Goal: Task Accomplishment & Management: Use online tool/utility

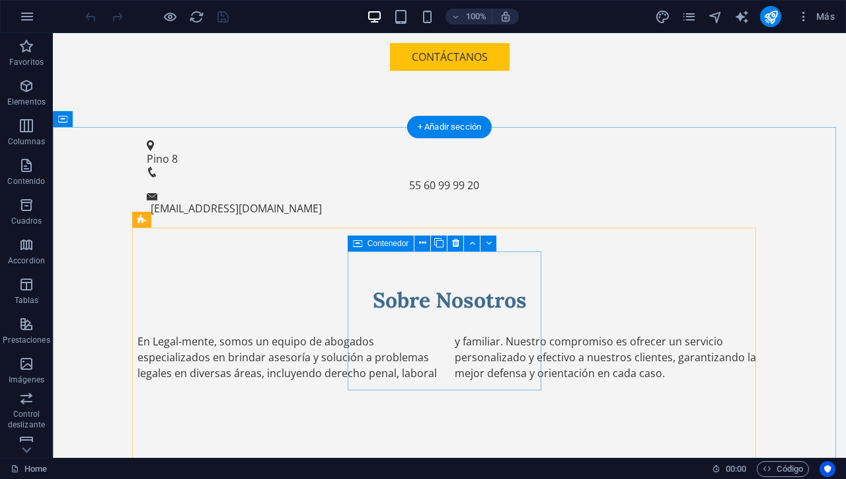
scroll to position [592, 0]
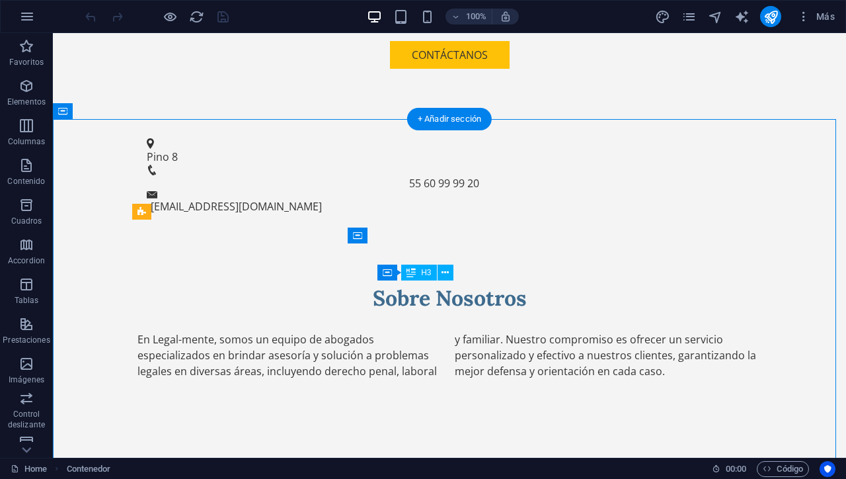
drag, startPoint x: 461, startPoint y: 285, endPoint x: 418, endPoint y: 293, distance: 44.3
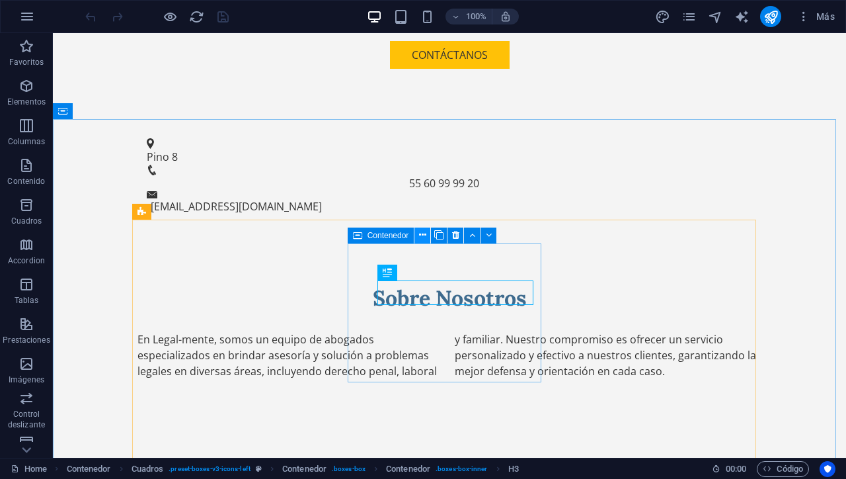
click at [423, 237] on icon at bounding box center [422, 235] width 7 height 14
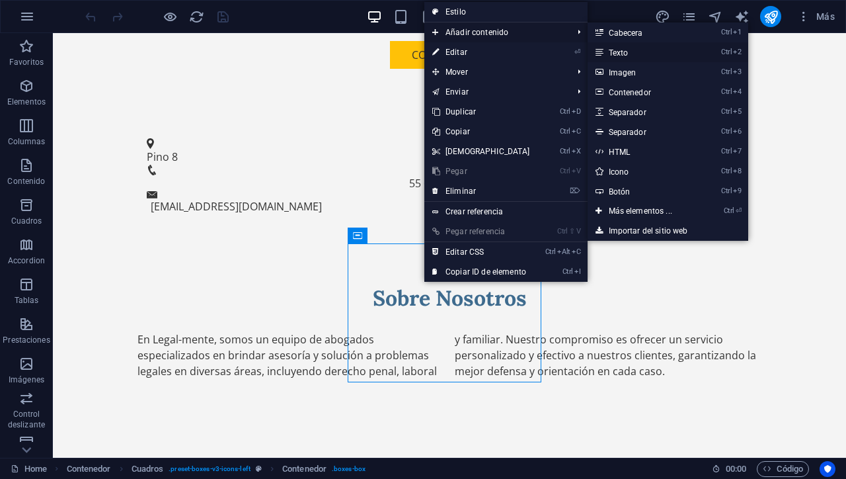
click at [619, 57] on link "Ctrl 2 Texto" at bounding box center [643, 52] width 111 height 20
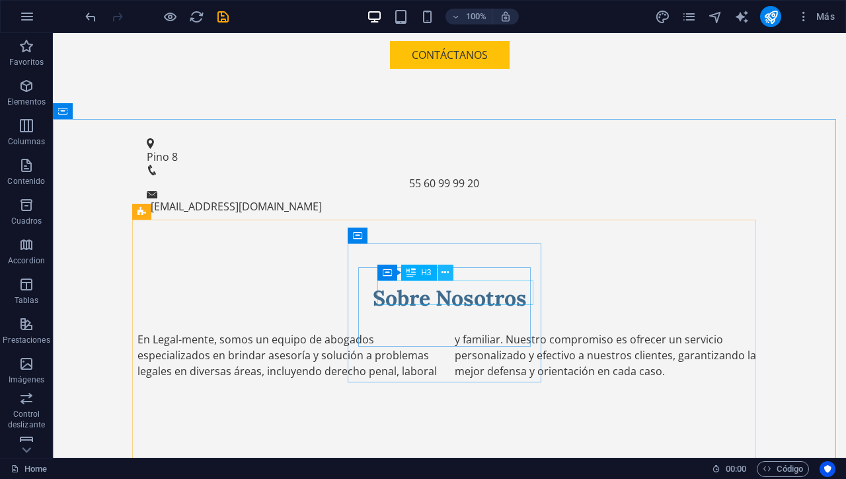
click at [445, 269] on icon at bounding box center [444, 273] width 7 height 14
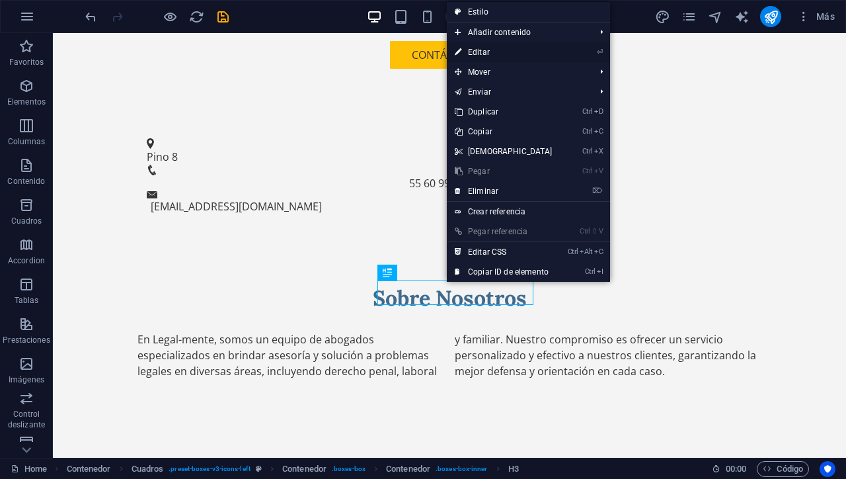
click at [479, 54] on link "⏎ Editar" at bounding box center [504, 52] width 114 height 20
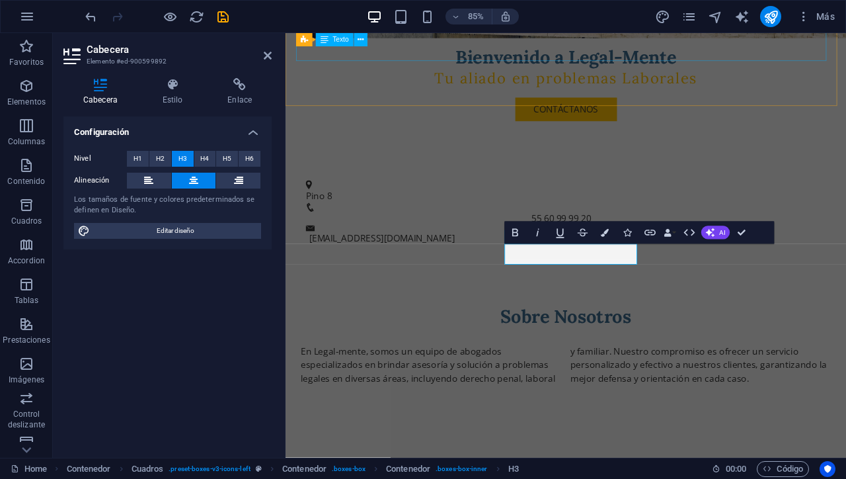
scroll to position [655, 0]
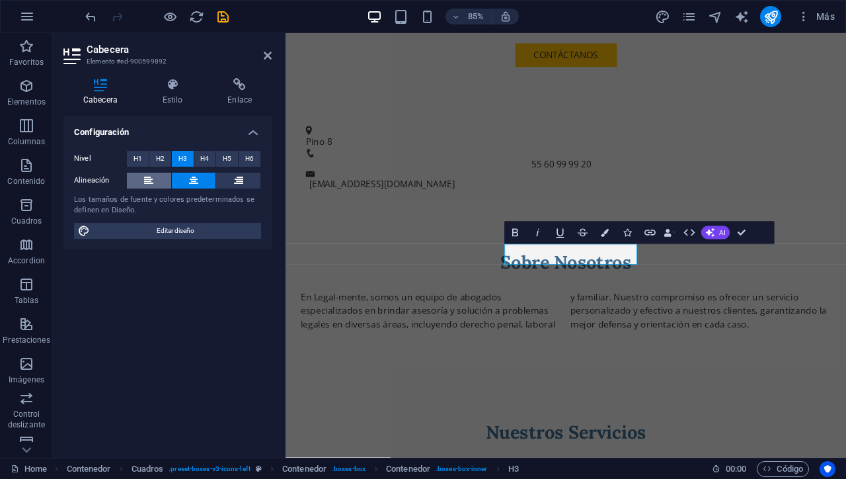
click at [155, 180] on button at bounding box center [149, 181] width 44 height 16
click at [182, 228] on span "Editar diseño" at bounding box center [175, 231] width 163 height 16
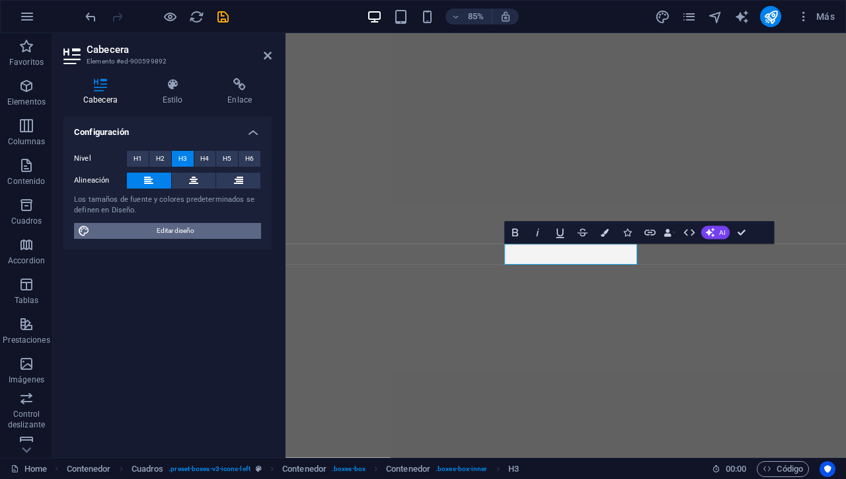
select select "px"
select select "200"
select select "px"
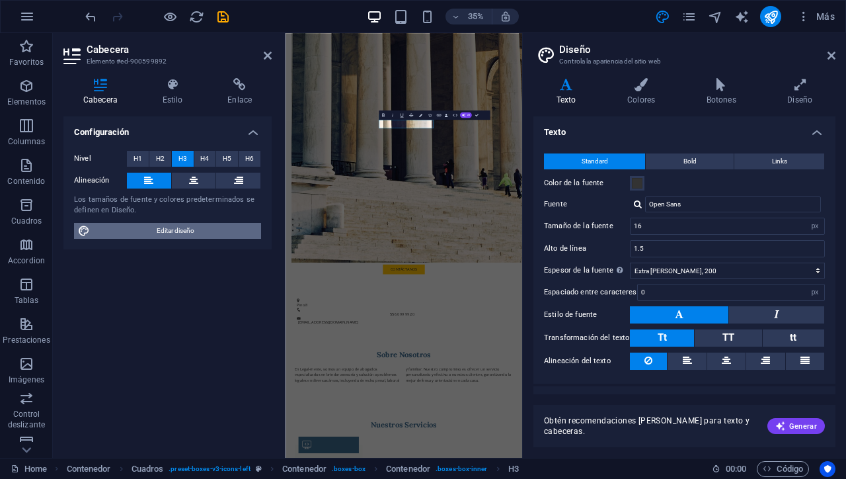
scroll to position [1261, 0]
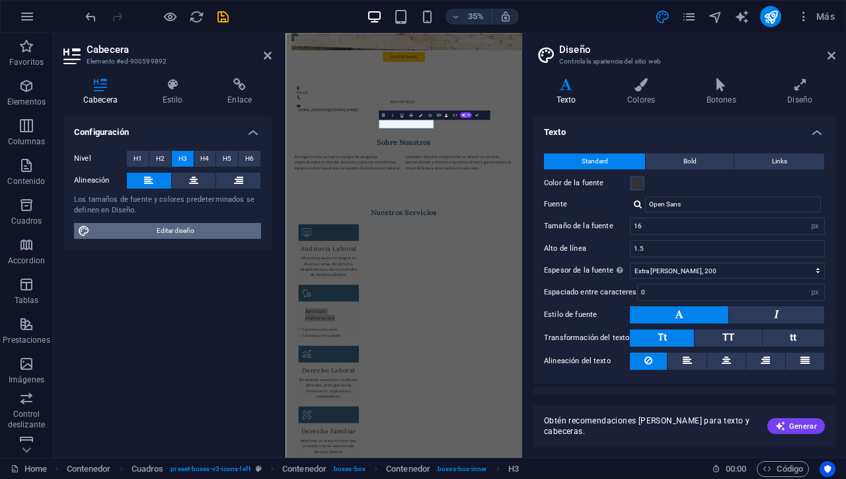
click at [182, 228] on span "Editar diseño" at bounding box center [175, 231] width 163 height 16
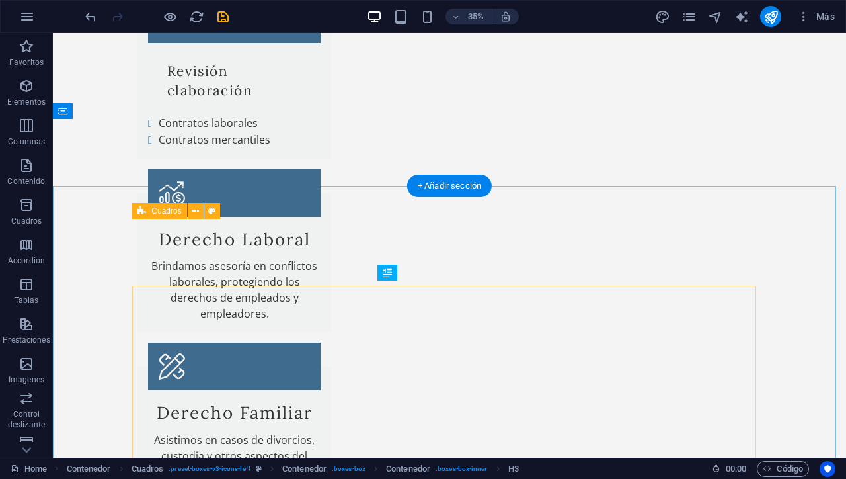
scroll to position [592, 0]
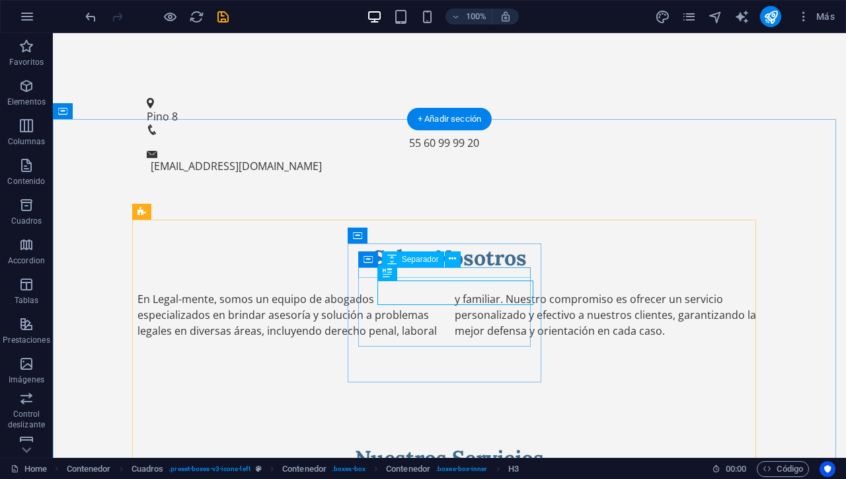
drag, startPoint x: 441, startPoint y: 305, endPoint x: 373, endPoint y: 272, distance: 76.3
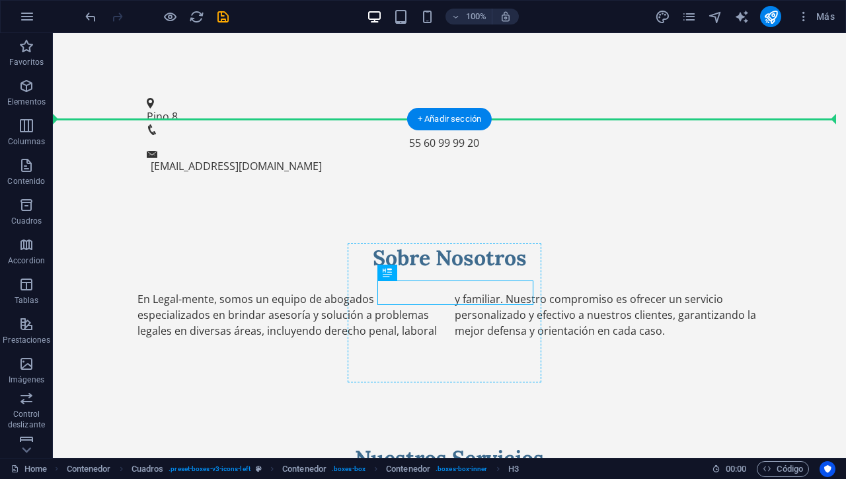
drag, startPoint x: 408, startPoint y: 291, endPoint x: 371, endPoint y: 291, distance: 37.0
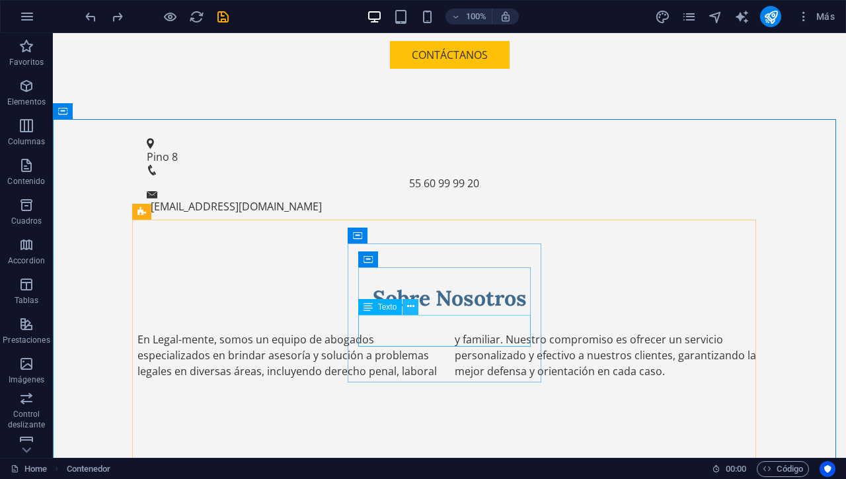
click at [411, 305] on icon at bounding box center [410, 306] width 7 height 14
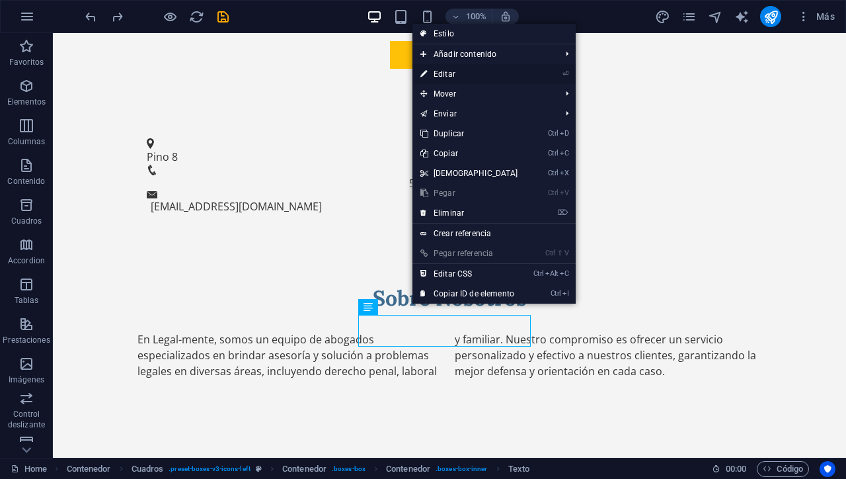
click at [462, 75] on link "⏎ Editar" at bounding box center [469, 74] width 114 height 20
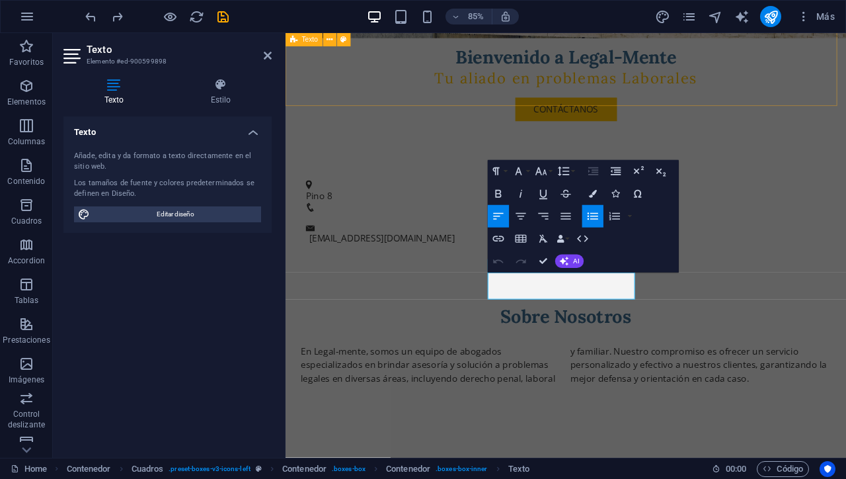
scroll to position [655, 0]
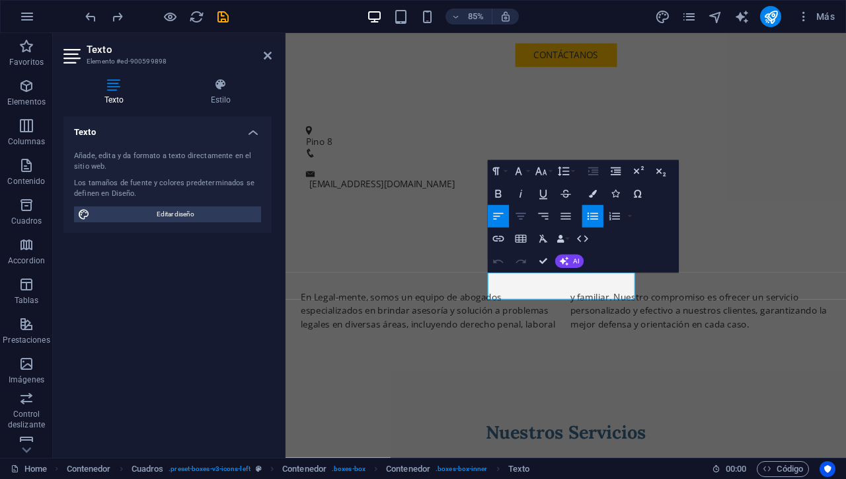
click at [522, 213] on icon "button" at bounding box center [521, 216] width 10 height 7
click at [523, 213] on icon "button" at bounding box center [521, 216] width 10 height 7
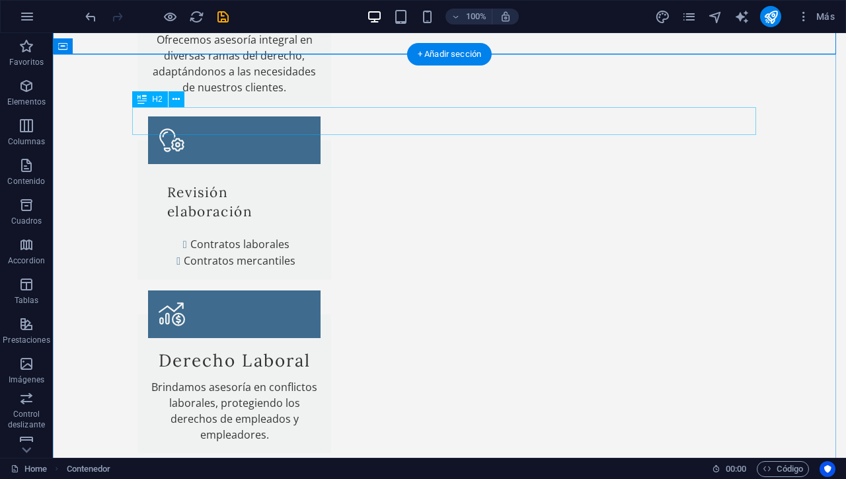
scroll to position [1181, 0]
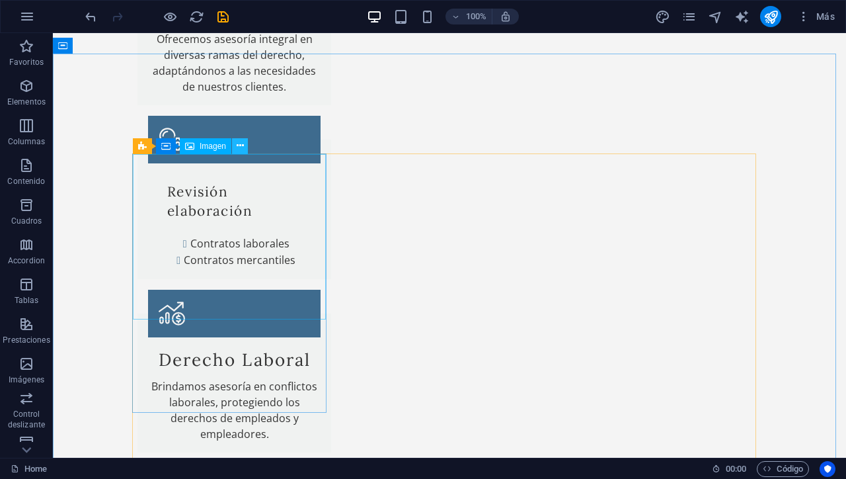
click at [235, 148] on button at bounding box center [240, 146] width 16 height 16
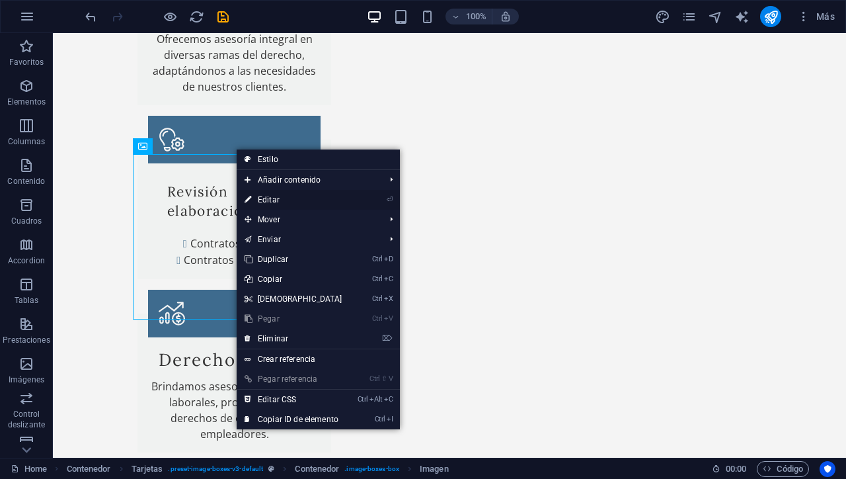
click at [266, 199] on link "⏎ Editar" at bounding box center [294, 200] width 114 height 20
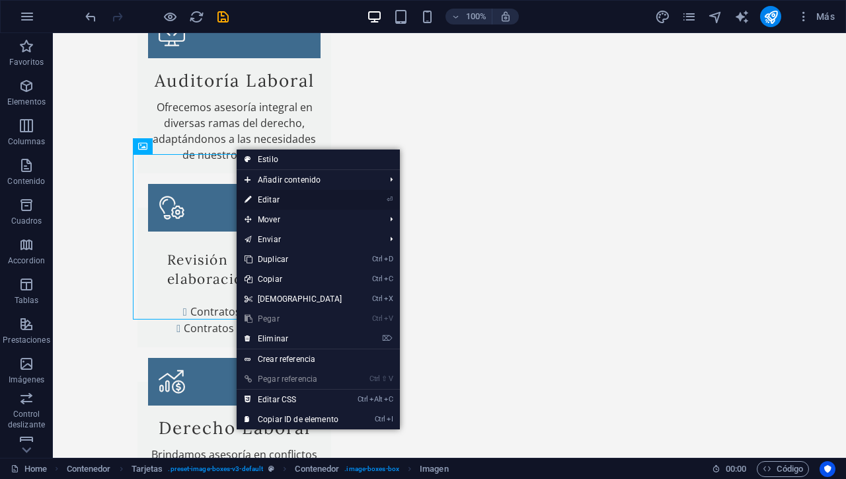
select select "vw"
select select "px"
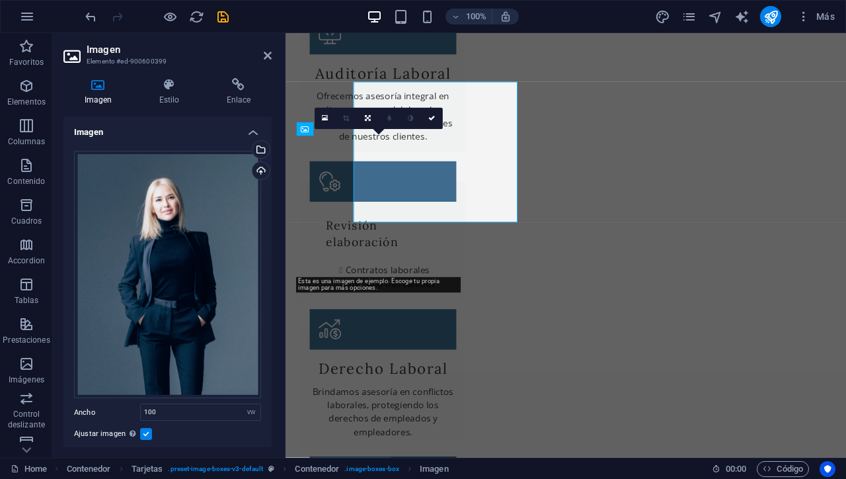
scroll to position [1245, 0]
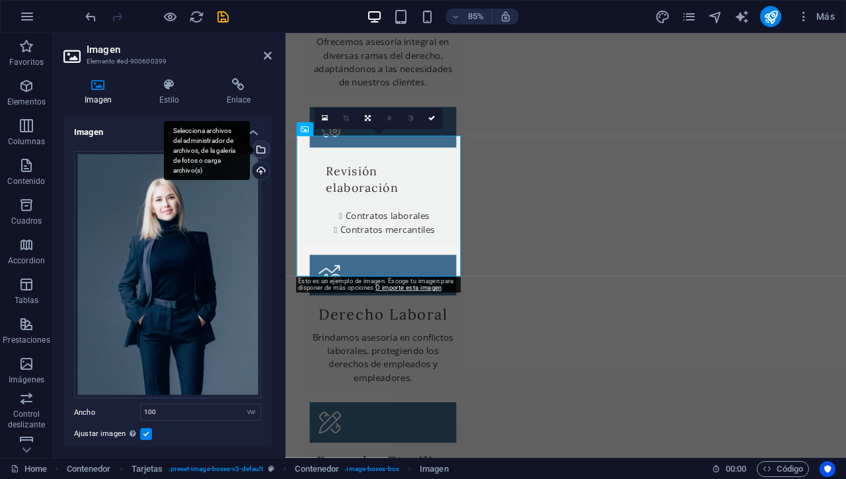
click at [250, 147] on div "Selecciona archivos del administrador de archivos, de la galería de fotos o car…" at bounding box center [207, 150] width 86 height 59
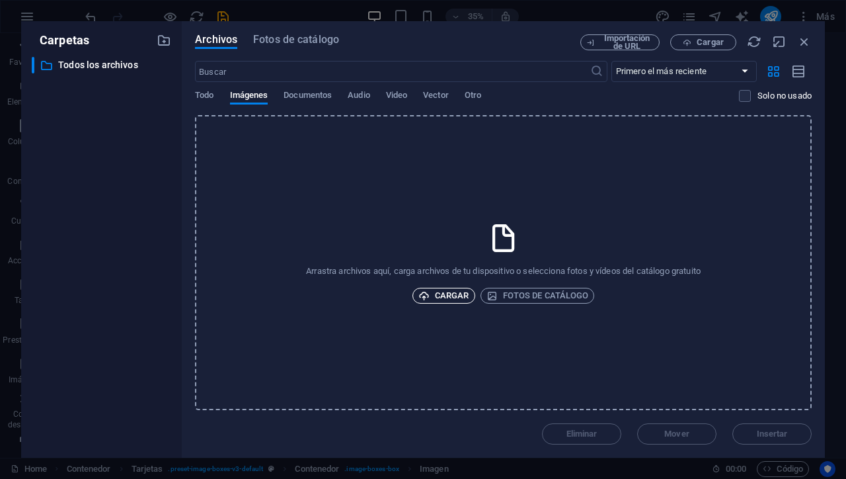
click at [443, 293] on span "Cargar" at bounding box center [443, 296] width 51 height 16
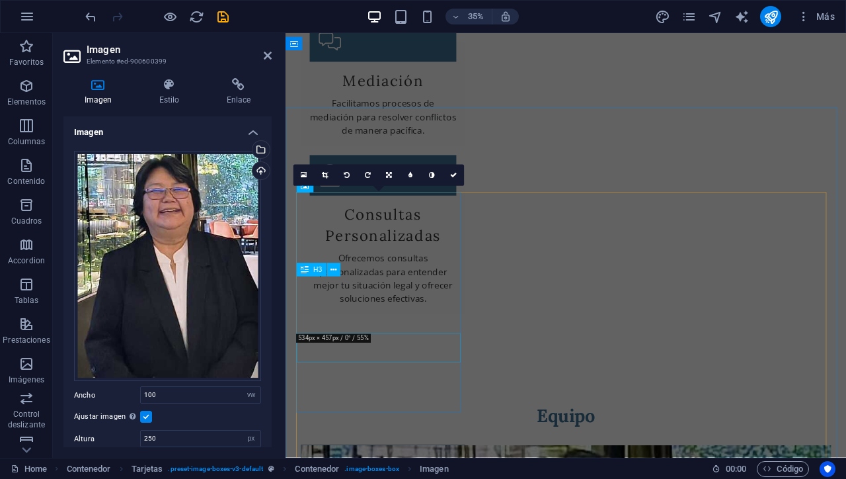
scroll to position [1245, 0]
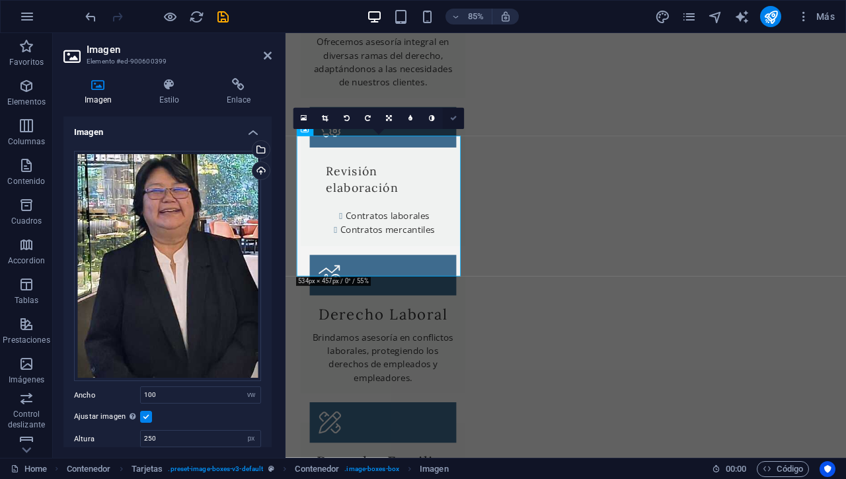
click at [455, 119] on icon at bounding box center [453, 118] width 7 height 7
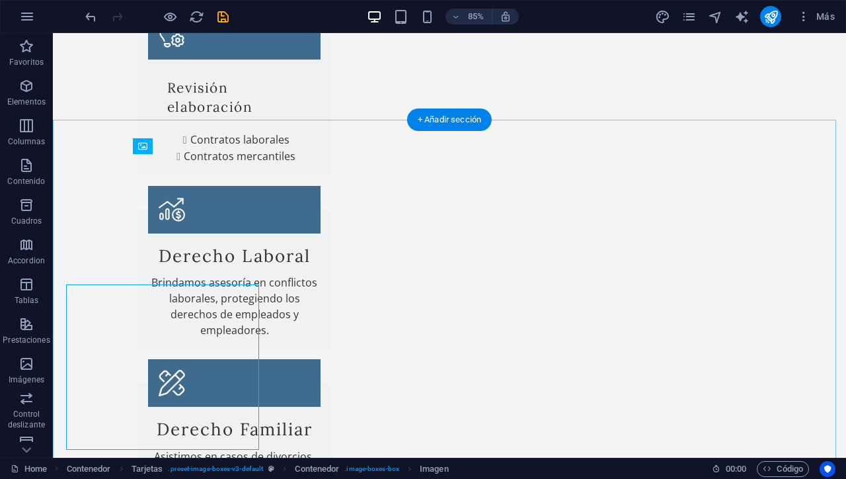
scroll to position [1181, 0]
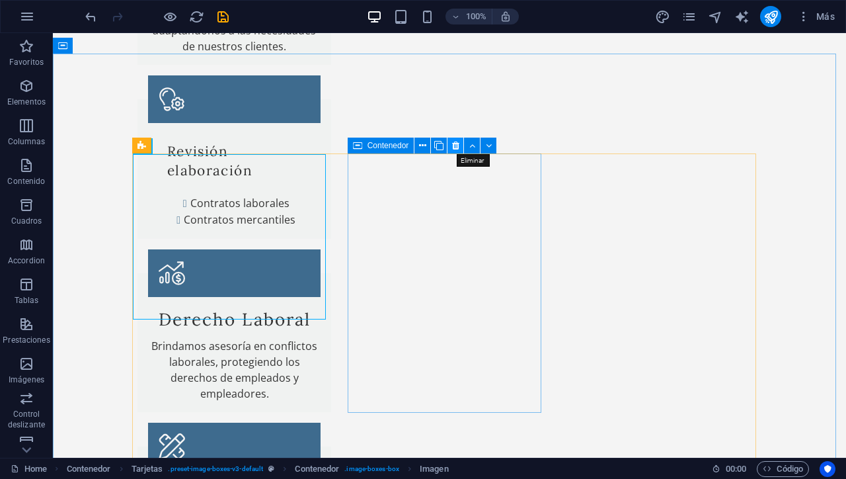
click at [456, 144] on icon at bounding box center [455, 146] width 7 height 14
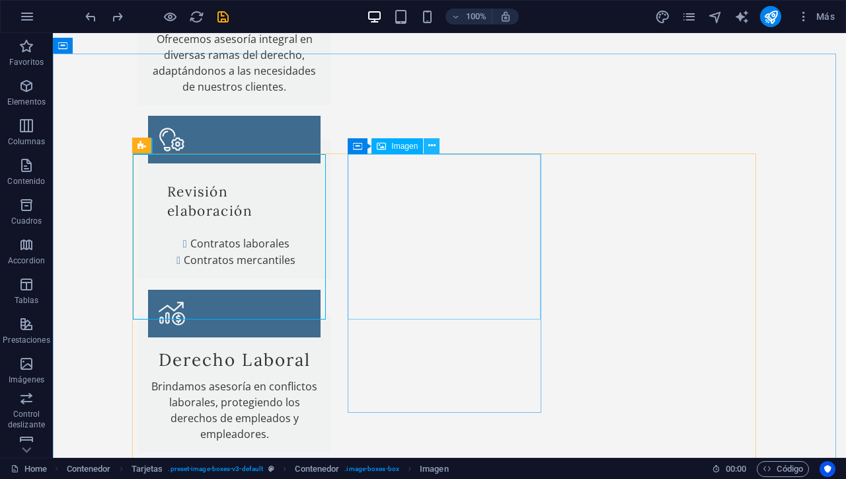
click at [435, 146] on icon at bounding box center [431, 146] width 7 height 14
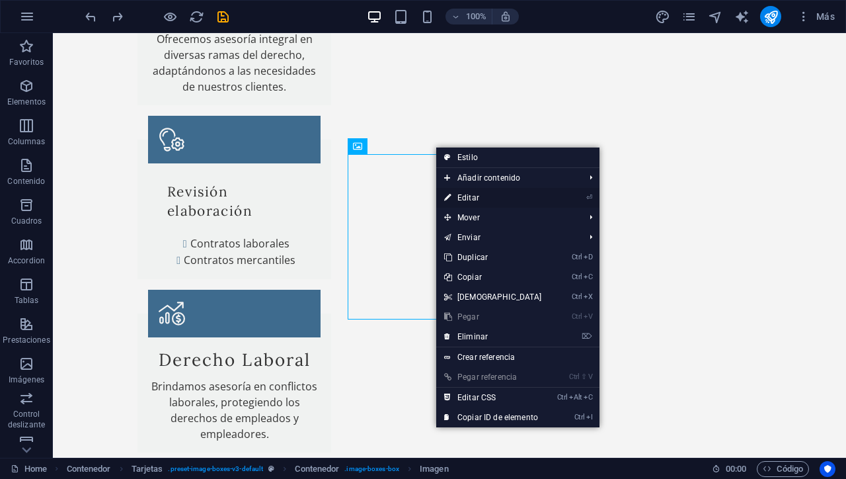
click at [460, 191] on link "⏎ Editar" at bounding box center [493, 198] width 114 height 20
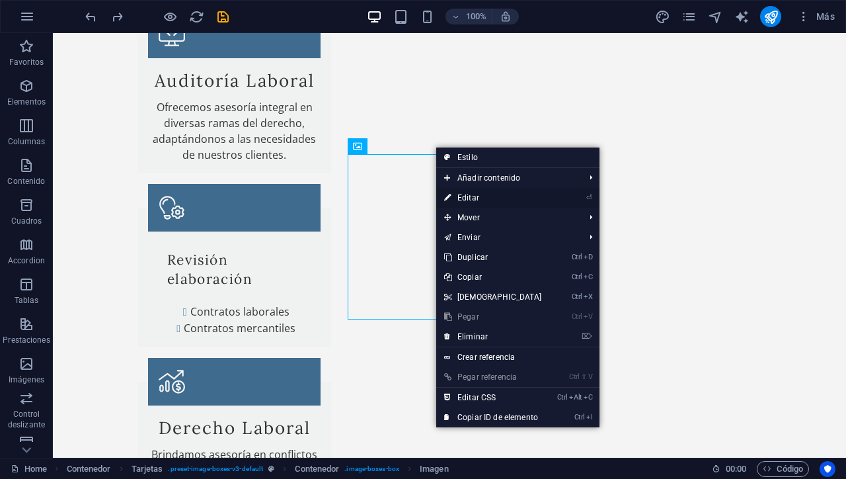
select select "vw"
select select "px"
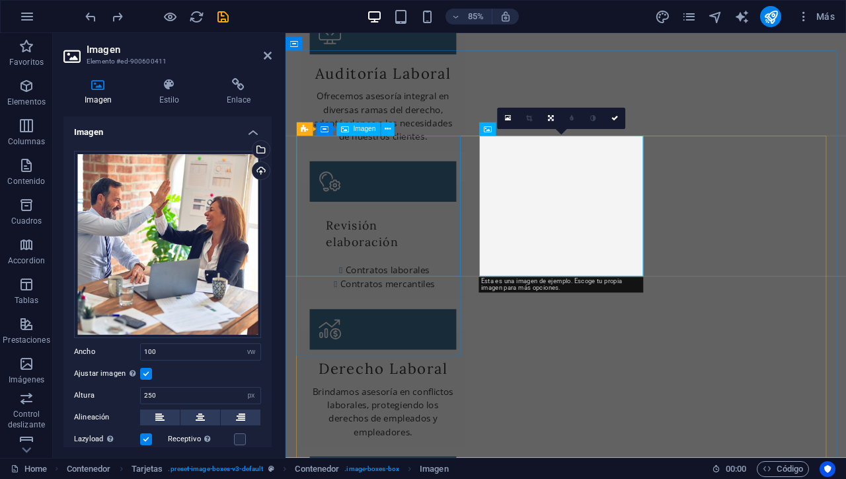
scroll to position [1245, 0]
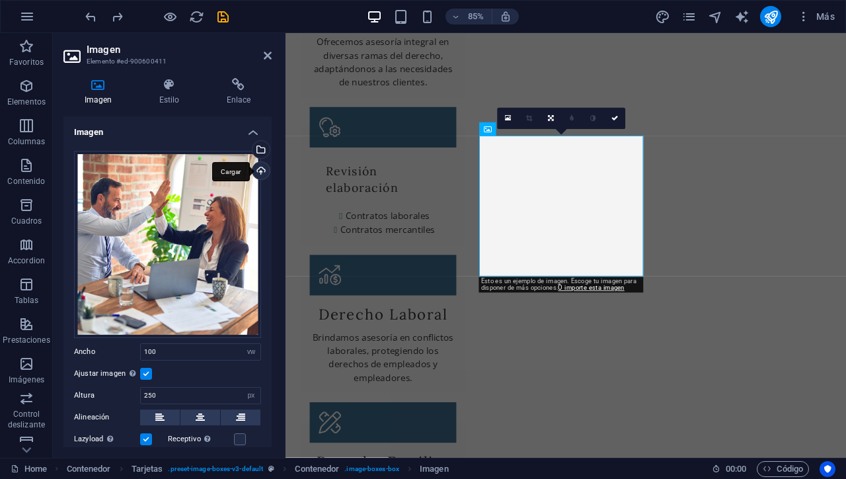
click at [256, 165] on div "Cargar" at bounding box center [260, 172] width 20 height 20
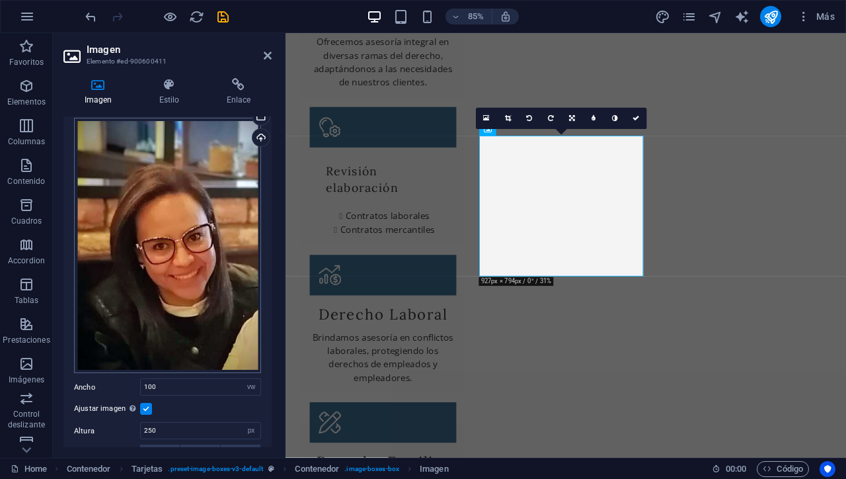
scroll to position [59, 0]
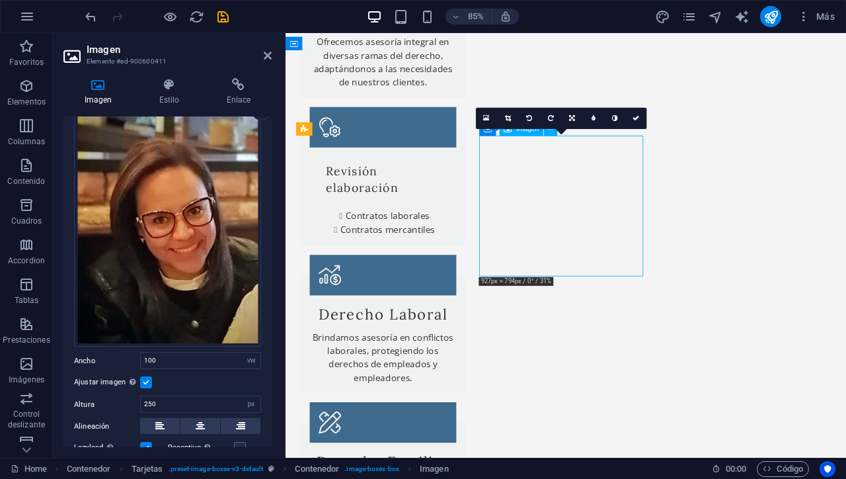
drag, startPoint x: 611, startPoint y: 252, endPoint x: 609, endPoint y: 211, distance: 41.0
drag, startPoint x: 609, startPoint y: 248, endPoint x: 611, endPoint y: 217, distance: 31.1
click at [148, 380] on label at bounding box center [146, 382] width 12 height 12
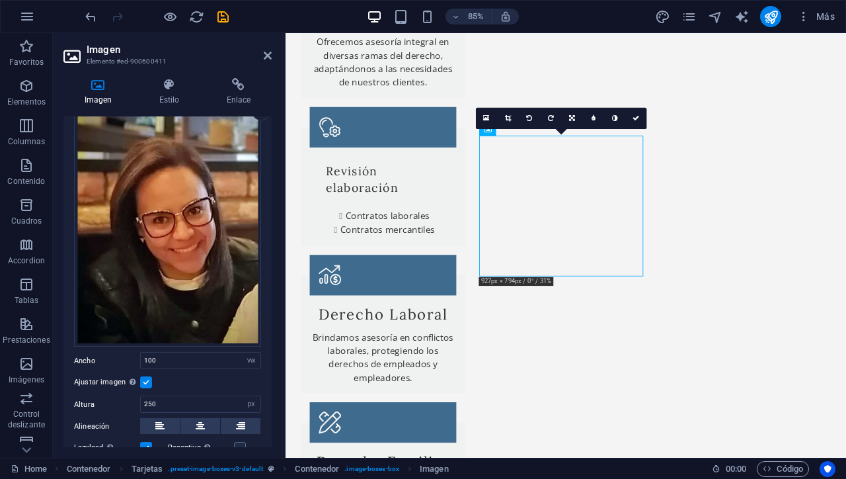
click at [0, 0] on input "Ajustar imagen Ajustar imagen automáticamente a un ancho y alto fijo" at bounding box center [0, 0] width 0 height 0
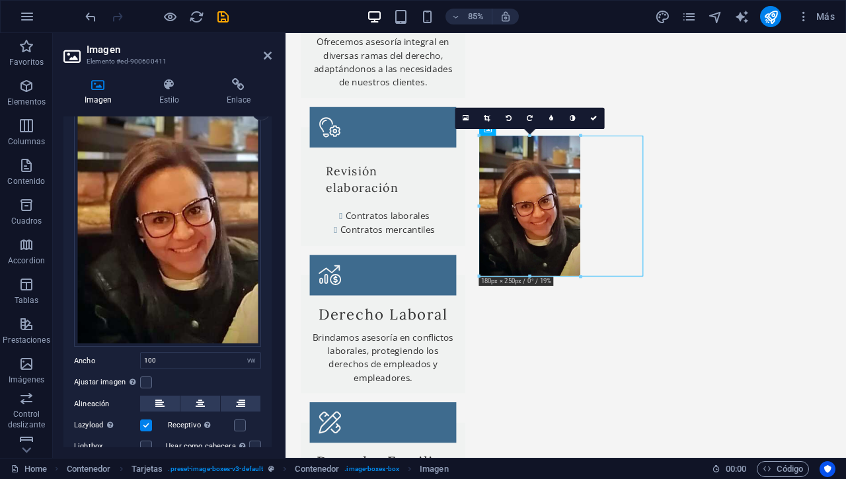
drag, startPoint x: 562, startPoint y: 362, endPoint x: 315, endPoint y: 270, distance: 262.9
type input "179"
select select "px"
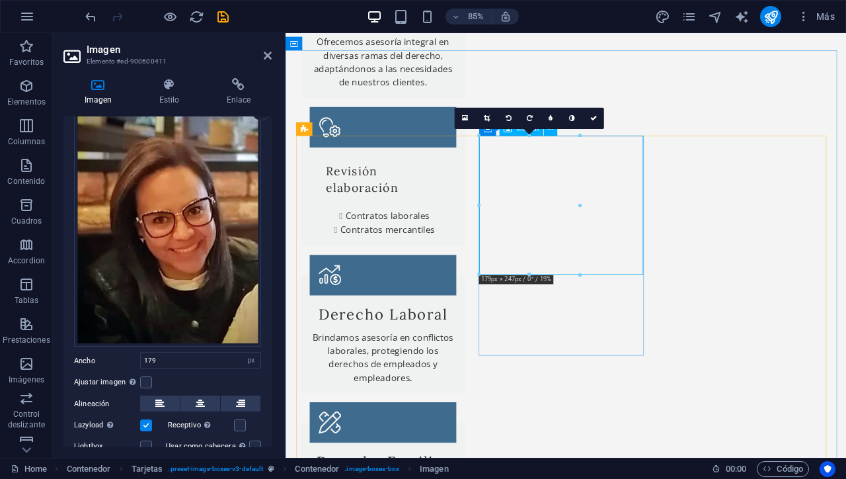
drag, startPoint x: 866, startPoint y: 237, endPoint x: 662, endPoint y: 231, distance: 203.7
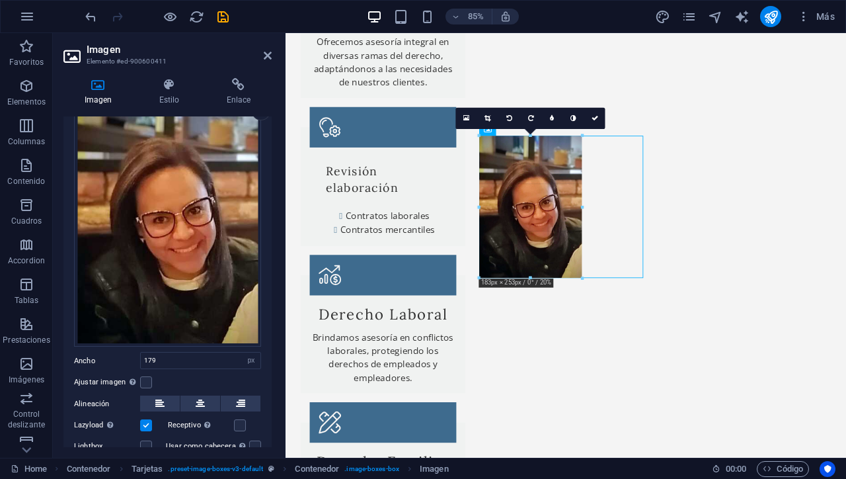
drag, startPoint x: 581, startPoint y: 205, endPoint x: 582, endPoint y: 187, distance: 17.9
type input "183"
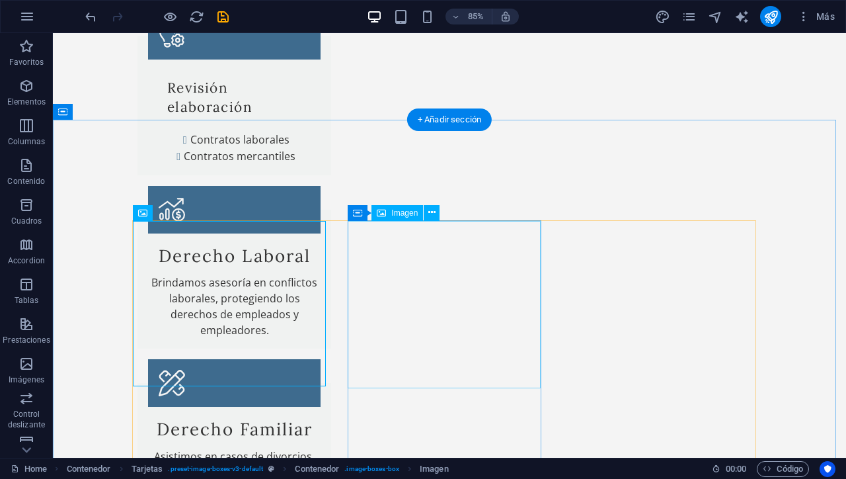
scroll to position [1181, 0]
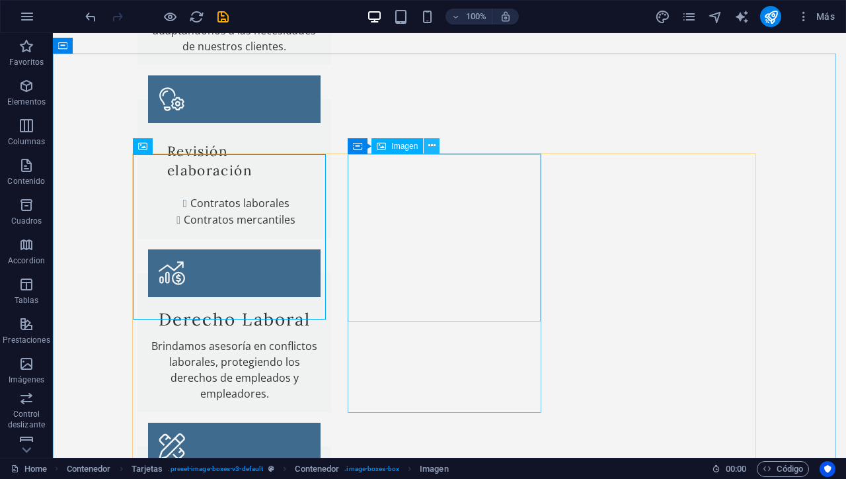
click at [430, 146] on icon at bounding box center [431, 146] width 7 height 14
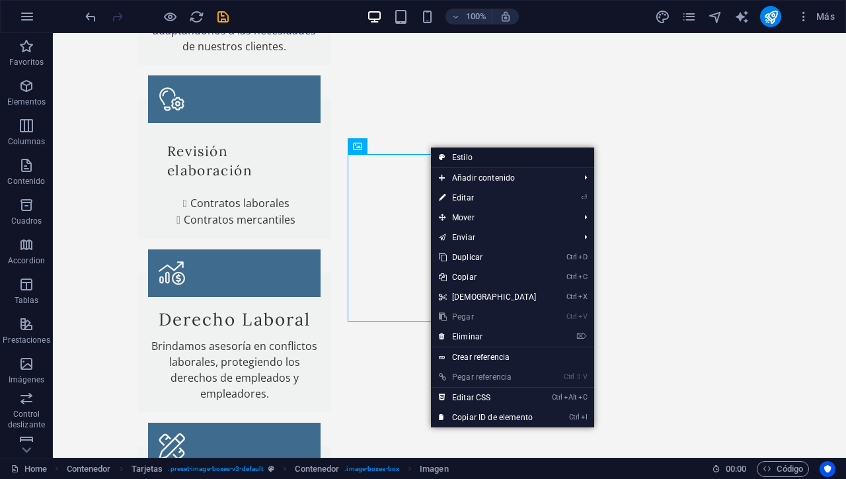
click at [464, 158] on link "Estilo" at bounding box center [512, 157] width 163 height 20
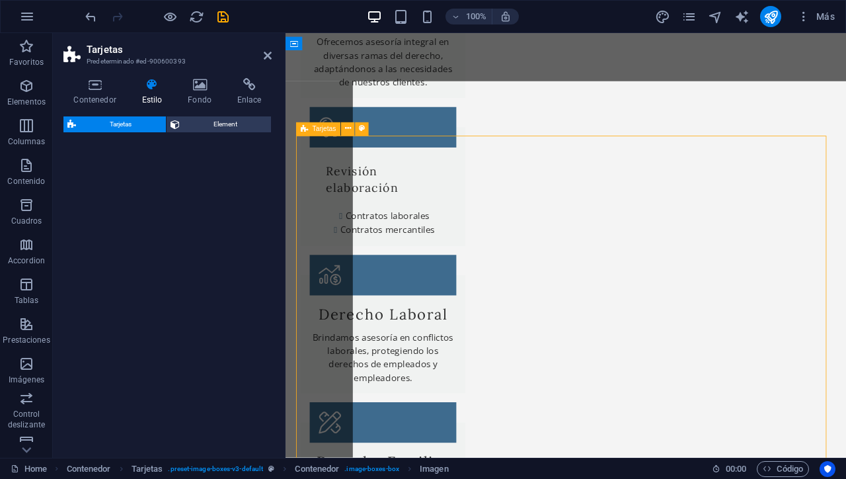
select select "rem"
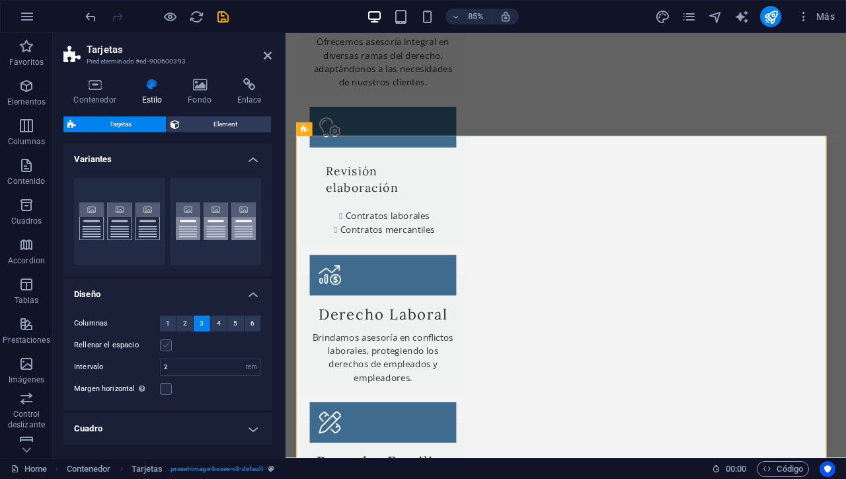
click at [167, 344] on label at bounding box center [166, 345] width 12 height 12
click at [0, 0] on input "Rellenar el espacio" at bounding box center [0, 0] width 0 height 0
click at [167, 344] on label at bounding box center [166, 345] width 12 height 12
click at [0, 0] on input "Rellenar el espacio" at bounding box center [0, 0] width 0 height 0
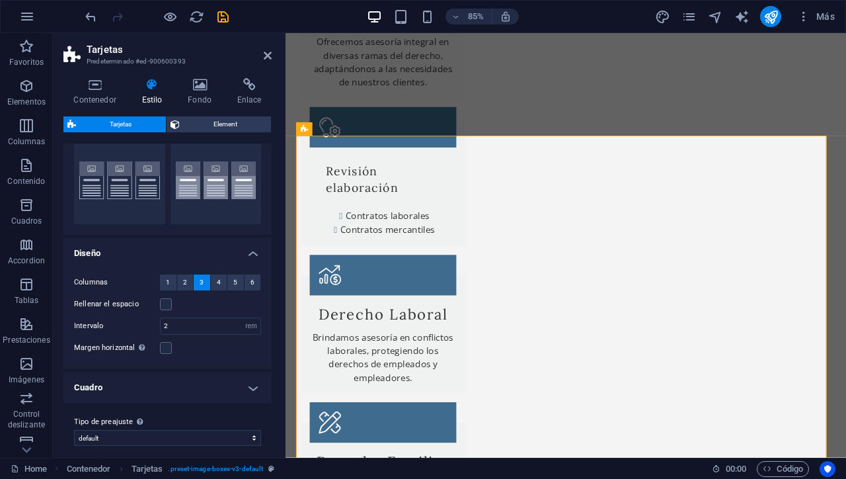
scroll to position [49, 0]
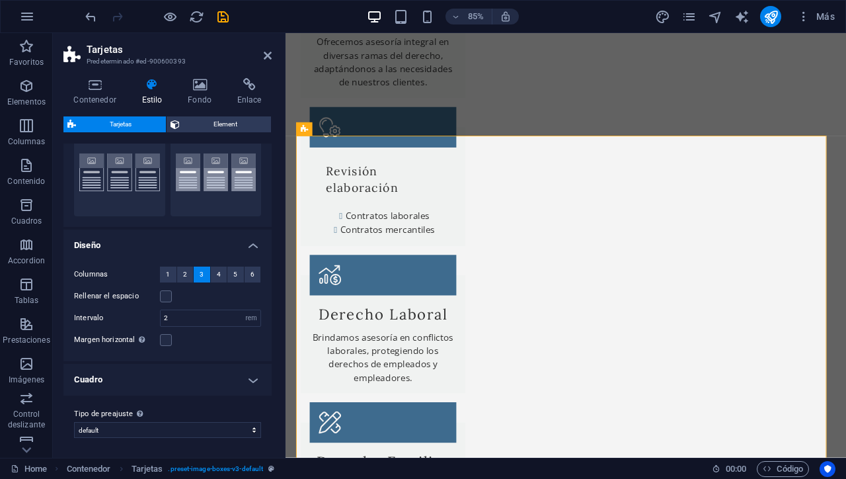
click at [252, 380] on h4 "Cuadro" at bounding box center [167, 380] width 208 height 32
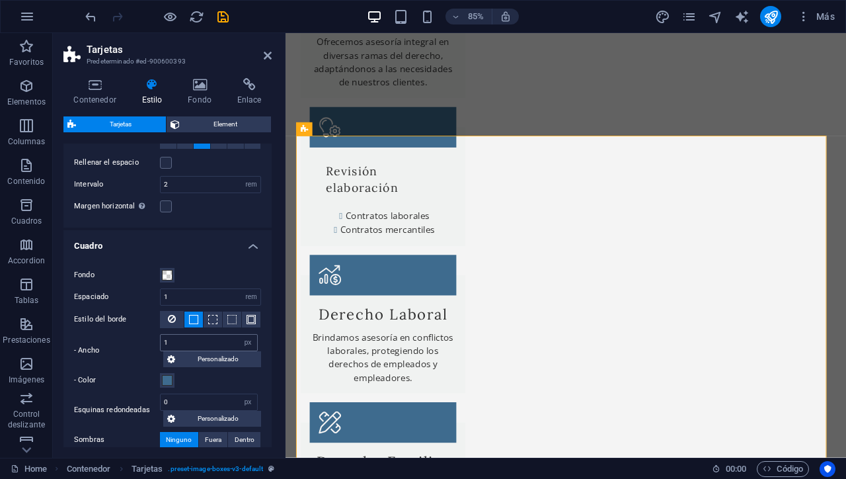
scroll to position [171, 0]
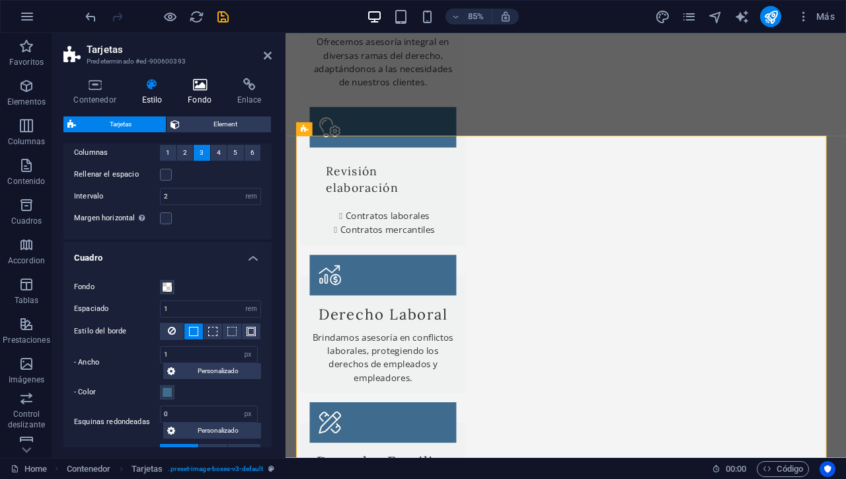
click at [202, 89] on icon at bounding box center [200, 84] width 44 height 13
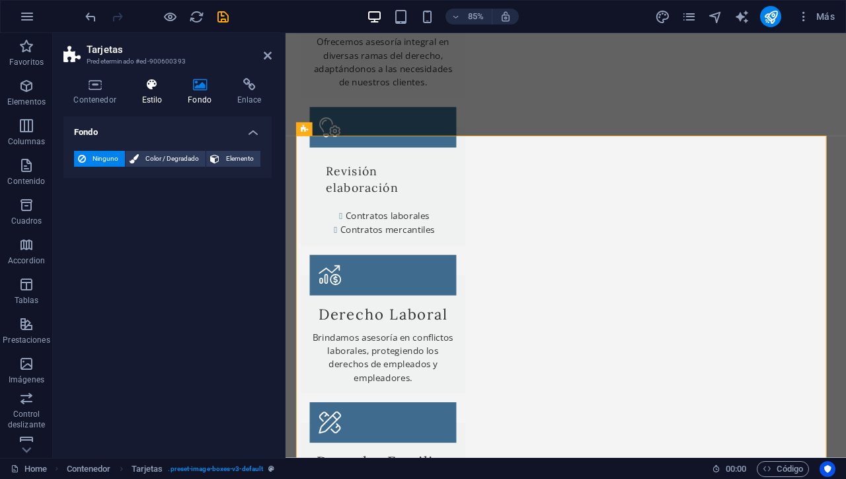
click at [154, 85] on icon at bounding box center [152, 84] width 41 height 13
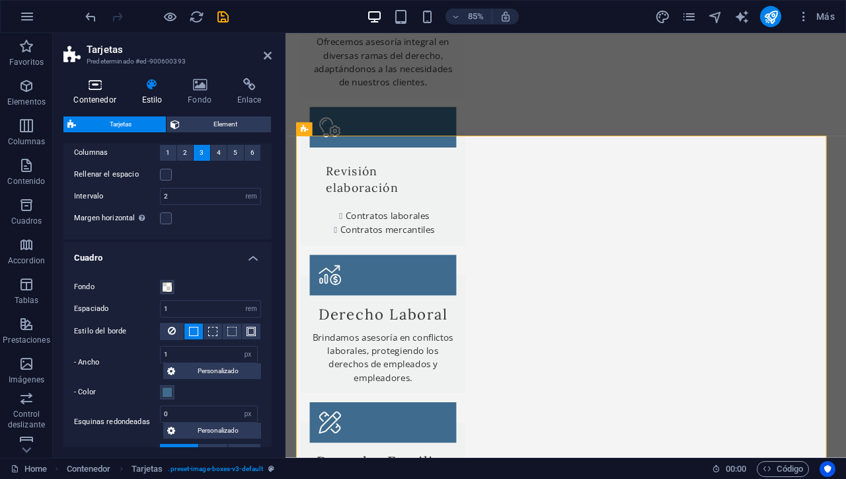
click at [96, 89] on icon at bounding box center [94, 84] width 63 height 13
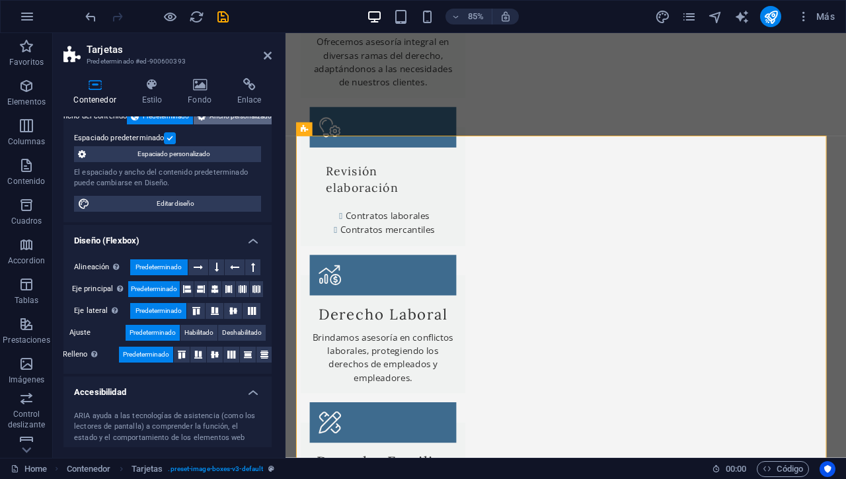
scroll to position [0, 0]
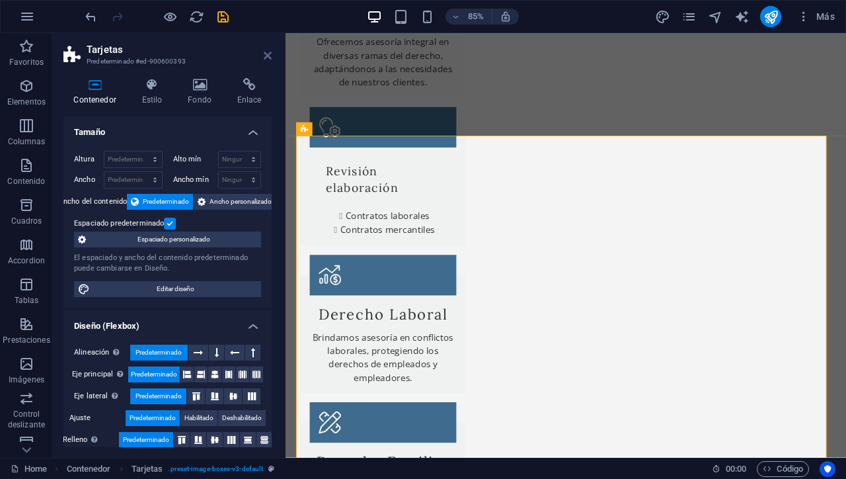
click at [269, 54] on icon at bounding box center [268, 55] width 8 height 11
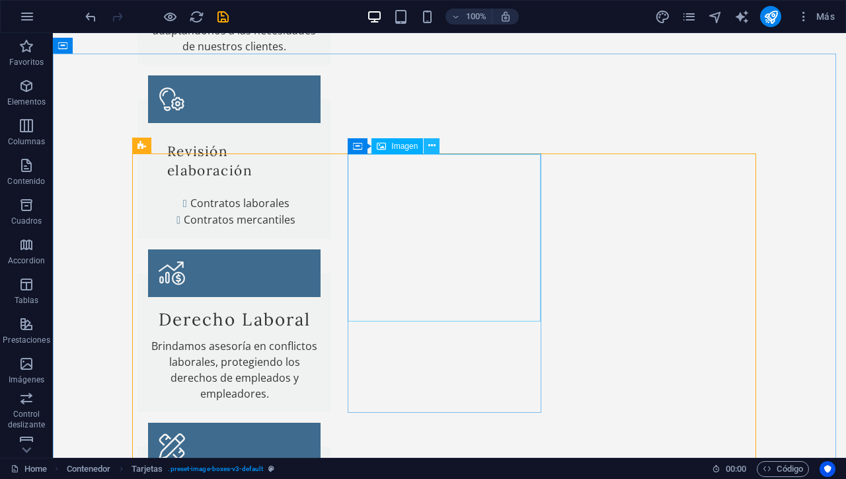
click at [435, 142] on icon at bounding box center [431, 146] width 7 height 14
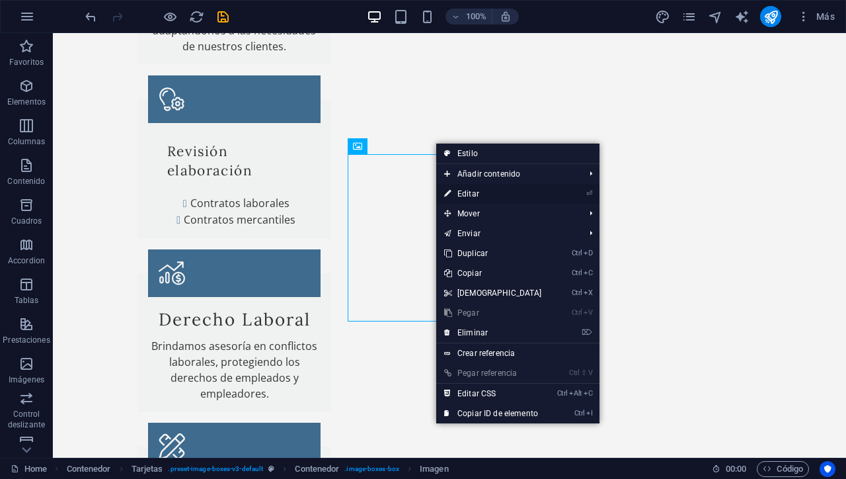
click at [469, 195] on link "⏎ Editar" at bounding box center [493, 194] width 114 height 20
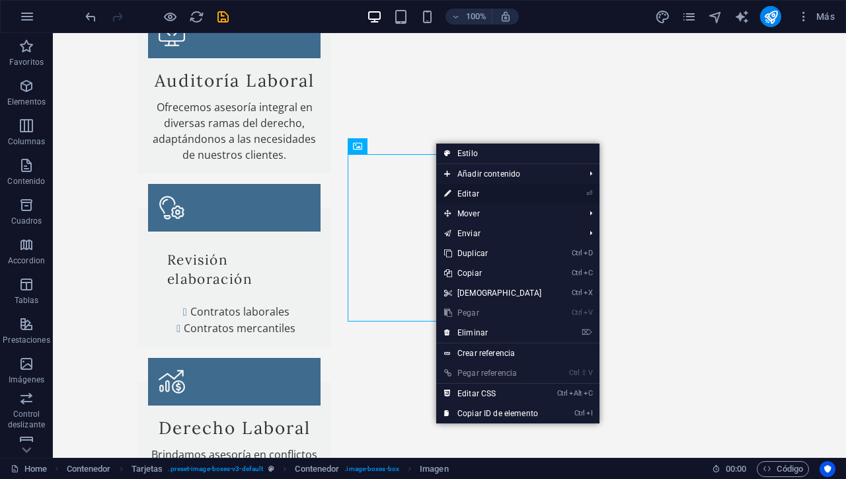
scroll to position [1245, 0]
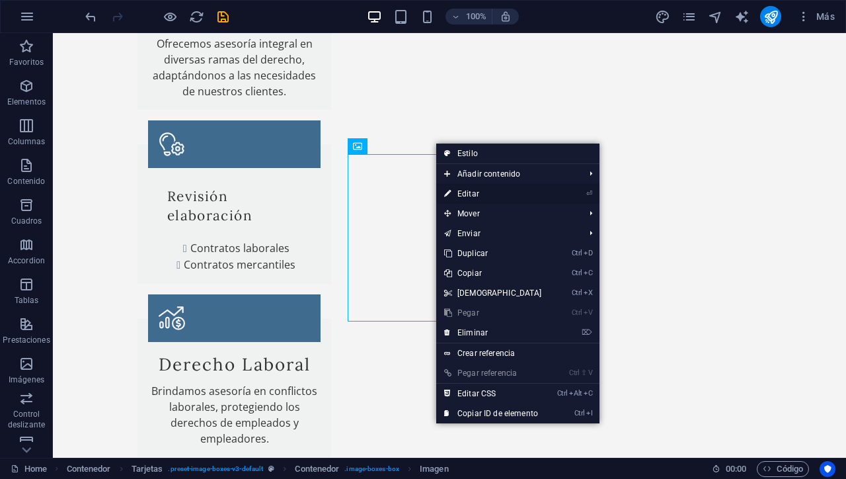
select select "px"
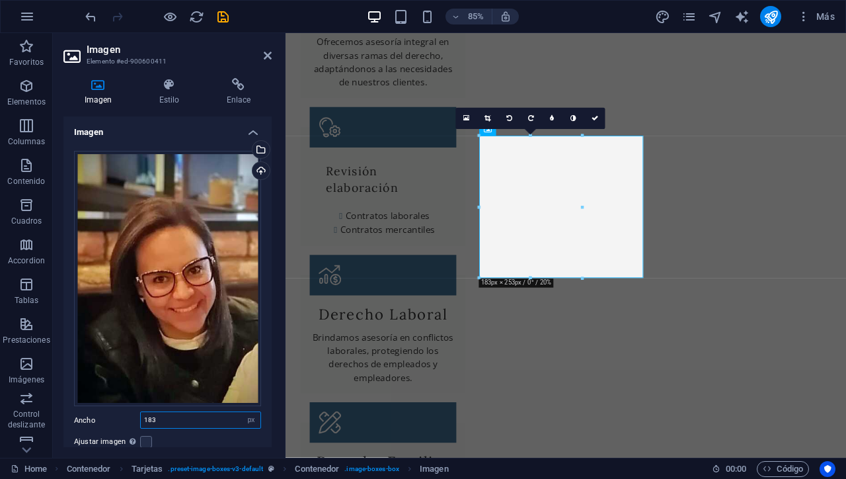
click at [190, 415] on input "183" at bounding box center [201, 420] width 120 height 16
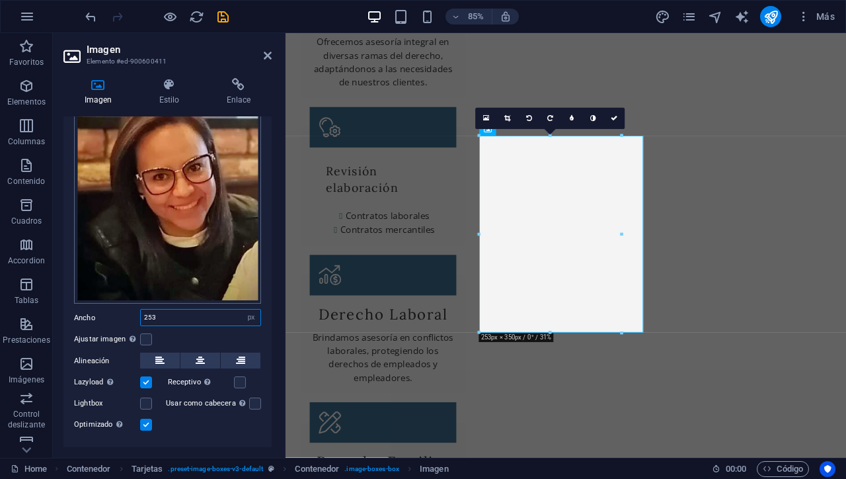
scroll to position [106, 0]
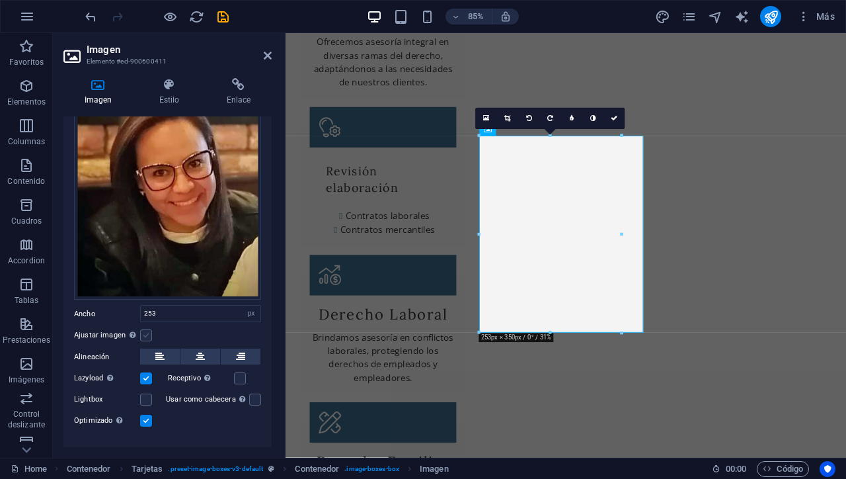
click at [144, 329] on label at bounding box center [146, 335] width 12 height 12
click at [0, 0] on input "Ajustar imagen Ajustar imagen automáticamente a un ancho y alto fijo" at bounding box center [0, 0] width 0 height 0
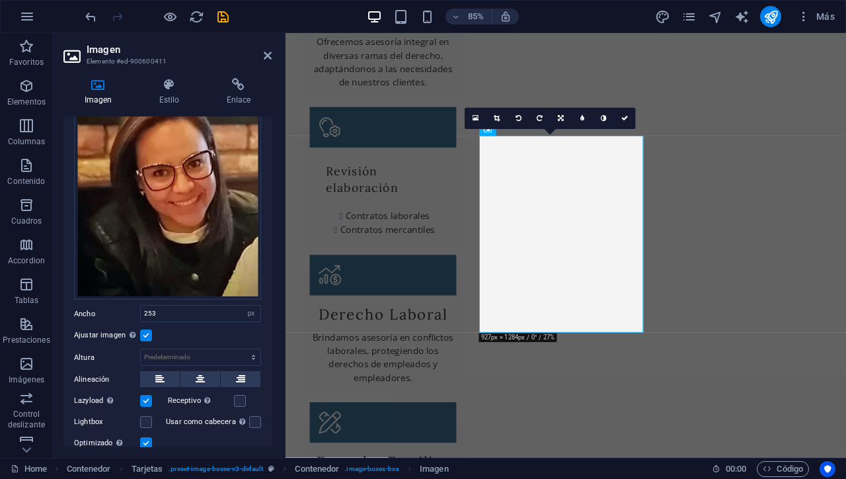
click at [147, 437] on label at bounding box center [146, 443] width 12 height 12
click at [0, 0] on input "Optimizado Las imágenes se comprimen para así mejorar la velocidad de las págin…" at bounding box center [0, 0] width 0 height 0
click at [148, 440] on label at bounding box center [146, 443] width 12 height 12
click at [0, 0] on input "Optimizado Las imágenes se comprimen para así mejorar la velocidad de las págin…" at bounding box center [0, 0] width 0 height 0
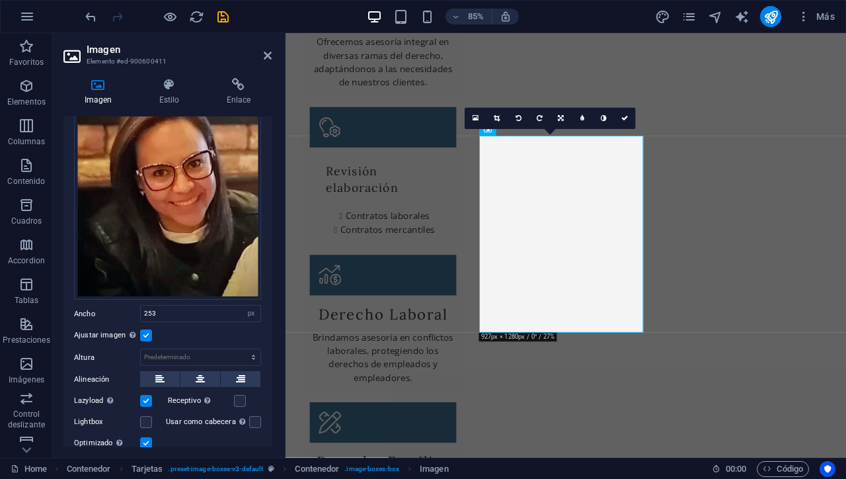
click at [146, 332] on label at bounding box center [146, 335] width 12 height 12
click at [0, 0] on input "Ajustar imagen Ajustar imagen automáticamente a un ancho y alto fijo" at bounding box center [0, 0] width 0 height 0
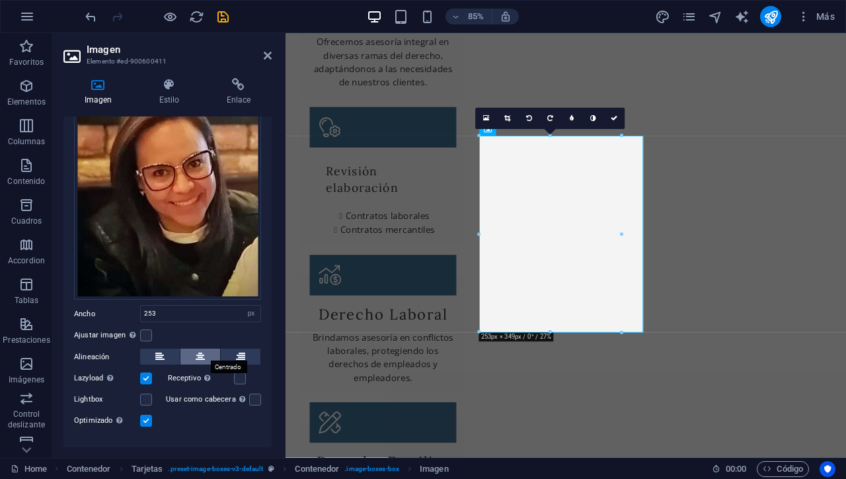
click at [200, 356] on icon at bounding box center [200, 356] width 9 height 16
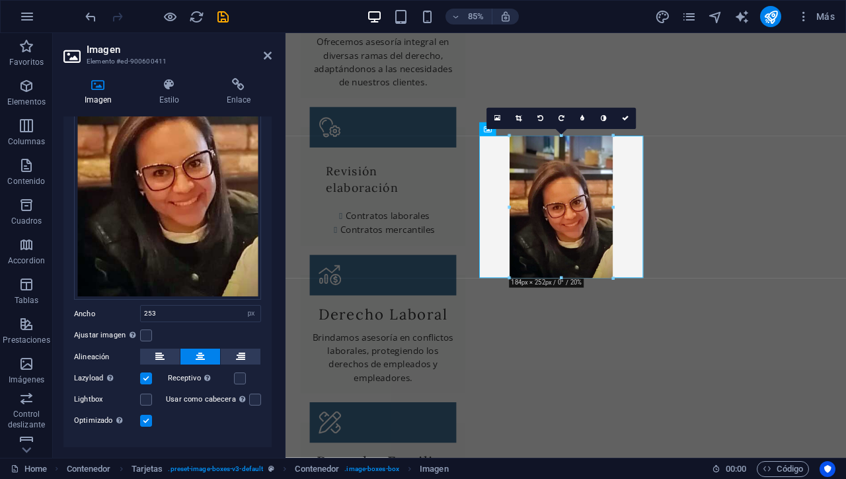
drag, startPoint x: 560, startPoint y: 332, endPoint x: 316, endPoint y: 273, distance: 251.5
type input "185"
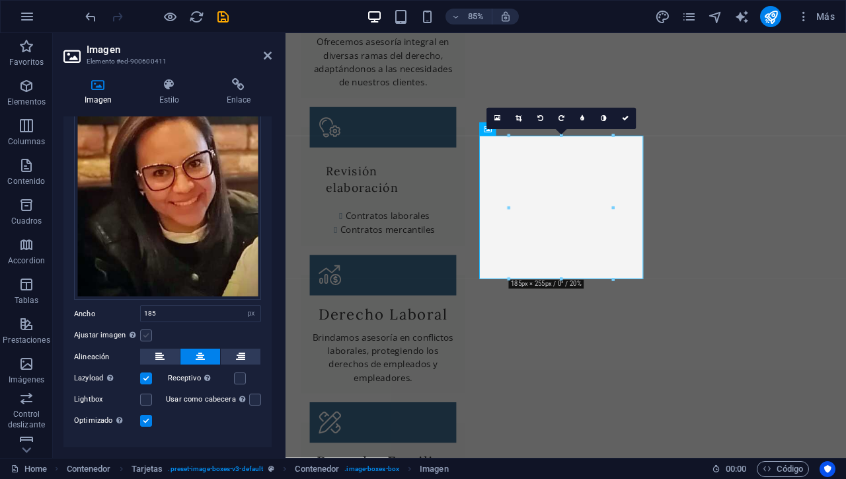
click at [147, 329] on label at bounding box center [146, 335] width 12 height 12
click at [0, 0] on input "Ajustar imagen Ajustar imagen automáticamente a un ancho y alto fijo" at bounding box center [0, 0] width 0 height 0
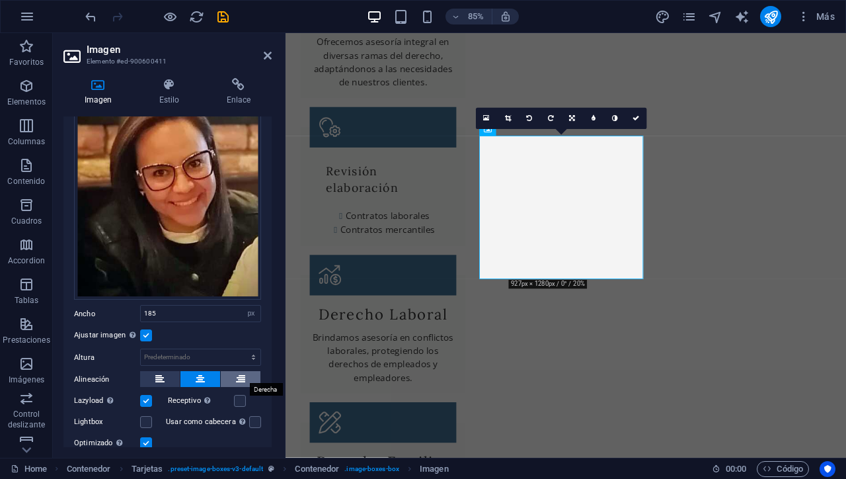
click at [236, 371] on icon at bounding box center [240, 379] width 9 height 16
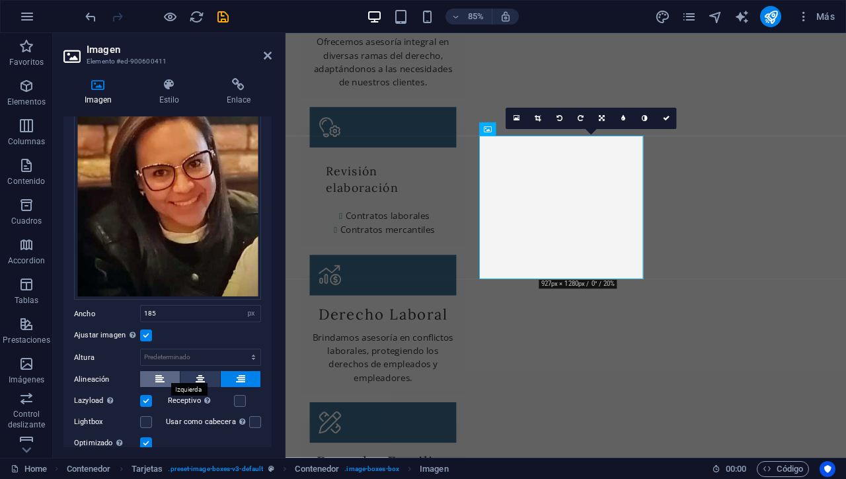
click at [164, 375] on button at bounding box center [160, 379] width 40 height 16
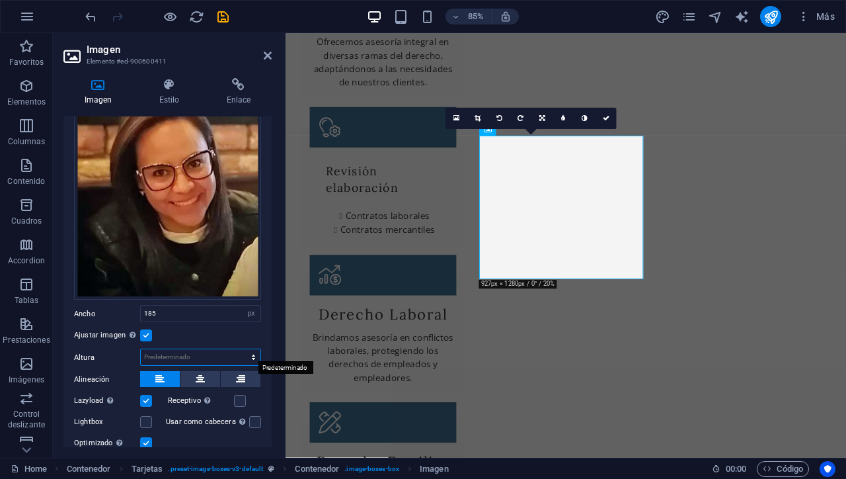
click at [254, 355] on select "Predeterminado automático px" at bounding box center [201, 357] width 120 height 16
click at [141, 349] on select "Predeterminado automático px" at bounding box center [201, 357] width 120 height 16
select select "DISABLED_OPTION_VALUE"
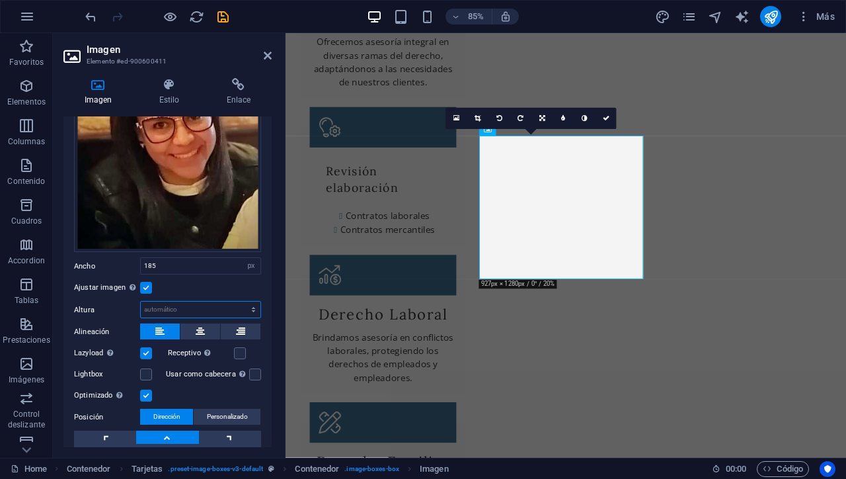
scroll to position [153, 0]
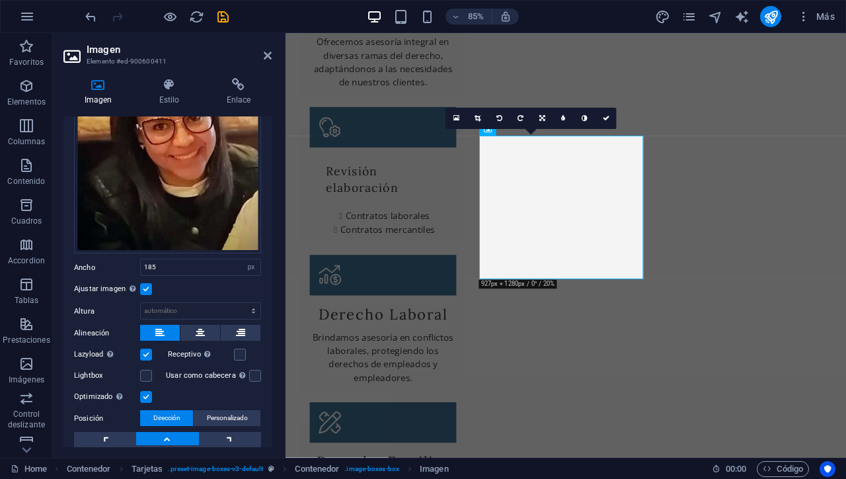
click at [145, 393] on label at bounding box center [146, 397] width 12 height 12
click at [0, 0] on input "Optimizado Las imágenes se comprimen para así mejorar la velocidad de las págin…" at bounding box center [0, 0] width 0 height 0
click at [145, 285] on label at bounding box center [146, 289] width 12 height 12
click at [0, 0] on input "Ajustar imagen Ajustar imagen automáticamente a un ancho y alto fijo" at bounding box center [0, 0] width 0 height 0
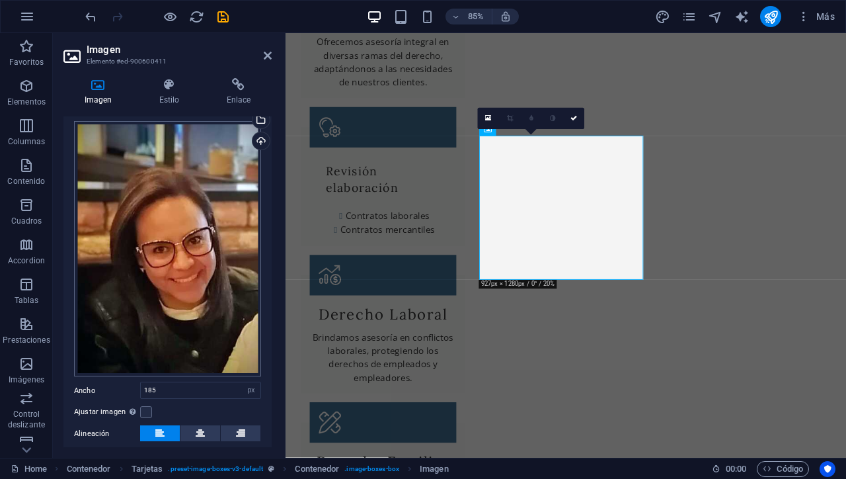
scroll to position [28, 0]
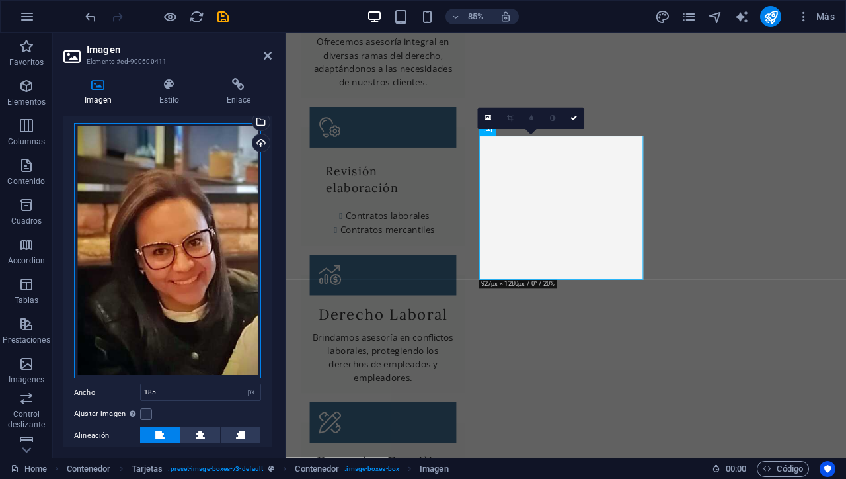
click at [203, 224] on div "Arrastra archivos aquí, haz clic para escoger archivos o selecciona archivos de…" at bounding box center [167, 251] width 187 height 256
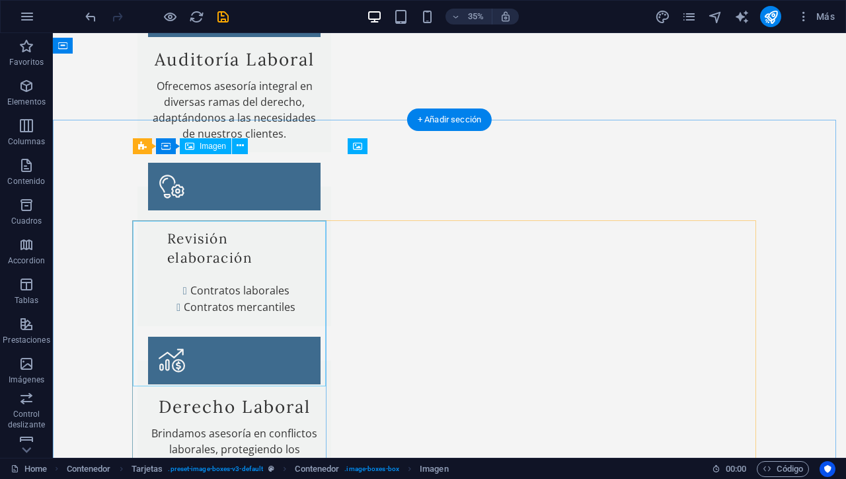
scroll to position [1181, 0]
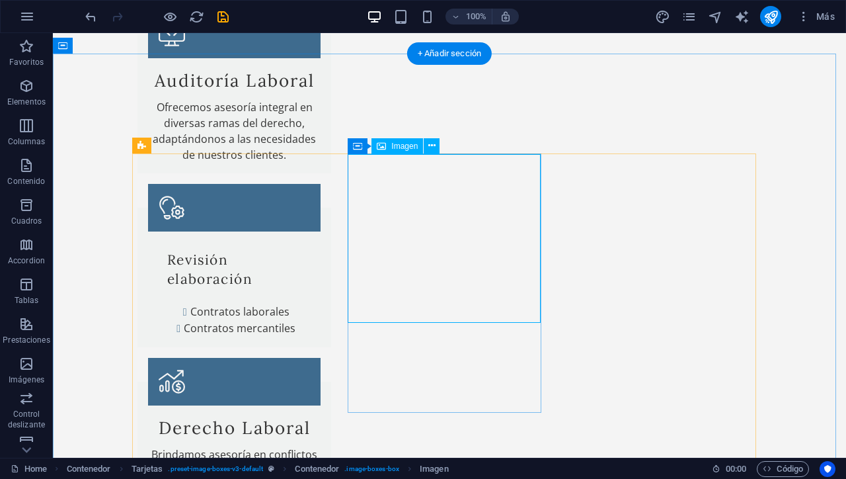
scroll to position [1245, 0]
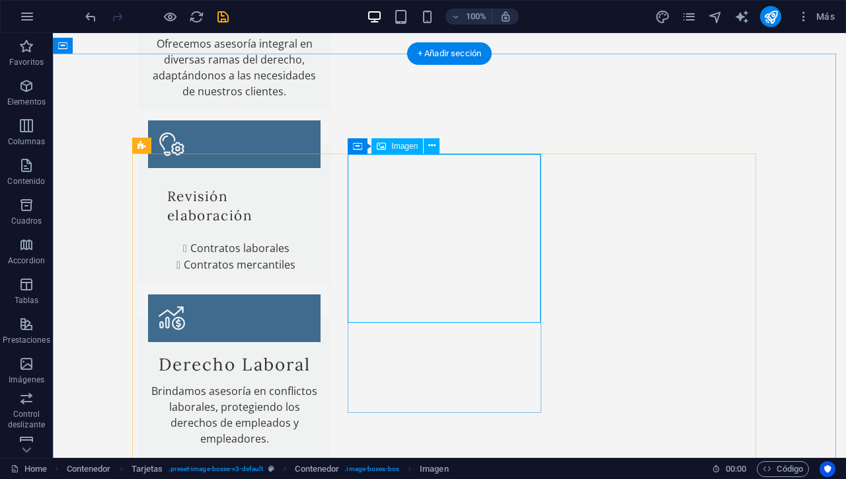
select select "px"
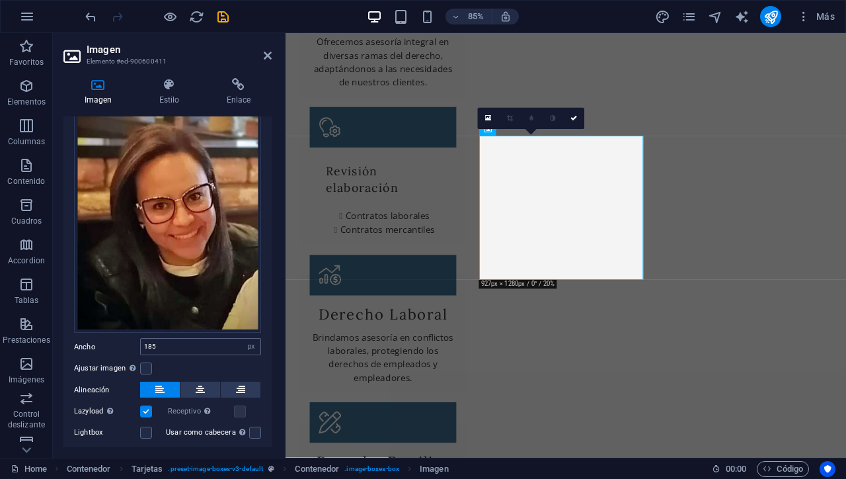
scroll to position [74, 0]
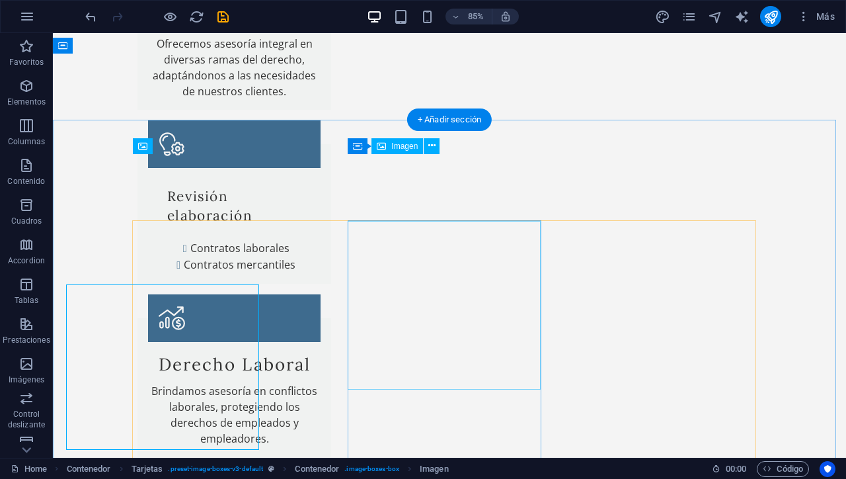
scroll to position [1181, 0]
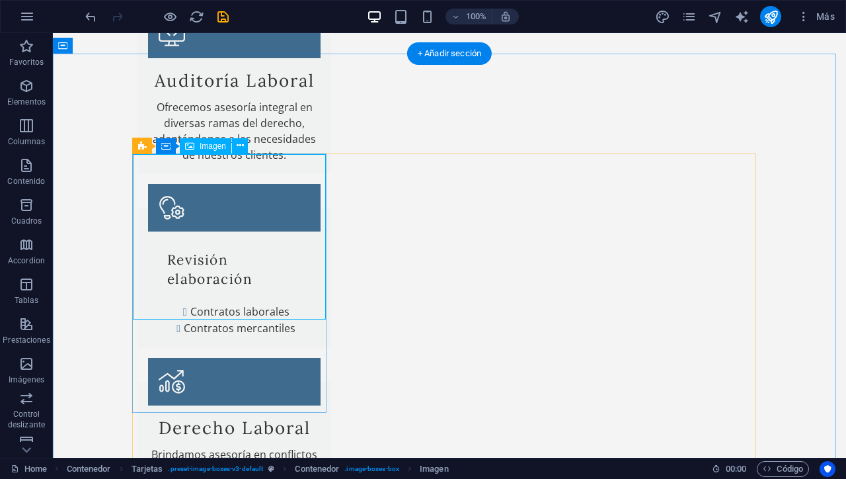
scroll to position [1245, 0]
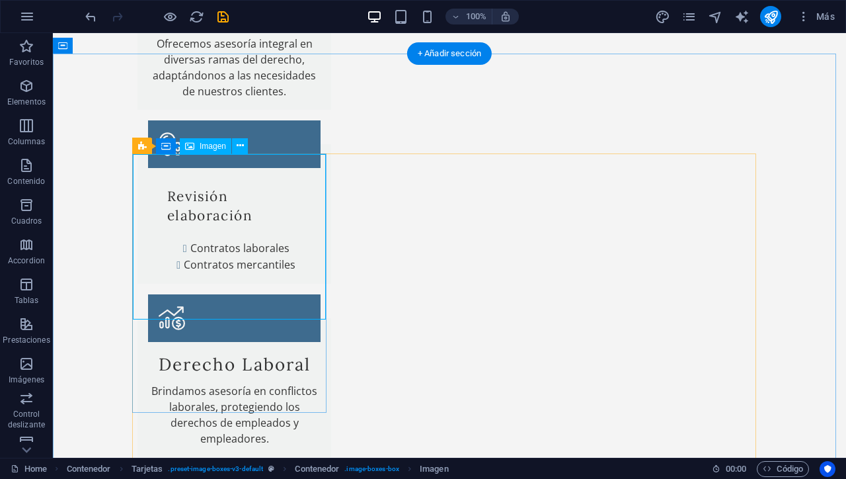
select select "vw"
select select "px"
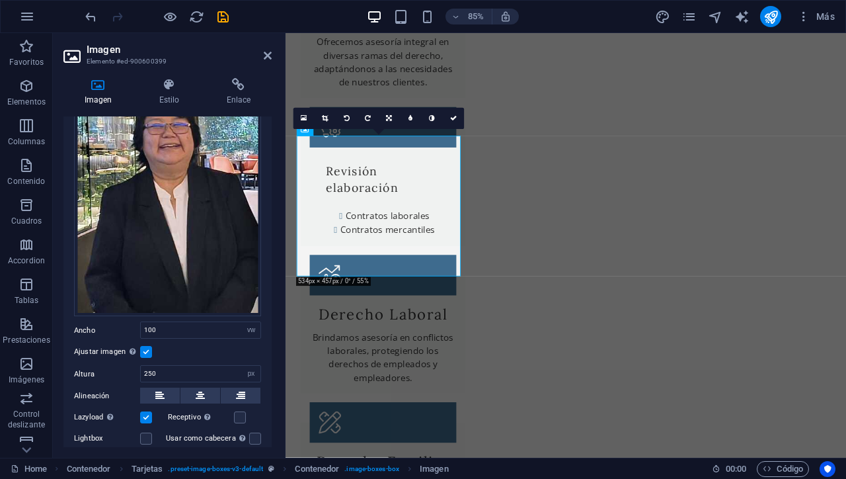
scroll to position [65, 0]
select select "px"
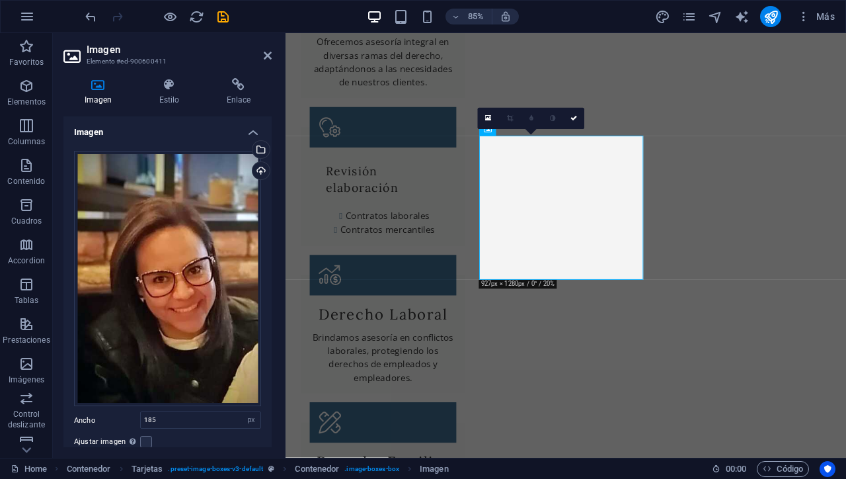
drag, startPoint x: 268, startPoint y: 315, endPoint x: 269, endPoint y: 361, distance: 46.3
click at [269, 361] on div "Imagen Arrastra archivos aquí, haz clic para escoger archivos o selecciona arch…" at bounding box center [167, 281] width 208 height 330
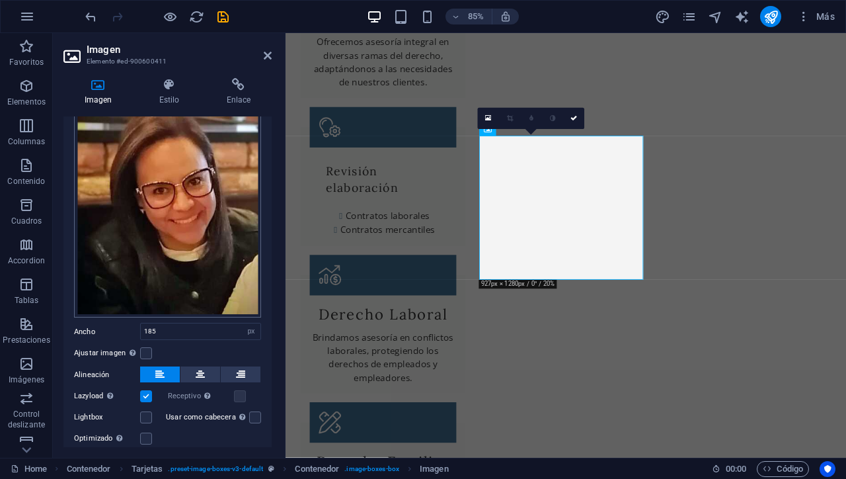
scroll to position [126, 0]
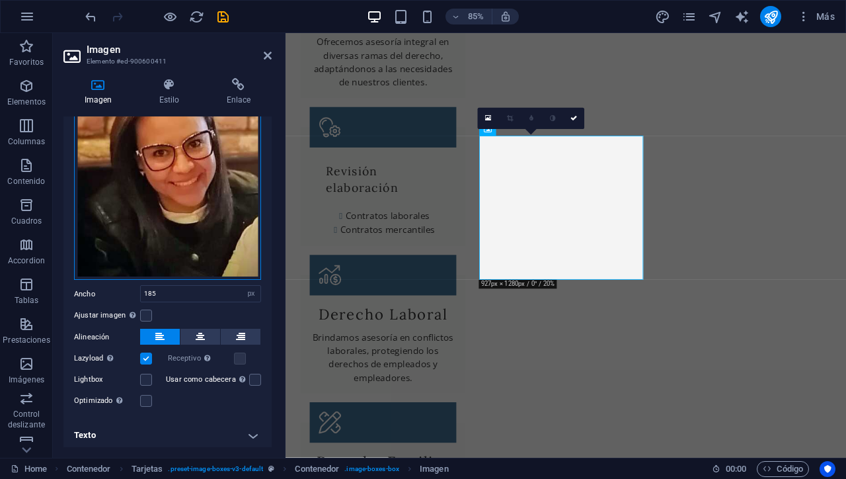
drag, startPoint x: 111, startPoint y: 274, endPoint x: 118, endPoint y: 190, distance: 83.5
click at [118, 190] on div "Arrastra archivos aquí, haz clic para escoger archivos o selecciona archivos de…" at bounding box center [167, 152] width 187 height 256
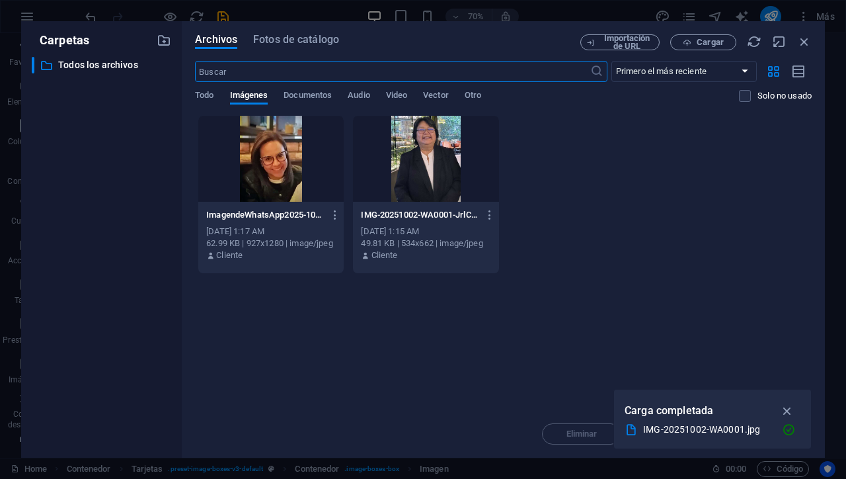
scroll to position [1181, 0]
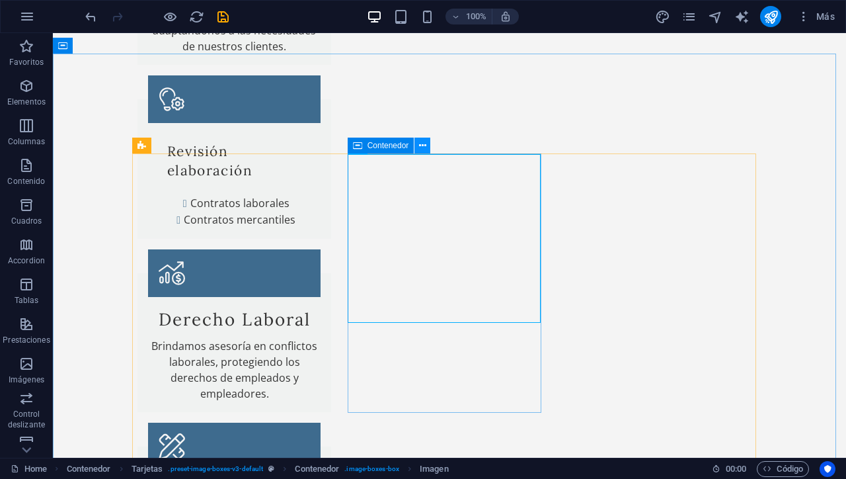
click at [422, 147] on icon at bounding box center [422, 146] width 7 height 14
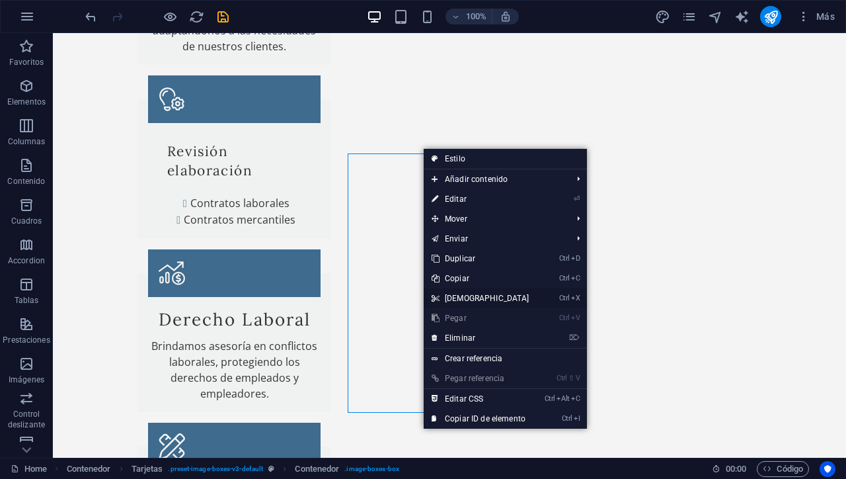
click at [461, 297] on link "Ctrl X Cortar" at bounding box center [481, 298] width 114 height 20
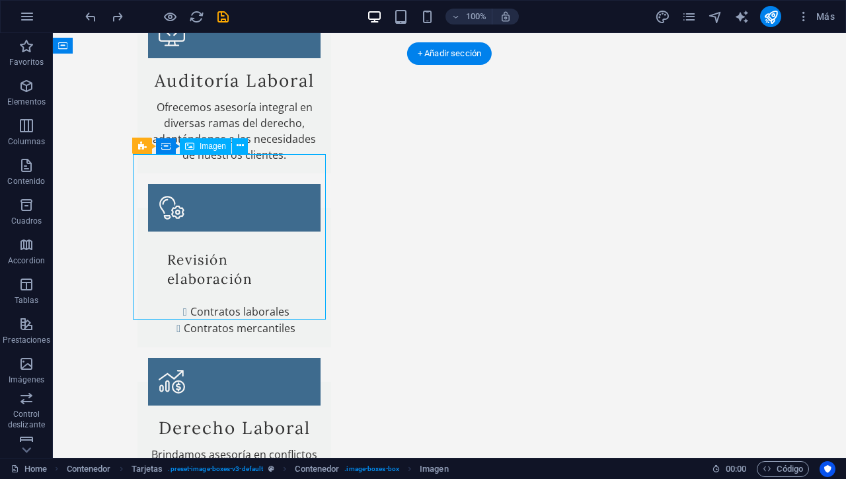
scroll to position [1245, 0]
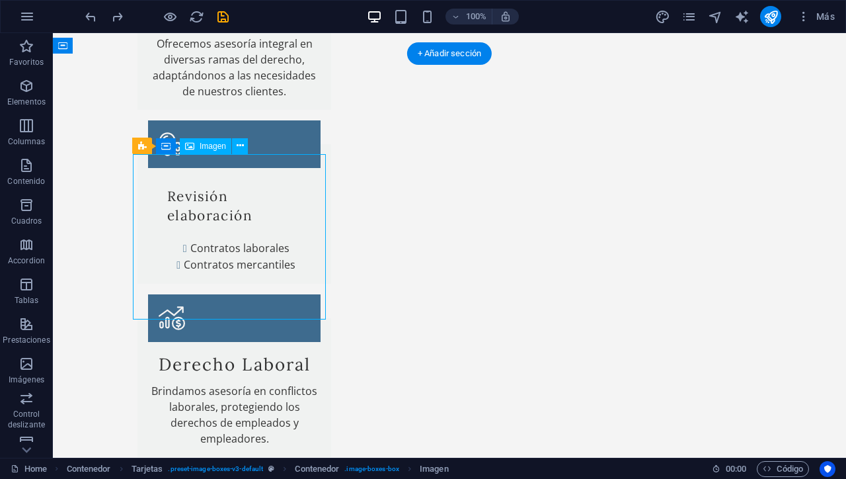
select select "vw"
select select "px"
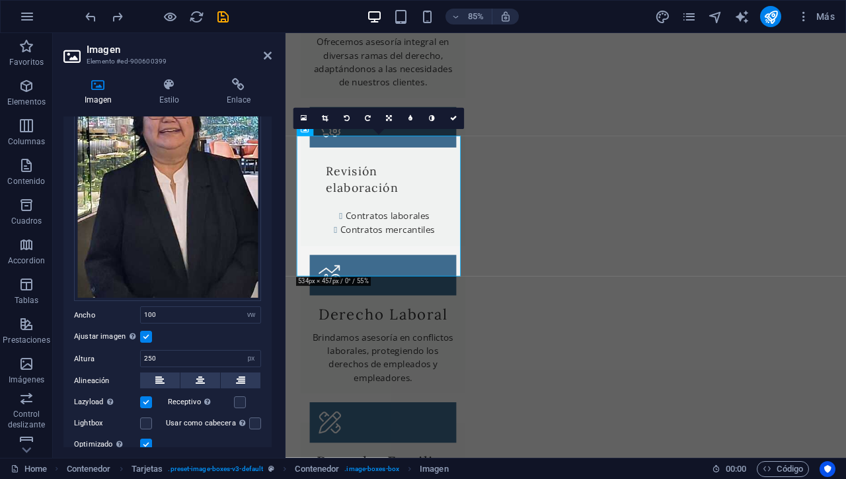
scroll to position [78, 0]
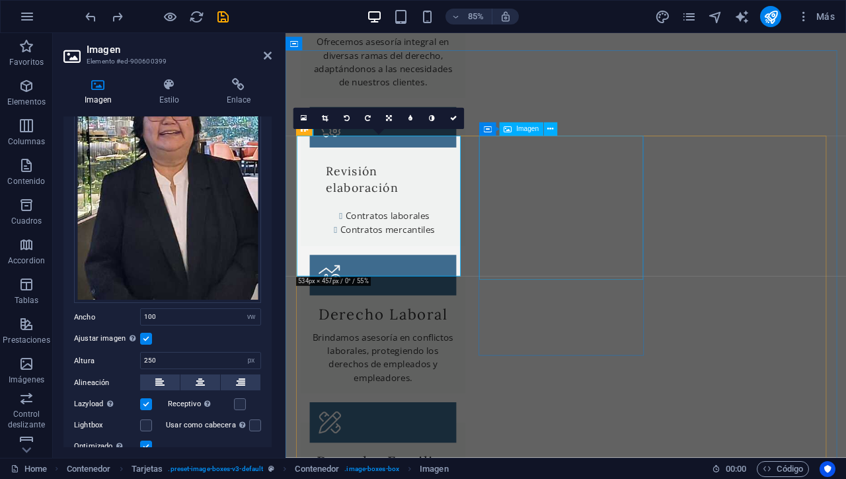
select select "px"
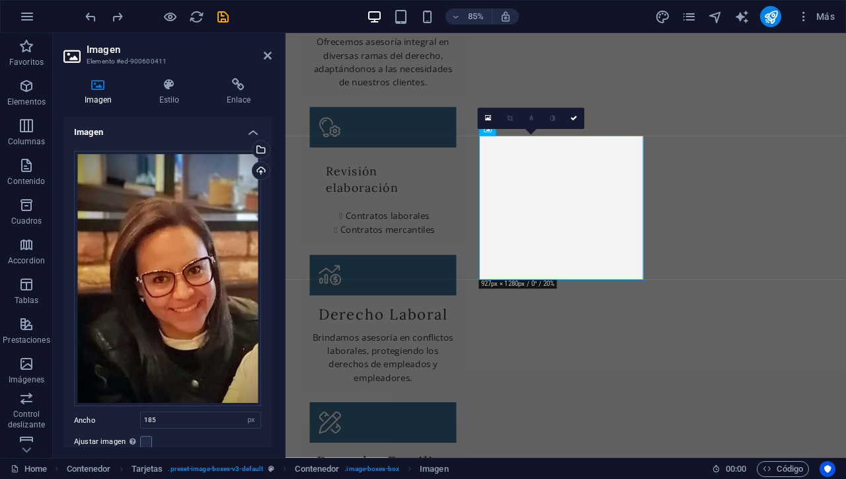
click at [249, 130] on h4 "Imagen" at bounding box center [167, 128] width 208 height 24
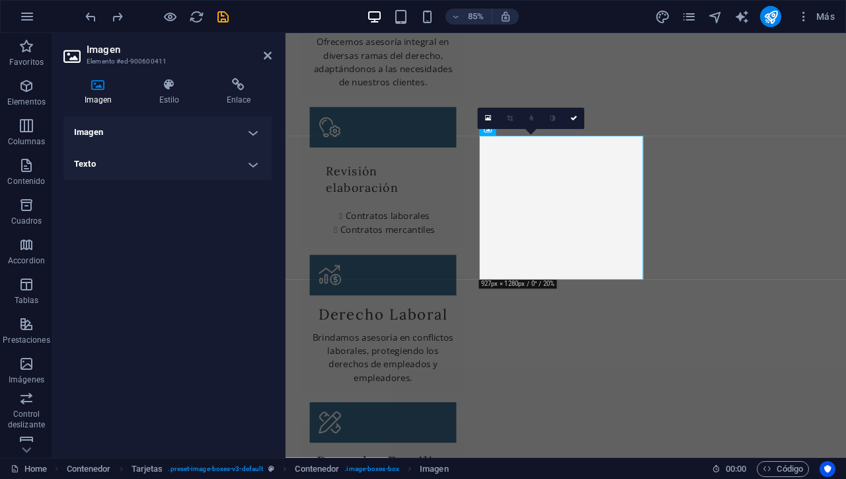
click at [249, 130] on h4 "Imagen" at bounding box center [167, 132] width 208 height 32
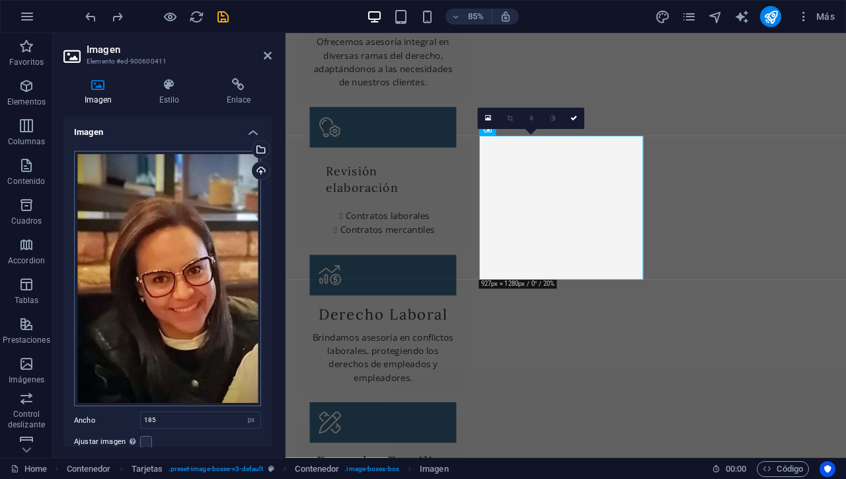
scroll to position [92, 0]
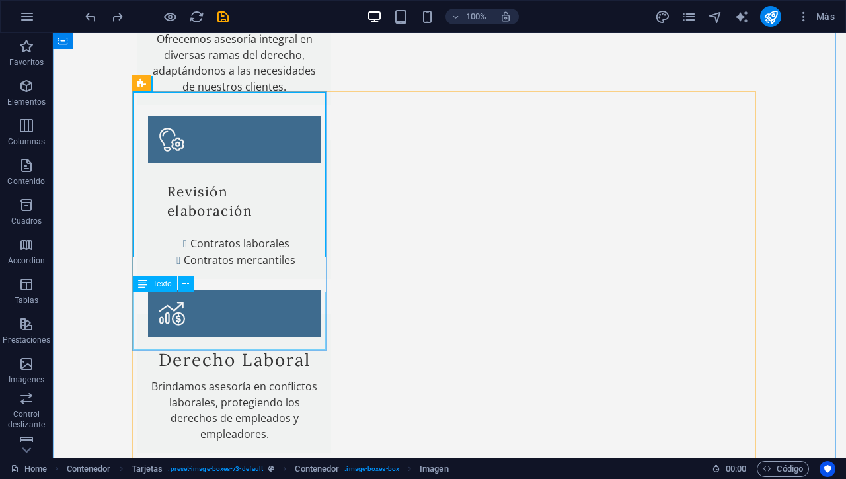
scroll to position [1287, 0]
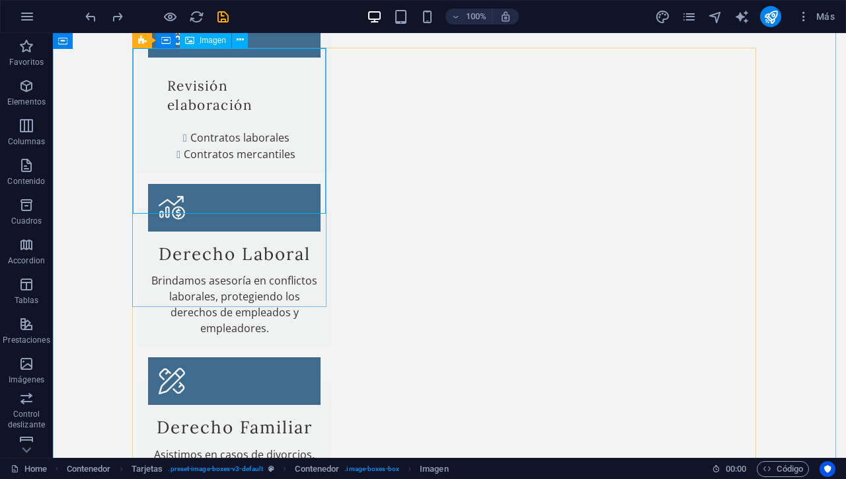
select select "vw"
select select "px"
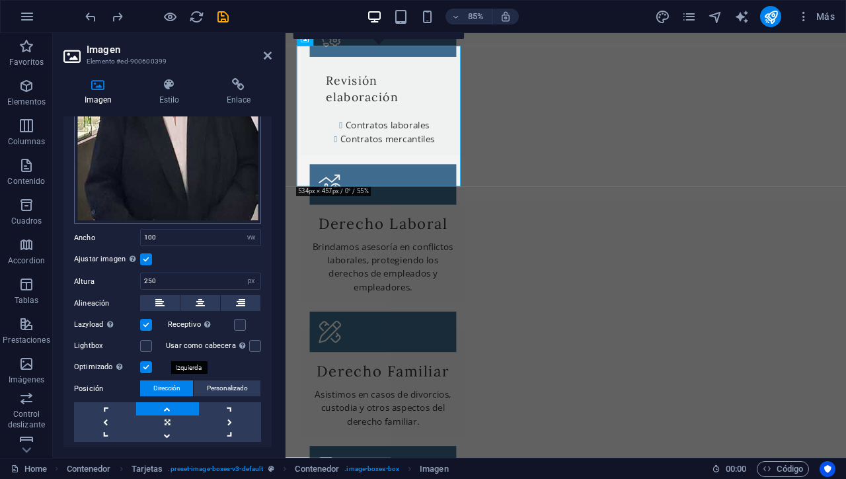
scroll to position [160, 0]
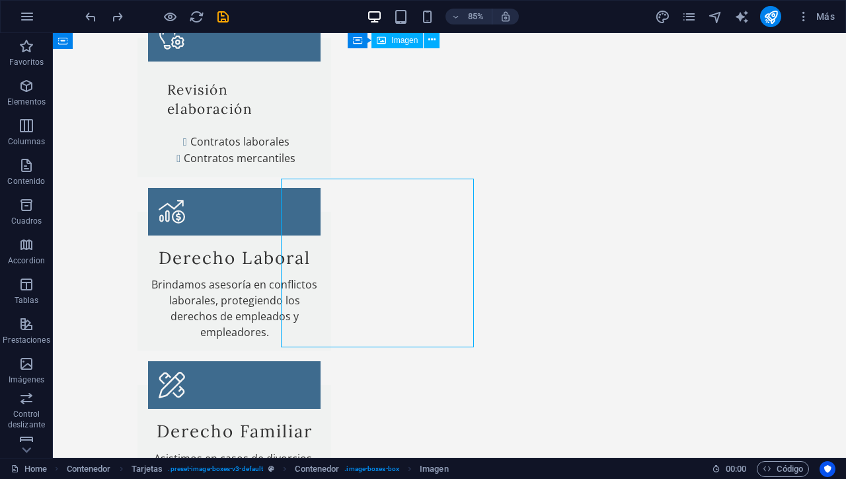
scroll to position [1287, 0]
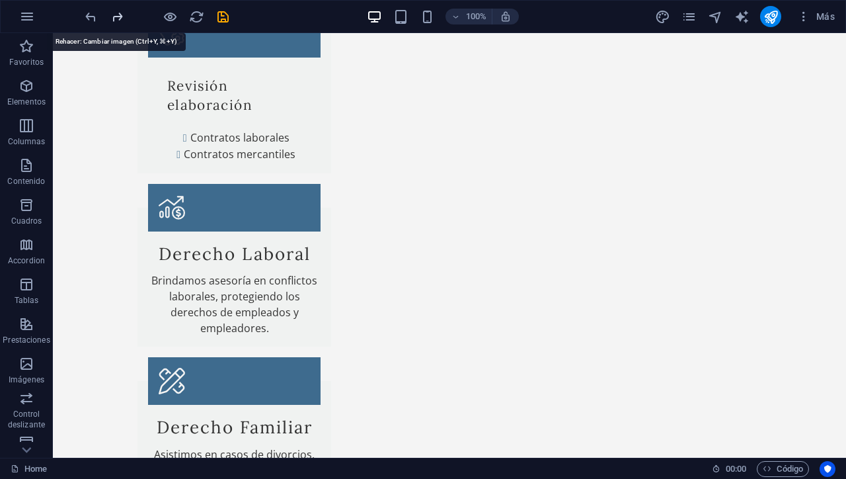
click at [121, 18] on icon "redo" at bounding box center [117, 16] width 15 height 15
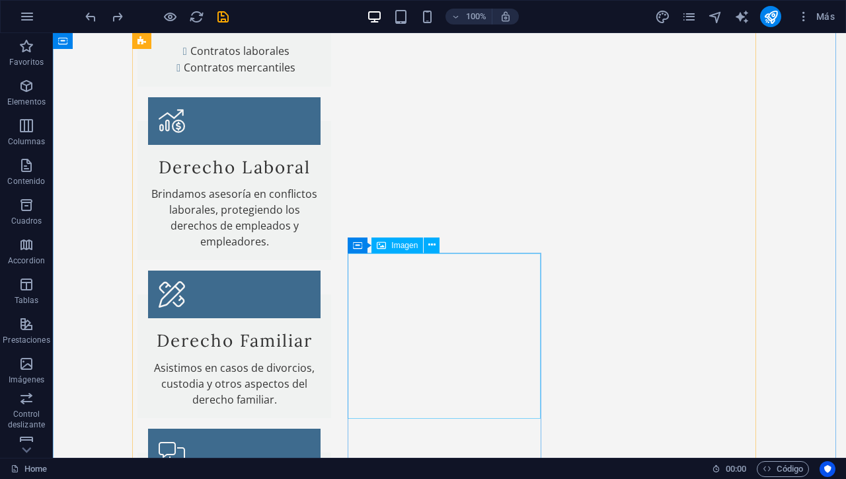
scroll to position [1374, 0]
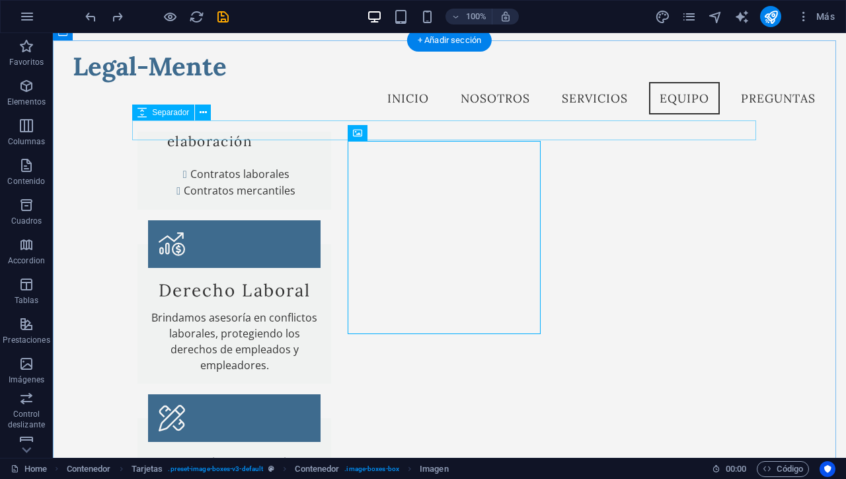
scroll to position [1122, 0]
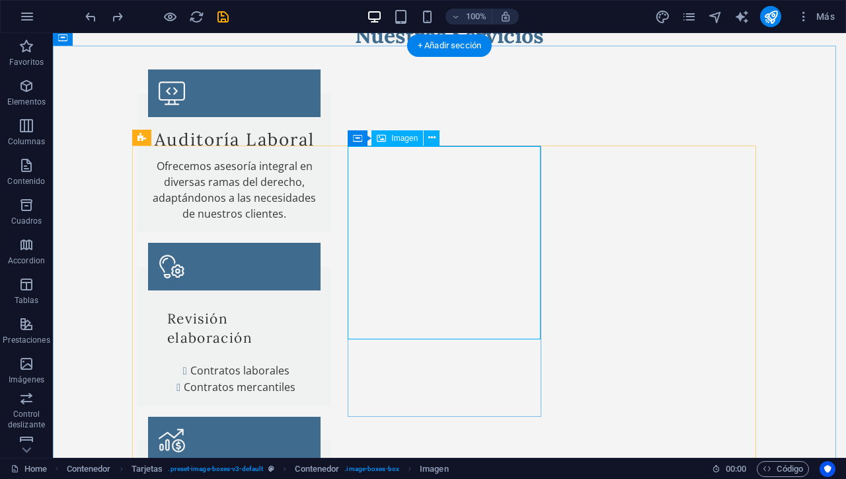
select select "vw"
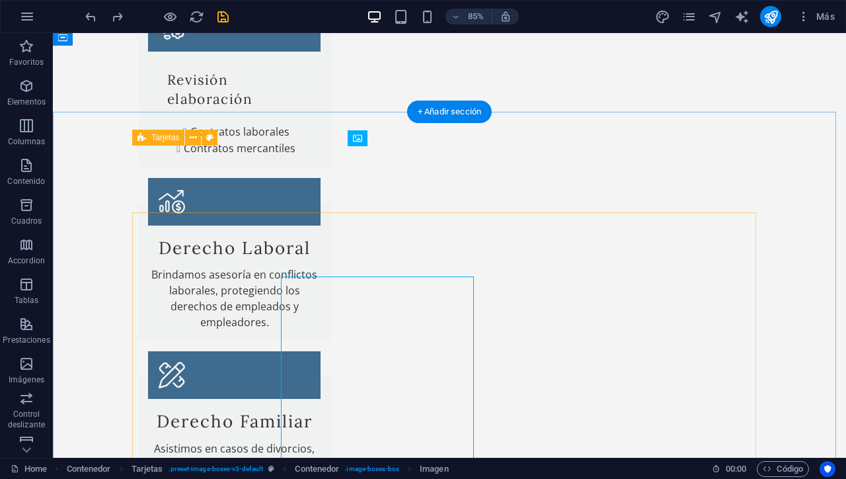
scroll to position [1189, 0]
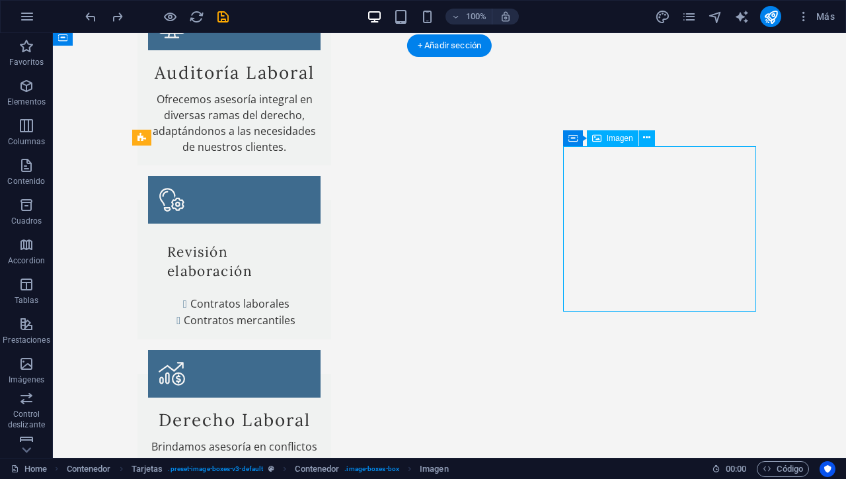
select select "vw"
select select "px"
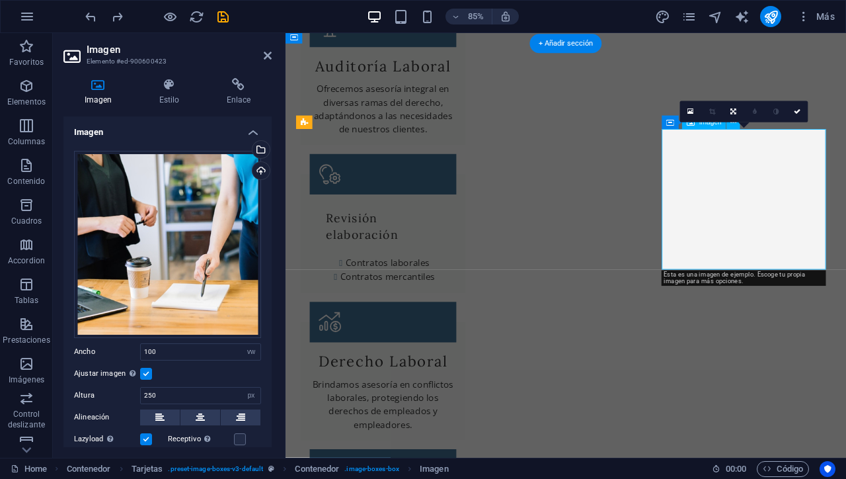
scroll to position [1252, 0]
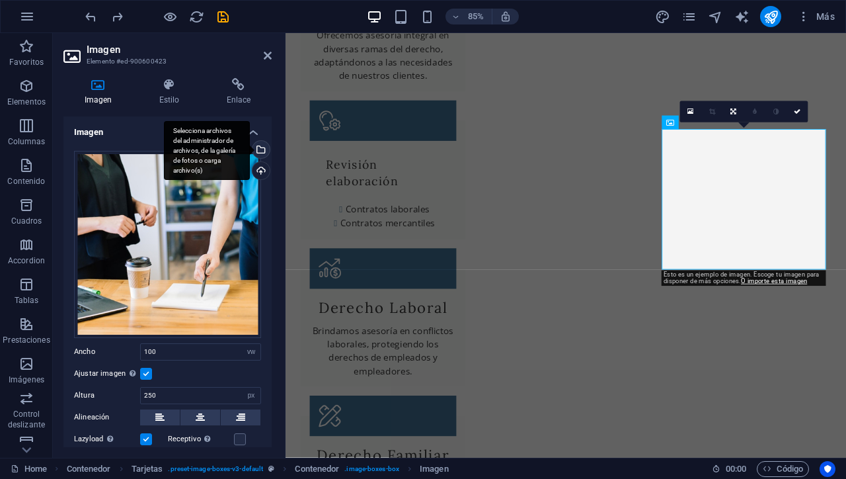
click at [260, 149] on div "Selecciona archivos del administrador de archivos, de la galería de fotos o car…" at bounding box center [260, 151] width 20 height 20
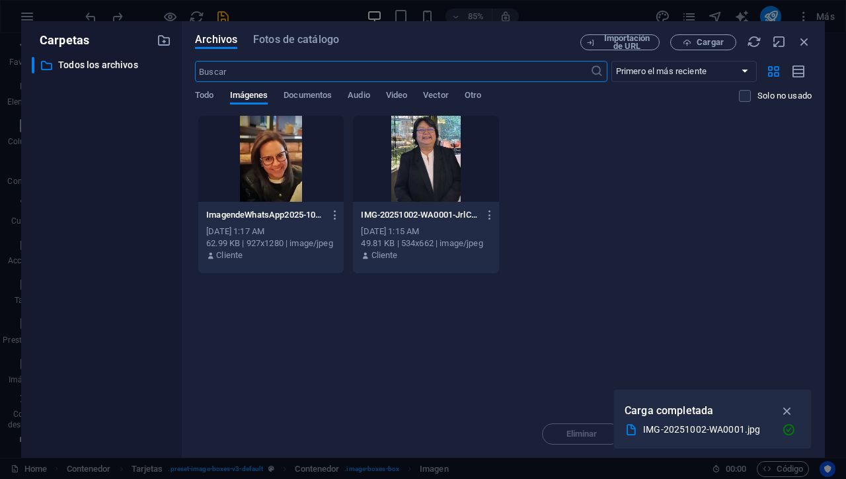
scroll to position [1859, 0]
click at [280, 149] on div at bounding box center [270, 159] width 145 height 86
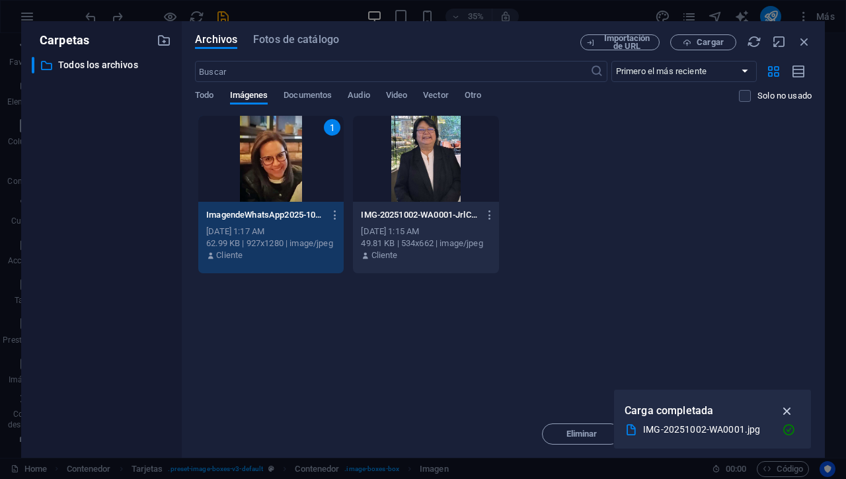
click at [784, 413] on icon "button" at bounding box center [787, 410] width 15 height 15
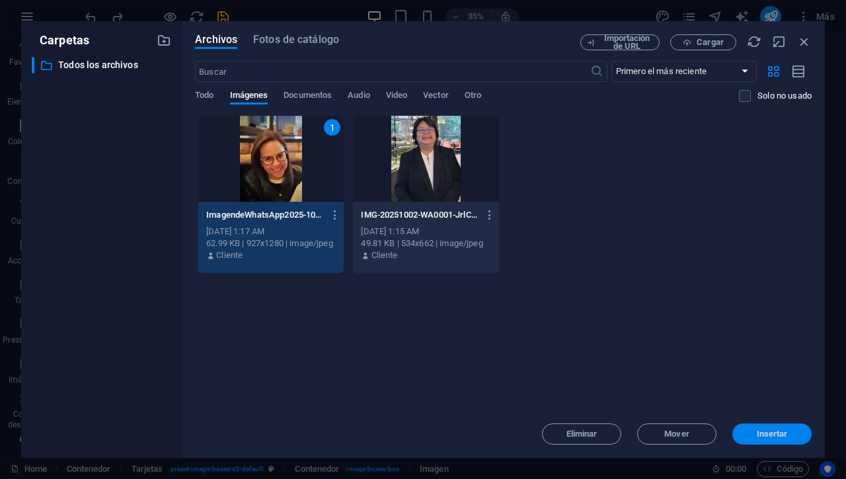
click at [765, 437] on span "Insertar" at bounding box center [772, 434] width 31 height 8
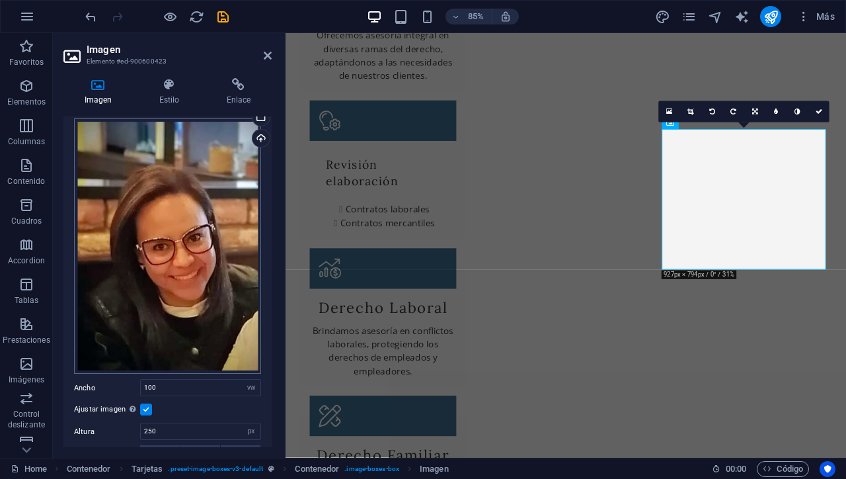
scroll to position [0, 0]
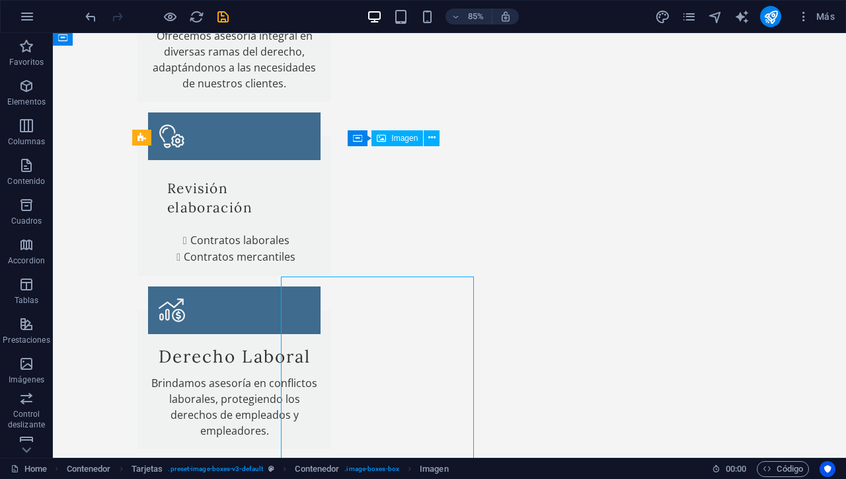
scroll to position [1189, 0]
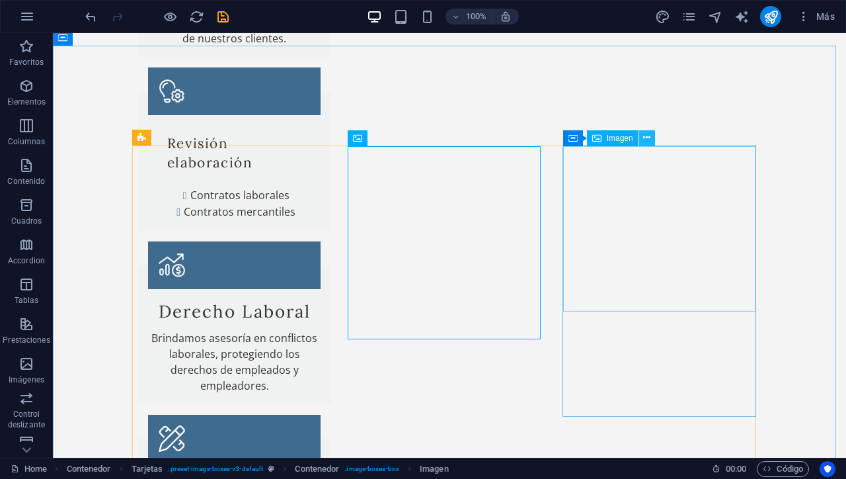
click at [648, 139] on icon at bounding box center [646, 138] width 7 height 14
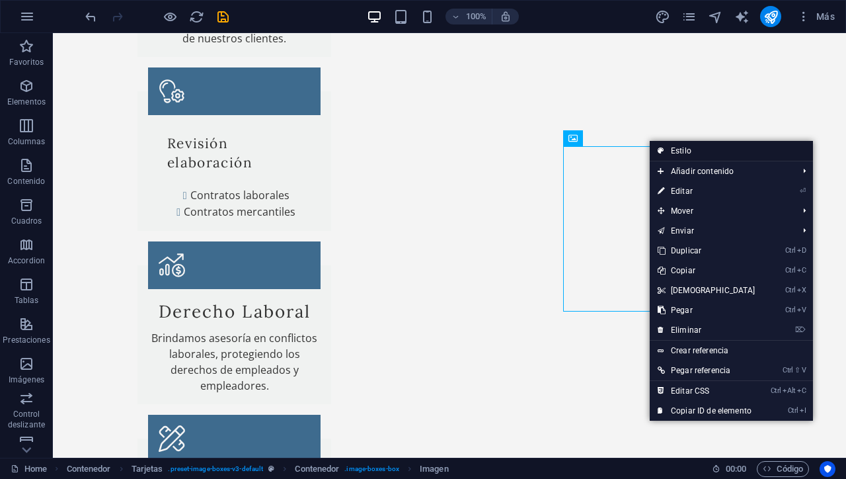
click at [671, 148] on link "Estilo" at bounding box center [731, 151] width 163 height 20
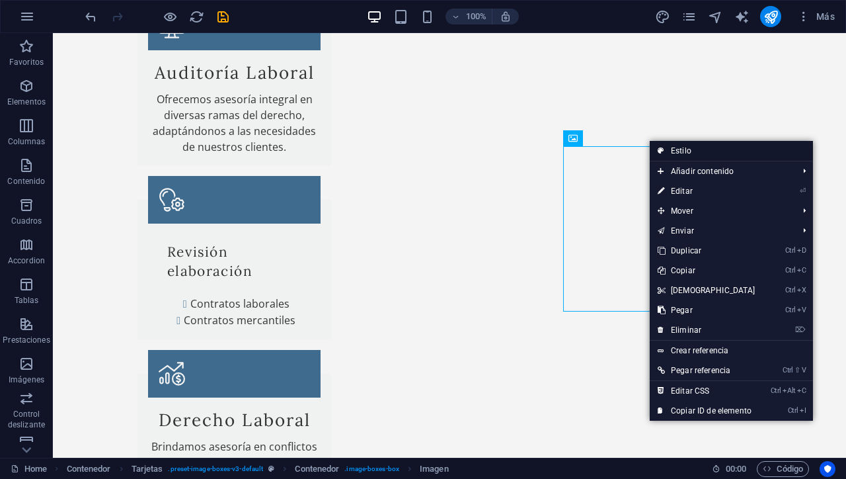
select select "rem"
select select "px"
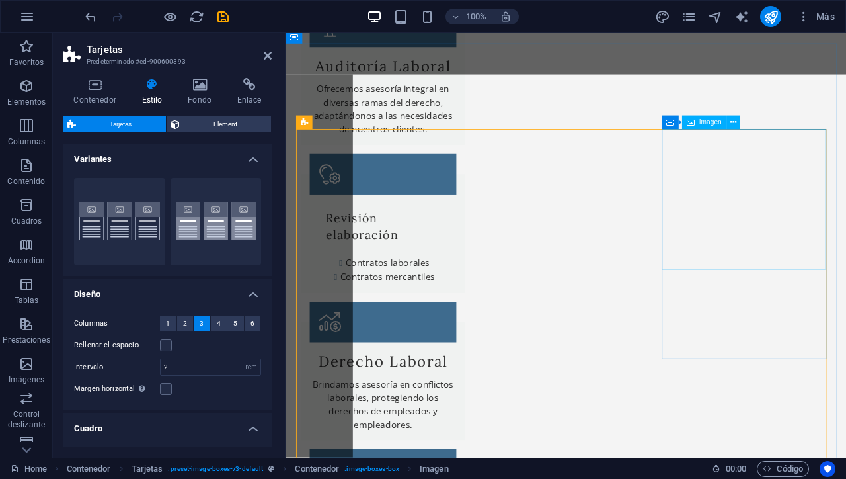
scroll to position [1252, 0]
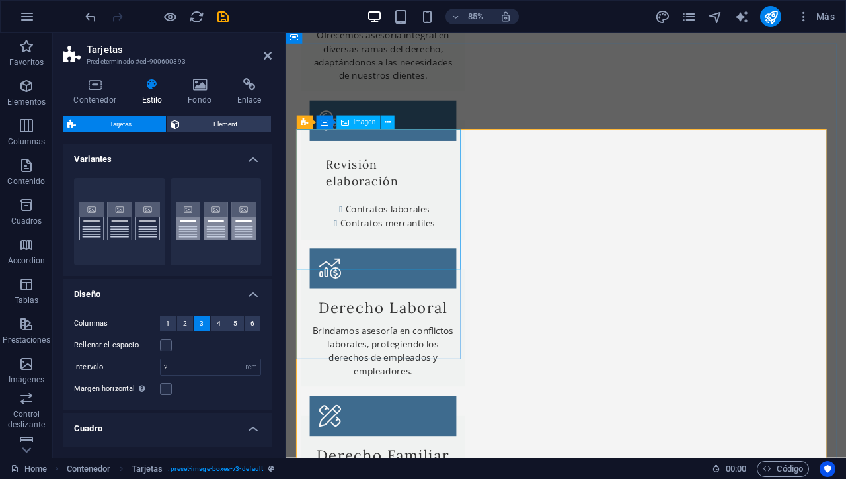
select select "vw"
select select "px"
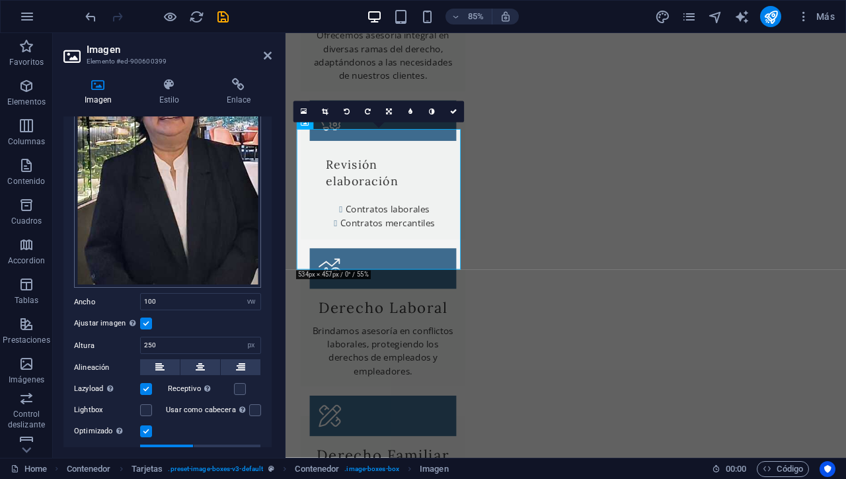
scroll to position [94, 0]
click at [250, 303] on select "Predeterminado automático px rem % em vh vw" at bounding box center [251, 301] width 19 height 16
select select "vw"
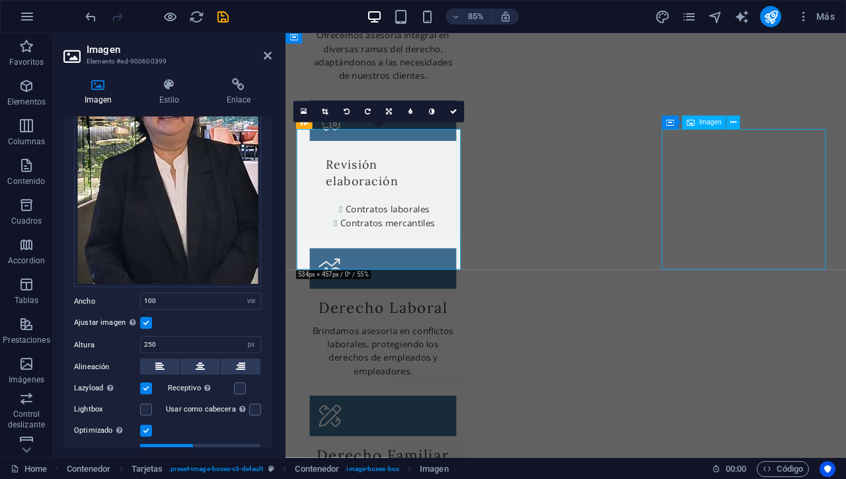
select select "px"
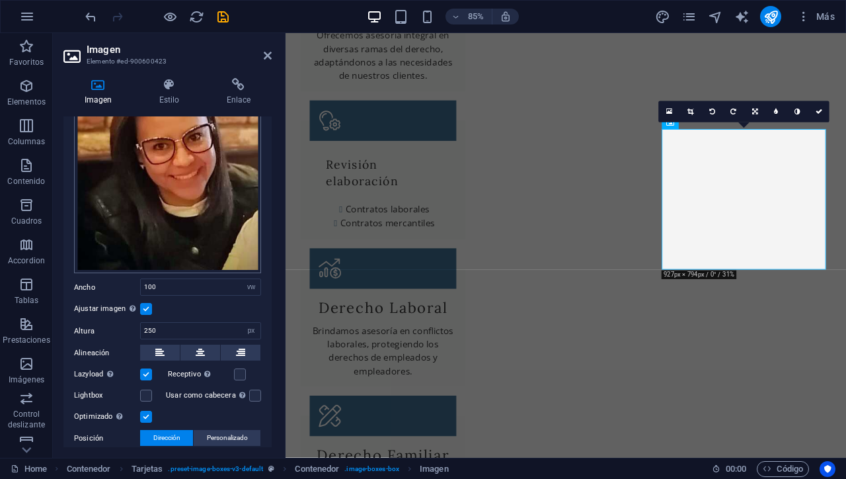
scroll to position [134, 0]
click at [251, 284] on select "Predeterminado automático px rem % em vh vw" at bounding box center [251, 286] width 19 height 16
click at [227, 429] on span "Personalizado" at bounding box center [227, 437] width 41 height 16
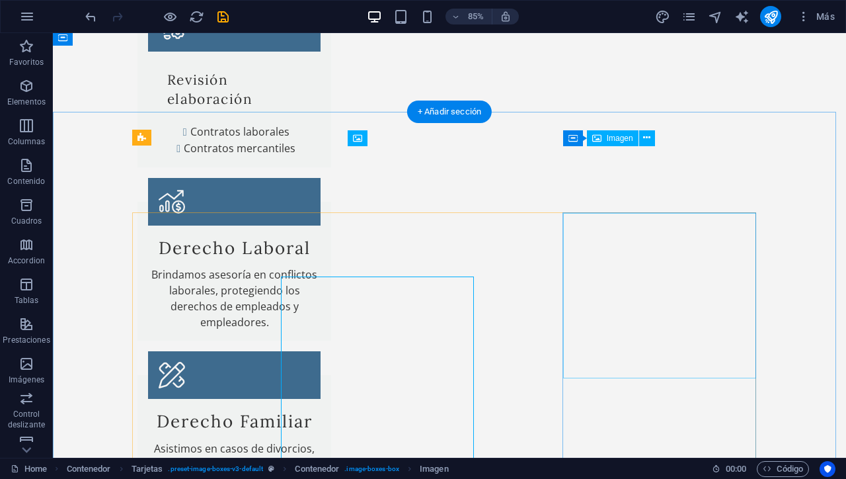
scroll to position [1189, 0]
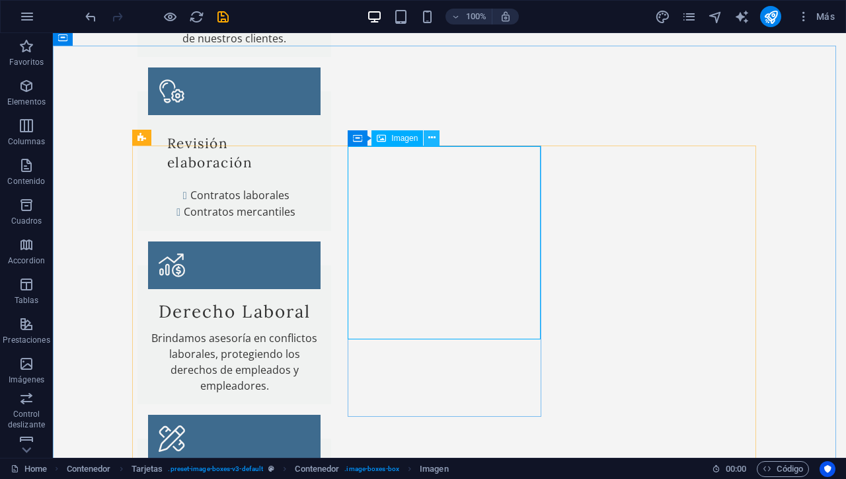
click at [438, 134] on button at bounding box center [432, 138] width 16 height 16
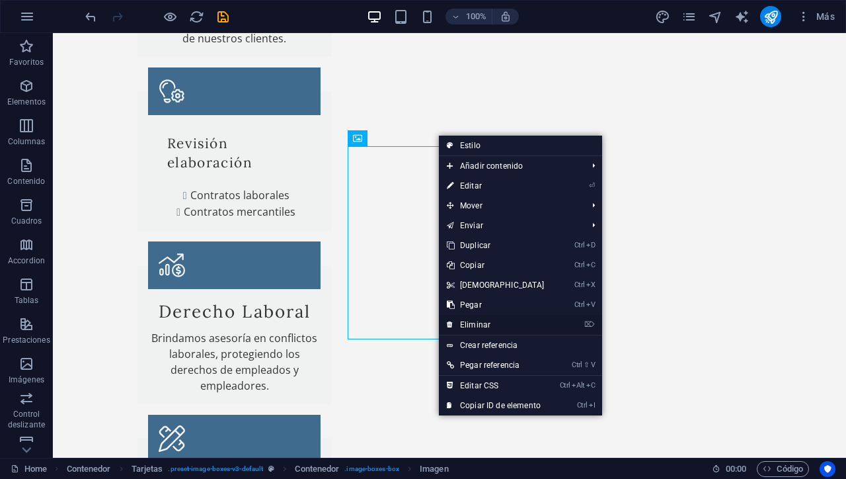
click at [488, 321] on link "⌦ Eliminar" at bounding box center [496, 325] width 114 height 20
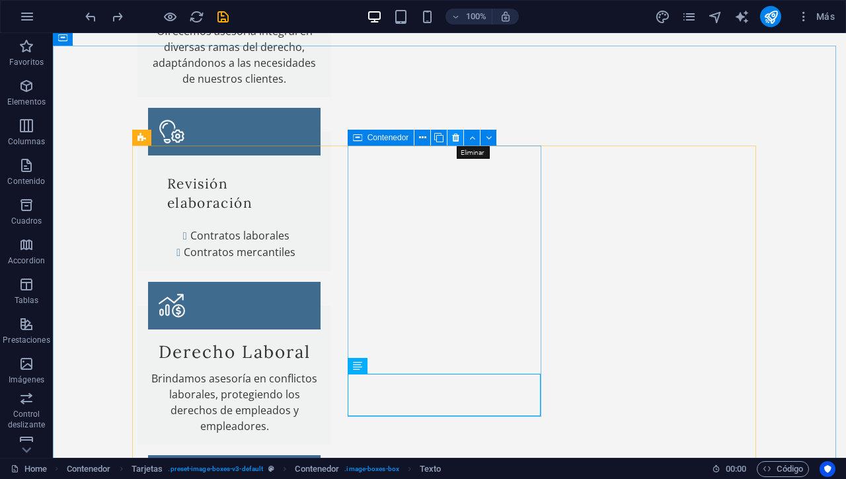
click at [459, 139] on icon at bounding box center [455, 138] width 7 height 14
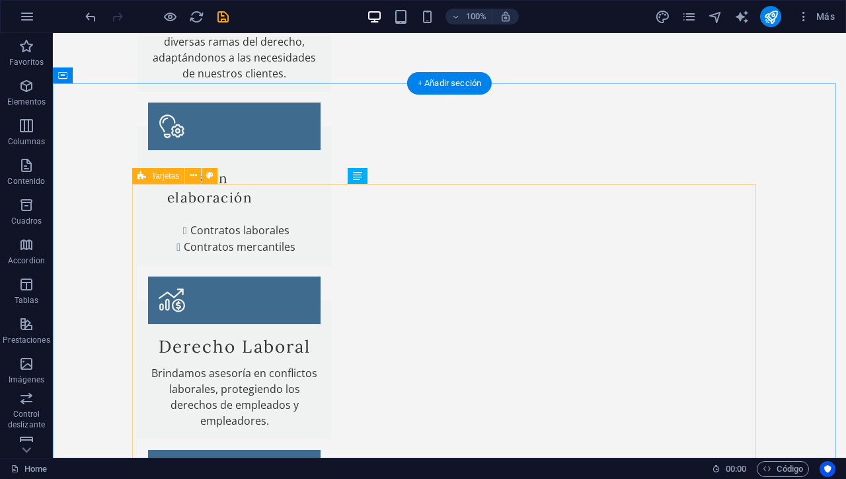
scroll to position [1155, 0]
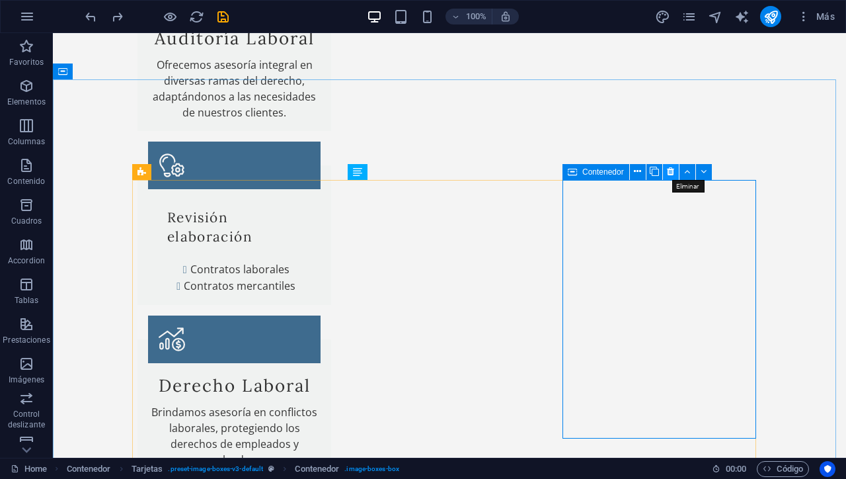
click at [671, 173] on icon at bounding box center [670, 172] width 7 height 14
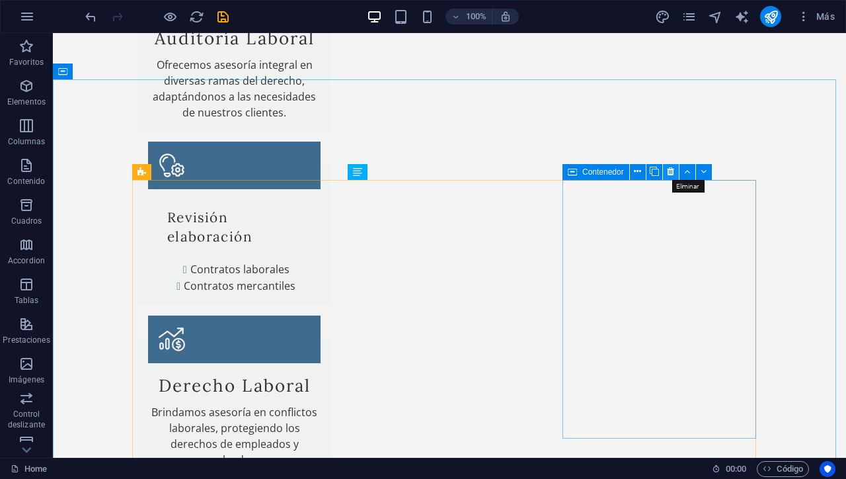
click at [676, 174] on button at bounding box center [671, 172] width 16 height 16
click at [672, 175] on icon at bounding box center [670, 172] width 7 height 14
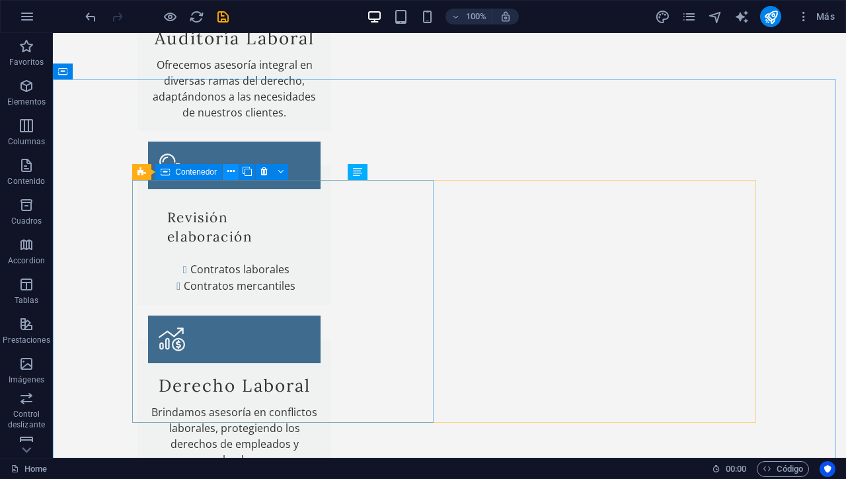
click at [235, 175] on button at bounding box center [231, 172] width 16 height 16
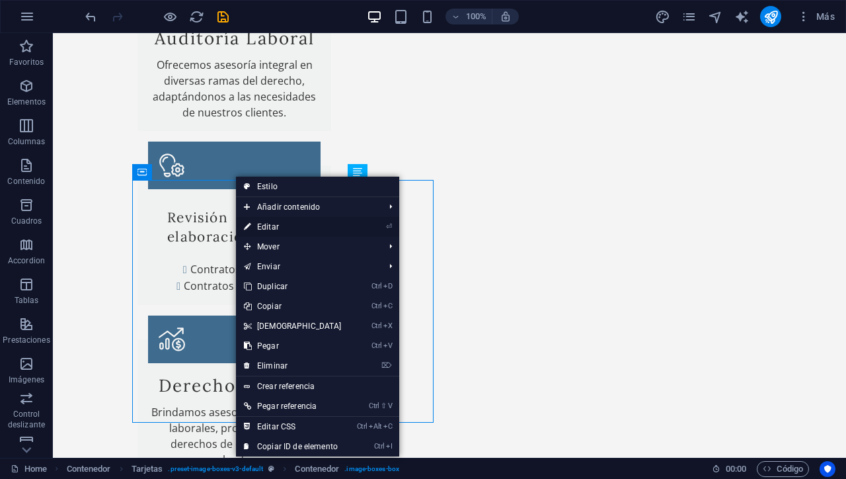
click at [273, 229] on link "⏎ Editar" at bounding box center [293, 227] width 114 height 20
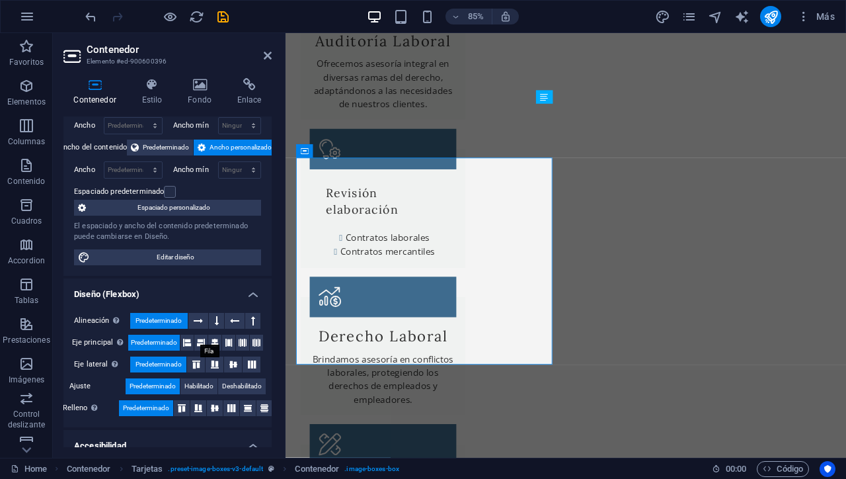
scroll to position [55, 0]
click at [229, 385] on span "Deshabilitado" at bounding box center [242, 385] width 40 height 16
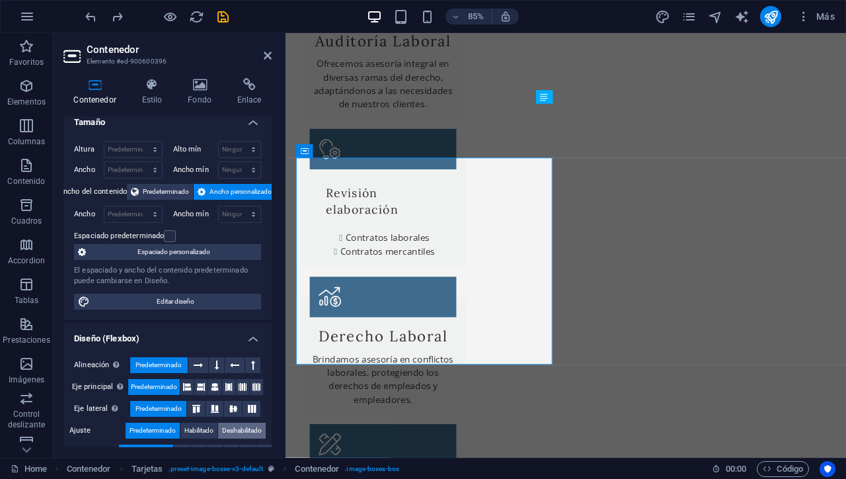
scroll to position [0, 0]
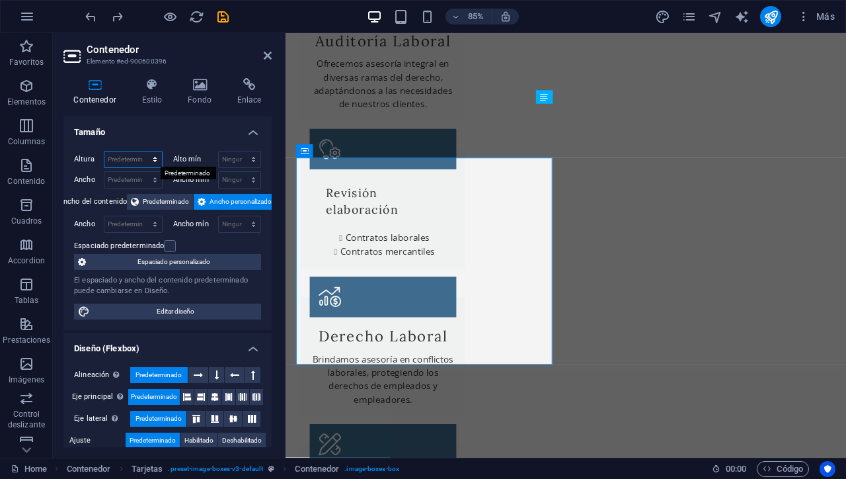
click at [146, 156] on select "Predeterminado px rem % vh vw" at bounding box center [133, 159] width 58 height 16
select select "vw"
click at [142, 151] on select "Predeterminado px rem % vh vw" at bounding box center [133, 159] width 58 height 16
type input "37.3"
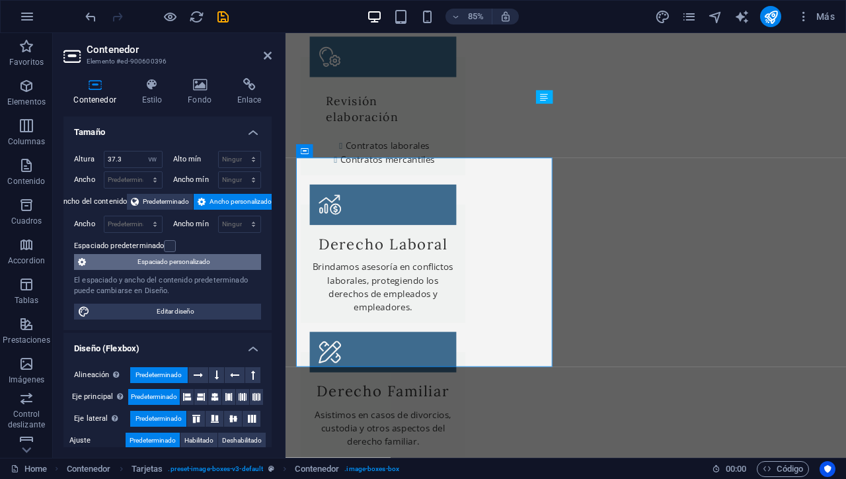
scroll to position [1155, 0]
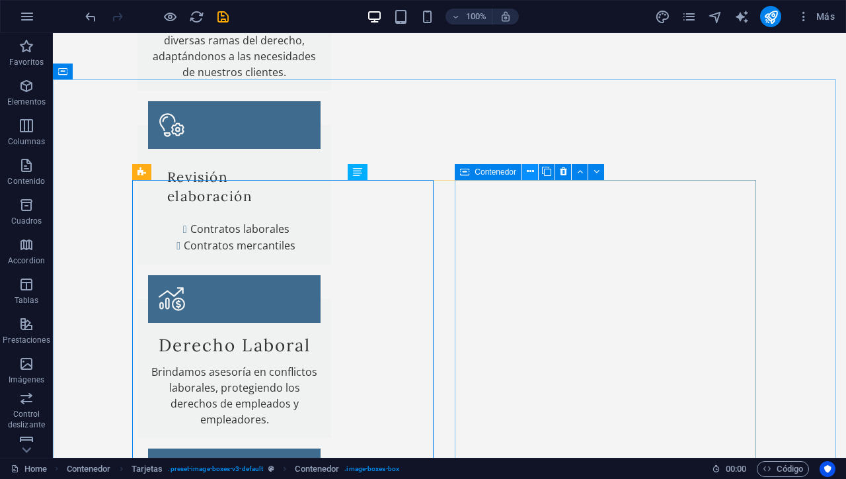
click at [529, 174] on icon at bounding box center [530, 172] width 7 height 14
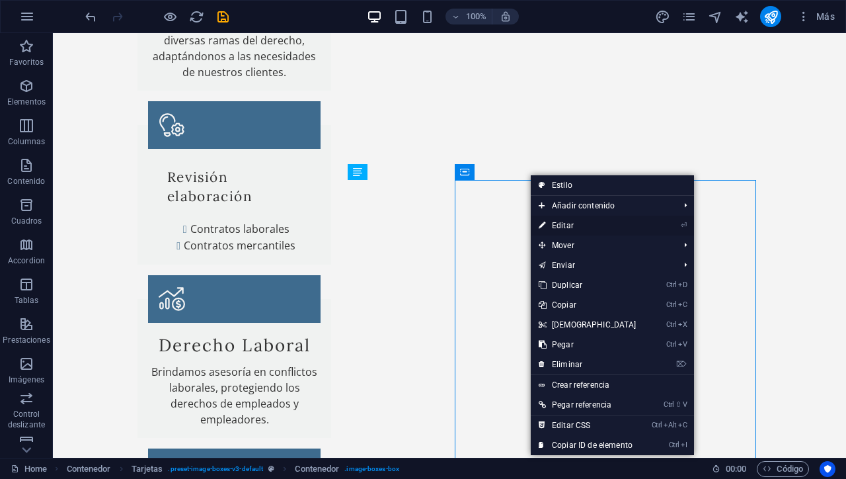
click at [578, 222] on link "⏎ Editar" at bounding box center [588, 225] width 114 height 20
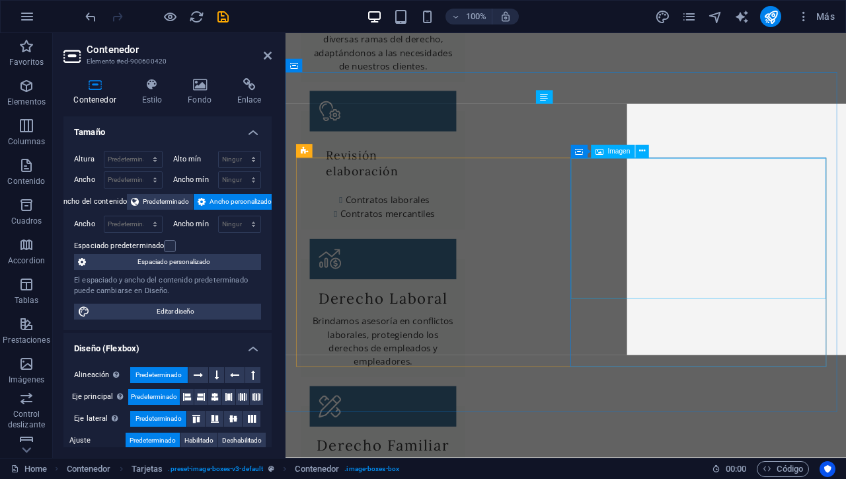
scroll to position [1219, 0]
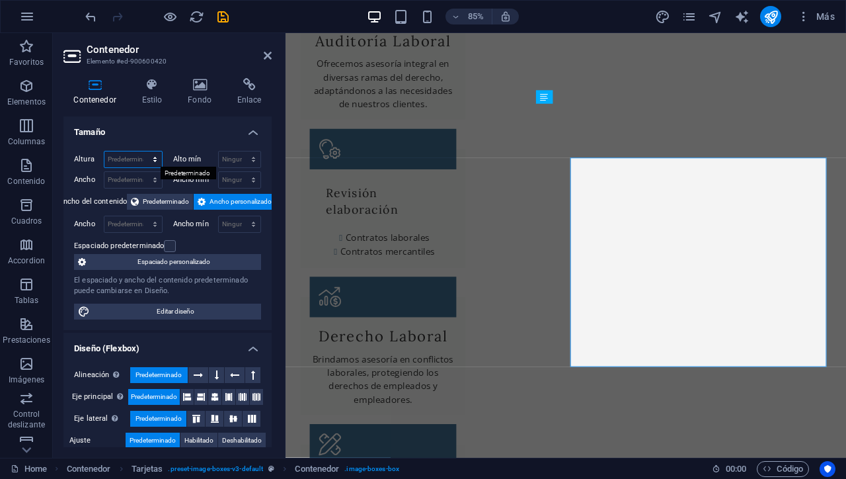
click at [155, 159] on select "Predeterminado px rem % vh vw" at bounding box center [133, 159] width 58 height 16
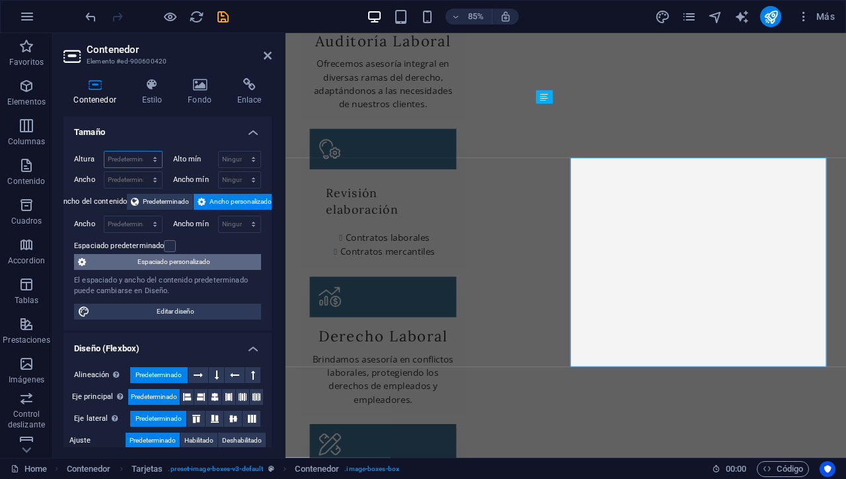
select select "px"
click at [142, 151] on select "Predeterminado px rem % vh vw" at bounding box center [133, 159] width 58 height 16
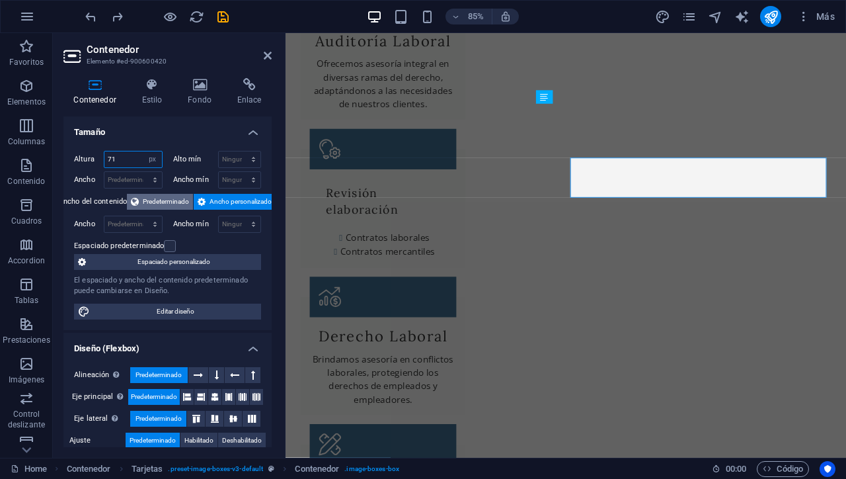
type input "371"
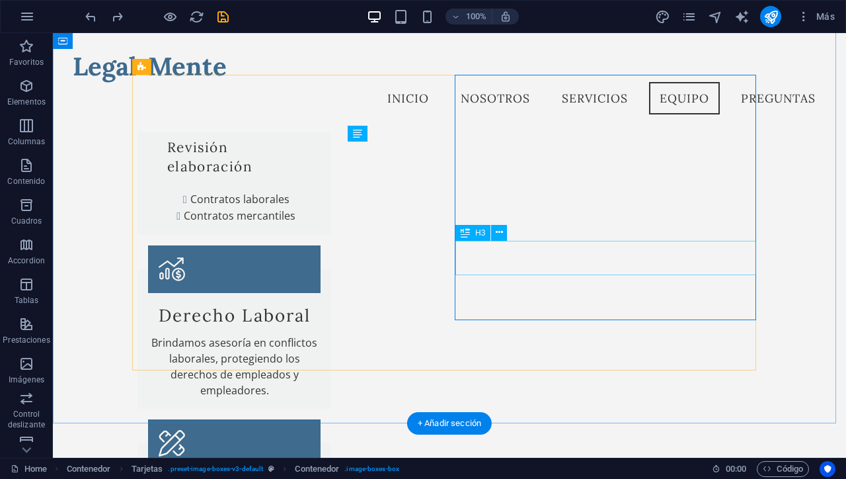
scroll to position [1193, 0]
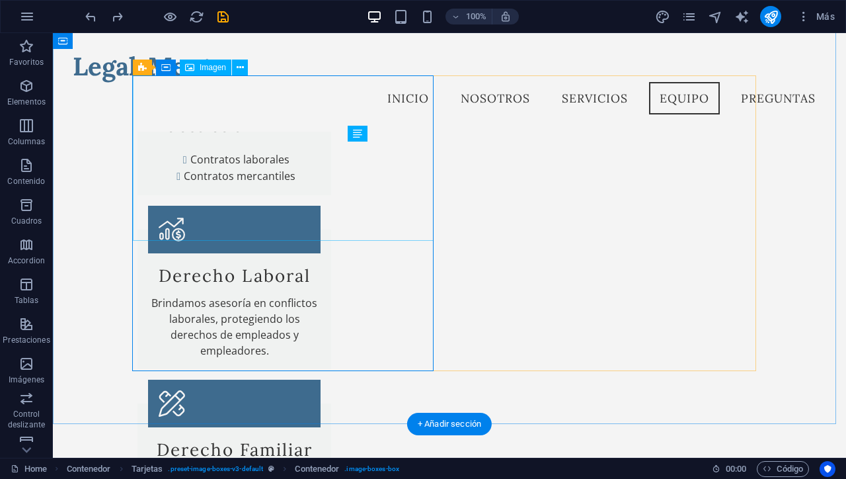
scroll to position [1071, 0]
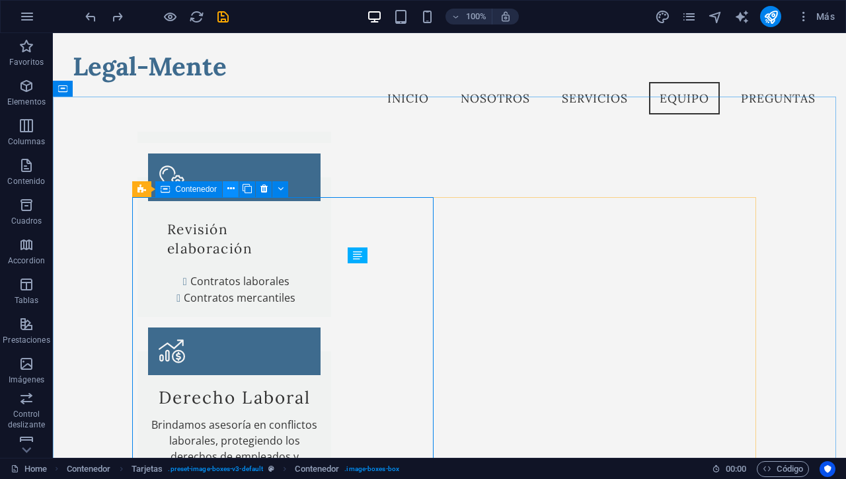
click at [229, 191] on icon at bounding box center [230, 189] width 7 height 14
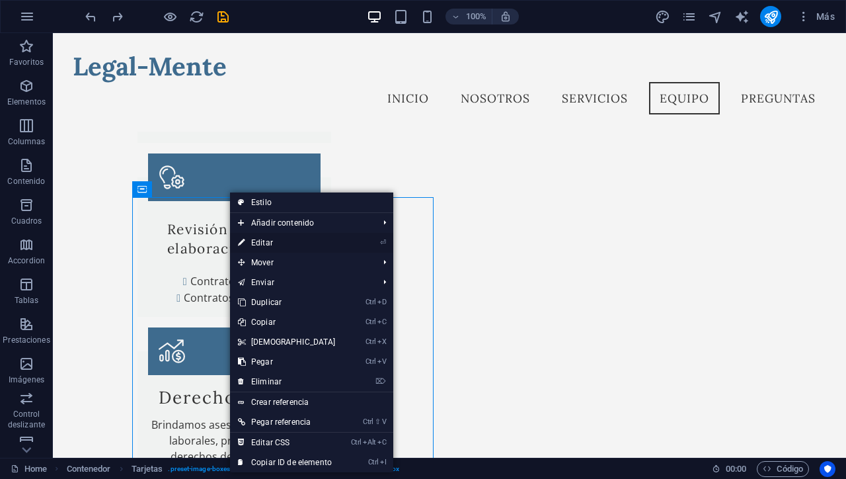
click at [256, 239] on link "⏎ Editar" at bounding box center [287, 243] width 114 height 20
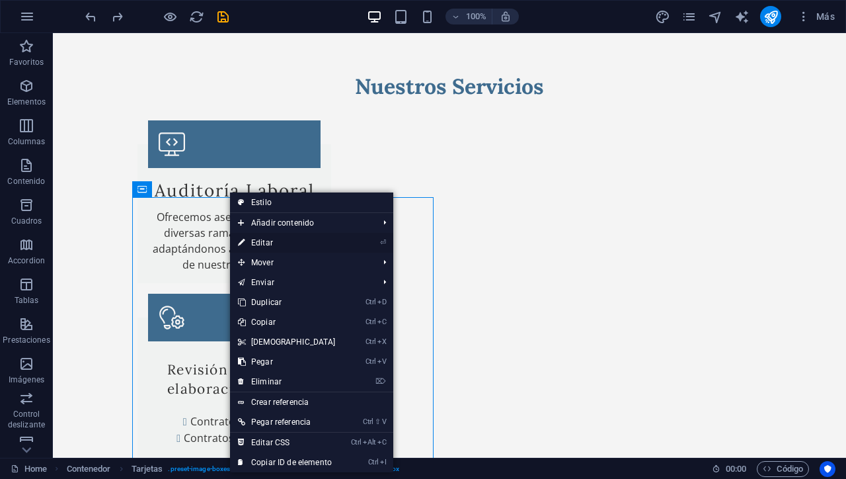
select select "vw"
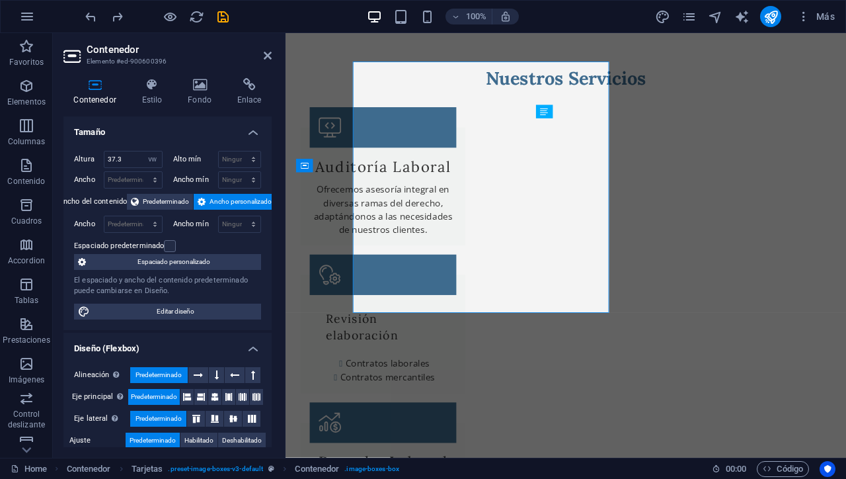
scroll to position [1202, 0]
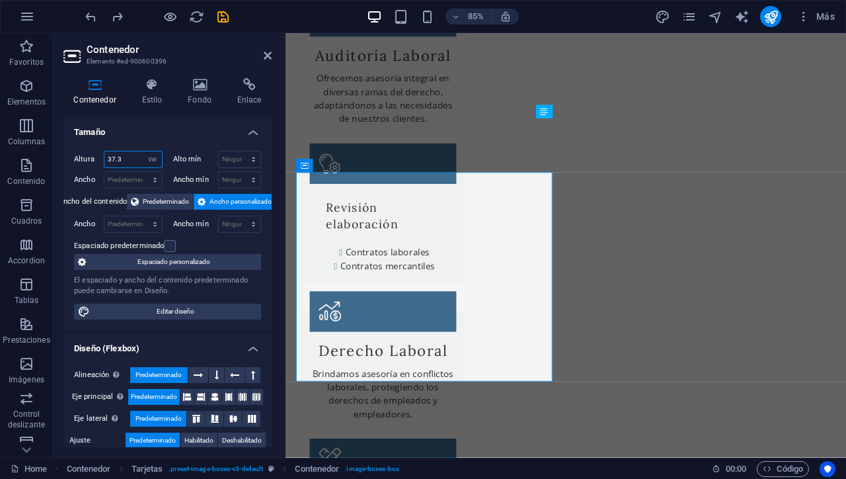
click at [110, 158] on input "37.3" at bounding box center [133, 159] width 58 height 16
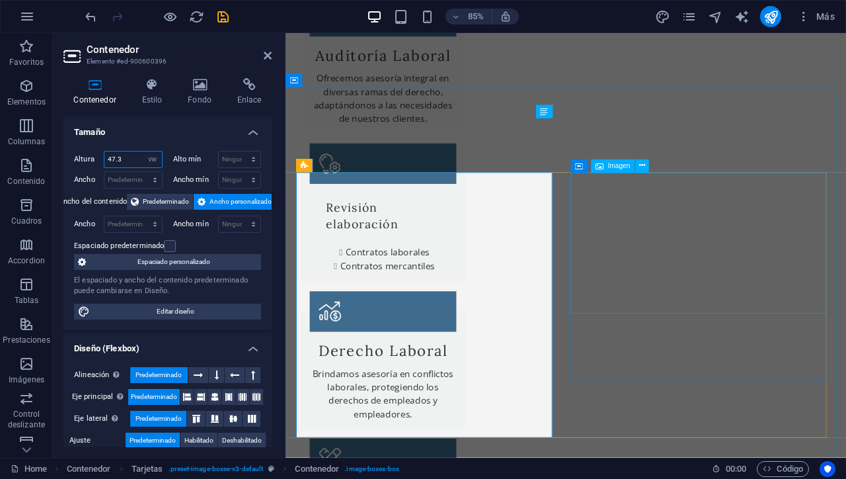
type input "47.3"
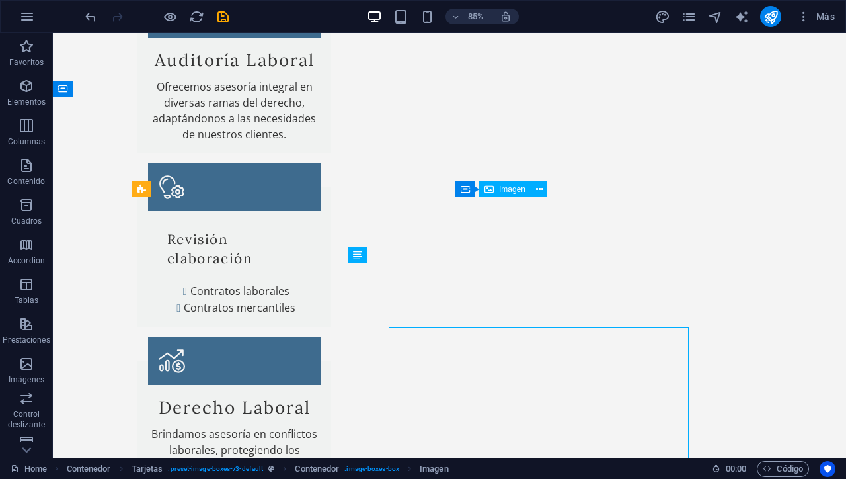
scroll to position [1138, 0]
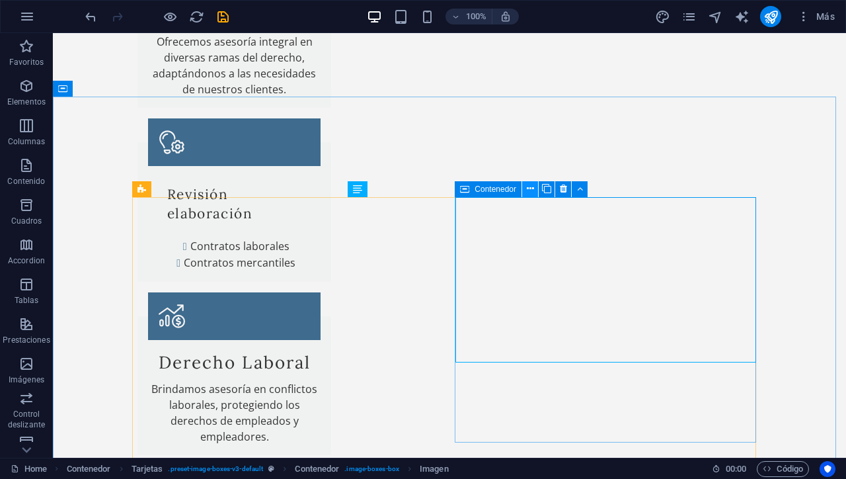
click at [527, 190] on icon at bounding box center [530, 189] width 7 height 14
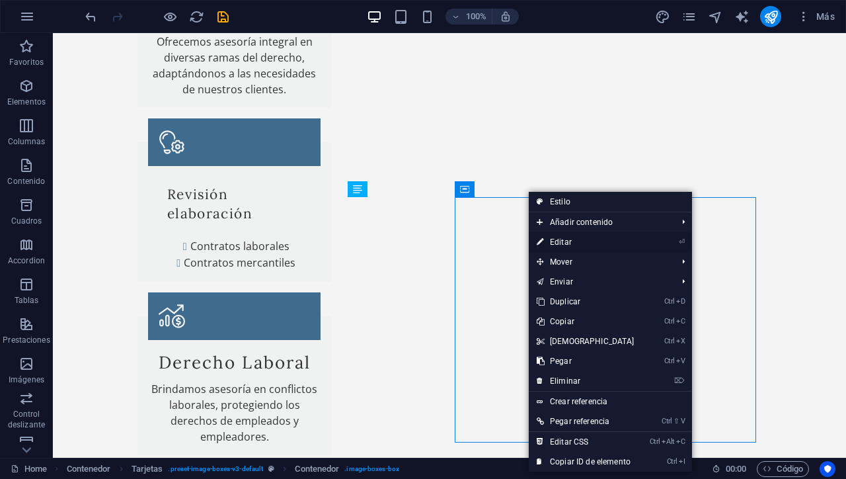
click at [568, 237] on link "⏎ Editar" at bounding box center [586, 242] width 114 height 20
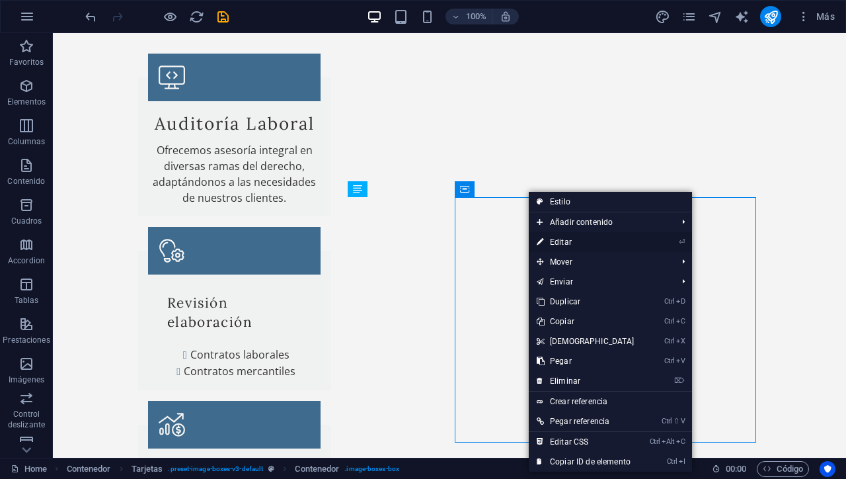
scroll to position [1202, 0]
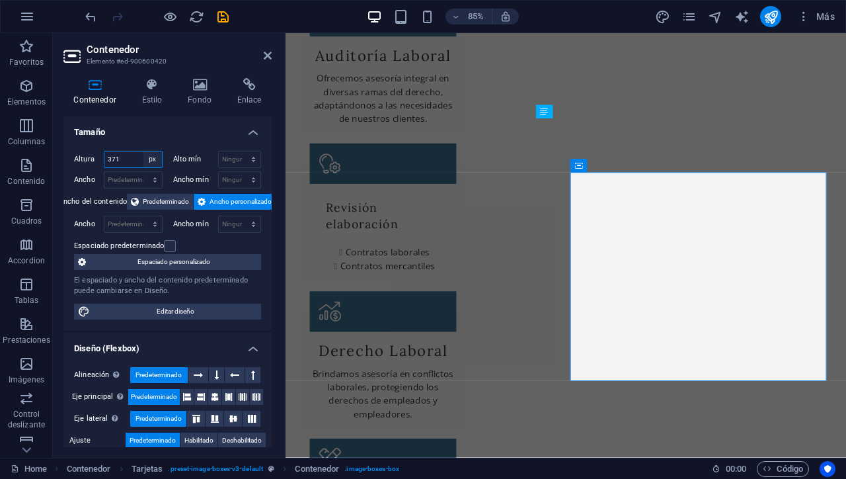
click at [151, 162] on select "Predeterminado px rem % vh vw" at bounding box center [152, 159] width 19 height 16
select select "vw"
click at [143, 151] on select "Predeterminado px rem % vh vw" at bounding box center [152, 159] width 19 height 16
click at [110, 159] on input "37.7" at bounding box center [133, 159] width 58 height 16
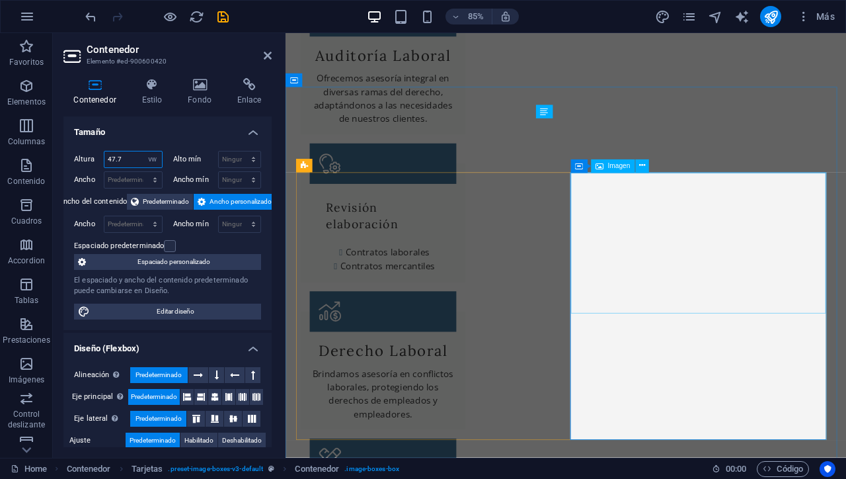
type input "47.7"
click at [644, 167] on icon at bounding box center [642, 166] width 6 height 12
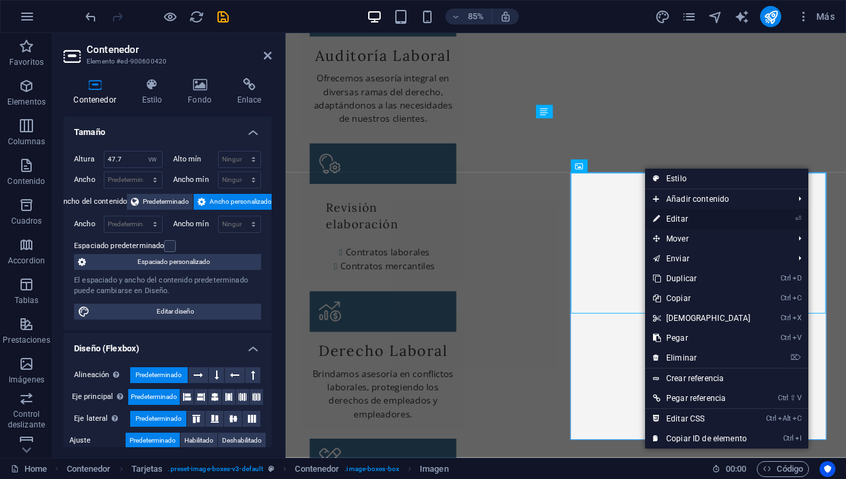
click at [668, 214] on link "⏎ Editar" at bounding box center [702, 219] width 114 height 20
select select "vw"
select select "px"
select select "%"
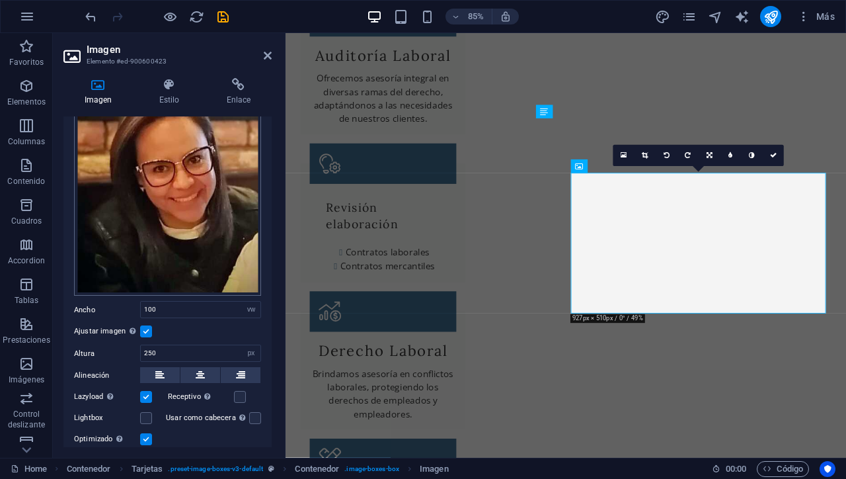
scroll to position [199, 0]
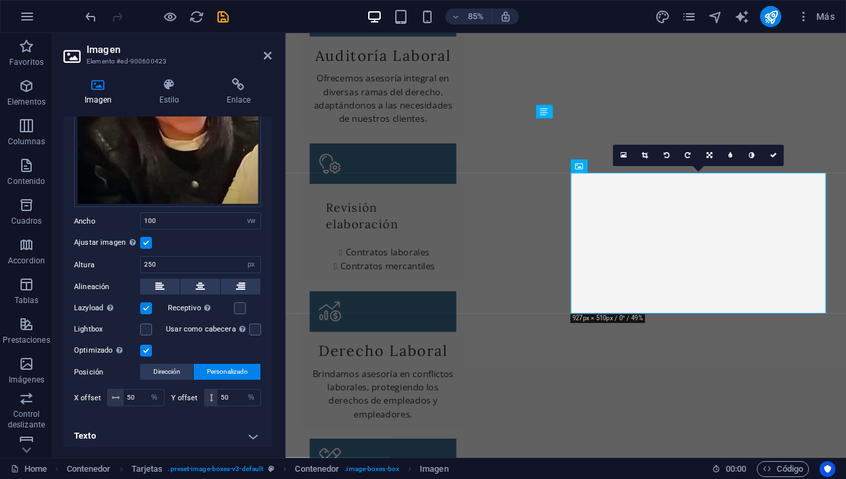
click at [227, 365] on span "Personalizado" at bounding box center [227, 372] width 41 height 16
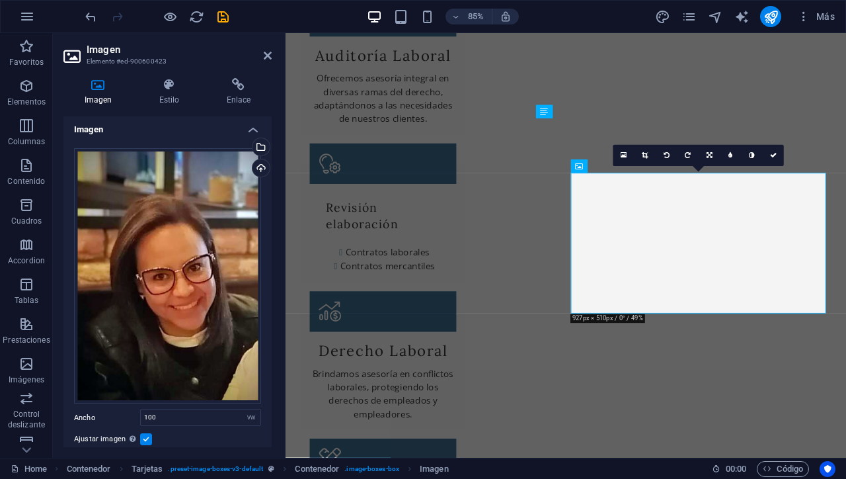
scroll to position [0, 0]
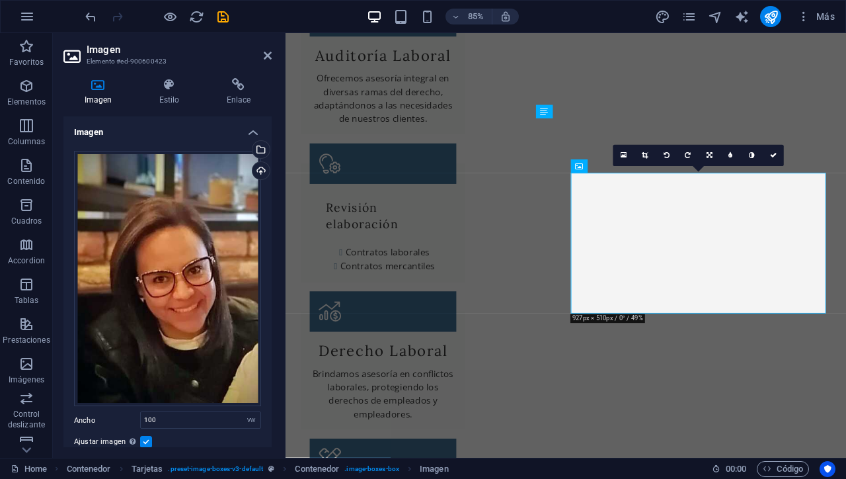
click at [144, 439] on label at bounding box center [146, 442] width 12 height 12
click at [0, 0] on input "Ajustar imagen Ajustar imagen automáticamente a un ancho y alto fijo" at bounding box center [0, 0] width 0 height 0
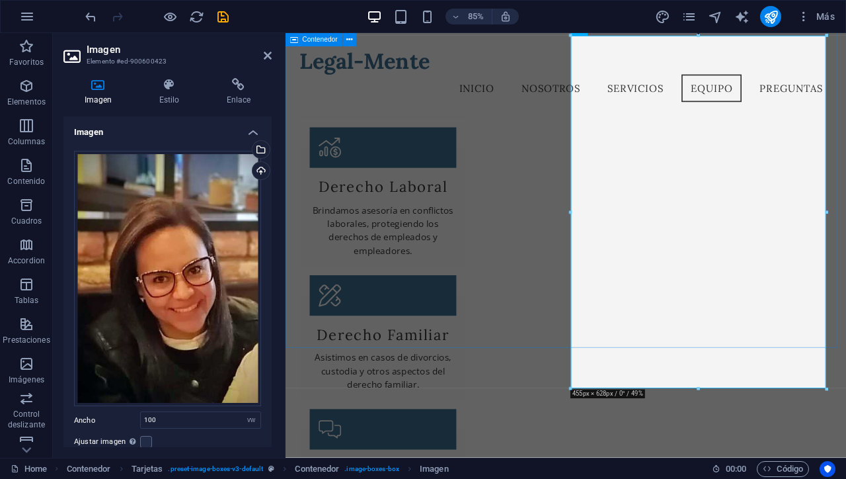
scroll to position [1295, 0]
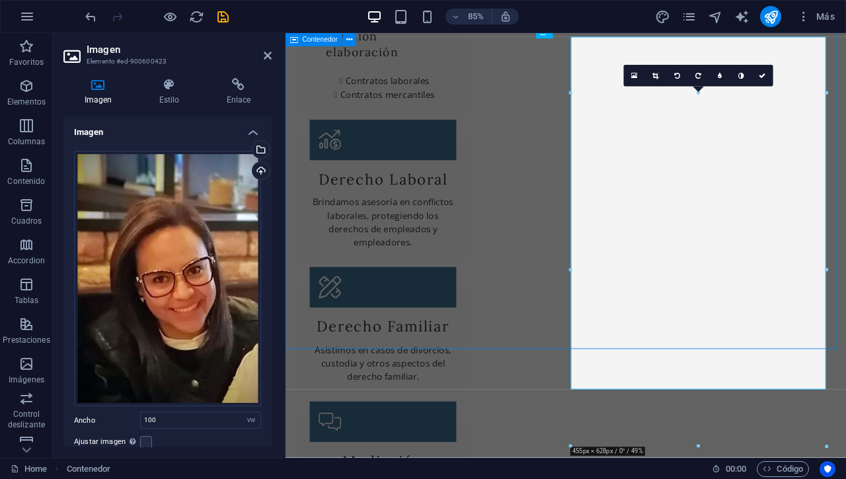
scroll to position [1297, 0]
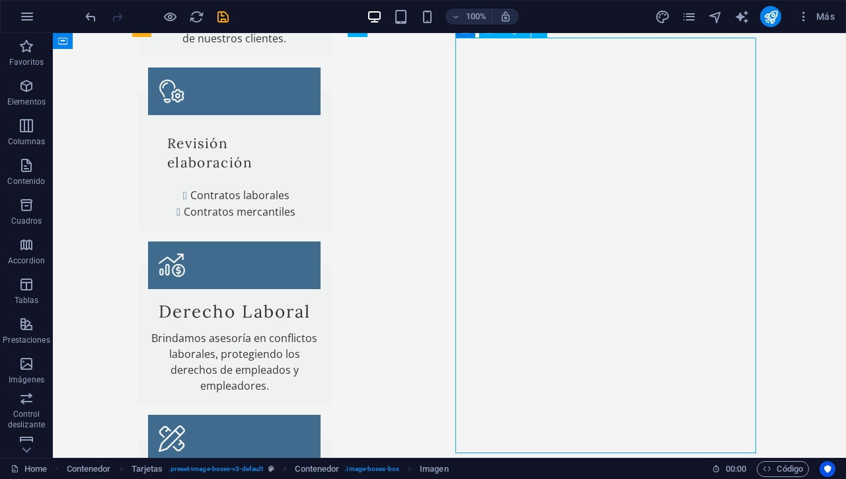
scroll to position [1362, 0]
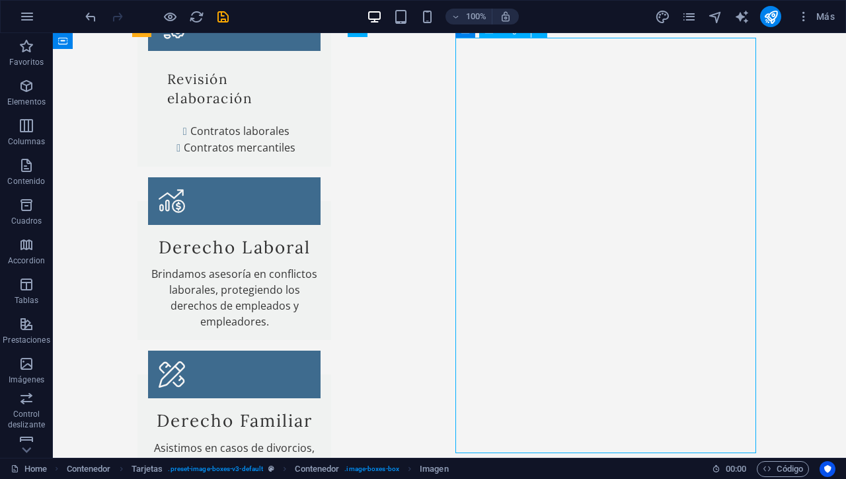
select select "vw"
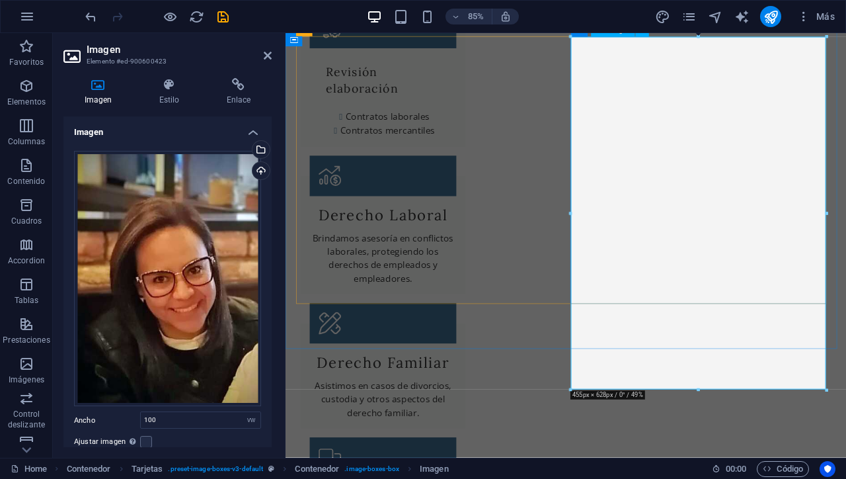
click at [694, 390] on div at bounding box center [699, 390] width 256 height 4
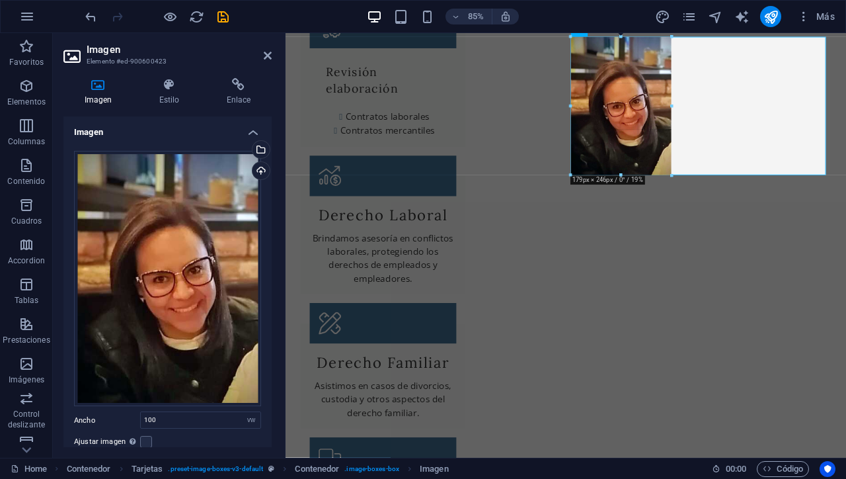
drag, startPoint x: 699, startPoint y: 389, endPoint x: 490, endPoint y: 122, distance: 339.9
type input "180"
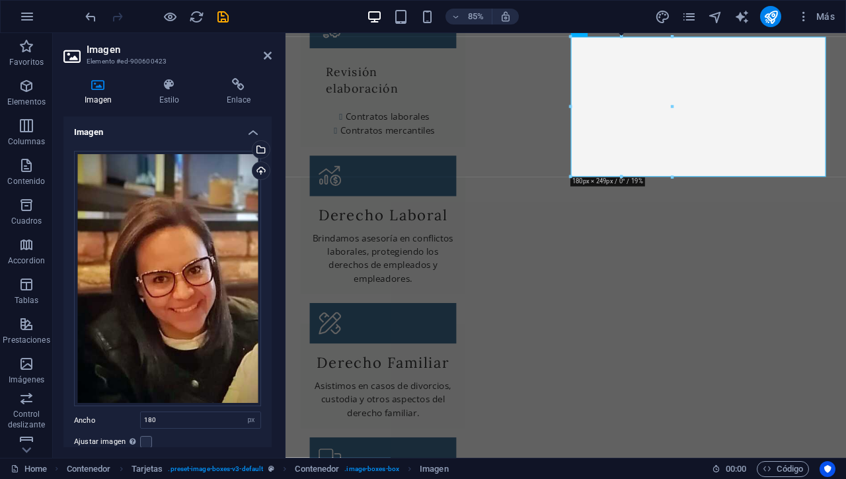
click at [671, 103] on div at bounding box center [672, 107] width 4 height 140
click at [252, 417] on select "Predeterminado automático px rem % em vh vw" at bounding box center [251, 420] width 19 height 16
select select "vw"
click at [242, 412] on select "Predeterminado automático px rem % em vh vw" at bounding box center [251, 420] width 19 height 16
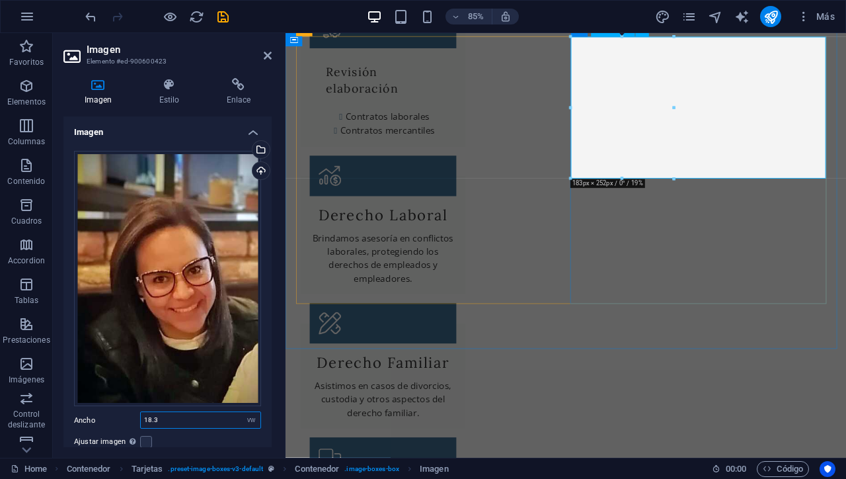
drag, startPoint x: 960, startPoint y: 141, endPoint x: 818, endPoint y: 118, distance: 144.0
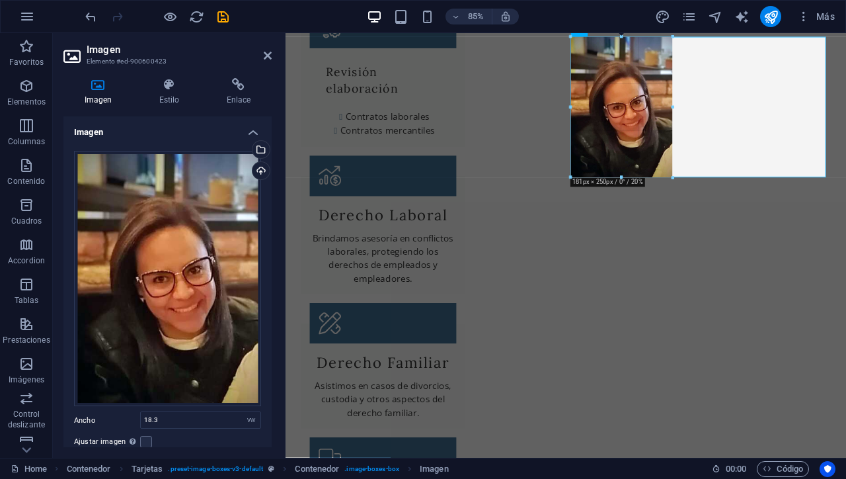
drag, startPoint x: 671, startPoint y: 107, endPoint x: 670, endPoint y: 97, distance: 10.0
type input "181"
select select "px"
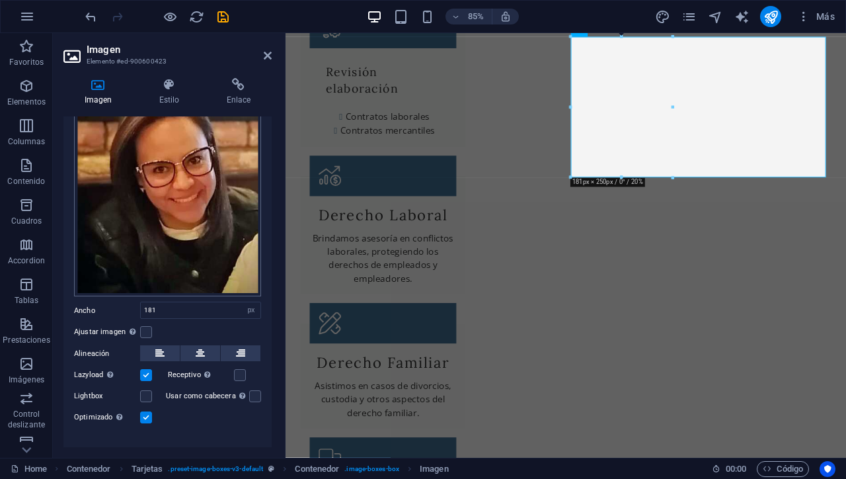
scroll to position [126, 0]
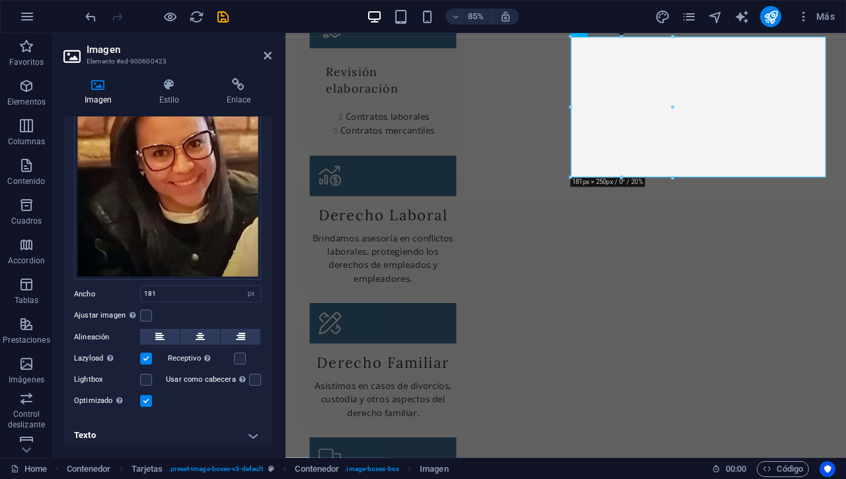
click at [149, 398] on label at bounding box center [146, 401] width 12 height 12
click at [0, 0] on input "Optimizado Las imágenes se comprimen para así mejorar la velocidad de las págin…" at bounding box center [0, 0] width 0 height 0
click at [182, 290] on input "181" at bounding box center [201, 294] width 120 height 16
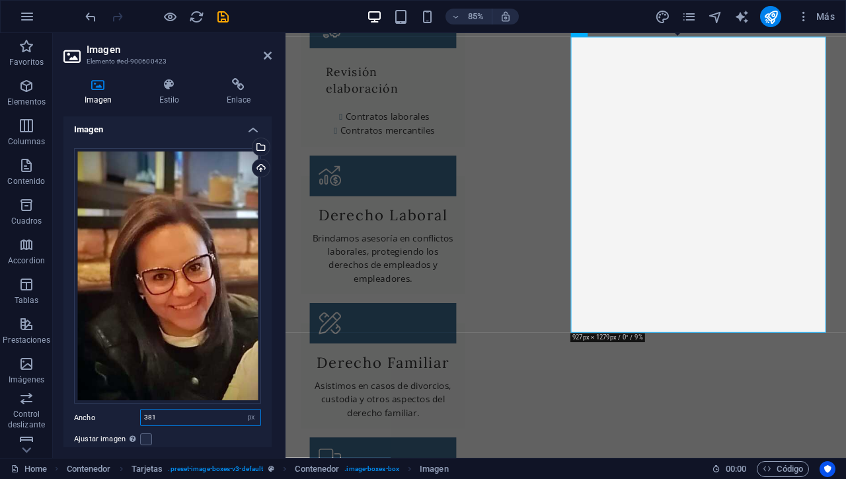
scroll to position [2, 0]
type input "381"
click at [167, 97] on h4 "Estilo" at bounding box center [171, 92] width 67 height 28
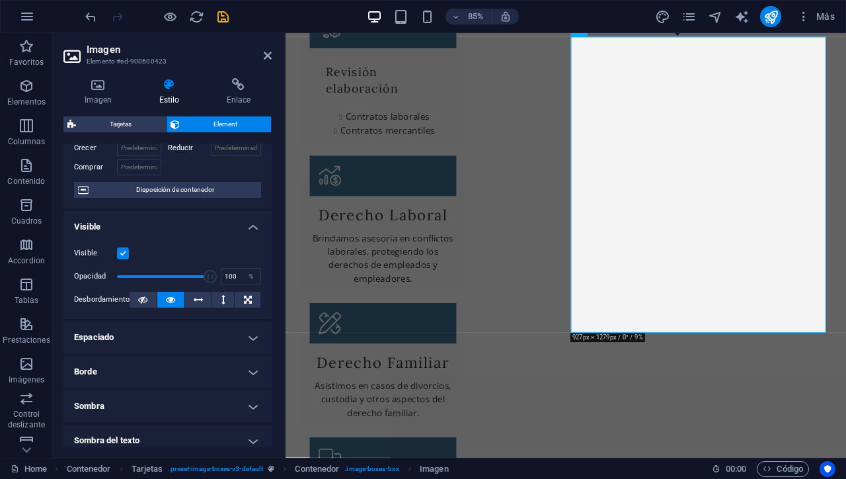
scroll to position [0, 0]
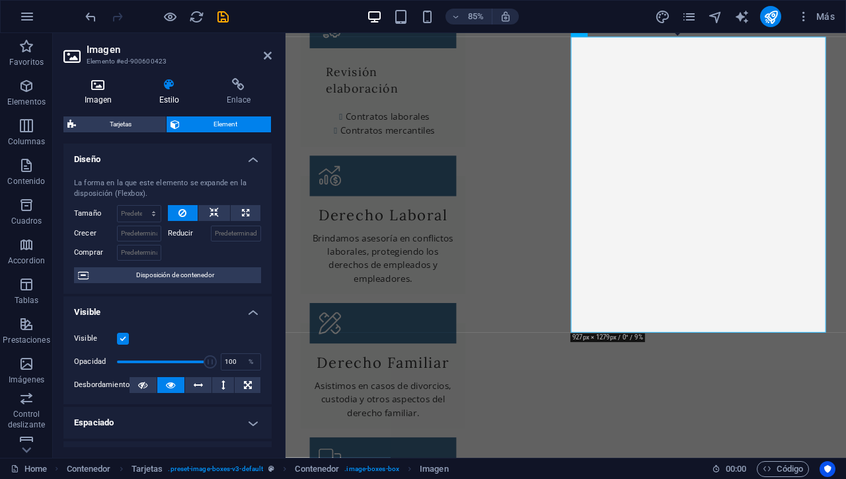
click at [102, 90] on icon at bounding box center [97, 84] width 69 height 13
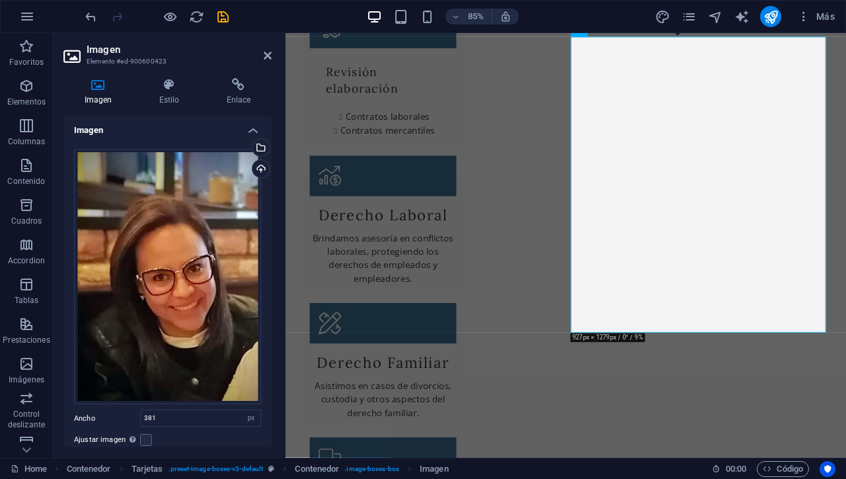
click at [250, 130] on h4 "Imagen" at bounding box center [167, 126] width 208 height 24
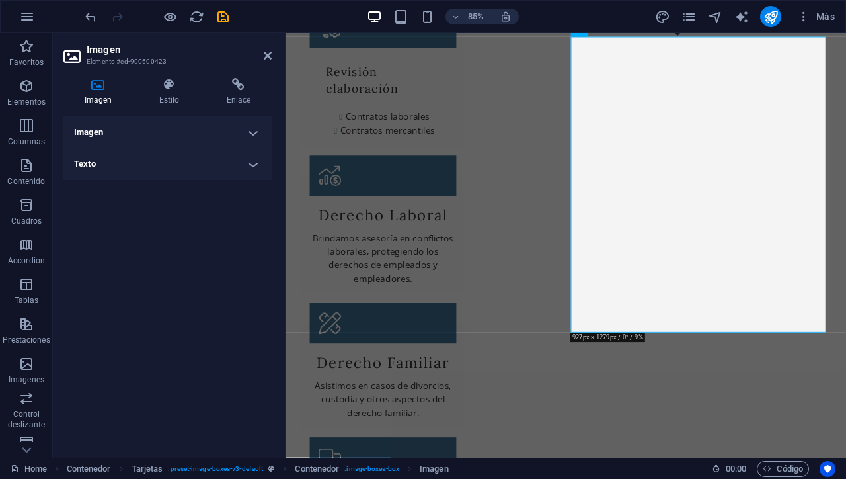
click at [256, 163] on h4 "Texto" at bounding box center [167, 164] width 208 height 32
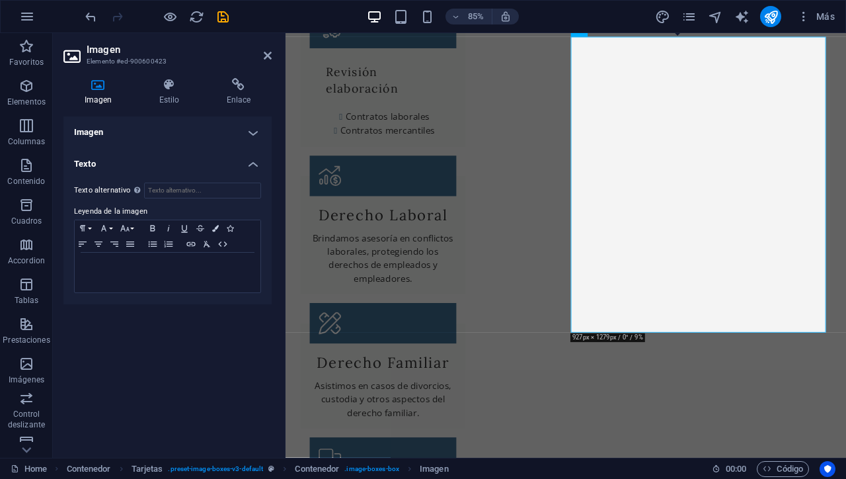
click at [252, 132] on h4 "Imagen" at bounding box center [167, 132] width 208 height 32
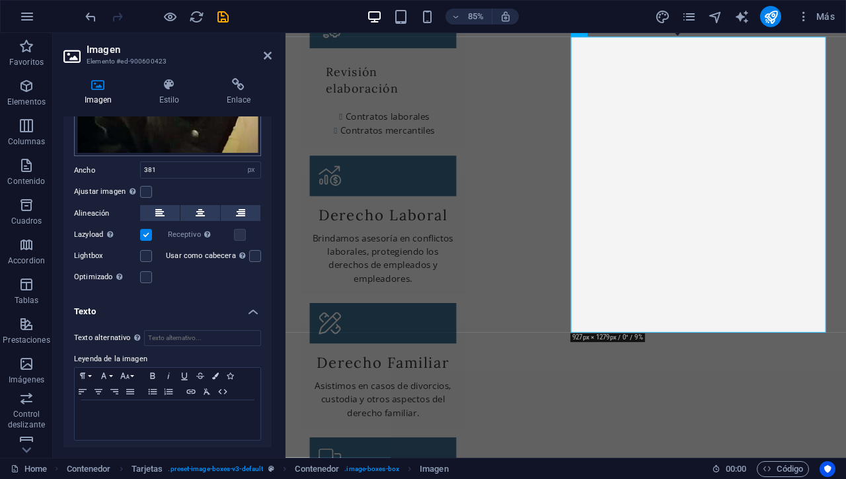
scroll to position [229, 0]
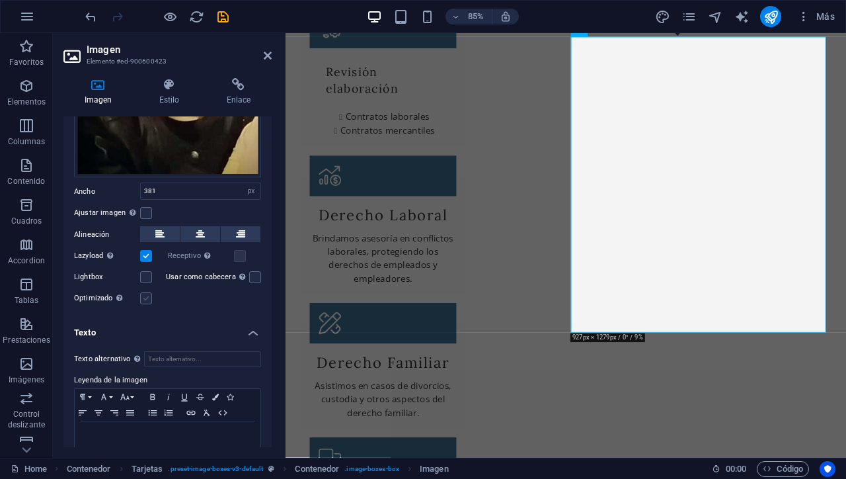
click at [149, 297] on label at bounding box center [146, 298] width 12 height 12
click at [0, 0] on input "Optimizado Las imágenes se comprimen para así mejorar la velocidad de las págin…" at bounding box center [0, 0] width 0 height 0
click at [149, 297] on label at bounding box center [146, 298] width 12 height 12
click at [0, 0] on input "Optimizado Las imágenes se comprimen para así mejorar la velocidad de las págin…" at bounding box center [0, 0] width 0 height 0
click at [146, 250] on label at bounding box center [146, 256] width 12 height 12
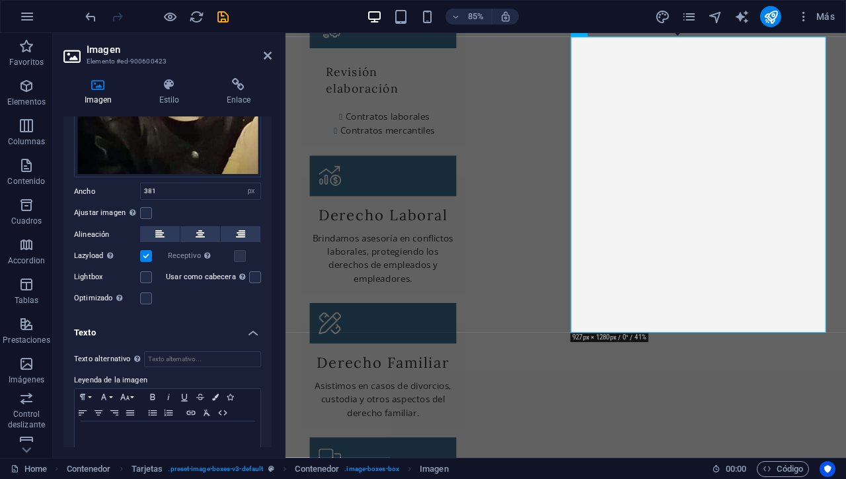
click at [0, 0] on input "Lazyload La carga de imágenes tras la carga de la página mejora la velocidad de…" at bounding box center [0, 0] width 0 height 0
click at [146, 250] on label at bounding box center [146, 256] width 12 height 12
click at [0, 0] on input "Lazyload La carga de imágenes tras la carga de la página mejora la velocidad de…" at bounding box center [0, 0] width 0 height 0
click at [149, 207] on label at bounding box center [146, 213] width 12 height 12
click at [0, 0] on input "Ajustar imagen Ajustar imagen automáticamente a un ancho y alto fijo" at bounding box center [0, 0] width 0 height 0
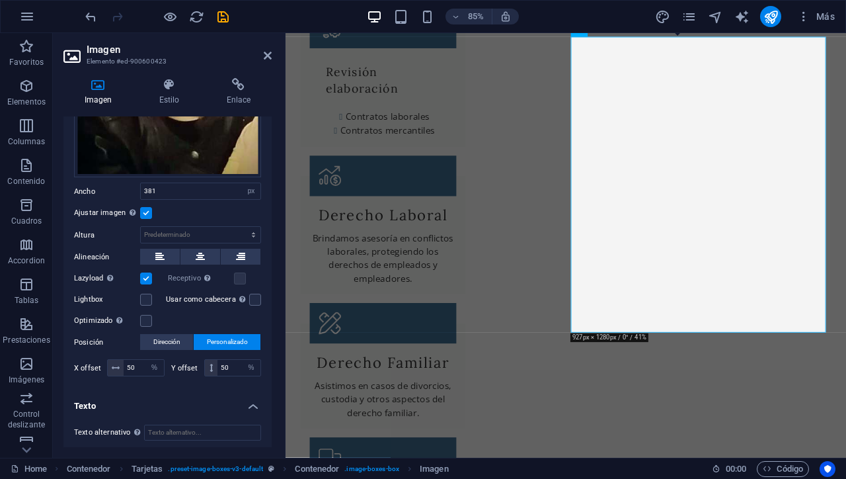
click at [219, 340] on span "Personalizado" at bounding box center [227, 342] width 41 height 16
click at [139, 363] on input "50" at bounding box center [144, 368] width 40 height 16
click at [229, 365] on input "50" at bounding box center [238, 368] width 43 height 16
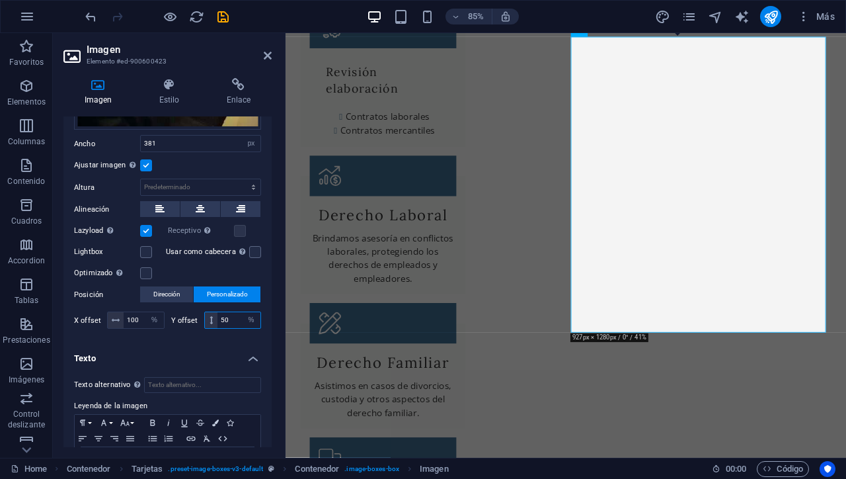
scroll to position [275, 0]
click at [214, 290] on span "Personalizado" at bounding box center [227, 296] width 41 height 16
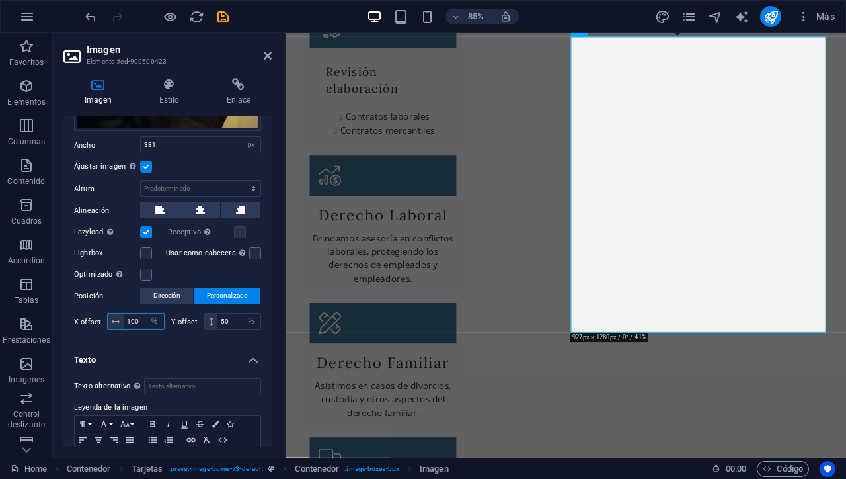
click at [130, 314] on input "100" at bounding box center [144, 321] width 40 height 16
type input "50"
click at [205, 338] on div "Arrastra archivos aquí, haz clic para escoger archivos o selecciona archivos de…" at bounding box center [167, 104] width 208 height 479
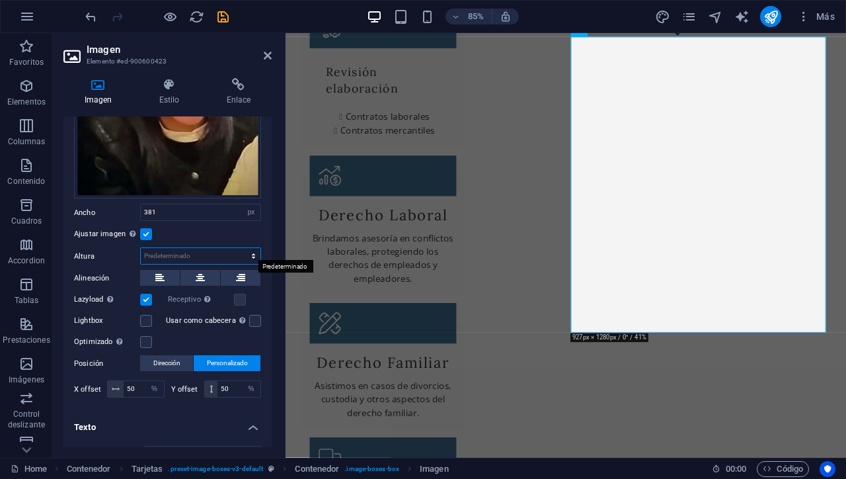
click at [252, 251] on select "Predeterminado automático px" at bounding box center [201, 256] width 120 height 16
click at [141, 248] on select "Predeterminado automático px" at bounding box center [201, 256] width 120 height 16
click at [250, 253] on select "Predeterminado automático px" at bounding box center [201, 256] width 120 height 16
click at [141, 248] on select "Predeterminado automático px" at bounding box center [201, 256] width 120 height 16
click at [253, 252] on select "Predeterminado automático px" at bounding box center [201, 256] width 120 height 16
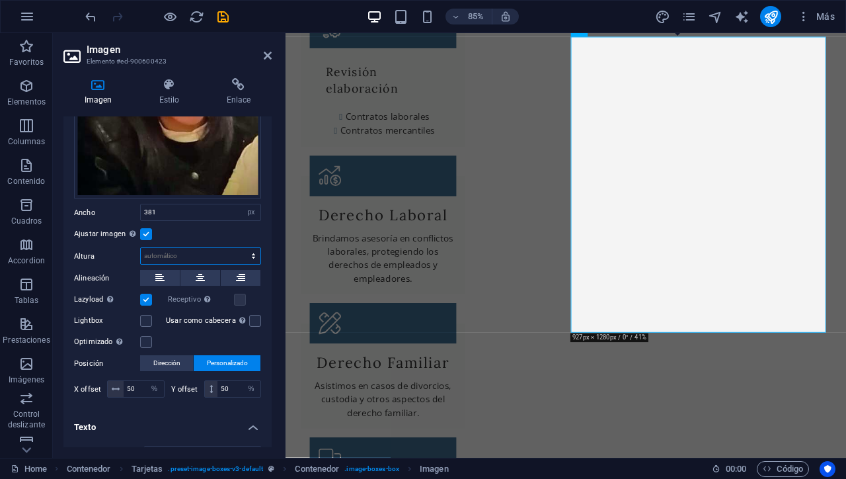
select select "px"
click at [239, 248] on select "Predeterminado automático px" at bounding box center [201, 256] width 120 height 16
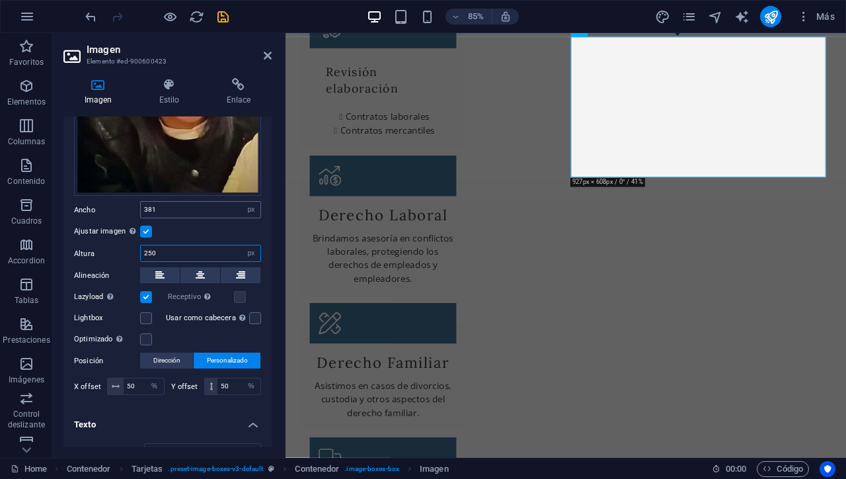
scroll to position [211, 0]
type input "250"
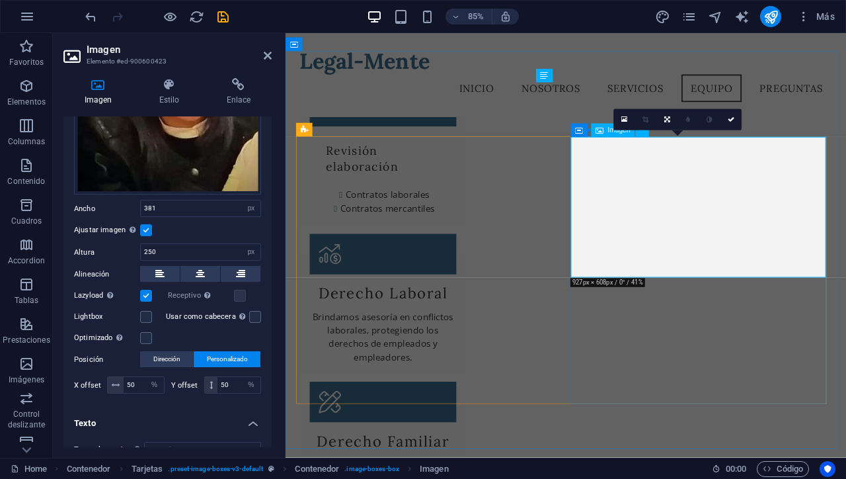
scroll to position [1244, 0]
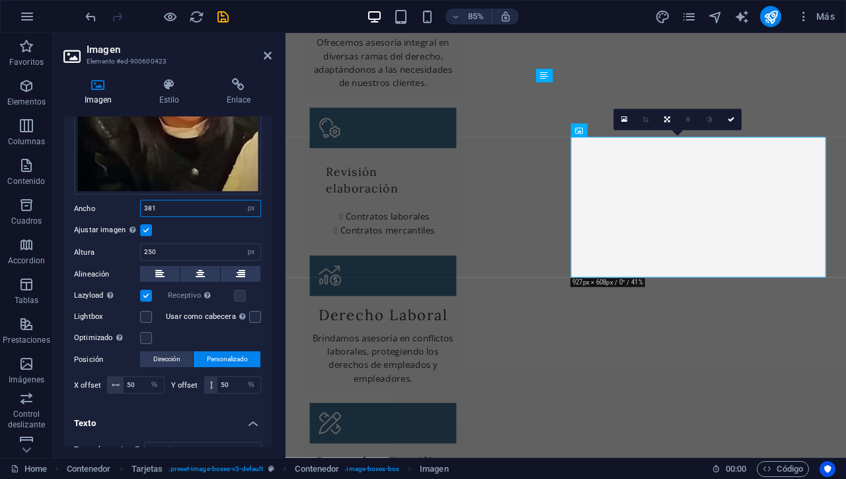
click at [174, 206] on input "381" at bounding box center [201, 208] width 120 height 16
click at [174, 206] on input "451" at bounding box center [201, 208] width 120 height 16
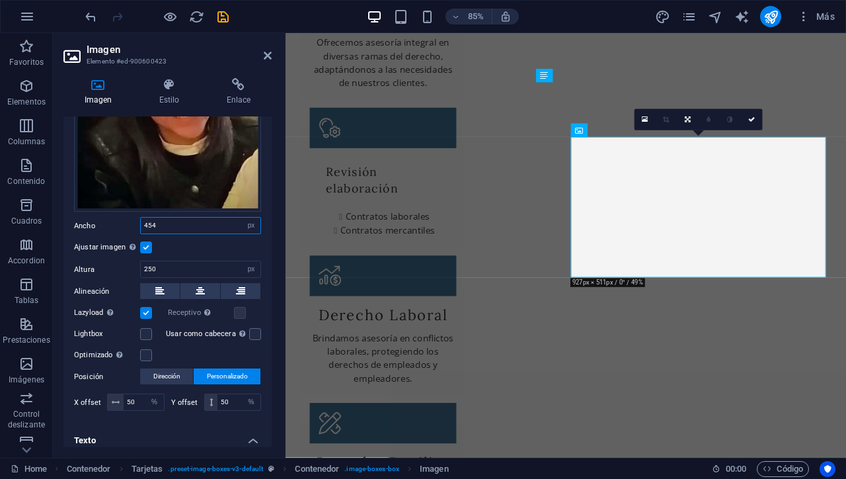
scroll to position [193, 0]
type input "454"
click at [167, 97] on h4 "Estilo" at bounding box center [171, 92] width 67 height 28
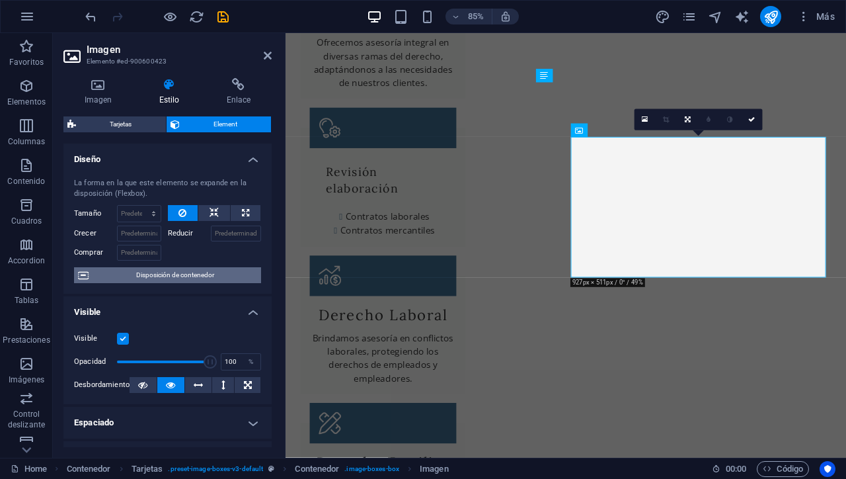
click at [180, 276] on span "Disposición de contenedor" at bounding box center [175, 275] width 165 height 16
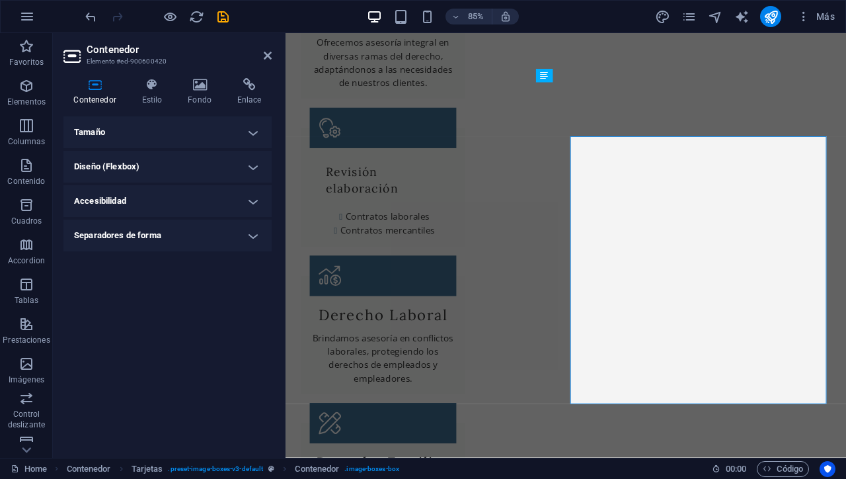
click at [250, 134] on h4 "Tamaño" at bounding box center [167, 132] width 208 height 32
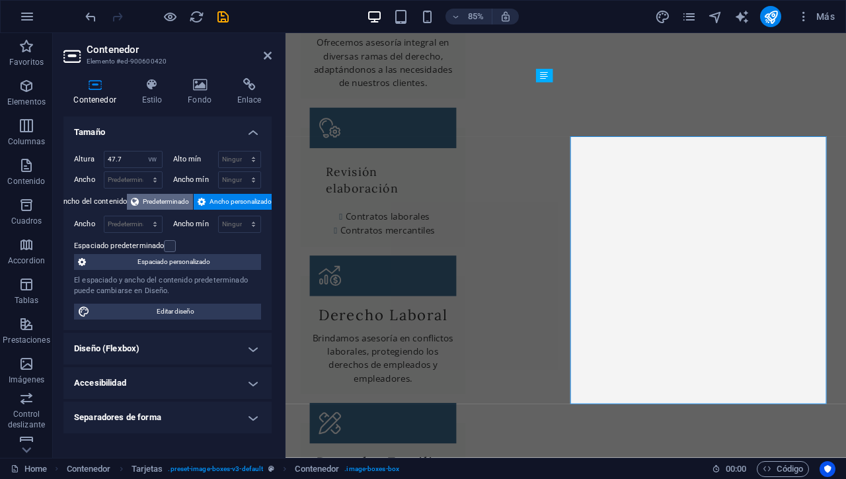
click at [164, 200] on span "Predeterminado" at bounding box center [166, 202] width 46 height 16
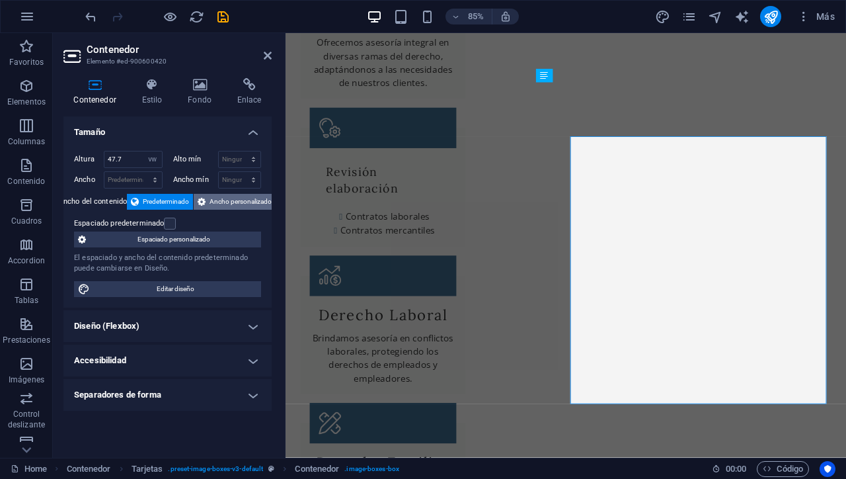
click at [222, 198] on span "Ancho personalizado" at bounding box center [241, 202] width 62 height 16
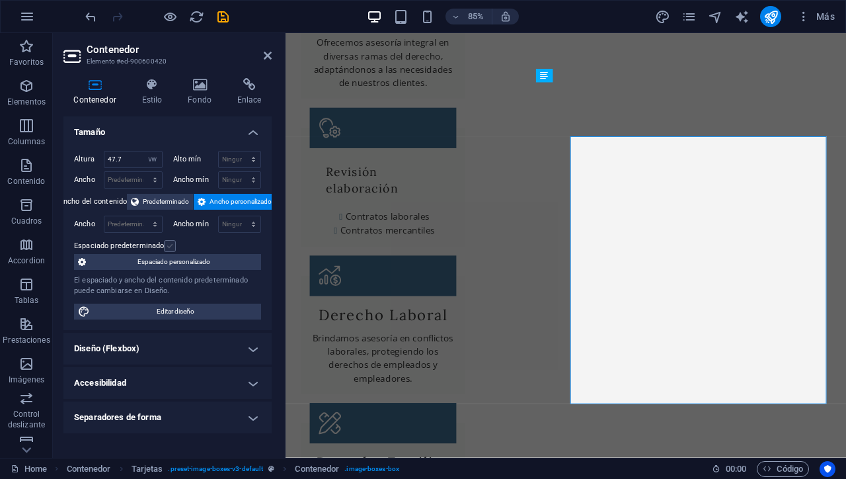
click at [170, 247] on label at bounding box center [170, 246] width 12 height 12
click at [0, 0] on input "Espaciado predeterminado" at bounding box center [0, 0] width 0 height 0
click at [170, 247] on label at bounding box center [170, 246] width 12 height 12
click at [0, 0] on input "Espaciado predeterminado" at bounding box center [0, 0] width 0 height 0
click at [193, 312] on span "Editar diseño" at bounding box center [175, 311] width 163 height 16
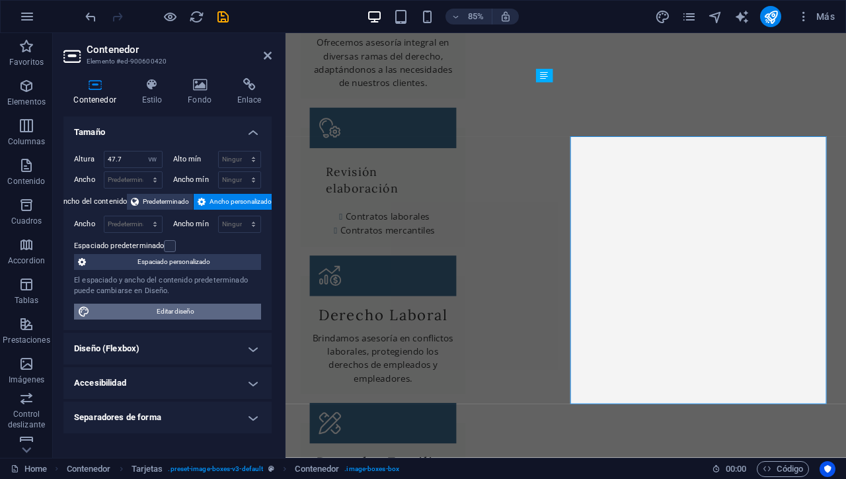
select select "rem"
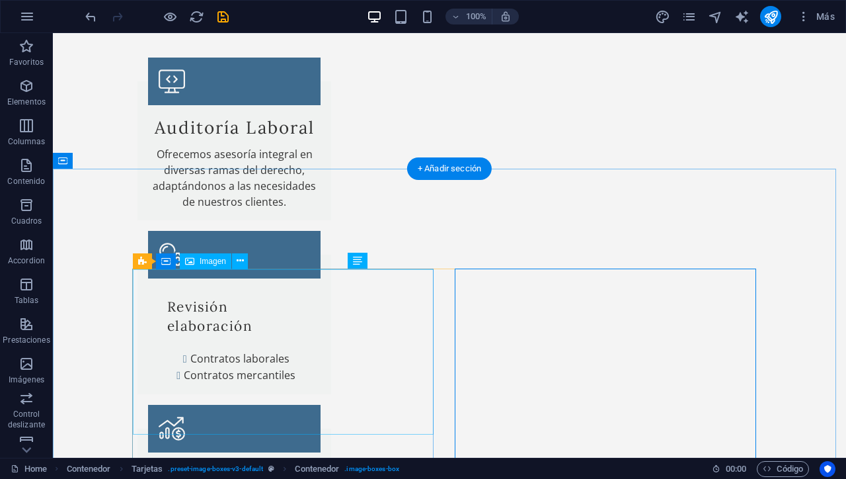
scroll to position [1104, 0]
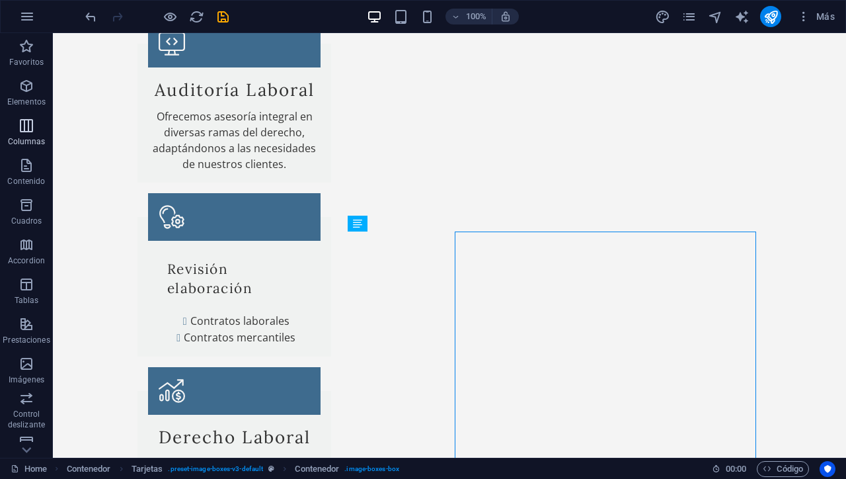
click at [32, 129] on icon "button" at bounding box center [27, 126] width 16 height 16
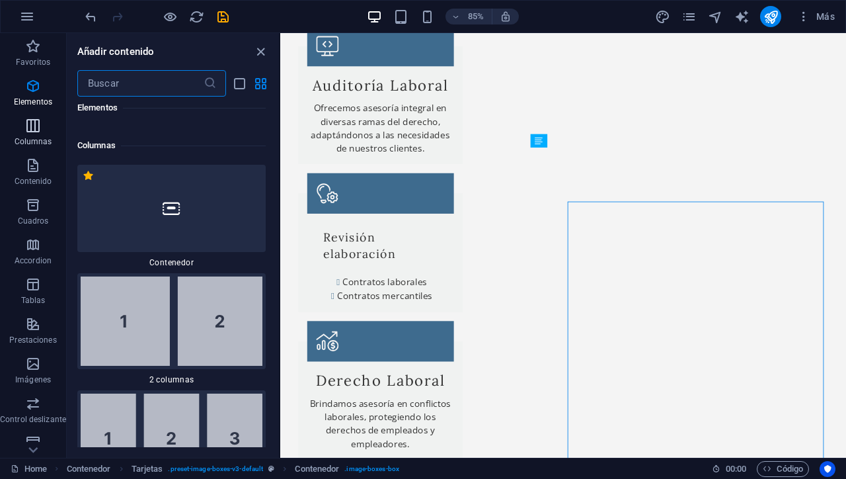
scroll to position [763, 0]
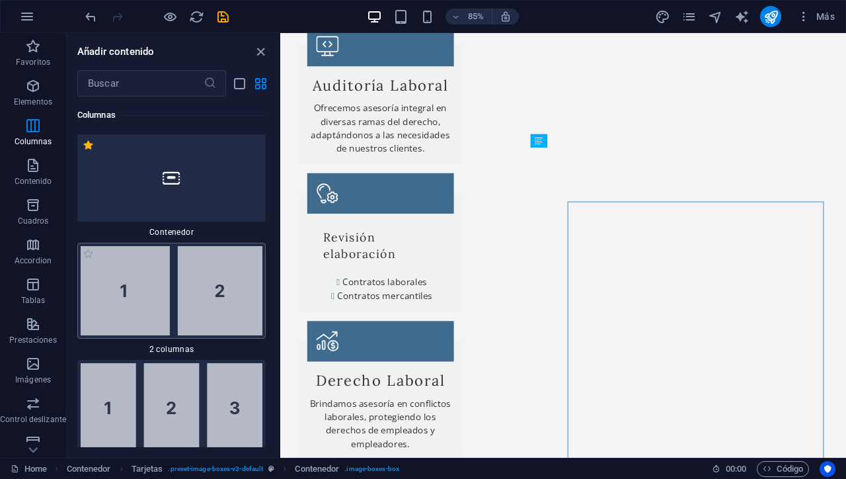
click at [148, 283] on img at bounding box center [172, 290] width 182 height 89
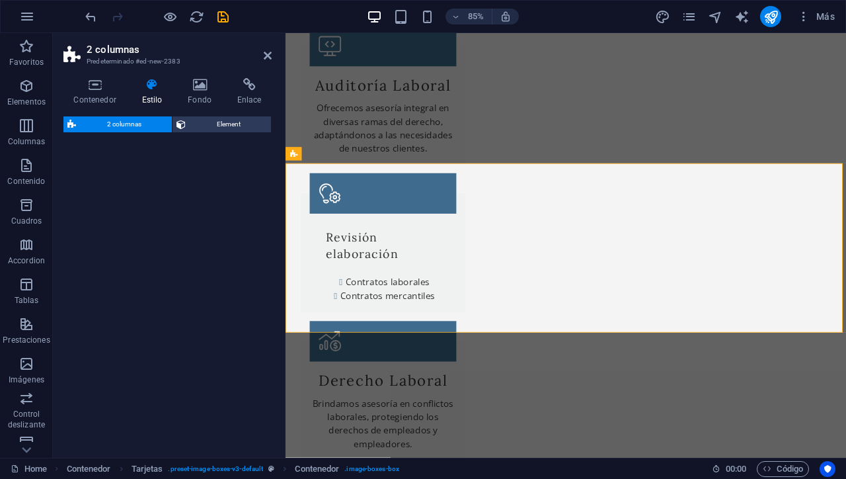
click at [148, 283] on div "2 columnas Element" at bounding box center [167, 281] width 208 height 330
select select "rem"
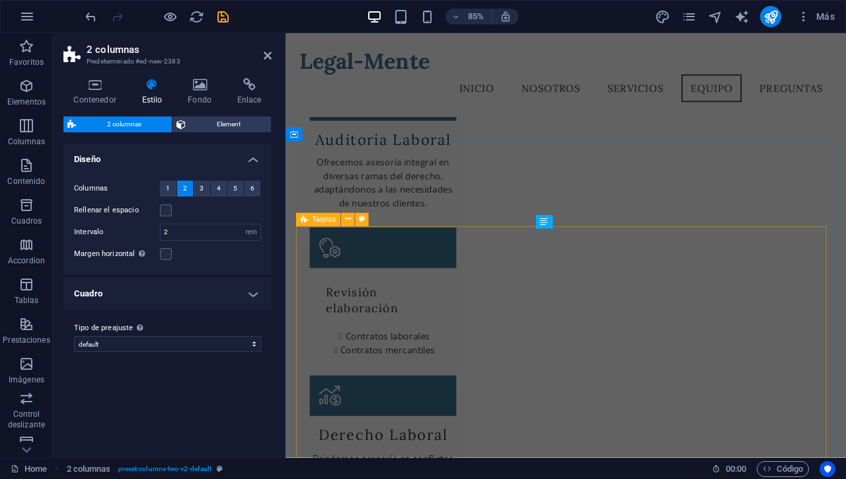
scroll to position [1071, 0]
click at [166, 213] on label at bounding box center [166, 210] width 12 height 12
click at [0, 0] on input "Rellenar el espacio" at bounding box center [0, 0] width 0 height 0
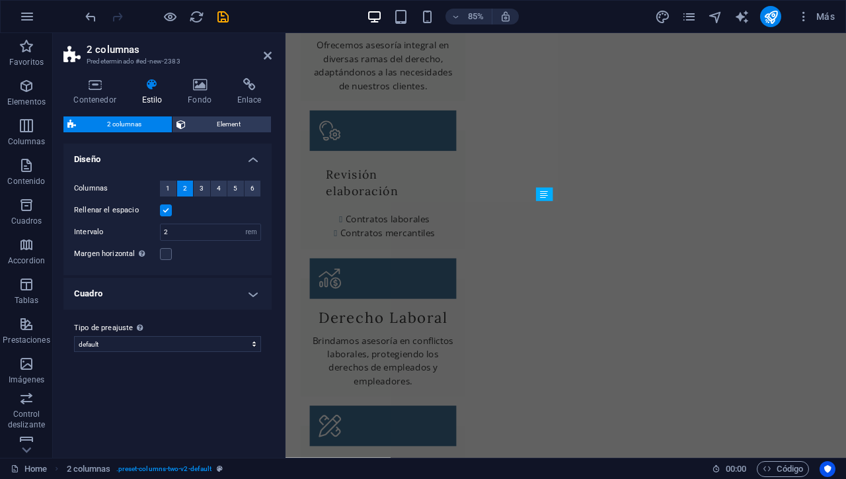
scroll to position [1582, 0]
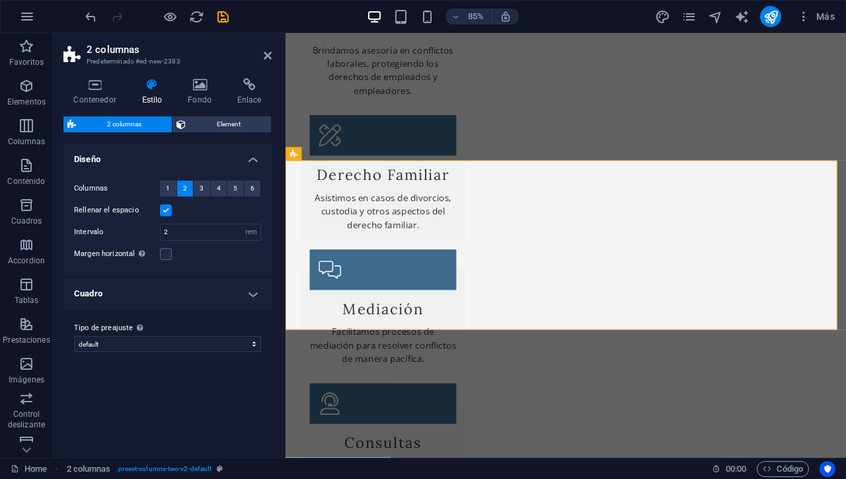
click at [166, 213] on label at bounding box center [166, 210] width 12 height 12
click at [0, 0] on input "Rellenar el espacio" at bounding box center [0, 0] width 0 height 0
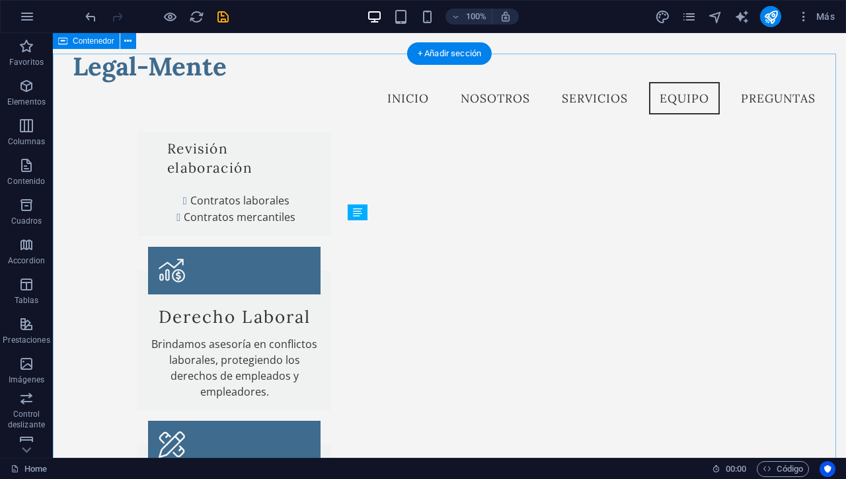
scroll to position [1112, 0]
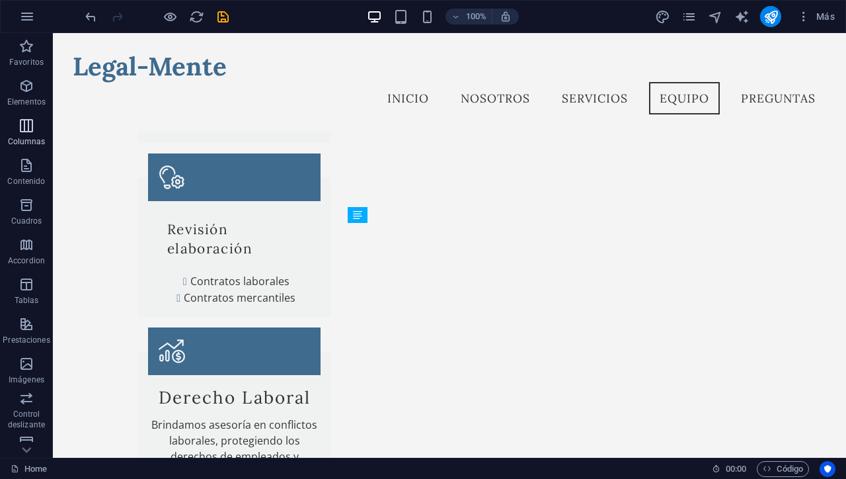
click at [28, 126] on icon "button" at bounding box center [27, 126] width 16 height 16
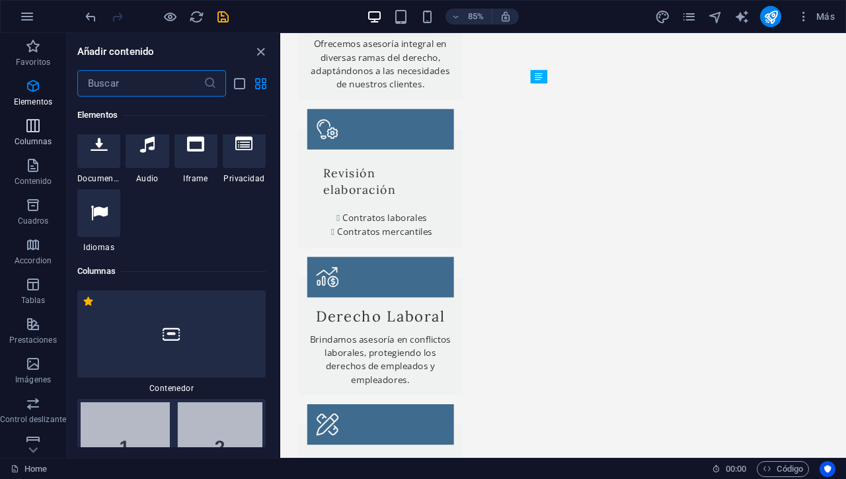
scroll to position [763, 0]
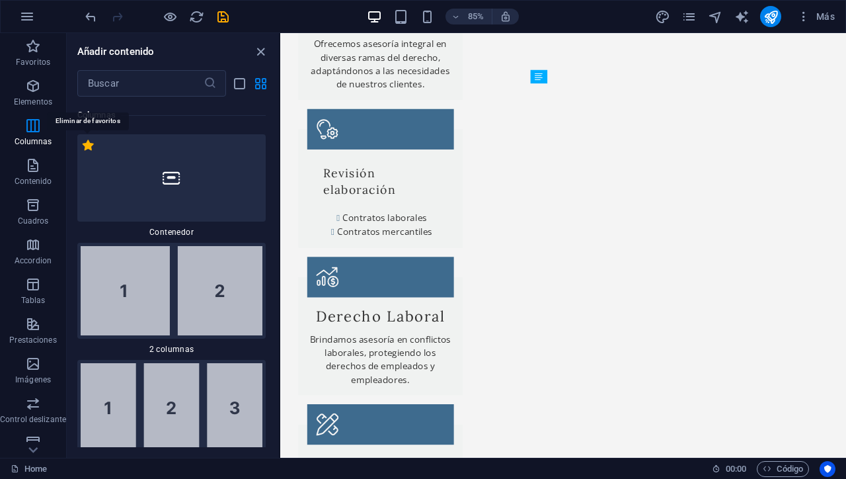
click at [91, 143] on label "1 Star" at bounding box center [88, 144] width 11 height 11
click at [83, 152] on input "1 Star" at bounding box center [82, 152] width 1 height 1
radio input "false"
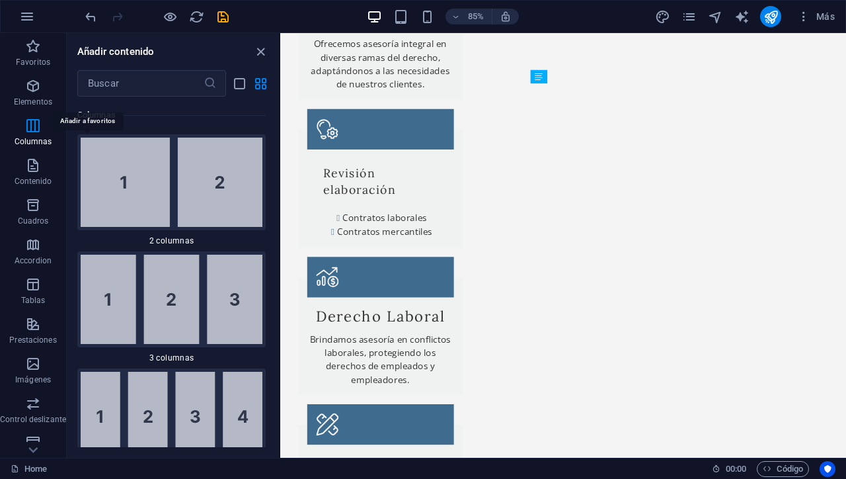
scroll to position [654, 0]
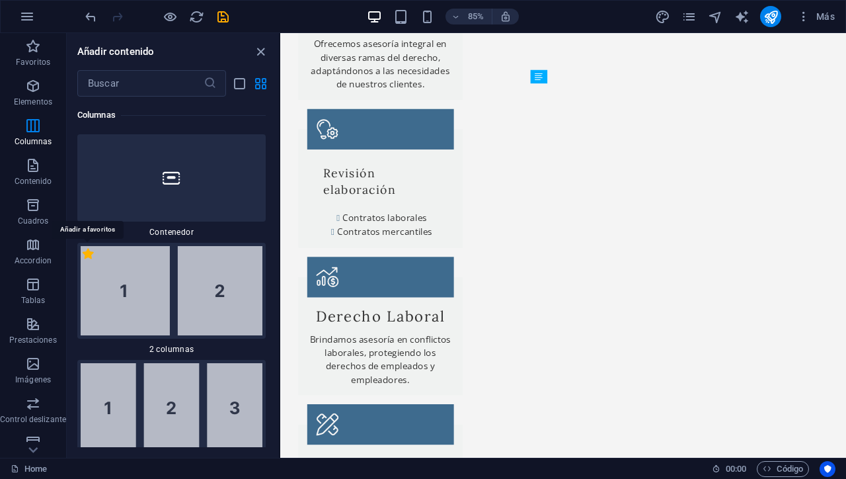
click at [90, 252] on label "1 Star" at bounding box center [88, 253] width 11 height 11
click at [83, 260] on input "1 Star" at bounding box center [82, 260] width 1 height 1
radio input "true"
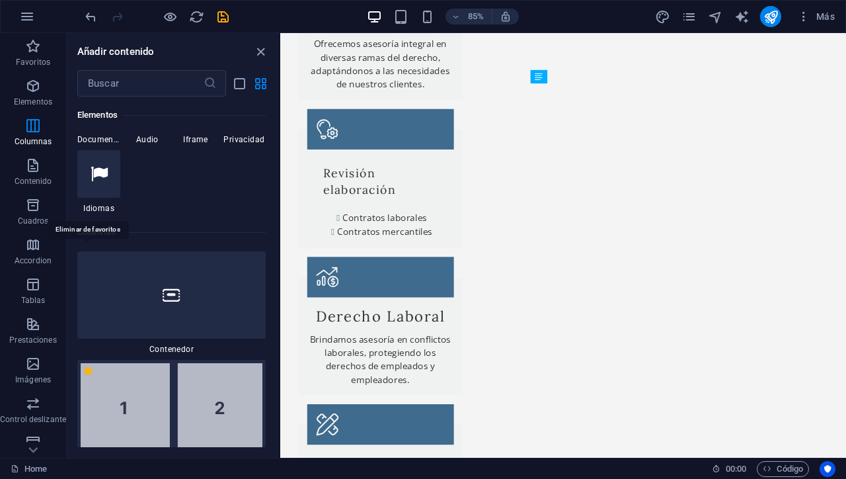
scroll to position [771, 0]
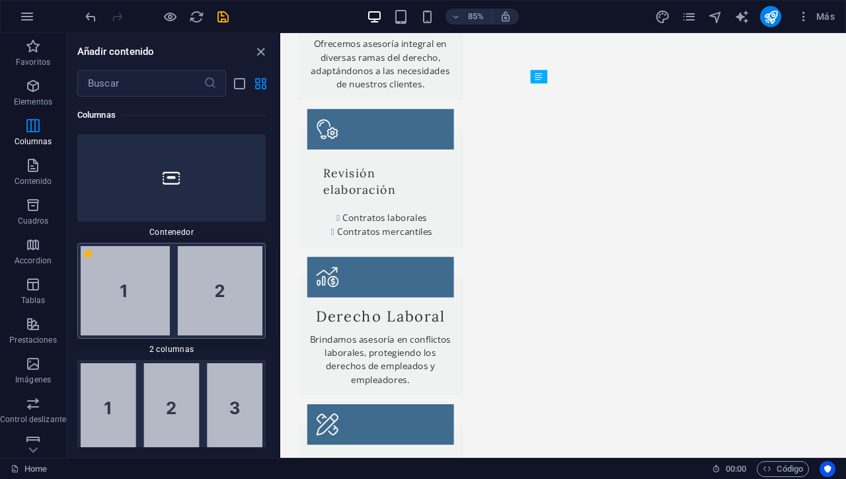
click at [173, 278] on img at bounding box center [172, 290] width 182 height 89
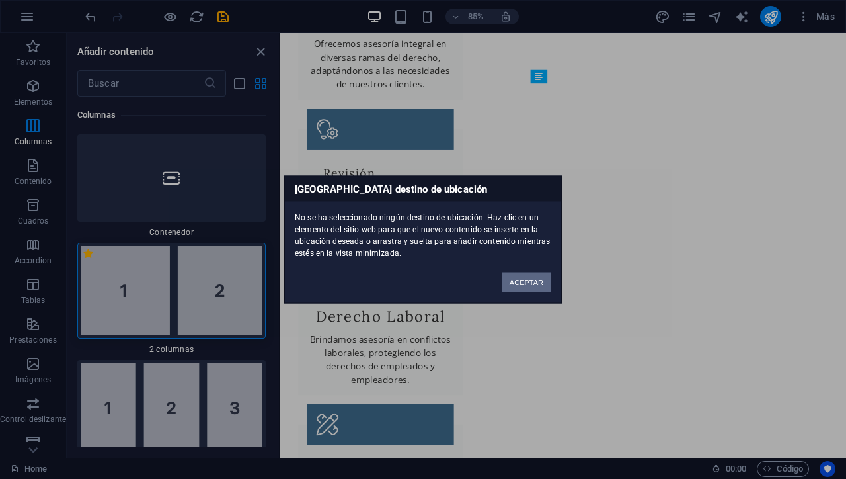
click at [527, 282] on button "ACEPTAR" at bounding box center [527, 282] width 50 height 20
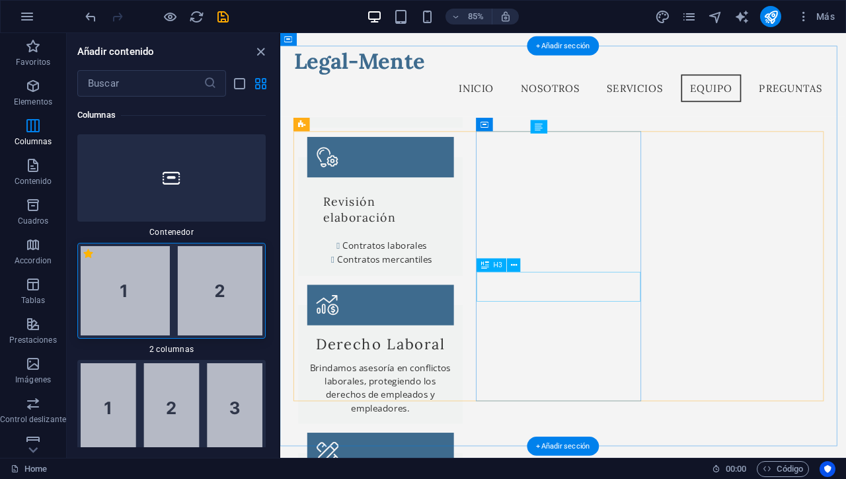
scroll to position [1175, 0]
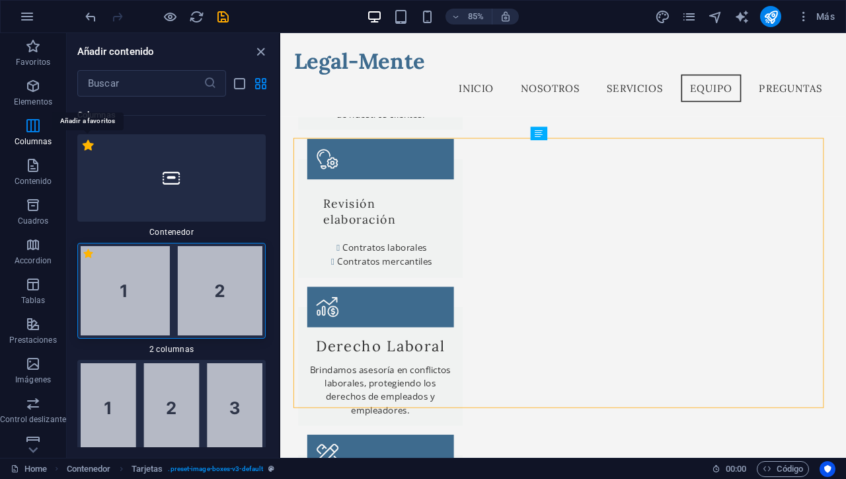
click at [88, 146] on label "1 Star" at bounding box center [88, 144] width 11 height 11
click at [83, 152] on input "1 Star" at bounding box center [82, 152] width 1 height 1
radio input "true"
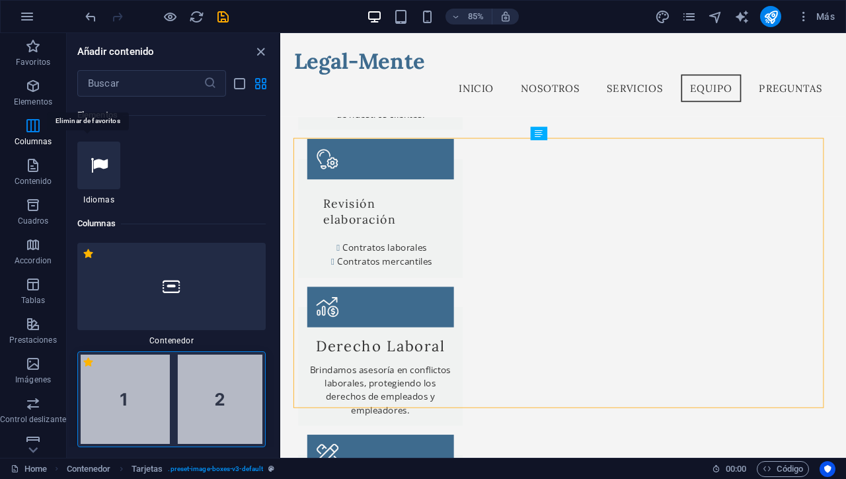
scroll to position [880, 0]
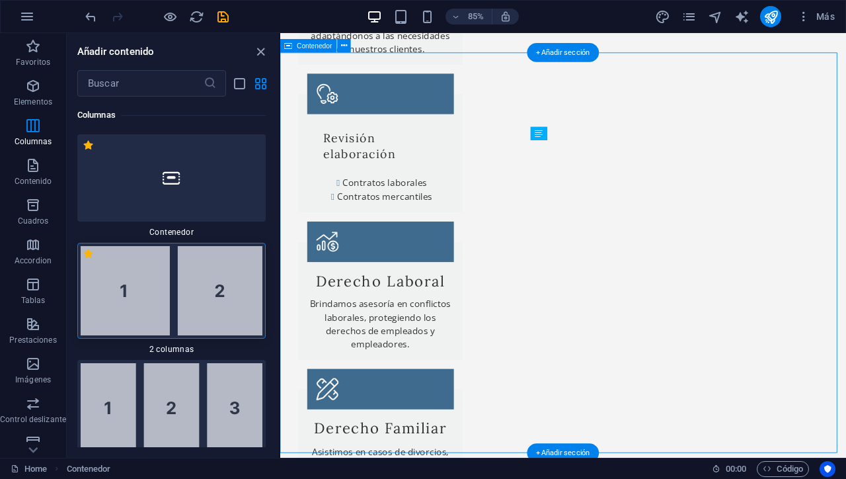
scroll to position [1178, 0]
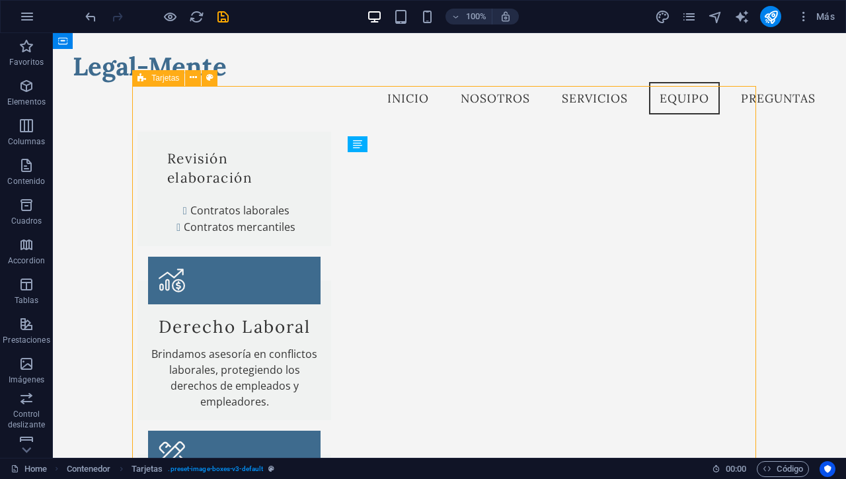
scroll to position [1105, 0]
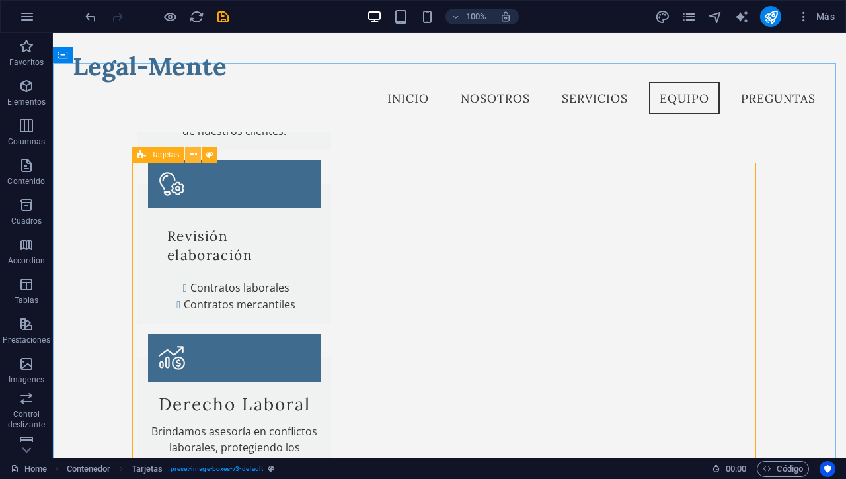
click at [194, 157] on icon at bounding box center [193, 155] width 7 height 14
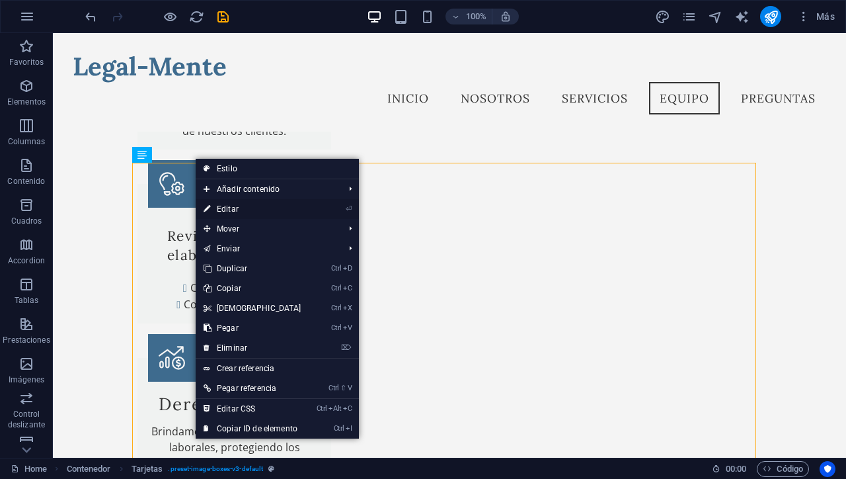
click at [237, 210] on link "⏎ Editar" at bounding box center [253, 209] width 114 height 20
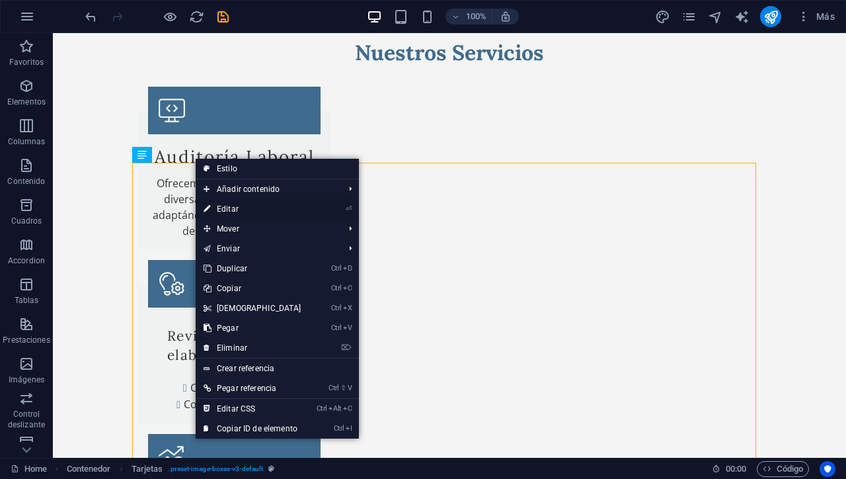
select select "rem"
select select "px"
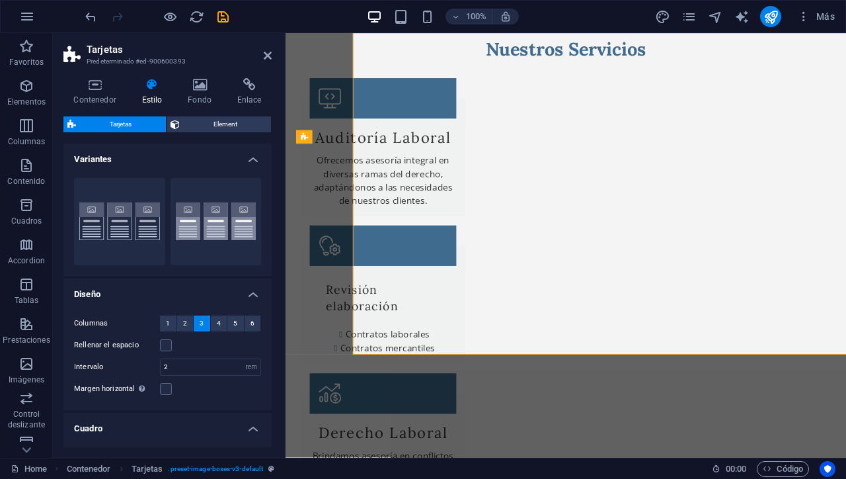
scroll to position [1235, 0]
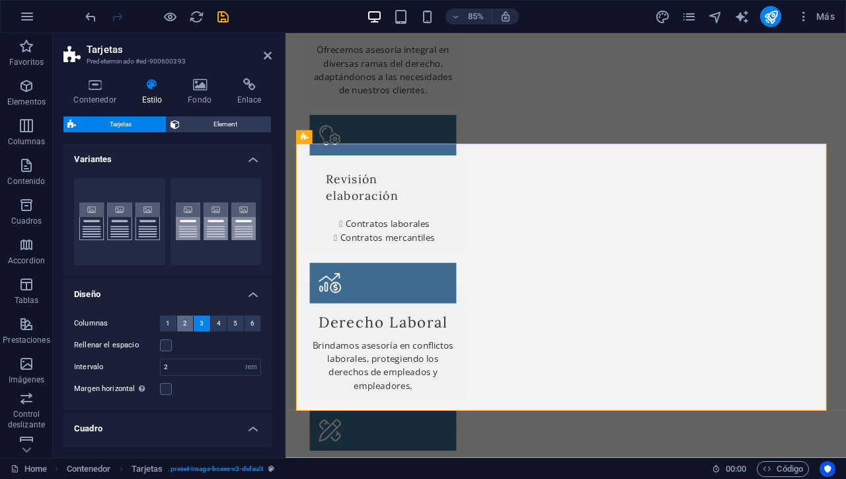
click at [183, 325] on span "2" at bounding box center [185, 323] width 4 height 16
click at [166, 348] on label at bounding box center [166, 345] width 12 height 12
click at [0, 0] on input "Rellenar el espacio" at bounding box center [0, 0] width 0 height 0
click at [229, 122] on span "Element" at bounding box center [226, 124] width 84 height 16
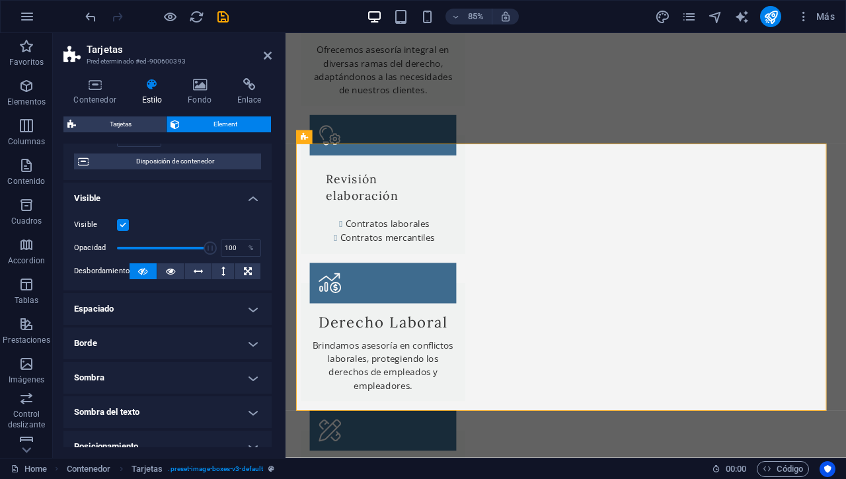
scroll to position [119, 0]
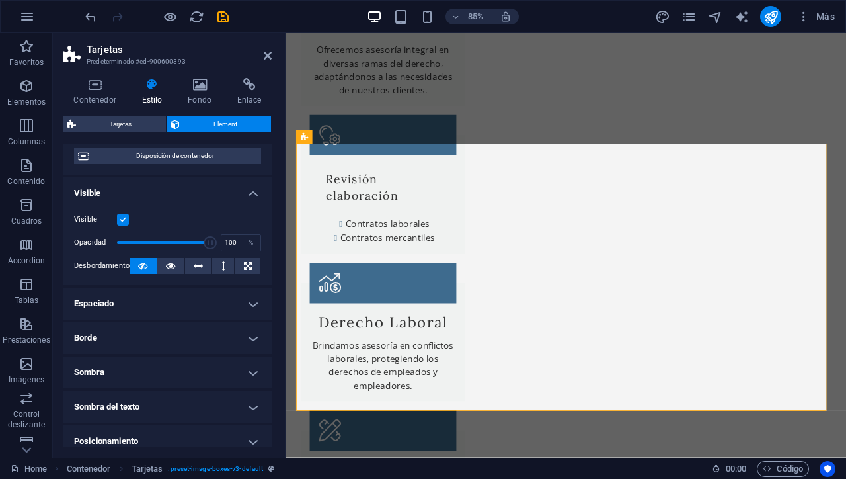
click at [251, 301] on h4 "Espaciado" at bounding box center [167, 304] width 208 height 32
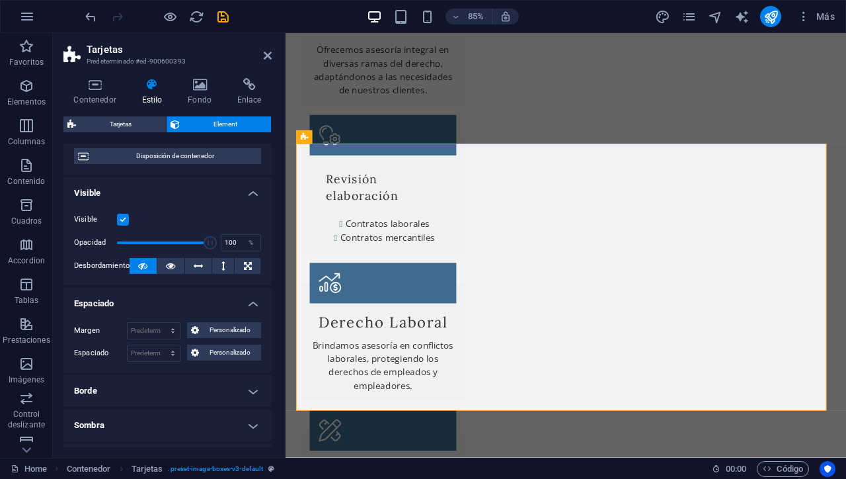
click at [254, 391] on h4 "Borde" at bounding box center [167, 391] width 208 height 32
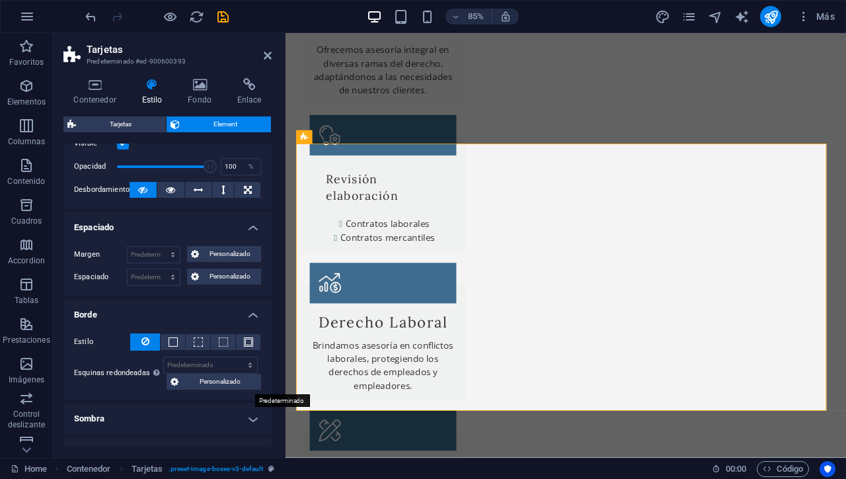
scroll to position [196, 0]
click at [250, 362] on select "Predeterminado px rem % vh vw Personalizado" at bounding box center [210, 364] width 93 height 16
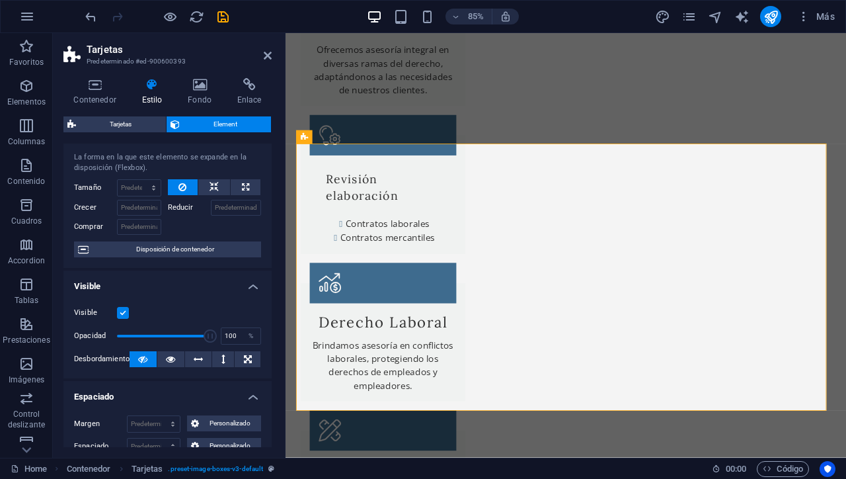
scroll to position [23, 0]
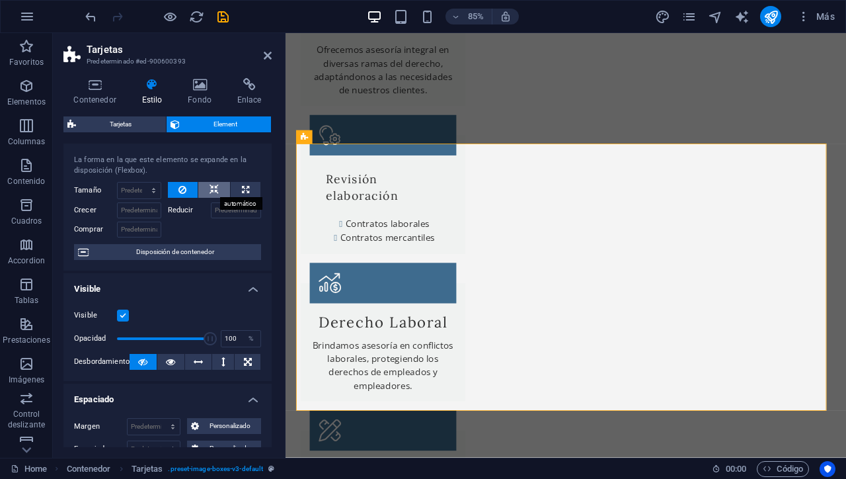
click at [218, 191] on button at bounding box center [214, 190] width 32 height 16
click at [247, 190] on icon at bounding box center [245, 190] width 7 height 16
type input "100"
select select "%"
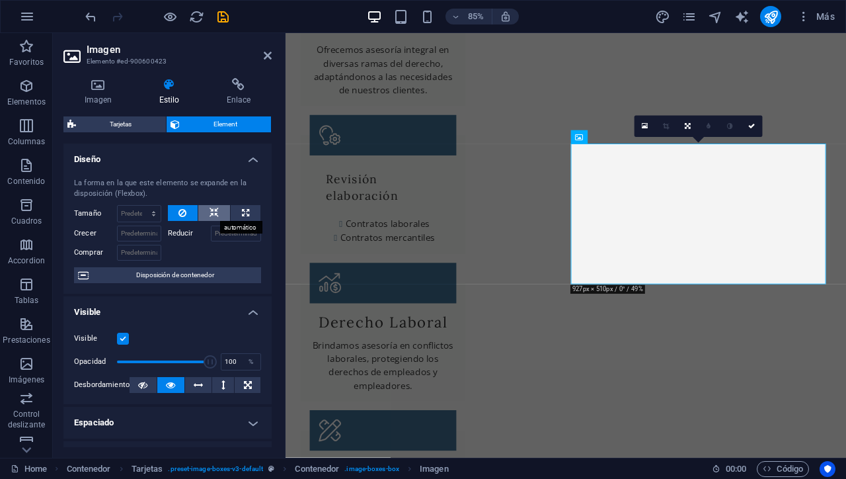
click at [212, 215] on icon at bounding box center [214, 213] width 9 height 16
click at [247, 215] on icon at bounding box center [245, 213] width 7 height 16
type input "100"
select select "%"
click at [140, 215] on input "100" at bounding box center [139, 214] width 43 height 16
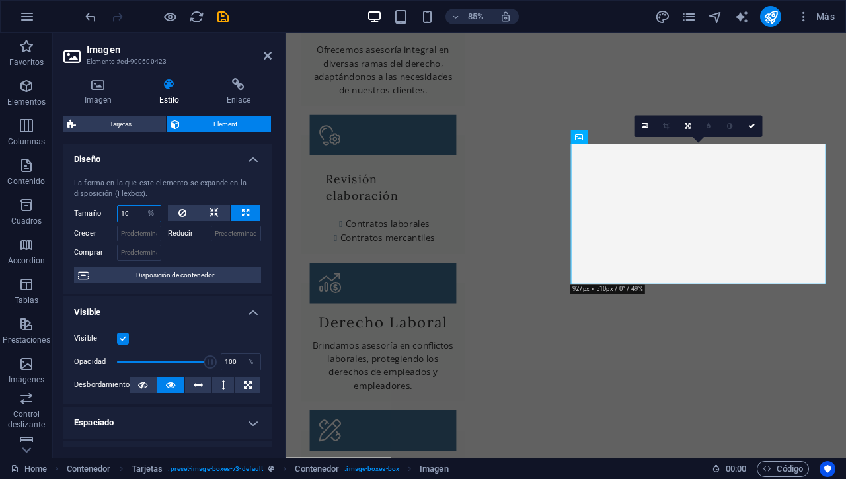
type input "1"
type input "9"
type input "100"
click at [239, 235] on input "Reducir" at bounding box center [236, 233] width 51 height 16
type input "1"
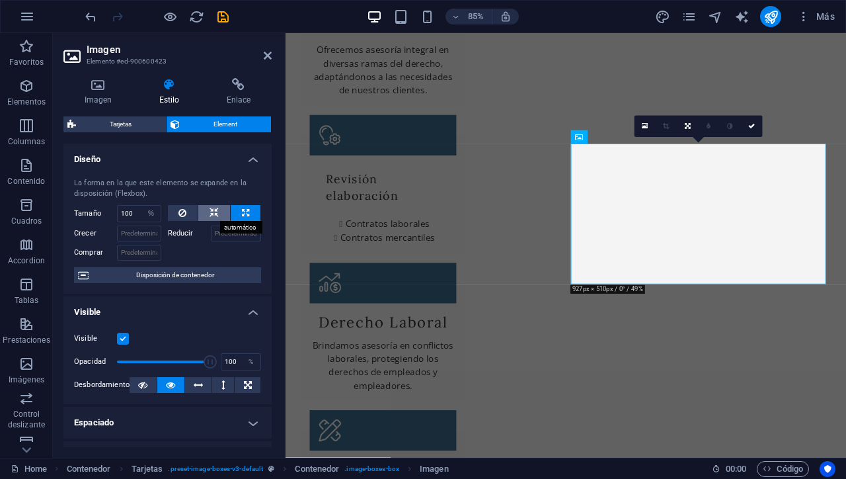
click at [211, 209] on icon at bounding box center [214, 213] width 9 height 16
select select "DISABLED_OPTION_VALUE"
click at [148, 233] on input "Crecer" at bounding box center [139, 233] width 44 height 16
click at [224, 230] on input "Reducir" at bounding box center [236, 233] width 51 height 16
click at [198, 274] on span "Disposición de contenedor" at bounding box center [175, 275] width 165 height 16
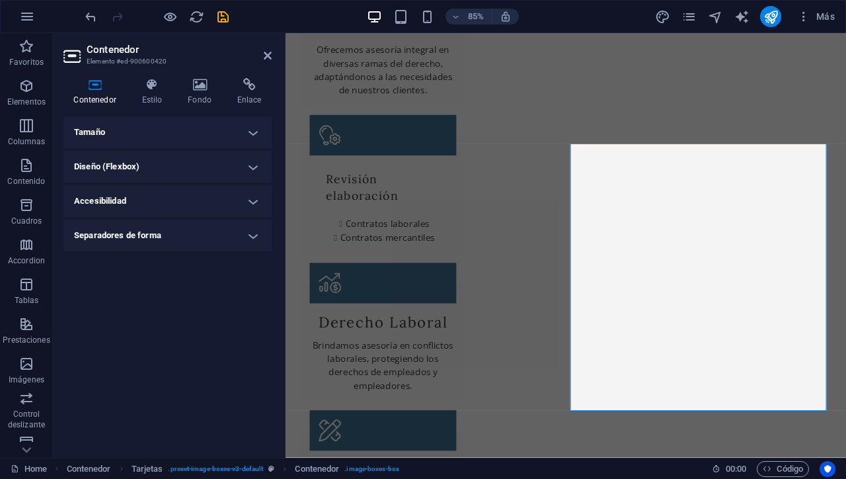
click at [257, 170] on h4 "Diseño (Flexbox)" at bounding box center [167, 167] width 208 height 32
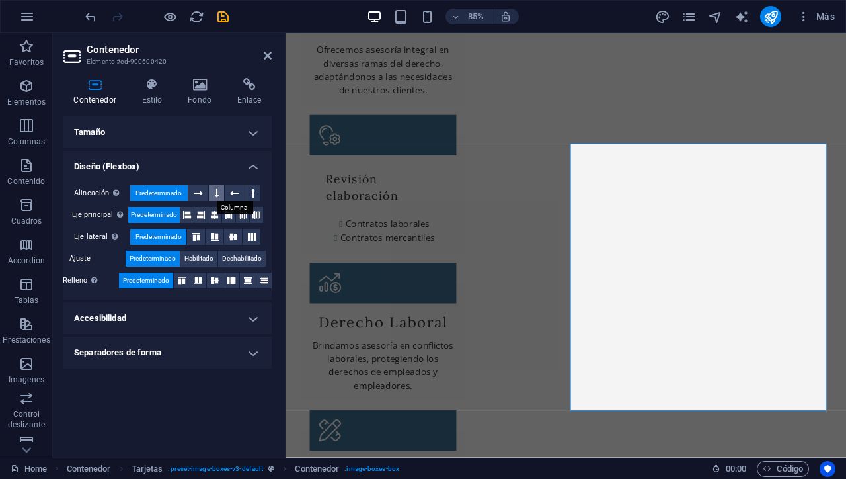
click at [220, 194] on button at bounding box center [216, 193] width 15 height 16
click at [258, 138] on h4 "Tamaño" at bounding box center [167, 132] width 208 height 32
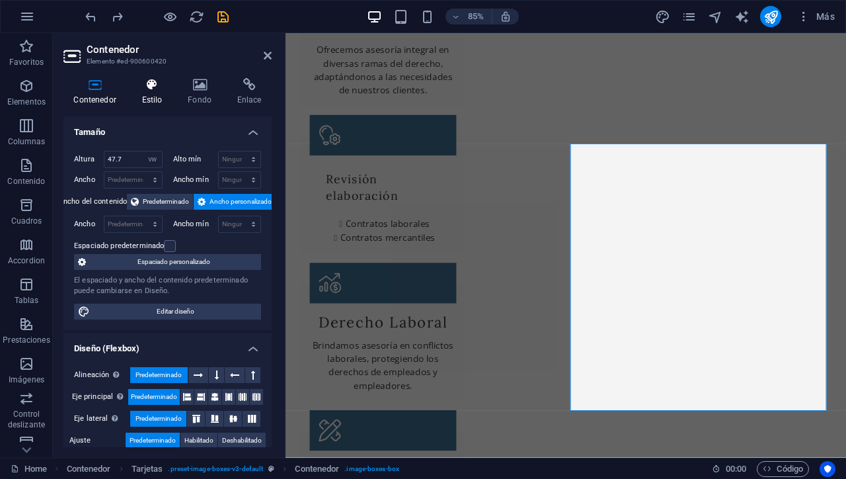
click at [145, 89] on icon at bounding box center [152, 84] width 41 height 13
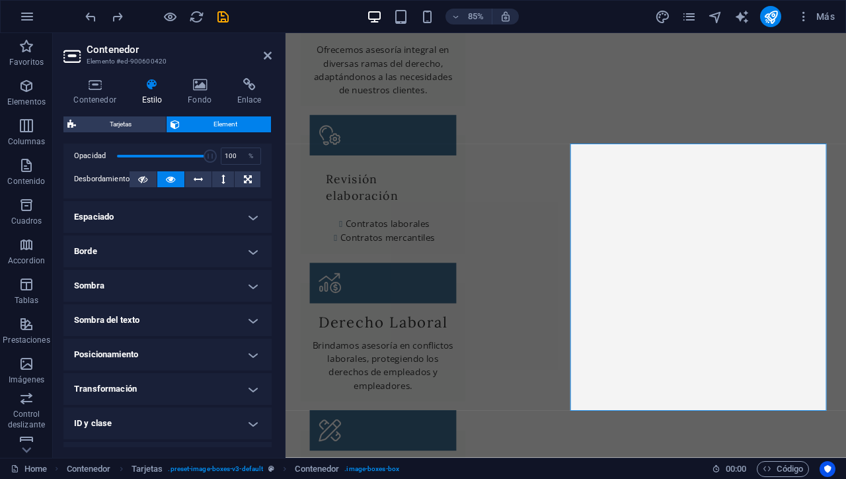
scroll to position [219, 0]
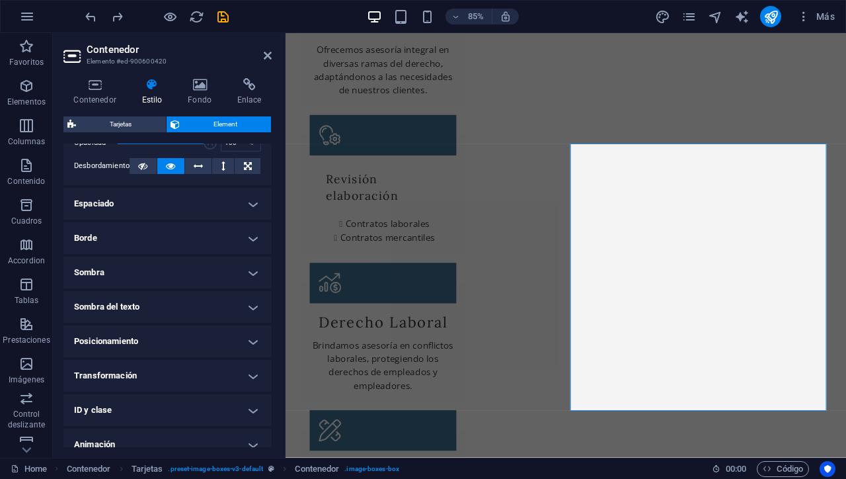
click at [251, 340] on h4 "Posicionamiento" at bounding box center [167, 341] width 208 height 32
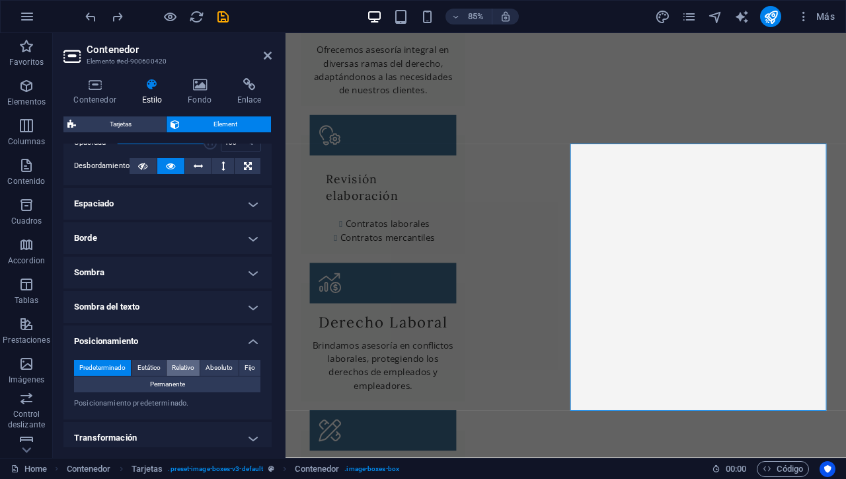
click at [186, 367] on span "Relativo" at bounding box center [183, 368] width 22 height 16
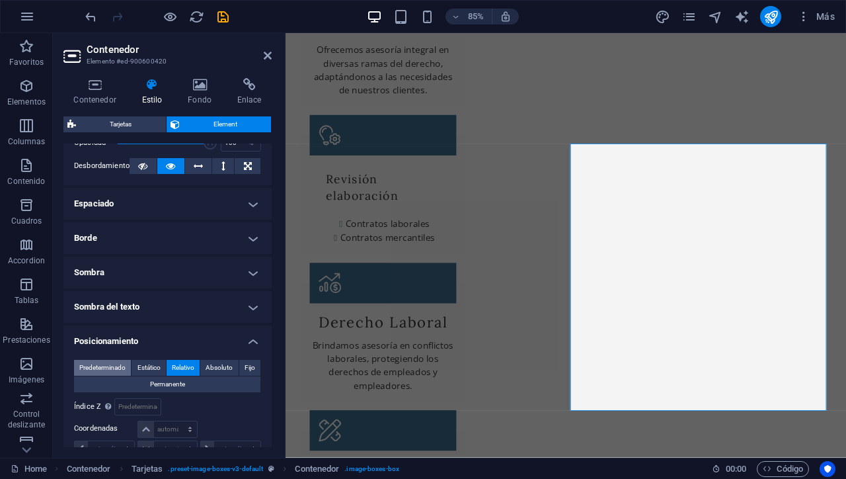
click at [112, 365] on span "Predeterminado" at bounding box center [102, 368] width 46 height 16
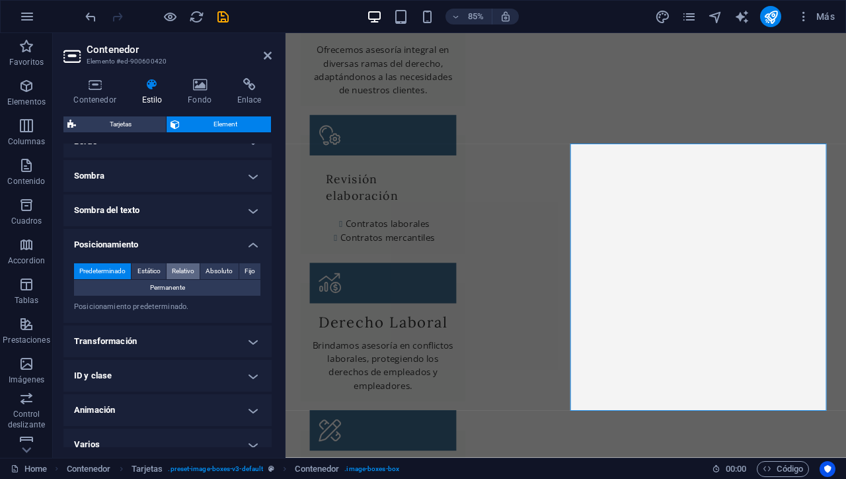
scroll to position [328, 0]
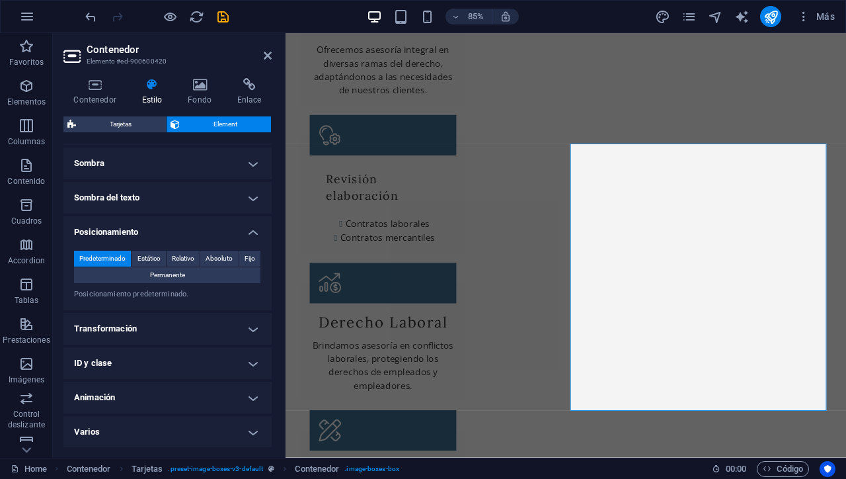
click at [252, 328] on h4 "Transformación" at bounding box center [167, 329] width 208 height 32
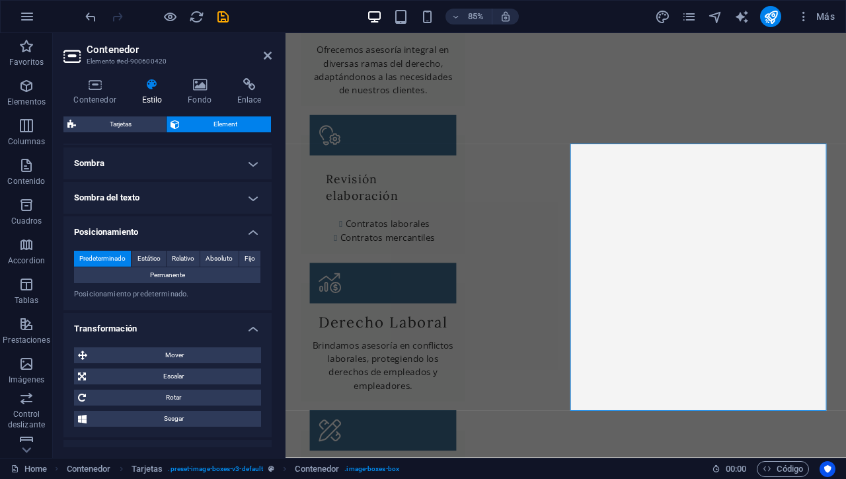
click at [252, 328] on h4 "Transformación" at bounding box center [167, 325] width 208 height 24
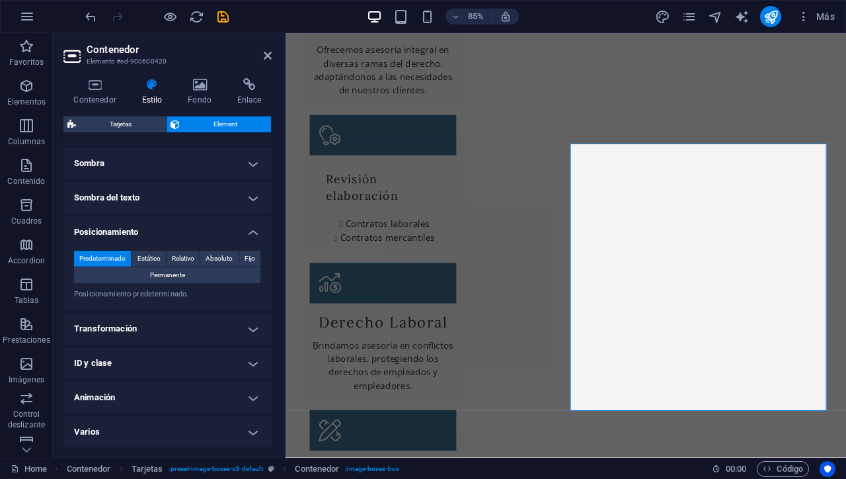
click at [251, 398] on h4 "Animación" at bounding box center [167, 397] width 208 height 32
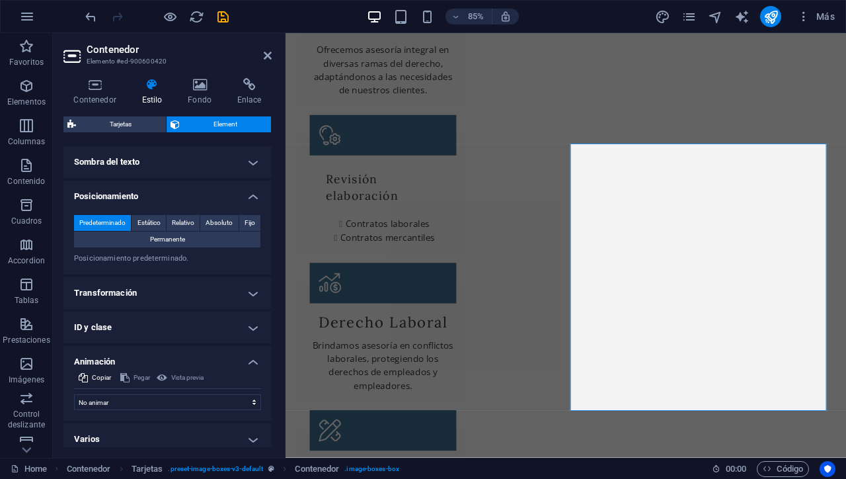
scroll to position [371, 0]
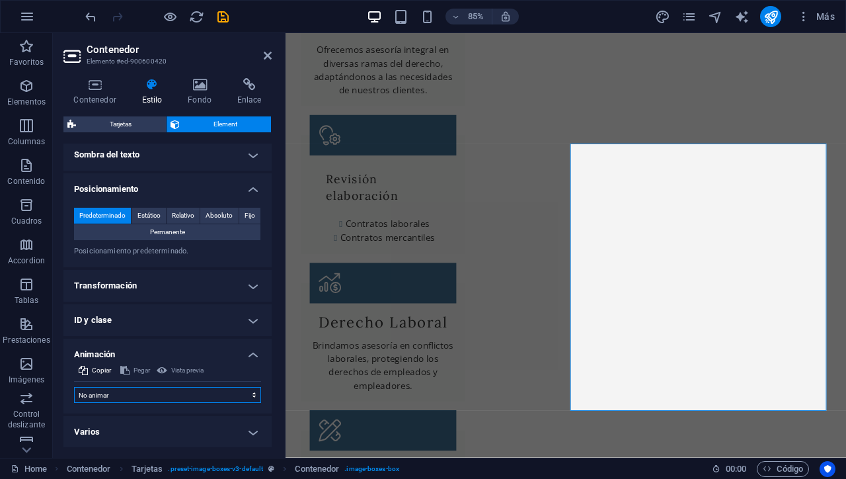
click at [251, 398] on select "No animar Mostrar / Ocultar Subir/bajar Acercar/alejar Deslizar de izquierda a …" at bounding box center [167, 395] width 187 height 16
select select "shrink"
click at [74, 387] on select "No animar Mostrar / Ocultar Subir/bajar Acercar/alejar Deslizar de izquierda a …" at bounding box center [167, 395] width 187 height 16
select select "scroll"
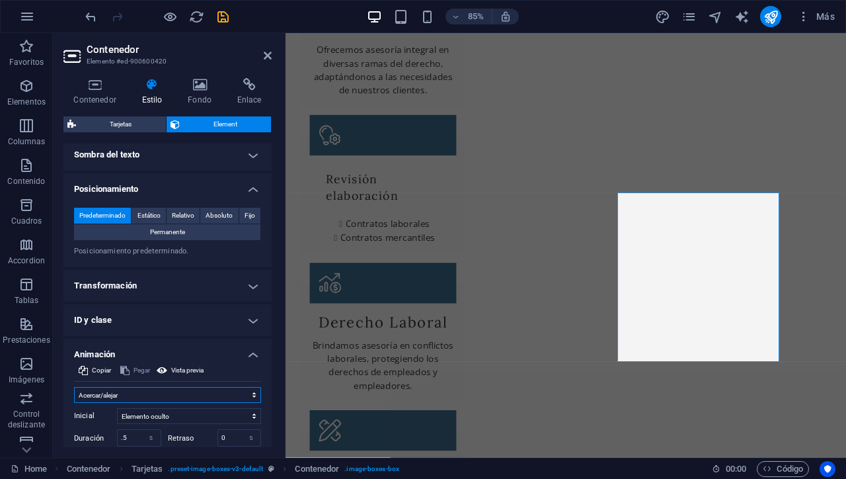
click at [254, 395] on select "No animar Mostrar / Ocultar Subir/bajar Acercar/alejar Deslizar de izquierda a …" at bounding box center [167, 395] width 187 height 16
select select "none"
click at [74, 387] on select "No animar Mostrar / Ocultar Subir/bajar Acercar/alejar Deslizar de izquierda a …" at bounding box center [167, 395] width 187 height 16
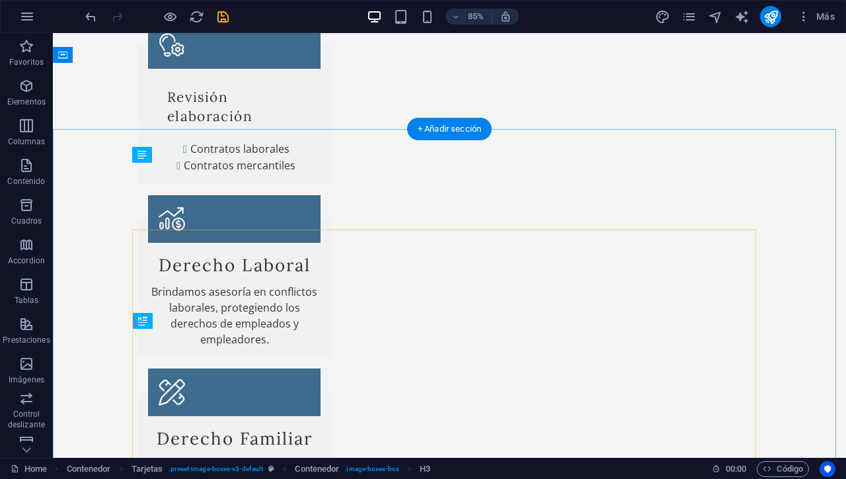
scroll to position [1172, 0]
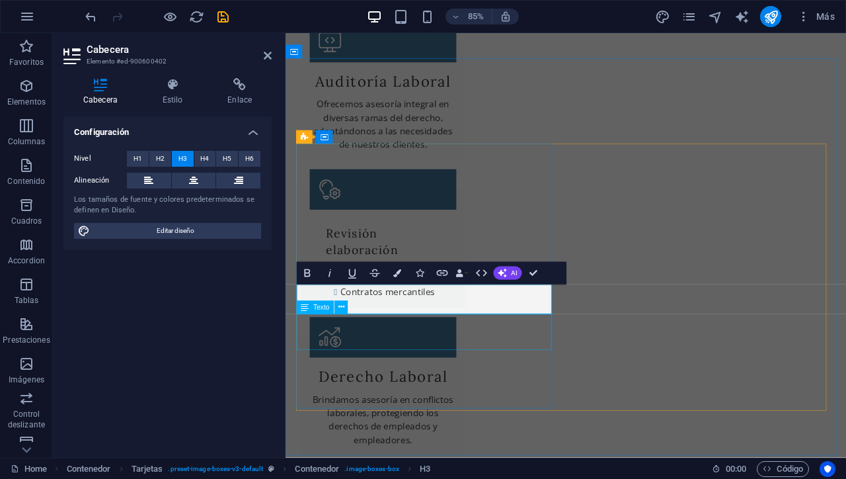
scroll to position [1235, 0]
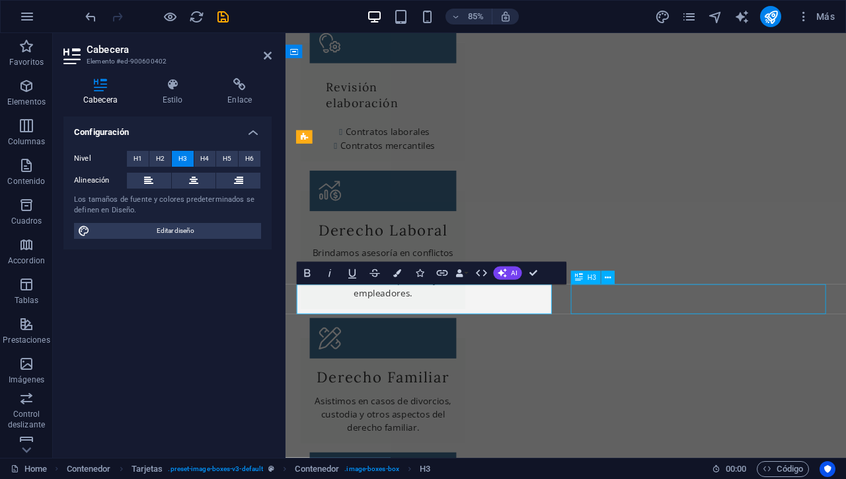
scroll to position [1172, 0]
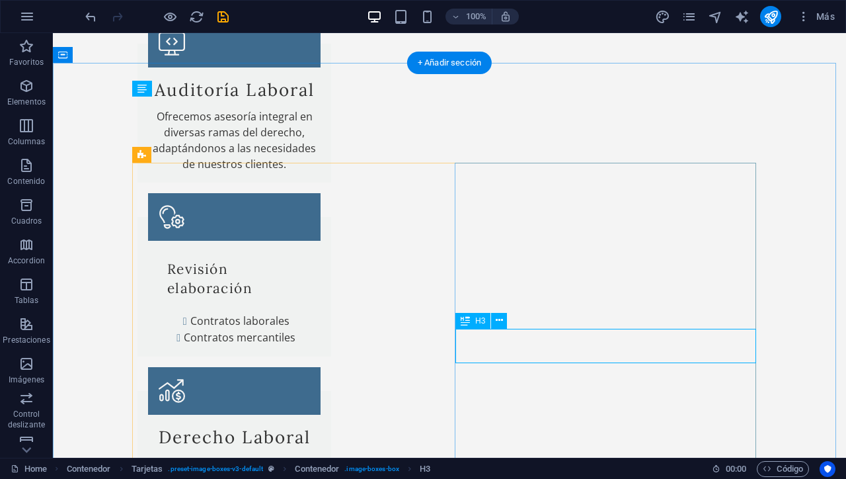
scroll to position [1235, 0]
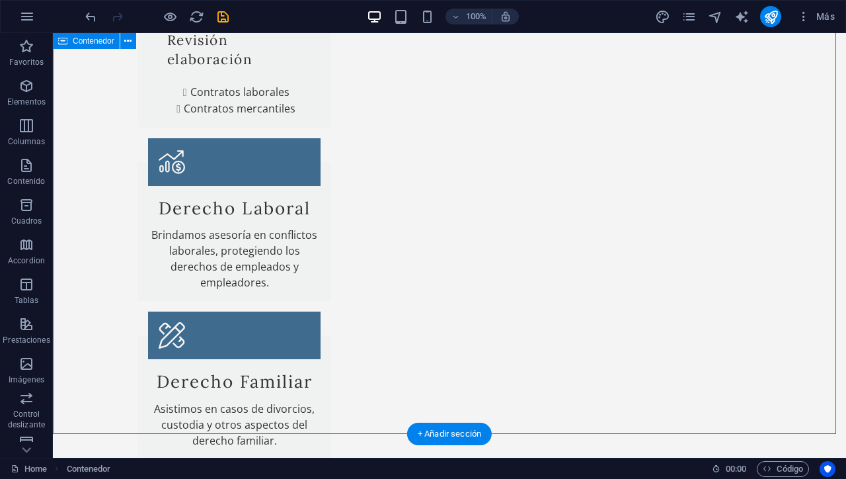
scroll to position [1333, 0]
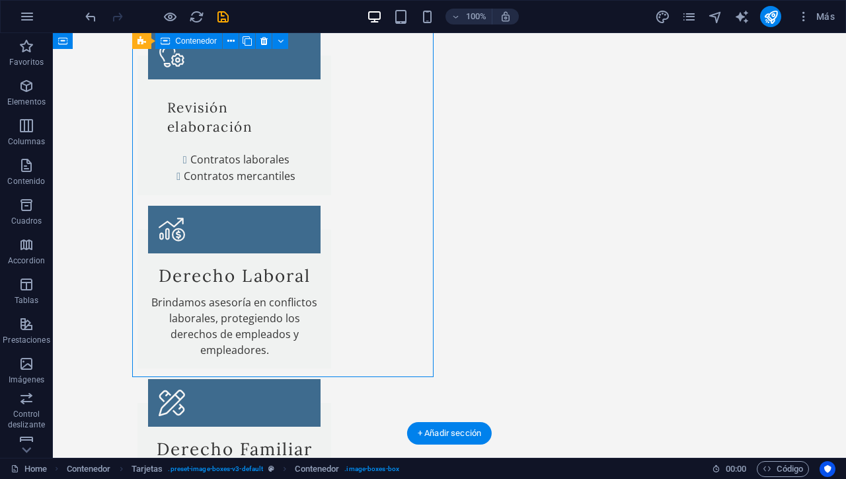
select select "vw"
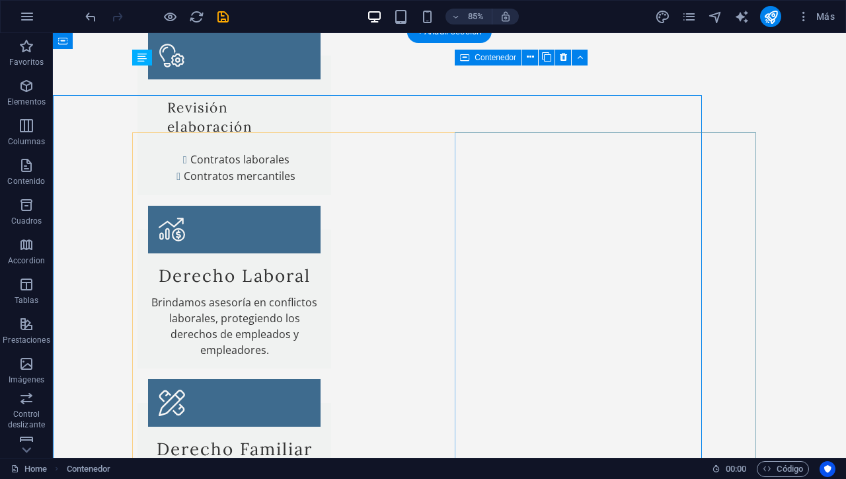
scroll to position [1269, 0]
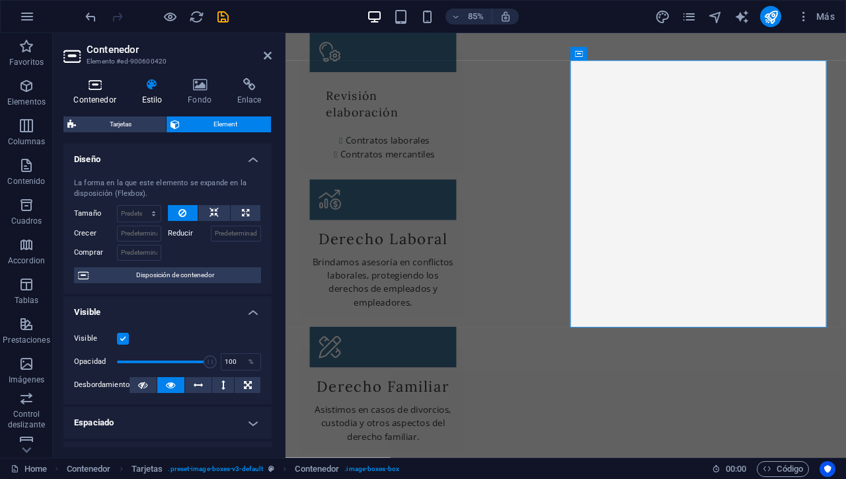
click at [103, 80] on icon at bounding box center [94, 84] width 63 height 13
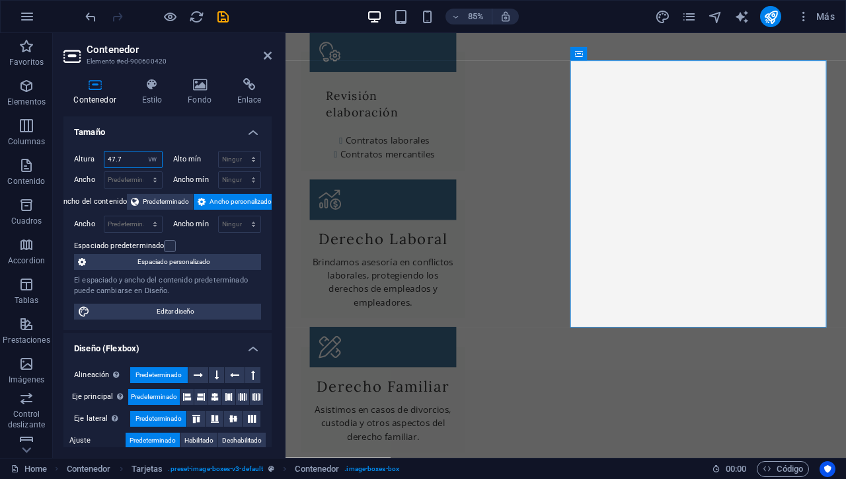
click at [128, 159] on input "47.7" at bounding box center [133, 159] width 58 height 16
click at [114, 158] on input "47.3" at bounding box center [133, 159] width 58 height 16
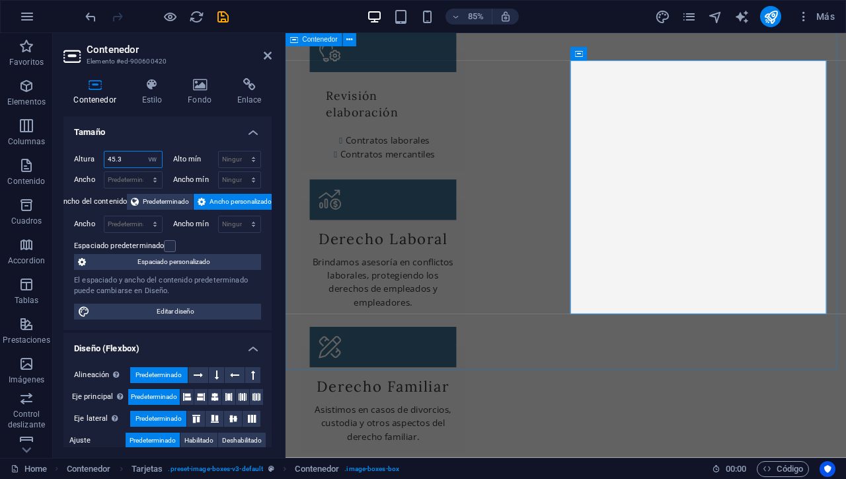
type input "45.3"
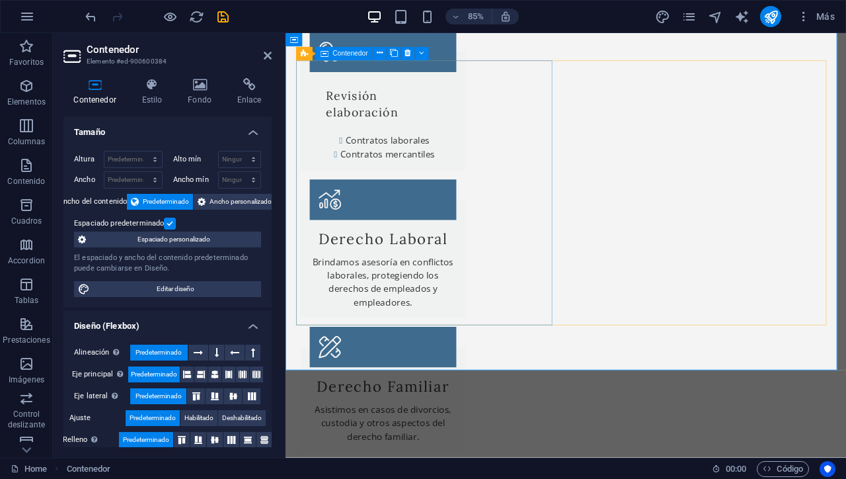
select select "vw"
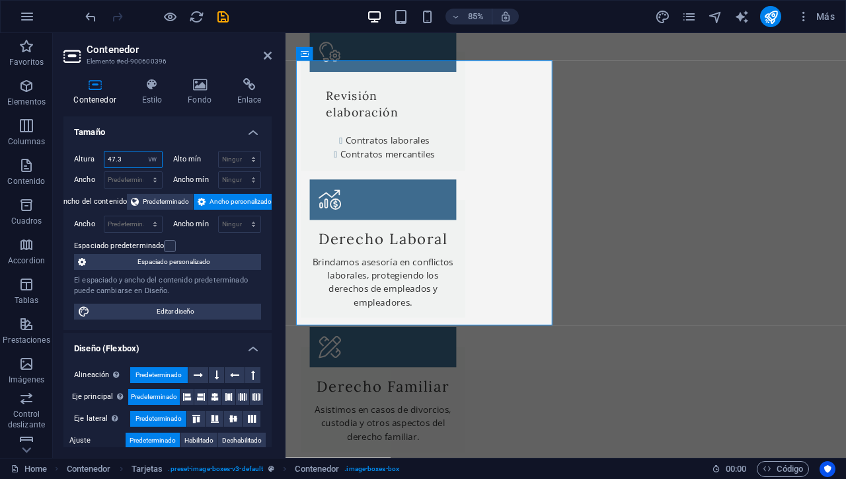
click at [115, 161] on input "47.3" at bounding box center [133, 159] width 58 height 16
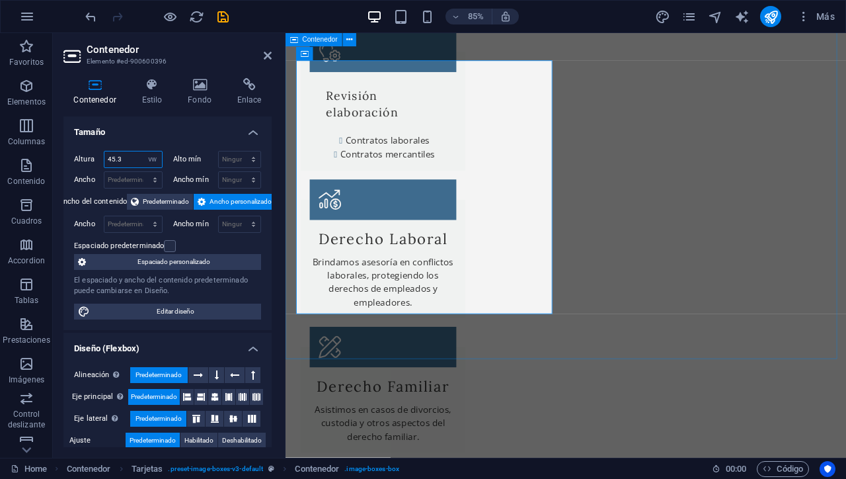
type input "45.3"
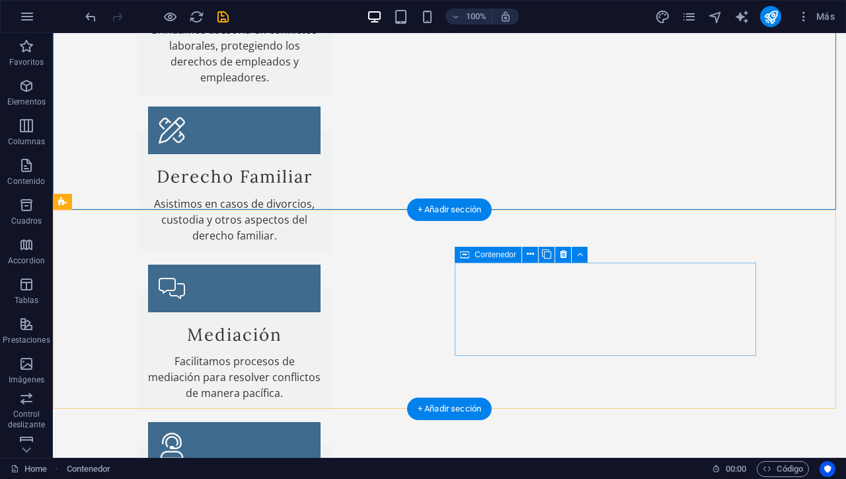
scroll to position [1539, 0]
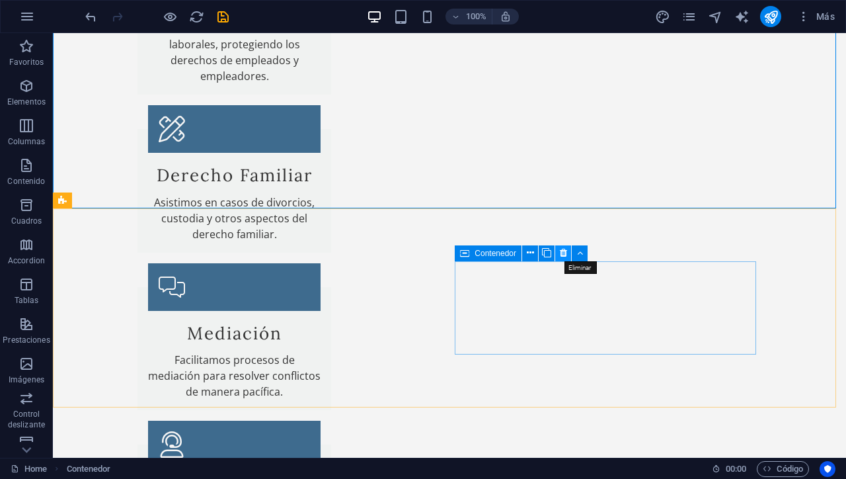
click at [560, 256] on icon at bounding box center [563, 253] width 7 height 14
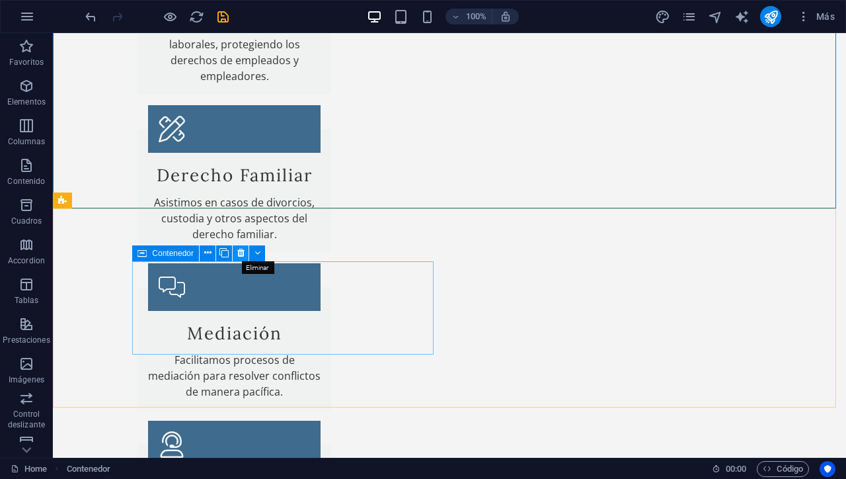
click at [237, 250] on icon at bounding box center [240, 253] width 7 height 14
click at [241, 254] on icon at bounding box center [240, 253] width 7 height 14
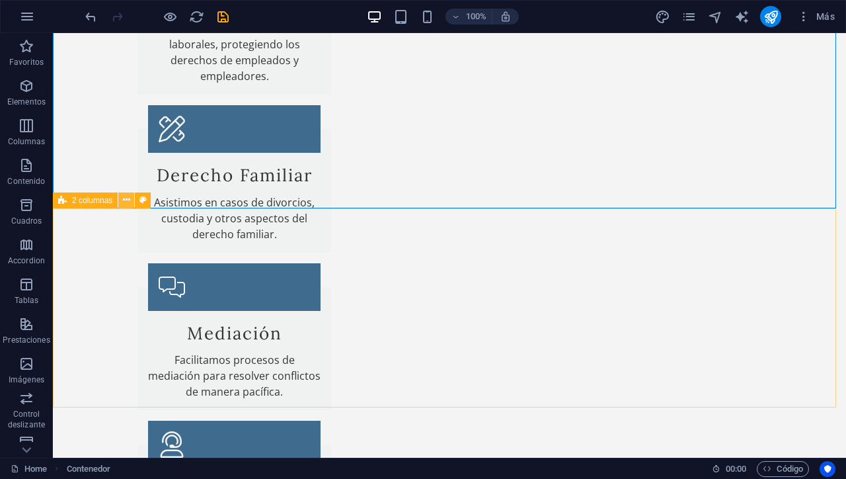
click at [128, 199] on icon at bounding box center [126, 200] width 7 height 14
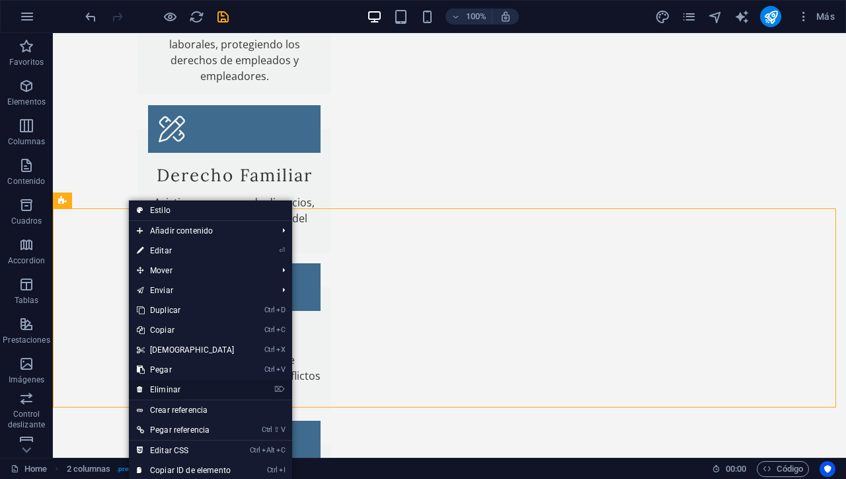
click at [163, 389] on link "⌦ Eliminar" at bounding box center [186, 389] width 114 height 20
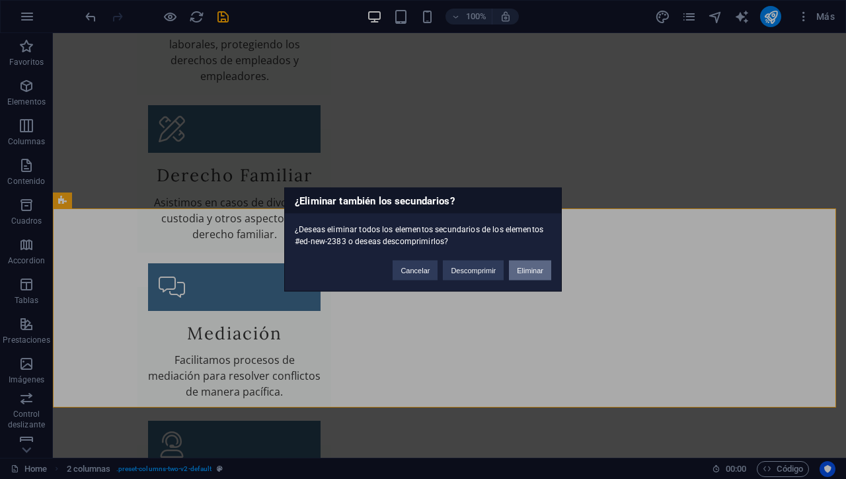
click at [526, 271] on button "Eliminar" at bounding box center [530, 270] width 42 height 20
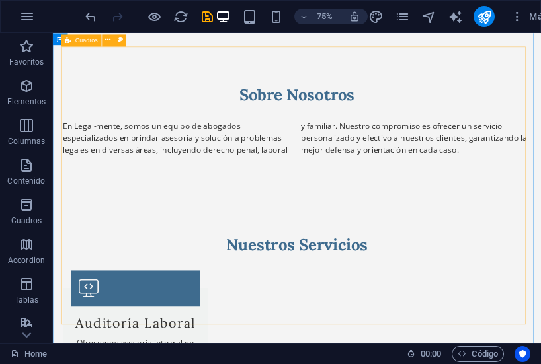
scroll to position [765, 0]
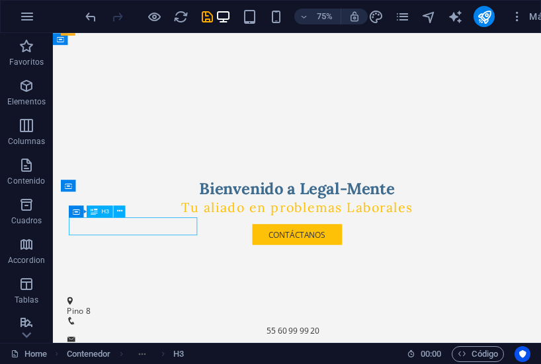
scroll to position [1167, 0]
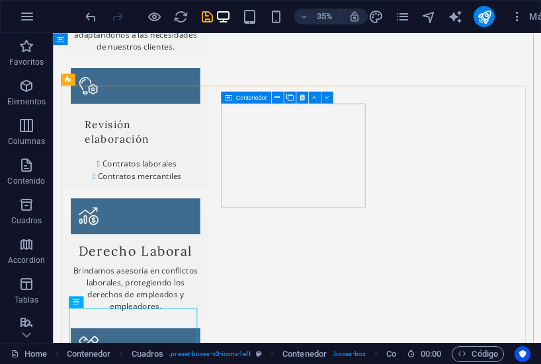
scroll to position [765, 0]
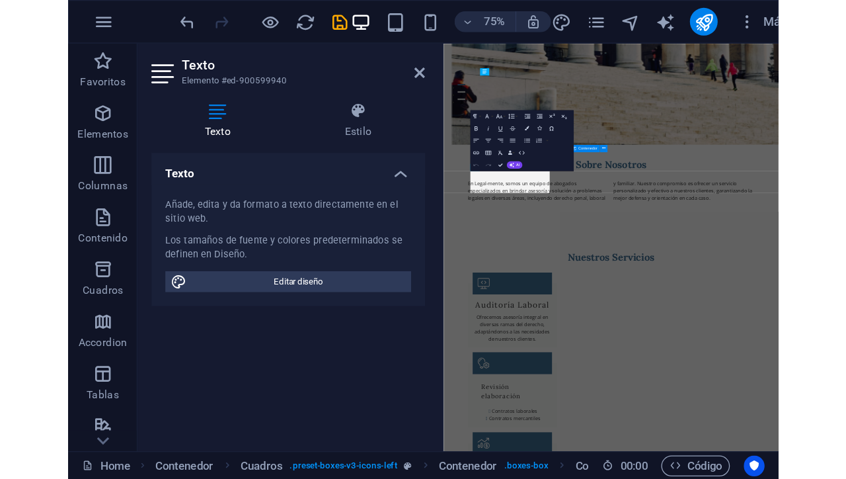
scroll to position [1167, 0]
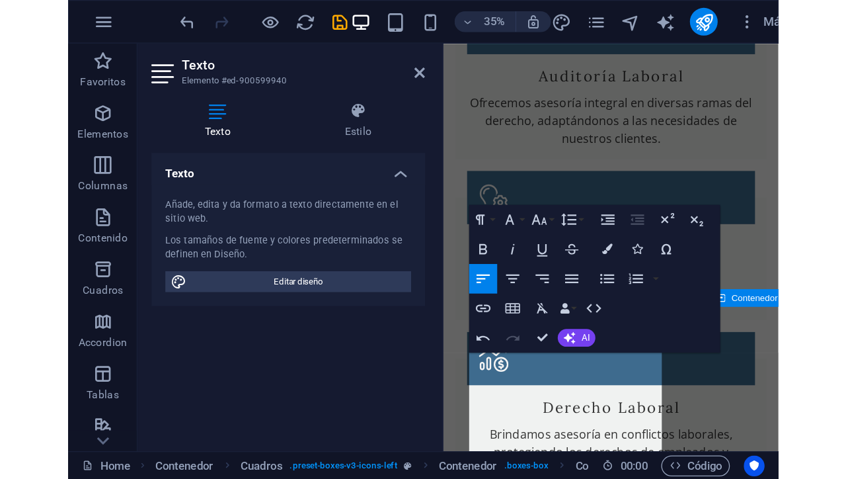
scroll to position [838, 0]
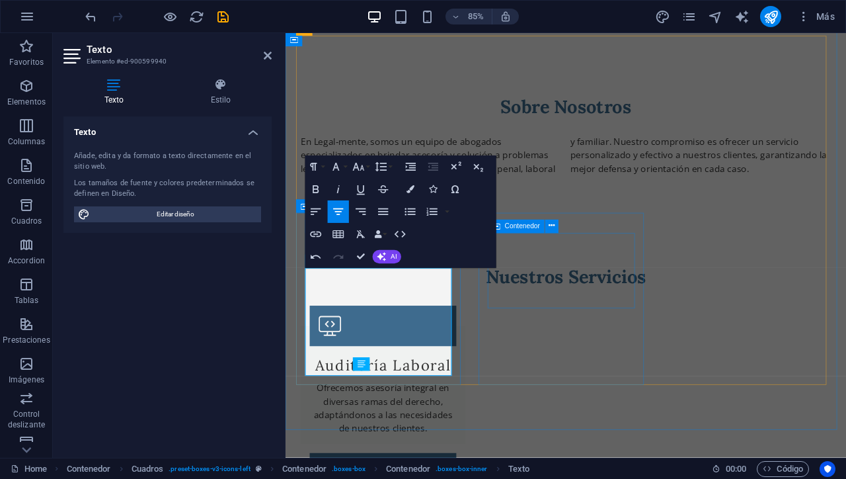
click at [387, 213] on icon "button" at bounding box center [383, 211] width 13 height 13
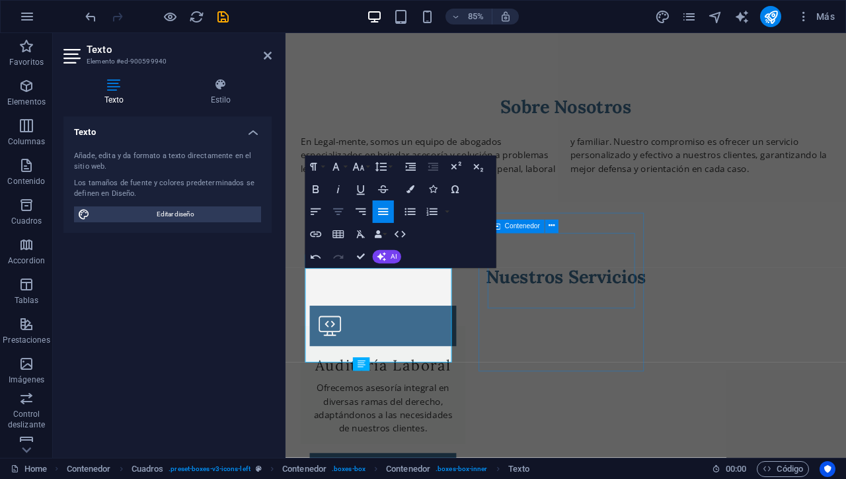
click at [340, 213] on icon "button" at bounding box center [338, 211] width 13 height 13
click at [316, 213] on icon "button" at bounding box center [315, 211] width 13 height 13
click at [385, 211] on icon "button" at bounding box center [383, 211] width 10 height 7
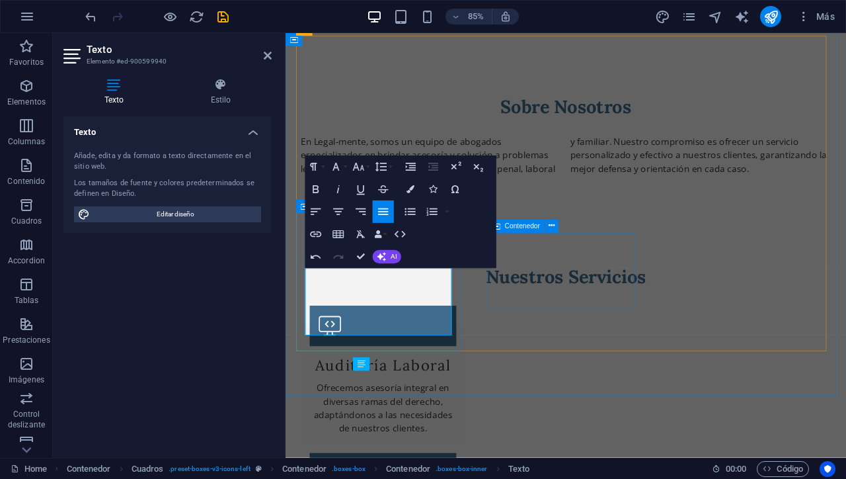
click at [386, 210] on icon "button" at bounding box center [383, 211] width 13 height 13
click at [337, 211] on icon "button" at bounding box center [338, 211] width 10 height 7
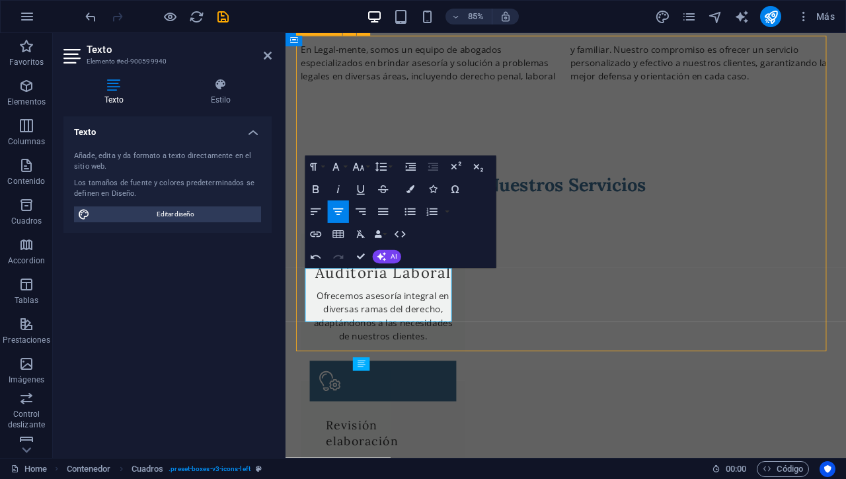
scroll to position [774, 0]
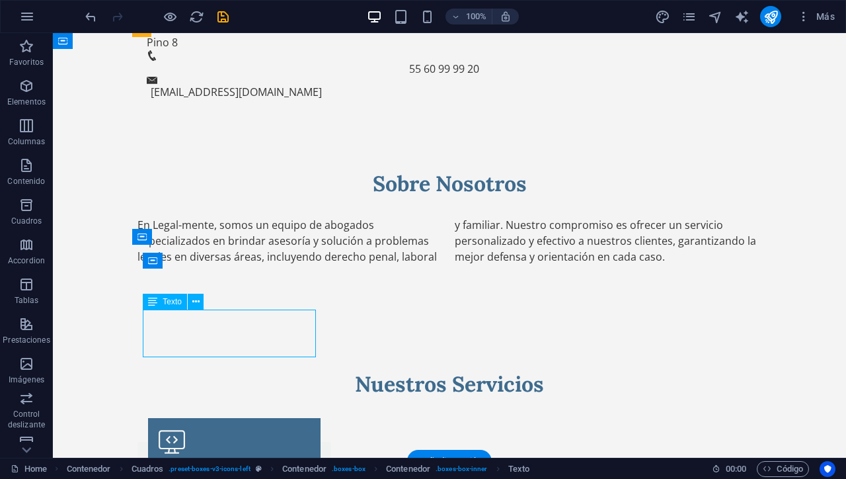
scroll to position [838, 0]
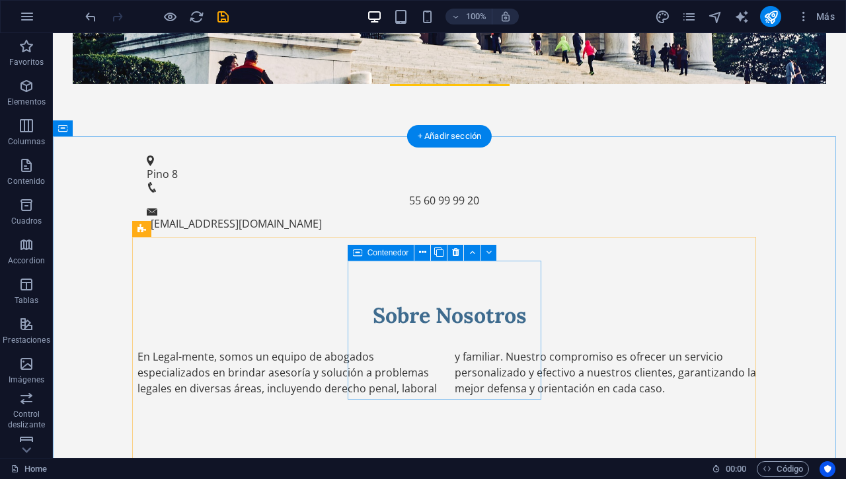
scroll to position [575, 0]
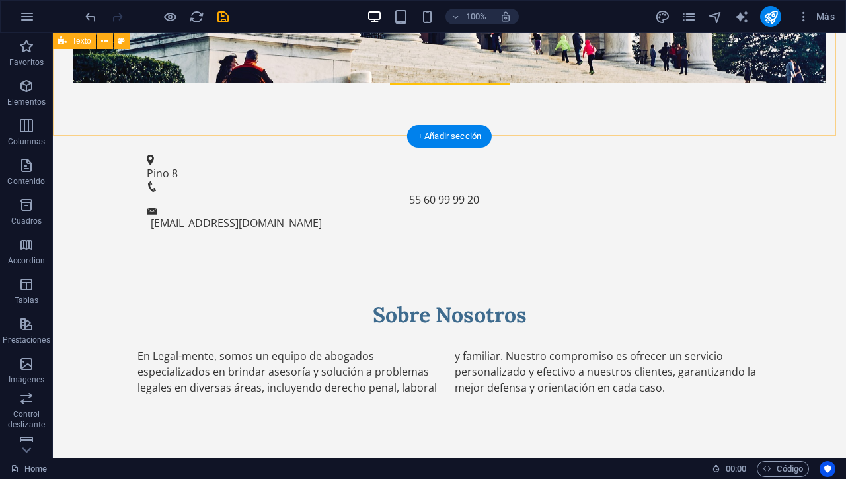
click at [742, 248] on div "Sobre Nosotros En Legal-mente, somos un equipo de abogados especializados en br…" at bounding box center [449, 348] width 793 height 201
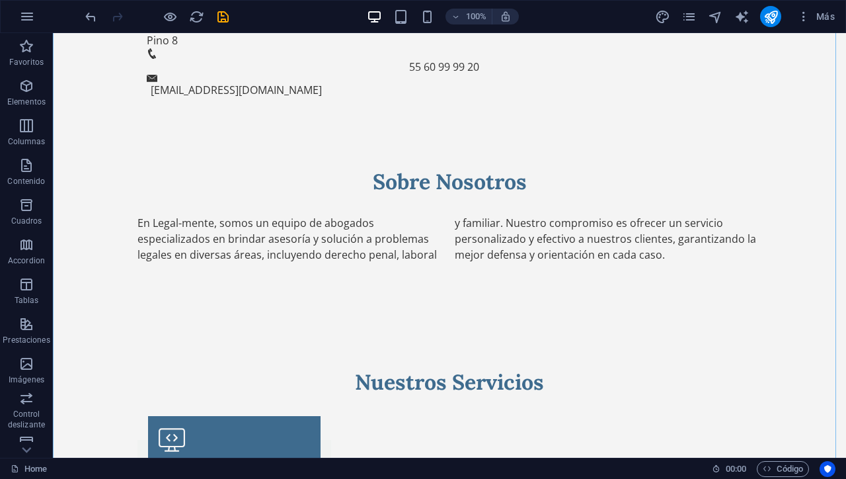
scroll to position [709, 0]
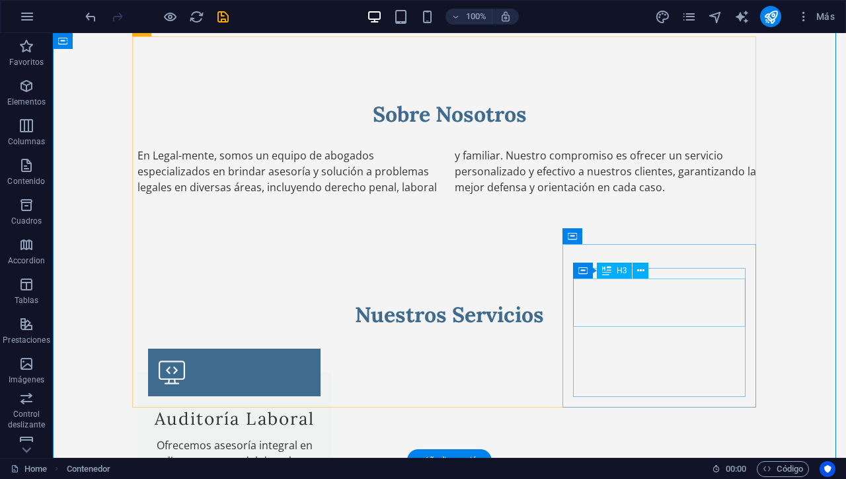
scroll to position [775, 0]
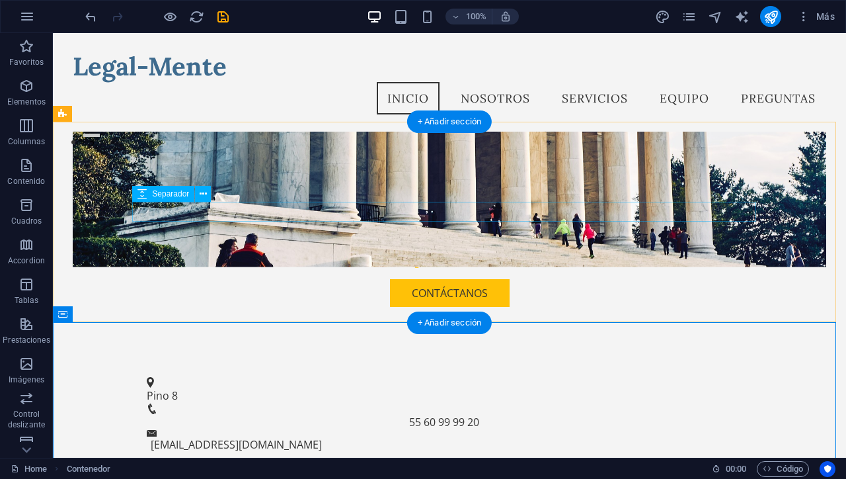
scroll to position [321, 0]
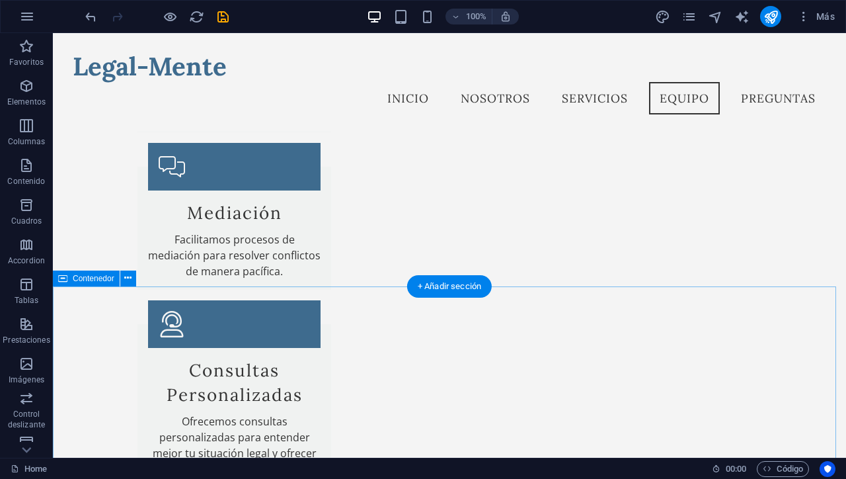
scroll to position [1627, 0]
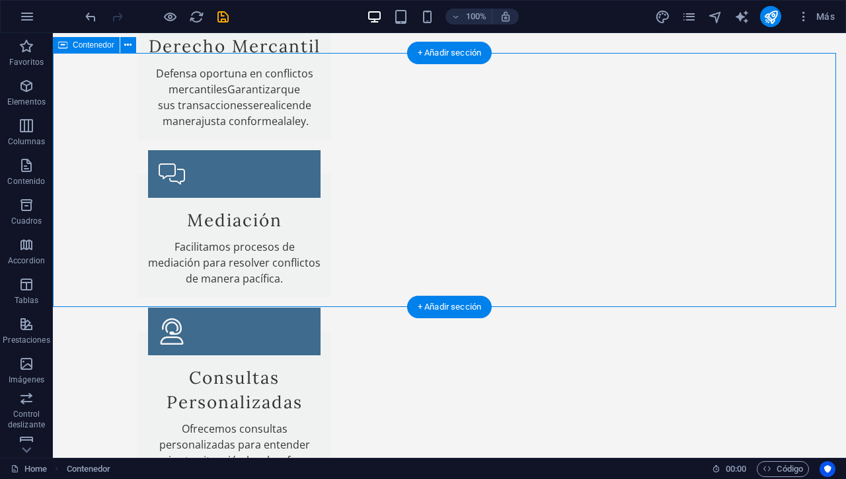
scroll to position [1759, 0]
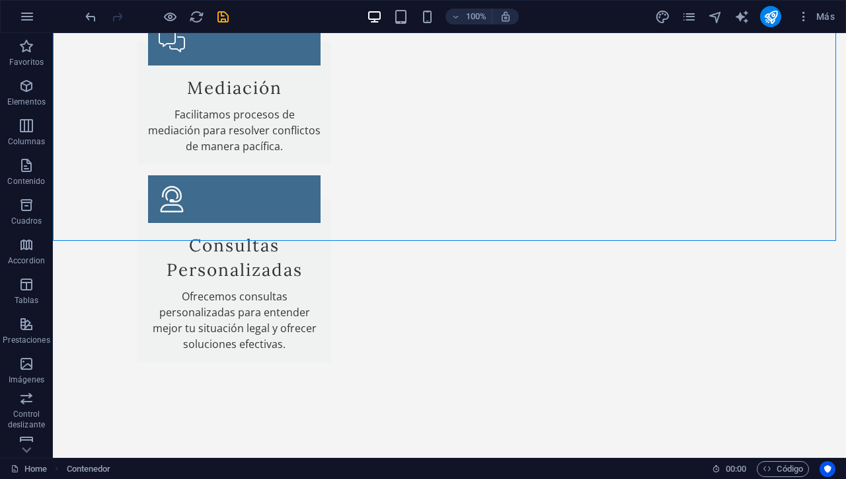
click at [595, 15] on div "100% Más" at bounding box center [461, 16] width 757 height 21
click at [226, 14] on icon "save" at bounding box center [222, 16] width 15 height 15
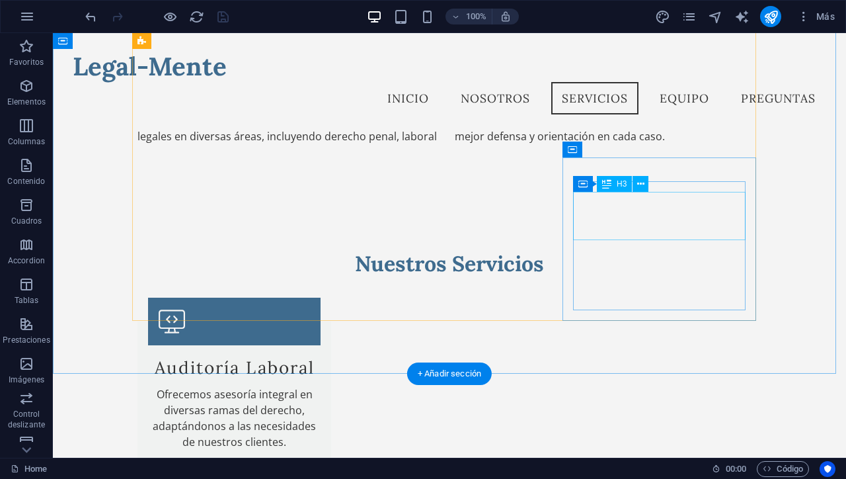
scroll to position [792, 0]
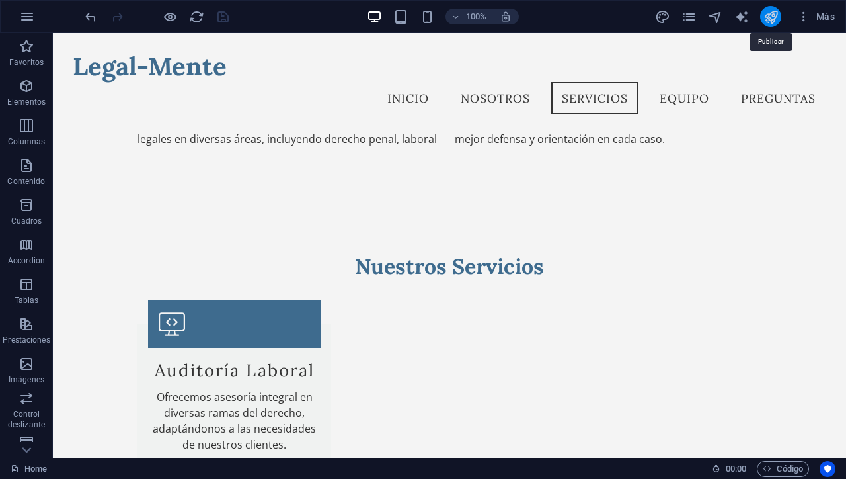
click at [769, 11] on icon "publish" at bounding box center [770, 16] width 15 height 15
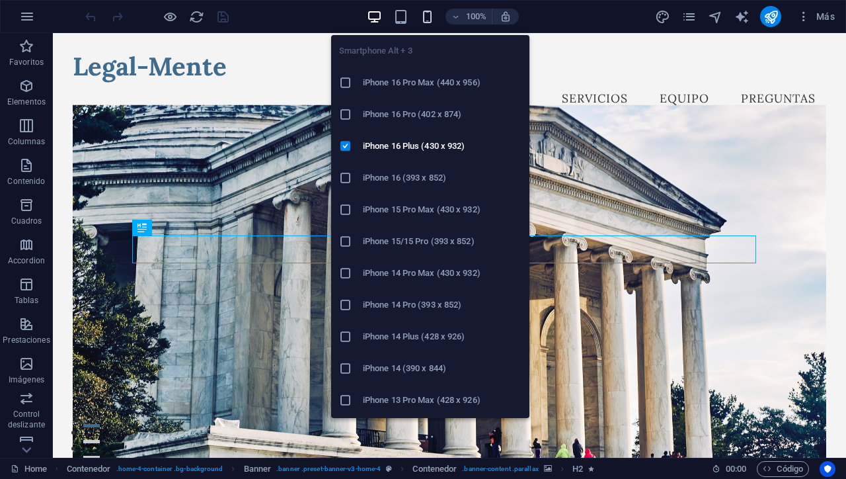
click at [431, 13] on icon "button" at bounding box center [427, 16] width 15 height 15
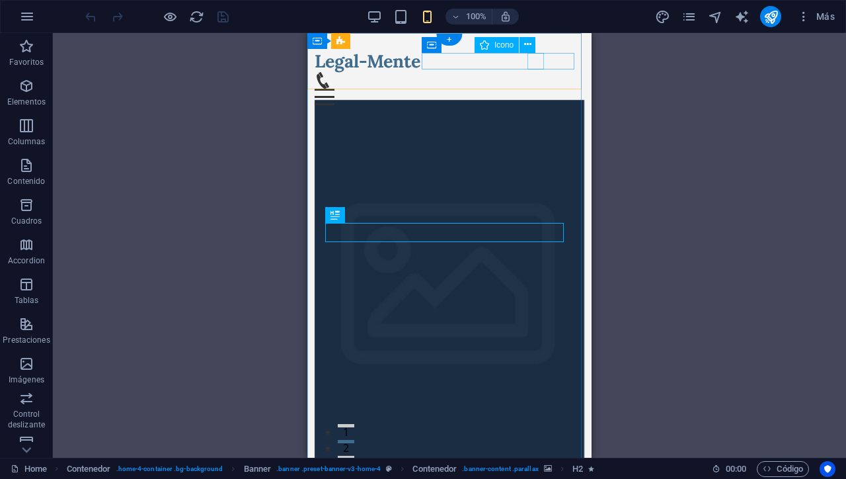
click at [537, 72] on figure at bounding box center [445, 80] width 260 height 17
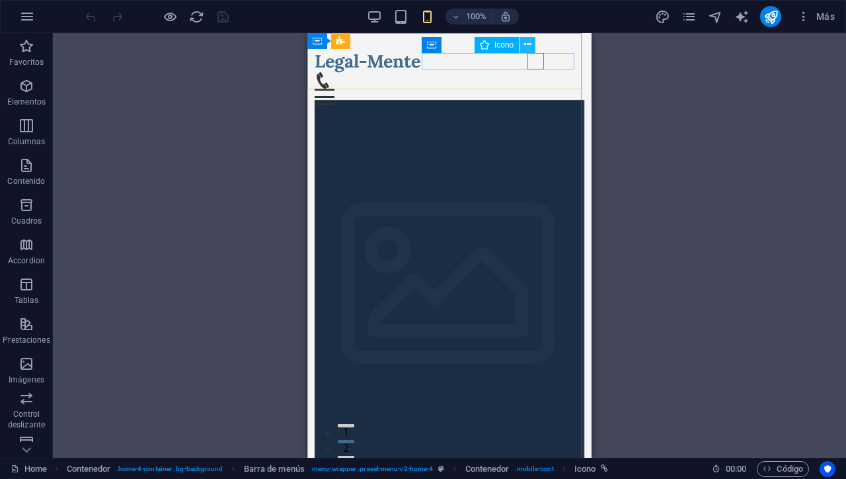
click at [528, 44] on icon at bounding box center [527, 45] width 7 height 14
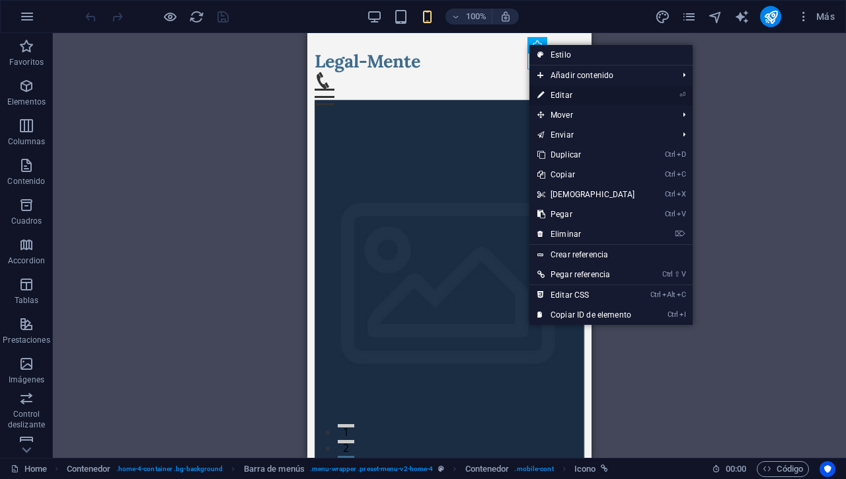
click at [556, 92] on link "⏎ Editar" at bounding box center [586, 95] width 114 height 20
select select "xMidYMid"
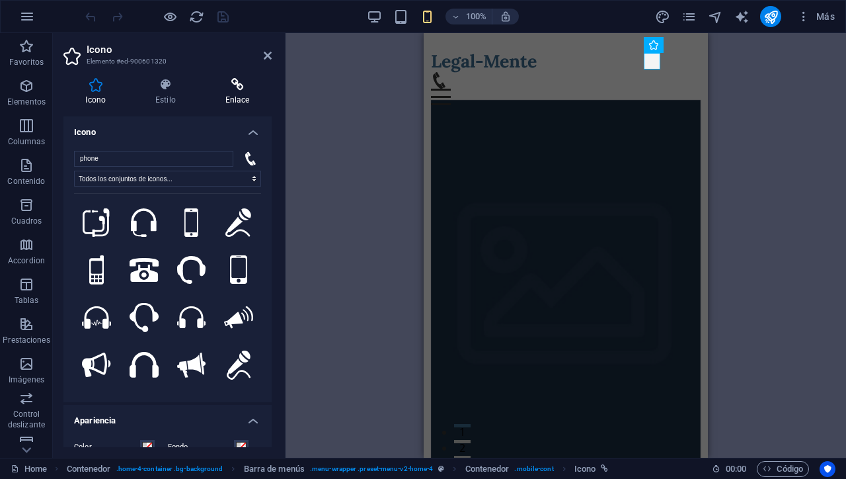
click at [241, 97] on h4 "Enlace" at bounding box center [237, 92] width 69 height 28
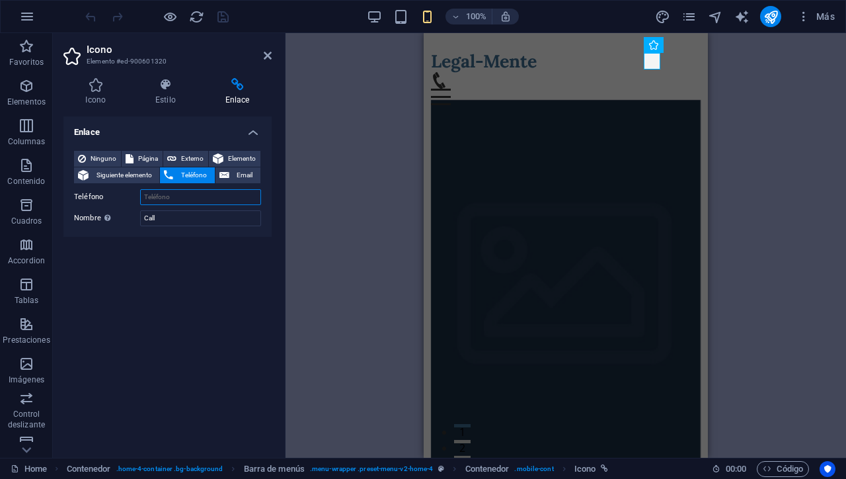
click at [193, 196] on input "Teléfono" at bounding box center [200, 197] width 121 height 16
type input "5560999920"
click at [267, 58] on icon at bounding box center [268, 55] width 8 height 11
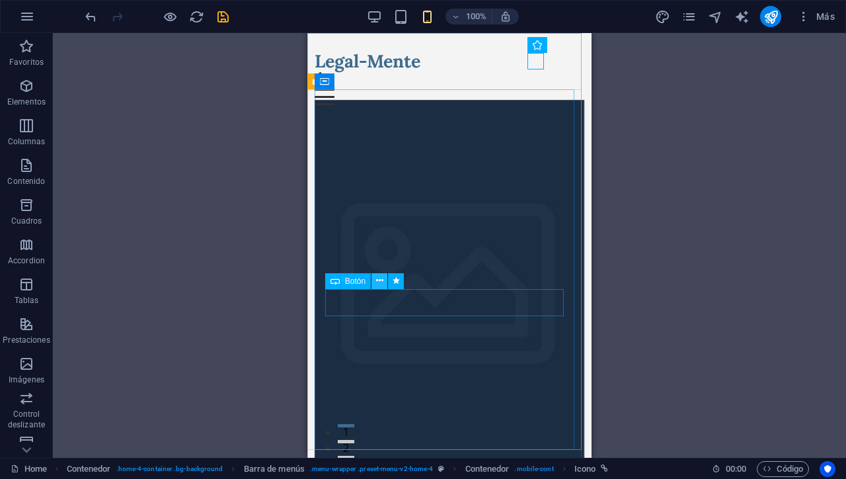
click at [381, 280] on icon at bounding box center [379, 281] width 7 height 14
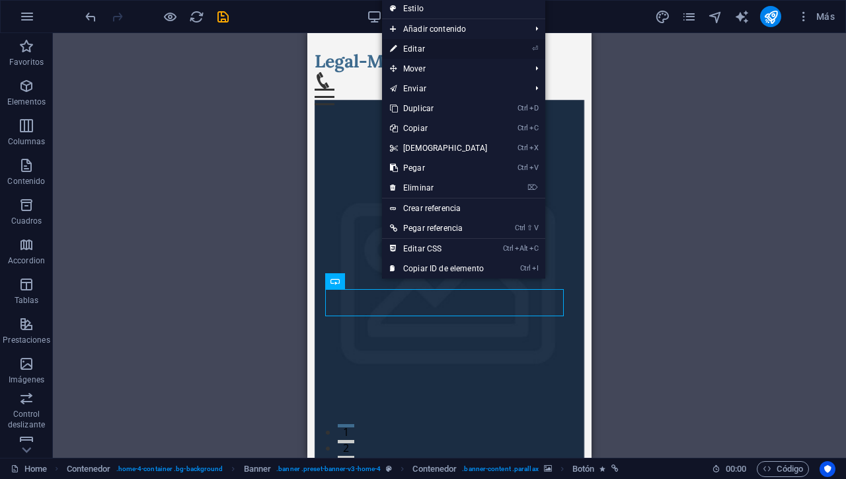
click at [403, 48] on link "⏎ Editar" at bounding box center [439, 49] width 114 height 20
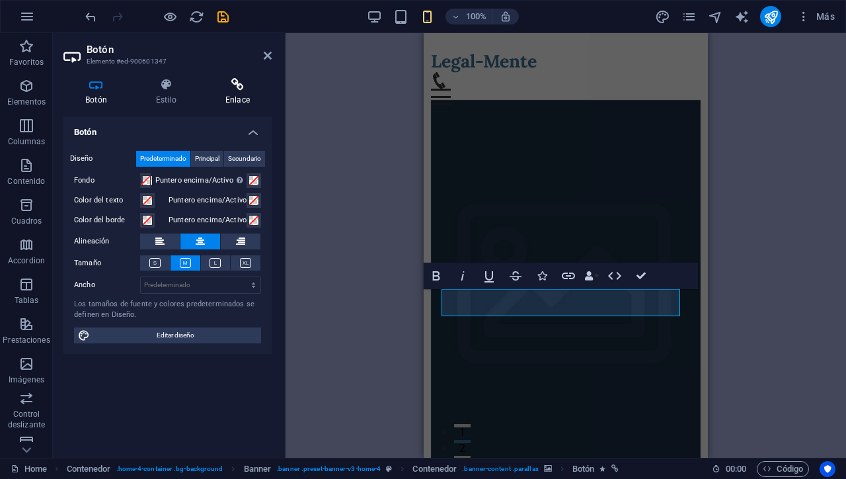
click at [235, 96] on h4 "Enlace" at bounding box center [238, 92] width 68 height 28
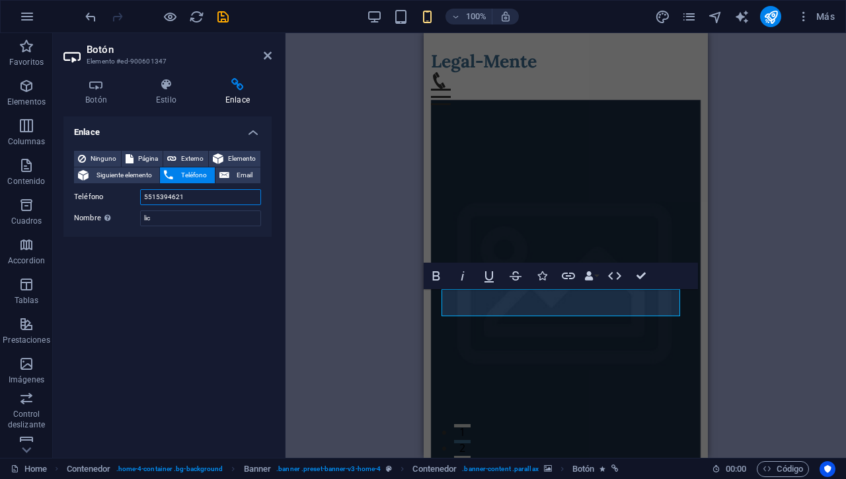
click at [208, 197] on input "5515394621" at bounding box center [200, 197] width 121 height 16
type input "5560999920"
click at [223, 14] on icon "save" at bounding box center [222, 16] width 15 height 15
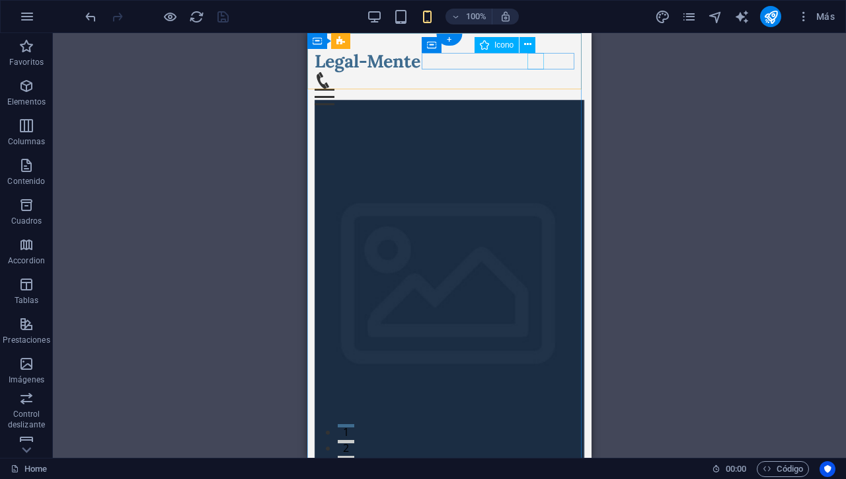
click at [534, 72] on figure at bounding box center [445, 80] width 260 height 17
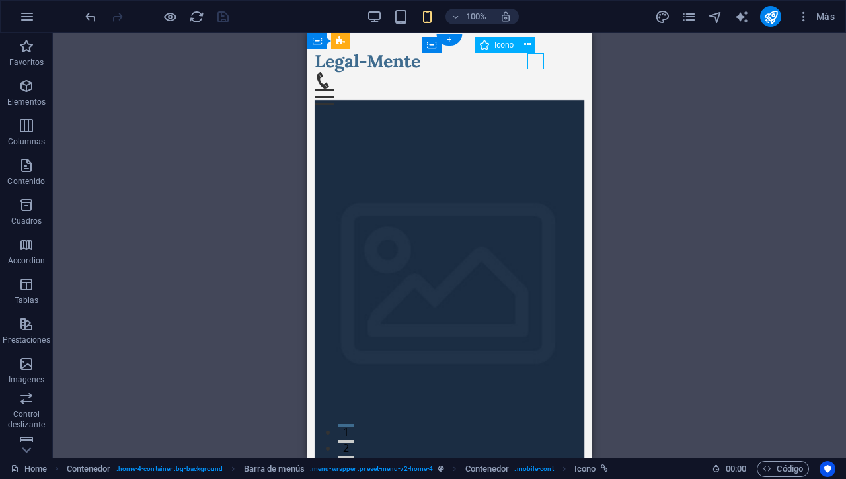
click at [534, 72] on figure at bounding box center [445, 80] width 260 height 17
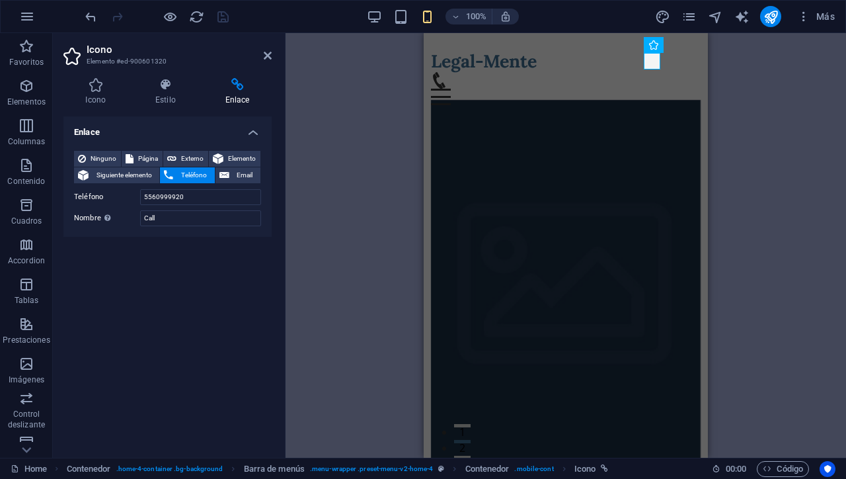
click at [763, 186] on div "H2 Contenedor Banner Contenedor Contenedor Barra de menús Menú Icono Contenedor…" at bounding box center [566, 245] width 560 height 424
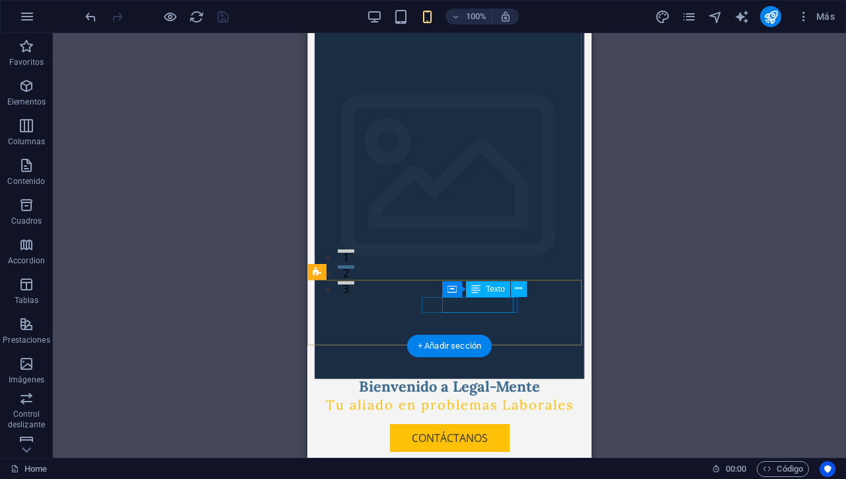
scroll to position [177, 0]
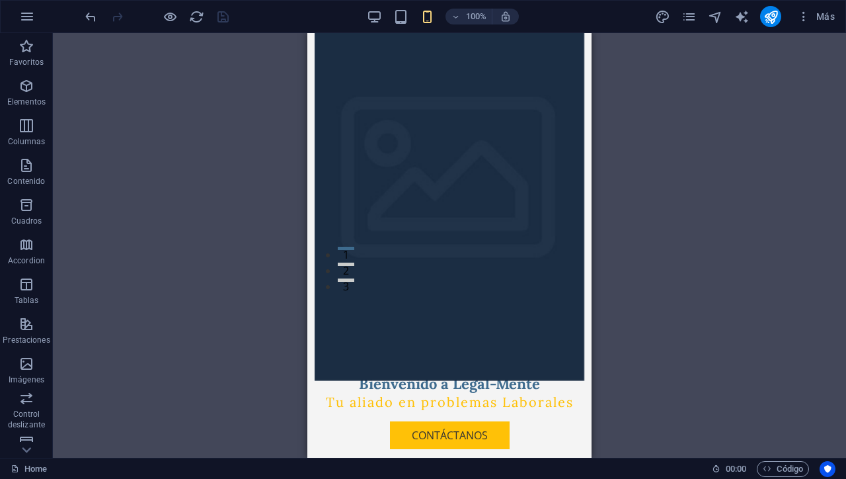
click at [682, 260] on div "H2 Contenedor Banner Contenedor Contenedor Barra de menús Menú Icono Contenedor…" at bounding box center [449, 245] width 793 height 424
click at [493, 284] on icon at bounding box center [496, 282] width 7 height 14
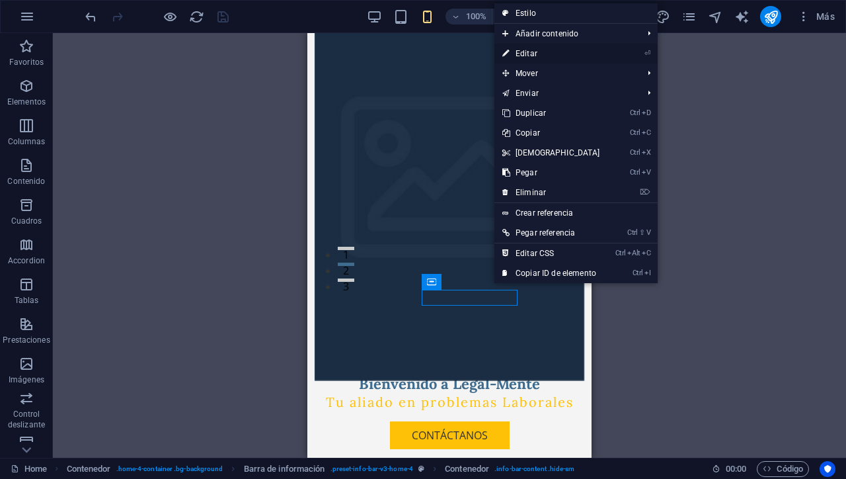
click at [527, 54] on link "⏎ Editar" at bounding box center [551, 54] width 114 height 20
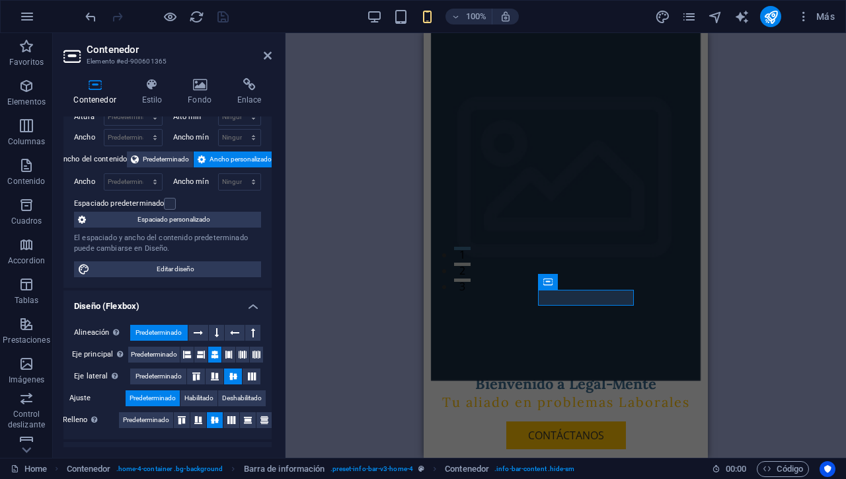
scroll to position [0, 0]
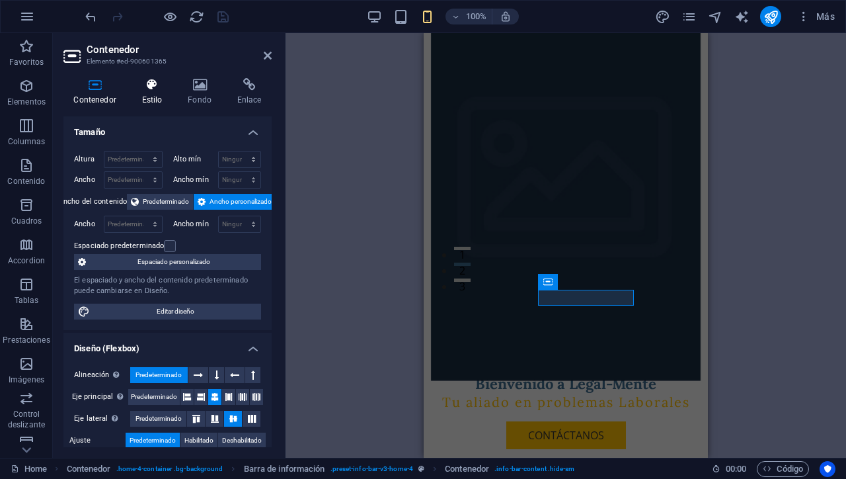
click at [157, 90] on icon at bounding box center [152, 84] width 41 height 13
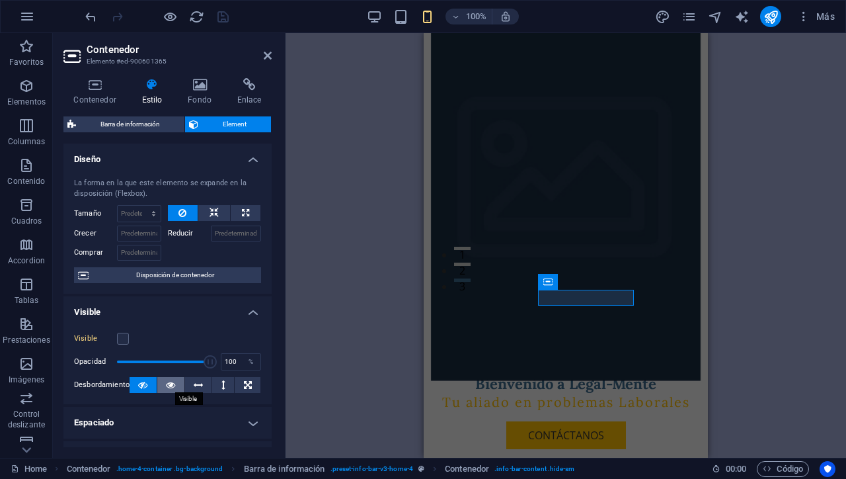
click at [175, 388] on button at bounding box center [170, 385] width 27 height 16
click at [142, 381] on icon at bounding box center [142, 385] width 9 height 16
click at [124, 337] on label at bounding box center [123, 338] width 12 height 12
click at [0, 0] on input "Visible" at bounding box center [0, 0] width 0 height 0
click at [315, 357] on div "H2 Contenedor Contenedor Banner Banner Contenedor Contenedor Contenedor Barra d…" at bounding box center [566, 245] width 560 height 424
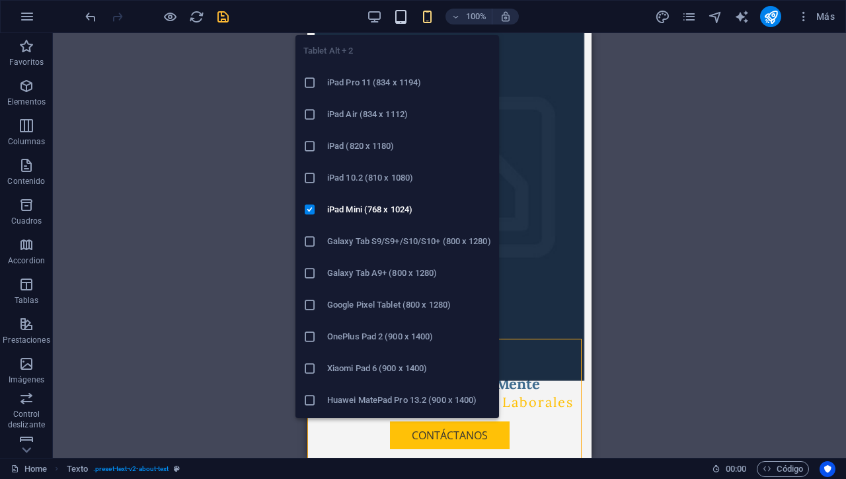
click at [405, 19] on icon "button" at bounding box center [400, 16] width 15 height 15
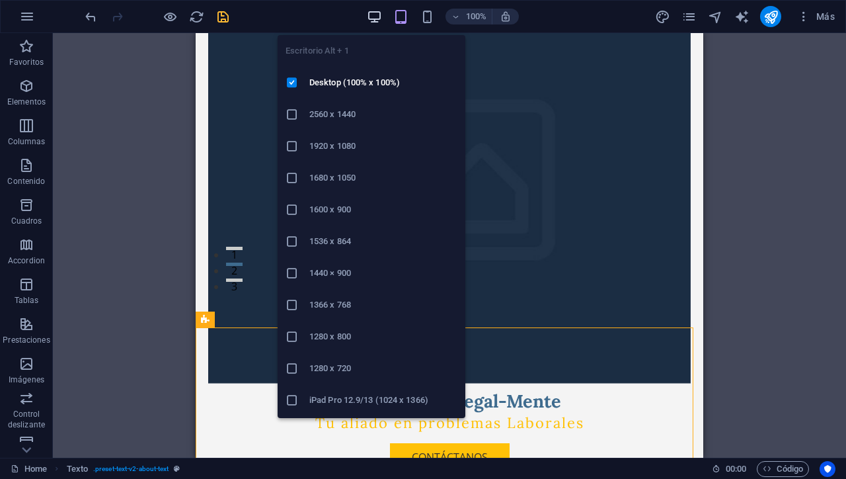
click at [373, 17] on icon "button" at bounding box center [374, 16] width 15 height 15
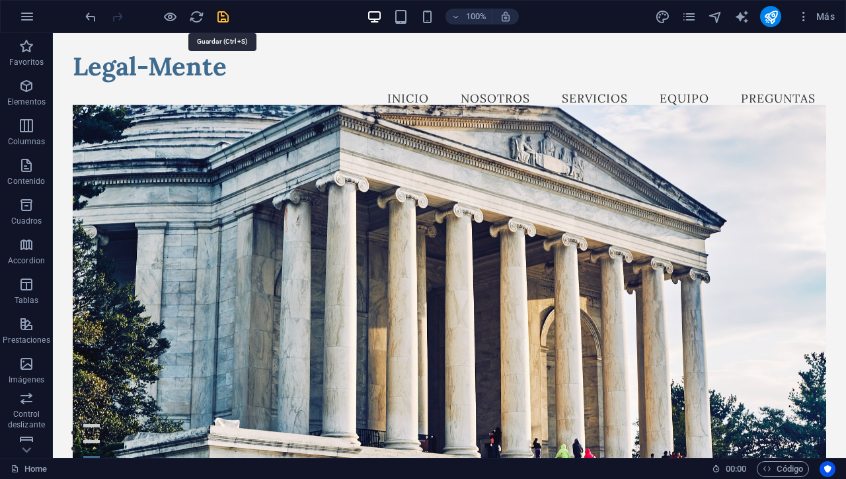
click at [221, 17] on icon "save" at bounding box center [222, 16] width 15 height 15
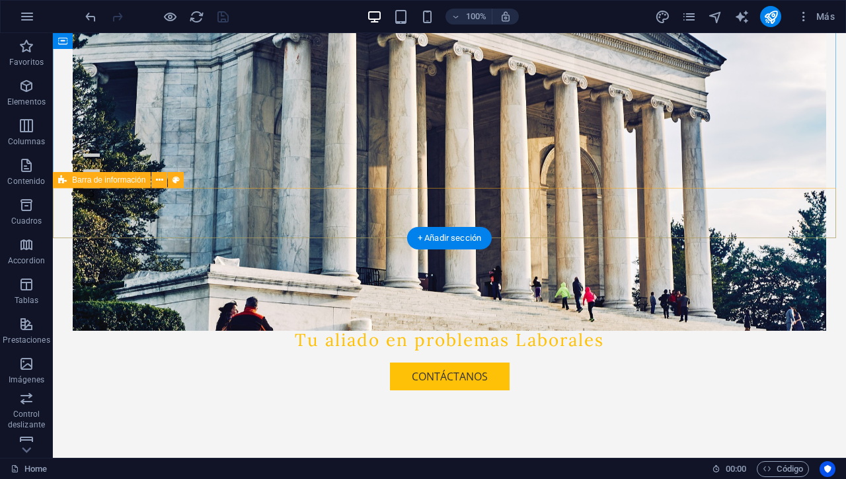
scroll to position [288, 0]
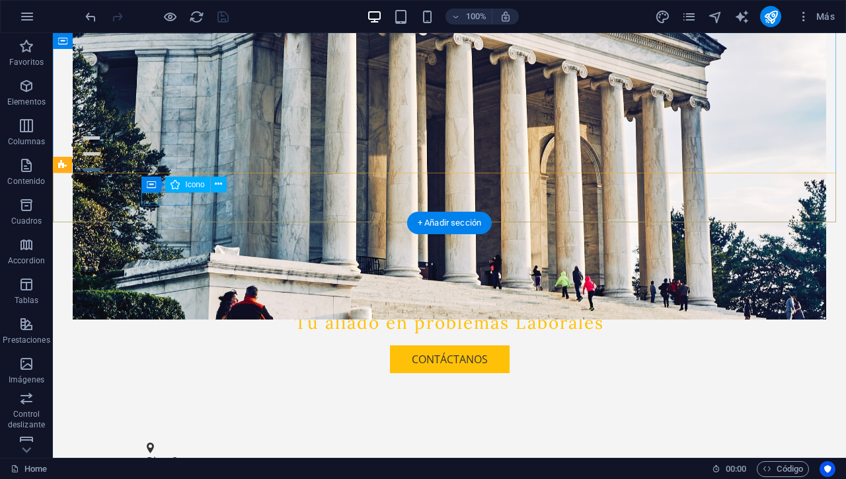
click at [147, 442] on figure at bounding box center [444, 447] width 595 height 11
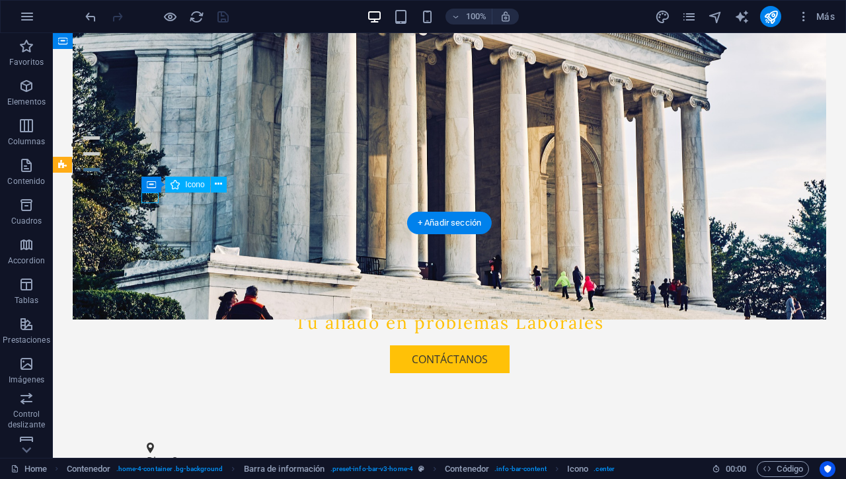
click at [147, 442] on figure at bounding box center [444, 447] width 595 height 11
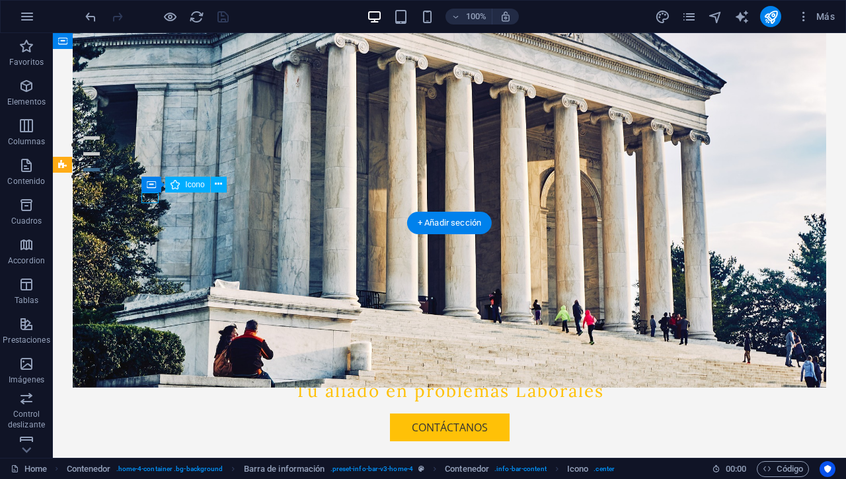
select select "xMinYMid"
select select "px"
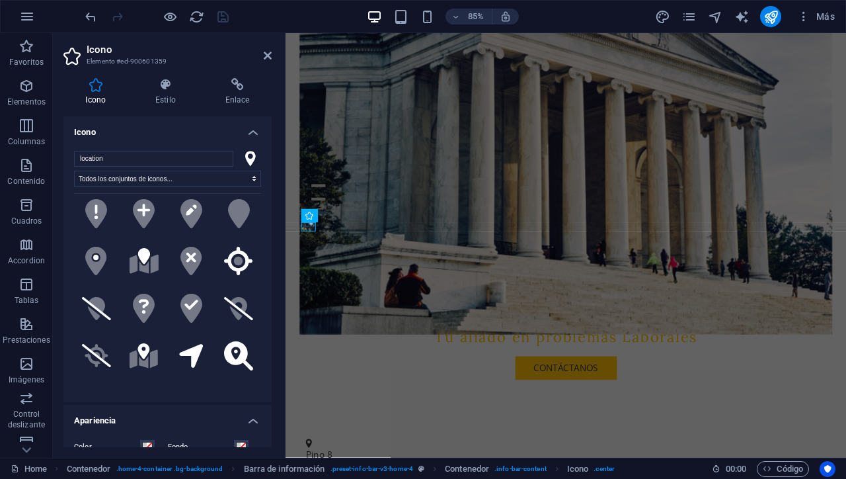
scroll to position [153, 0]
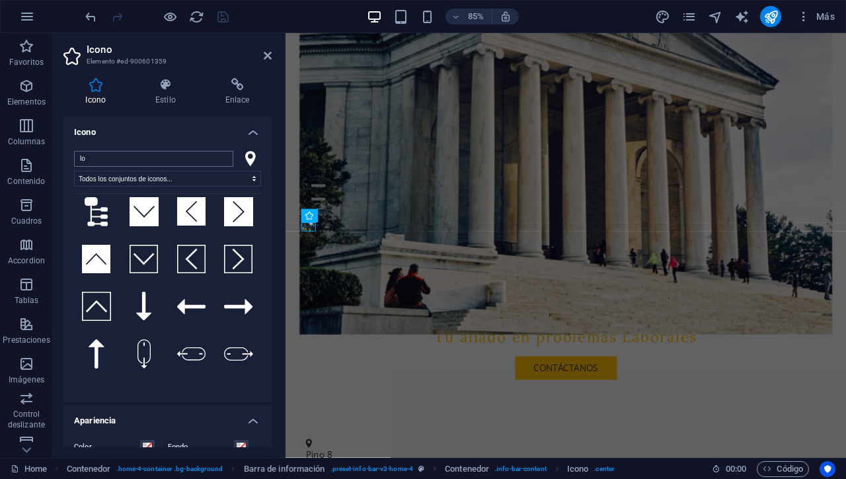
type input "l"
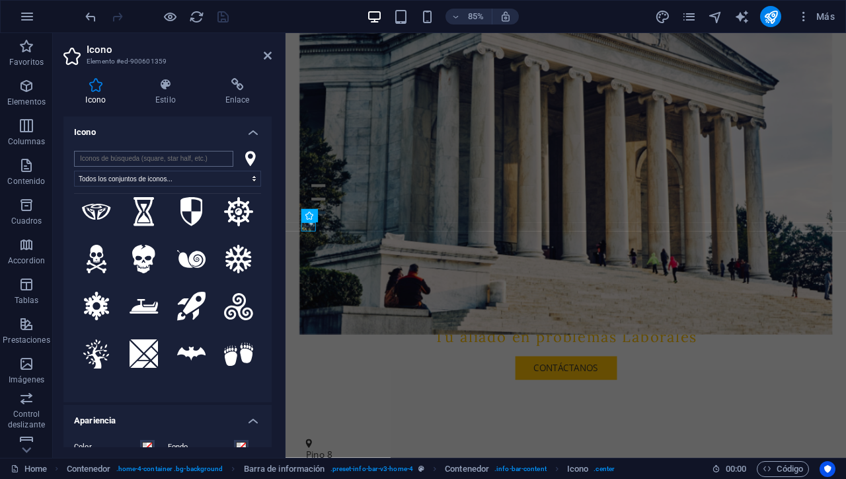
scroll to position [0, 0]
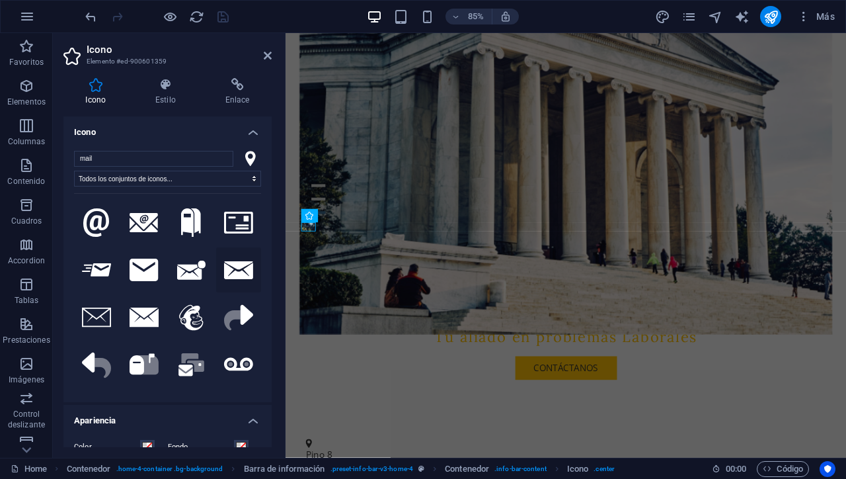
type input "mail"
click at [237, 273] on icon at bounding box center [238, 270] width 29 height 18
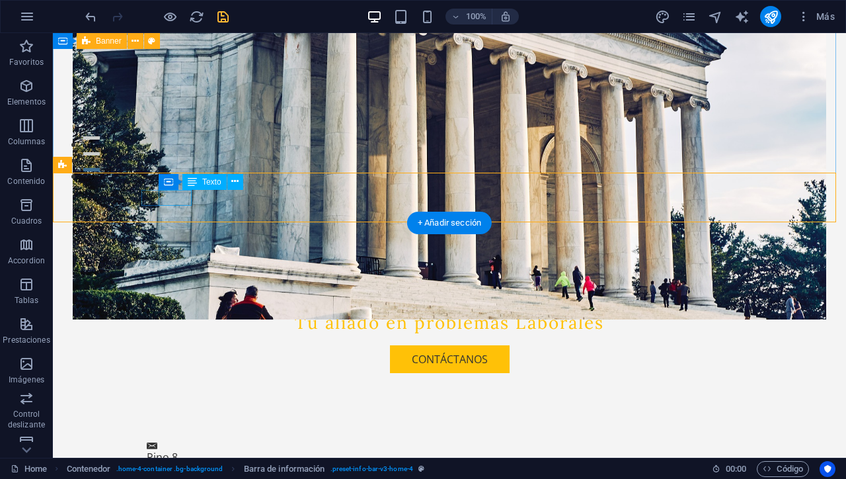
click at [179, 449] on div "Pino 8" at bounding box center [444, 457] width 595 height 16
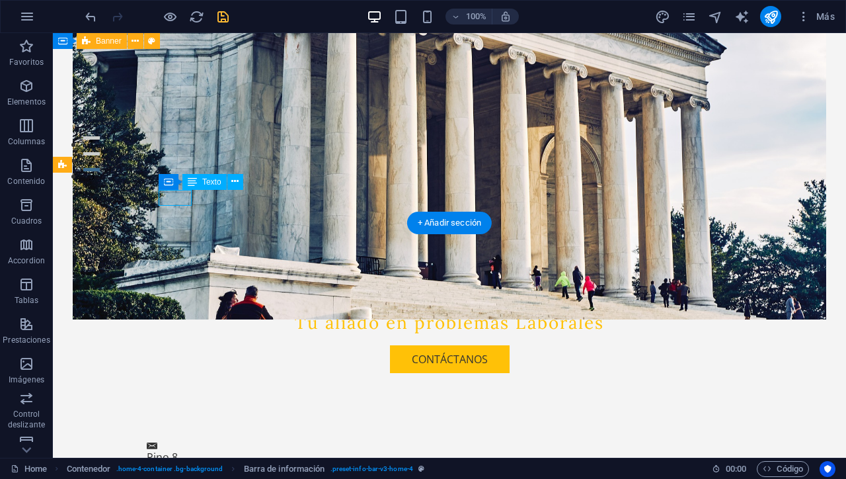
click at [179, 449] on div "Pino 8" at bounding box center [444, 457] width 595 height 16
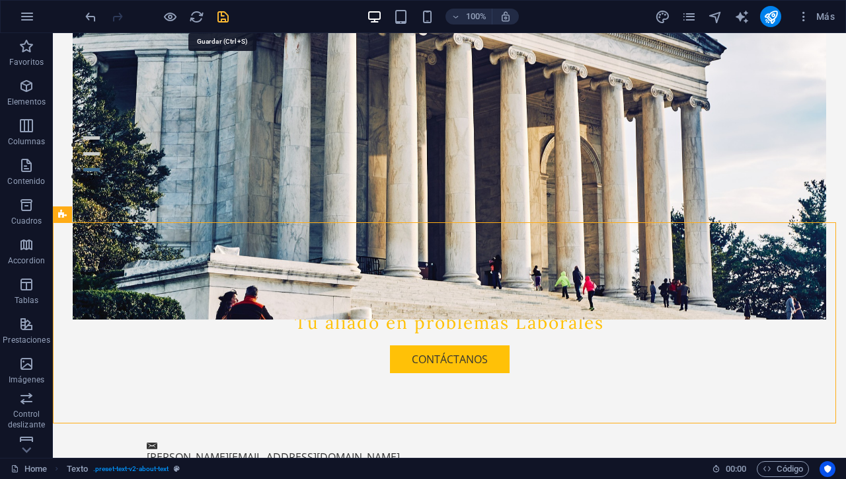
click at [227, 19] on icon "save" at bounding box center [222, 16] width 15 height 15
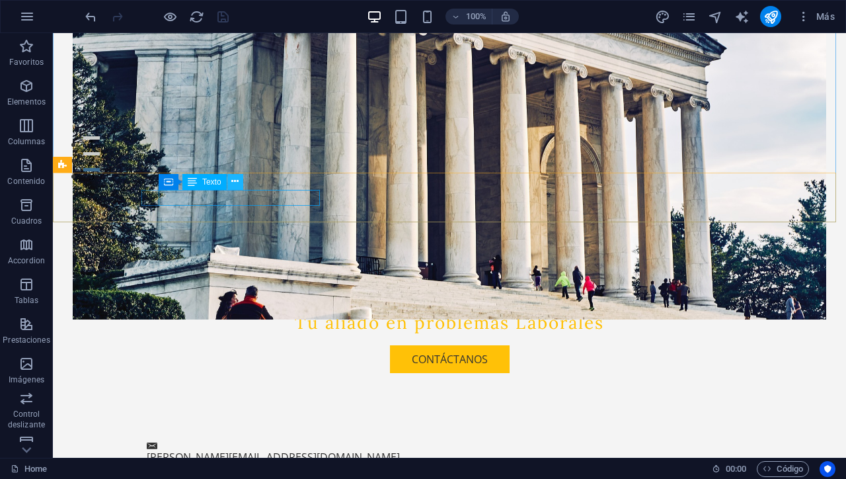
click at [237, 182] on icon at bounding box center [234, 181] width 7 height 14
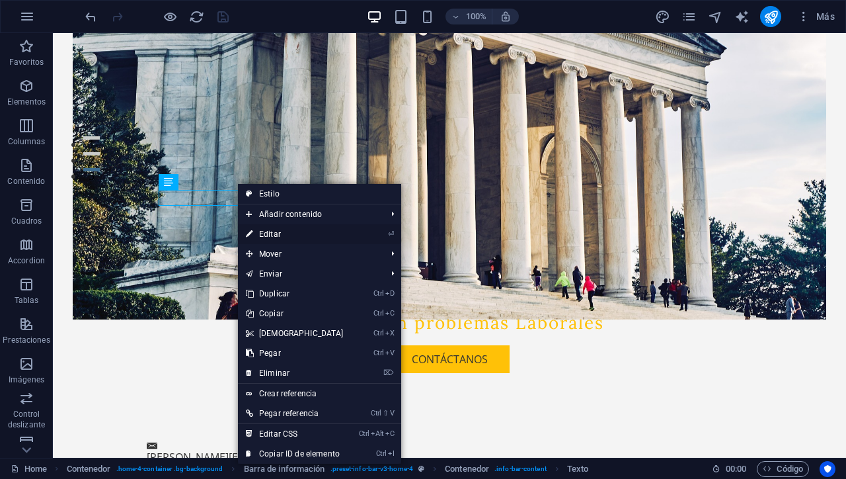
click at [280, 236] on link "⏎ Editar" at bounding box center [295, 234] width 114 height 20
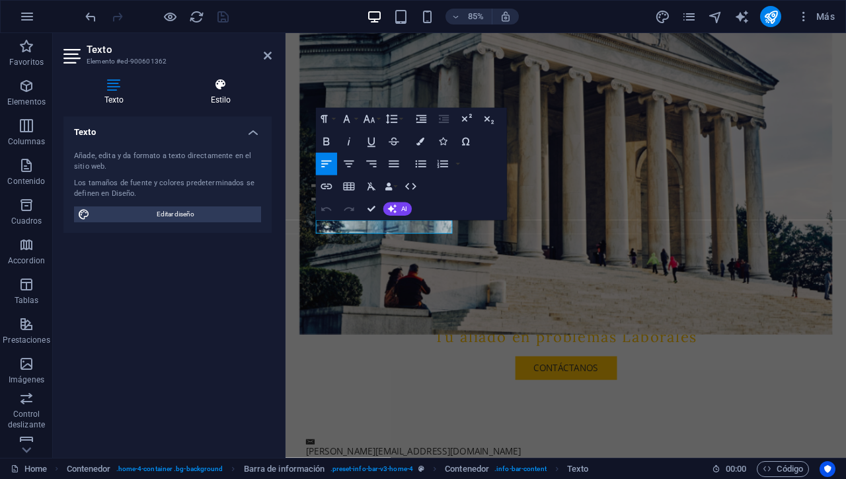
click at [217, 91] on h4 "Estilo" at bounding box center [221, 92] width 102 height 28
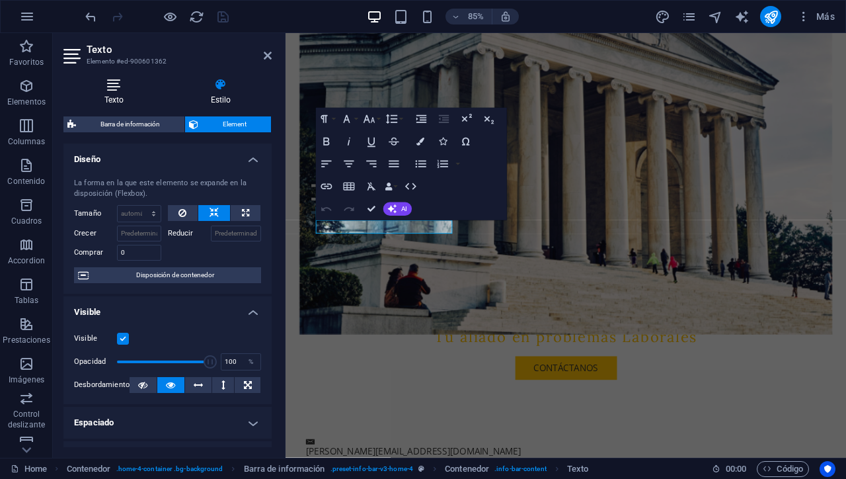
click at [114, 86] on icon at bounding box center [113, 84] width 101 height 13
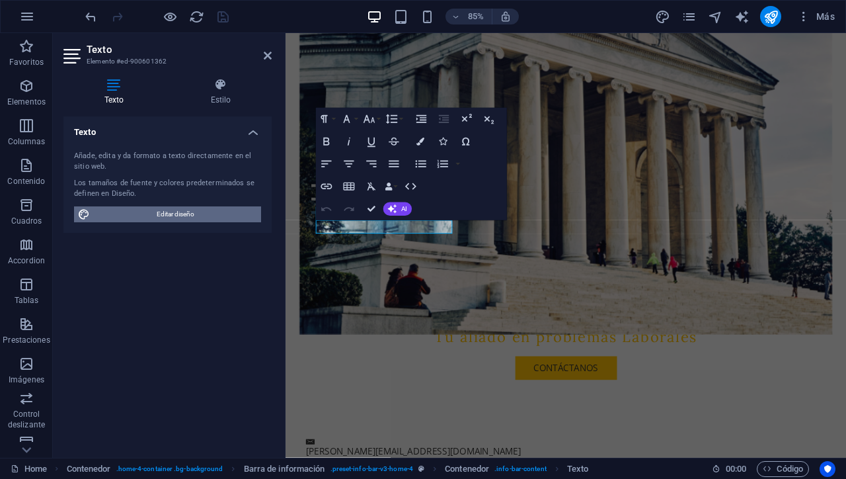
click at [155, 215] on span "Editar diseño" at bounding box center [175, 214] width 163 height 16
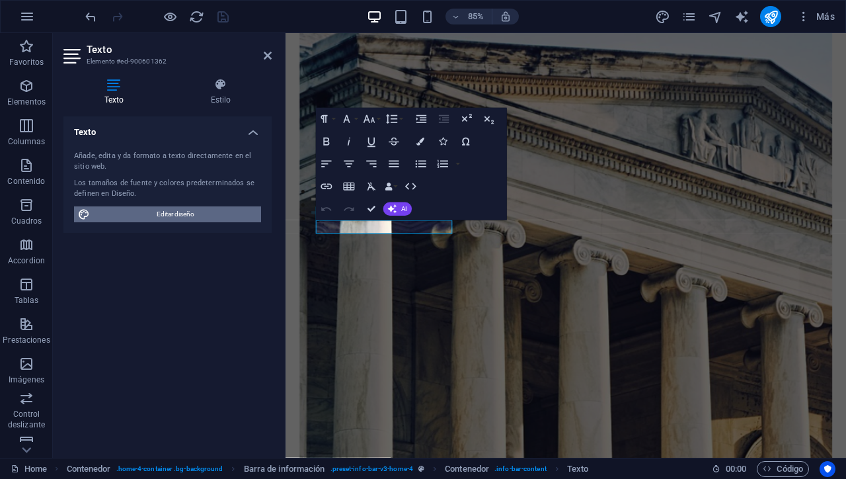
select select "px"
select select "200"
select select "px"
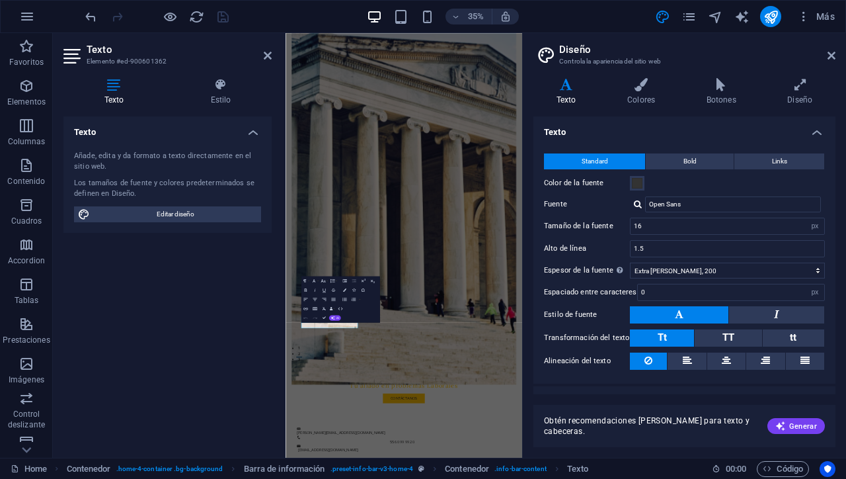
scroll to position [20, 0]
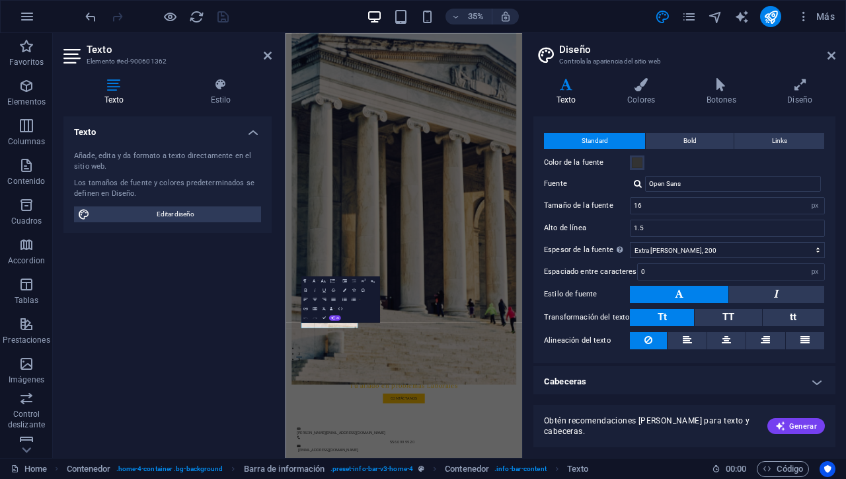
click at [812, 379] on h4 "Cabeceras" at bounding box center [684, 381] width 302 height 32
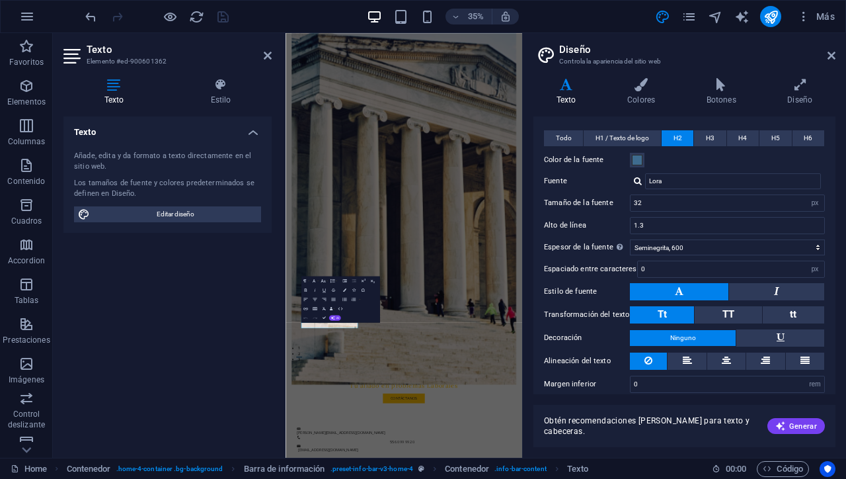
scroll to position [298, 0]
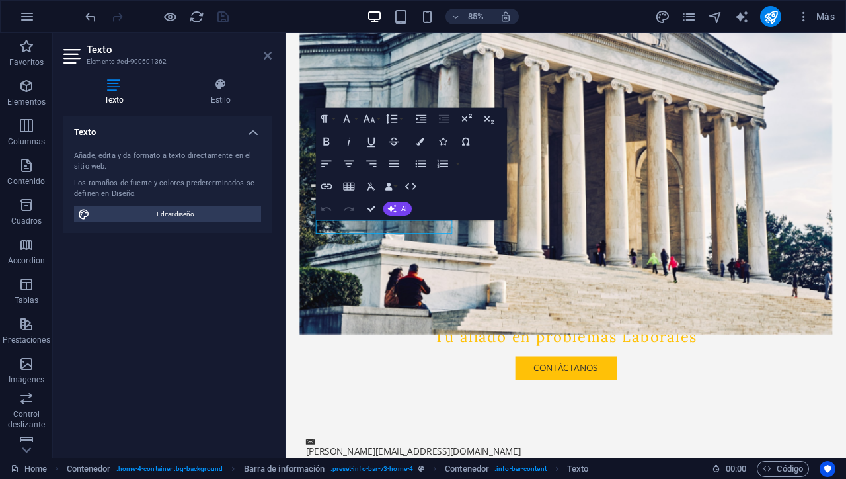
click at [266, 54] on icon at bounding box center [268, 55] width 8 height 11
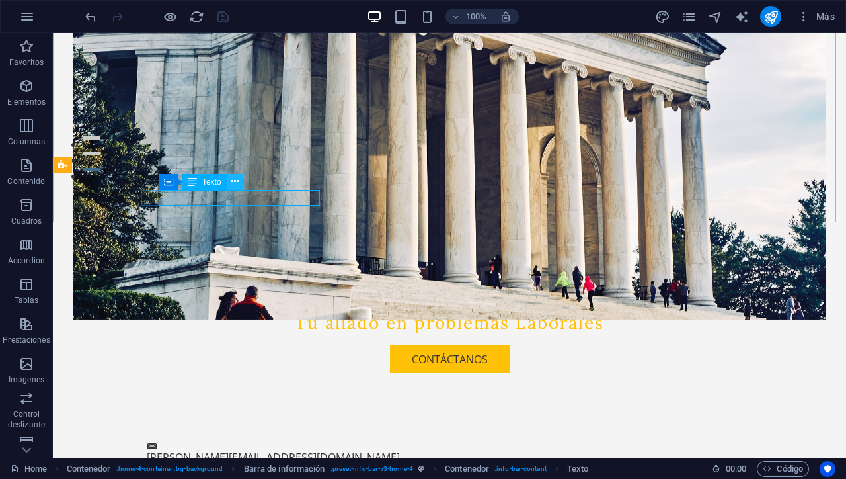
click at [234, 180] on icon at bounding box center [234, 181] width 7 height 14
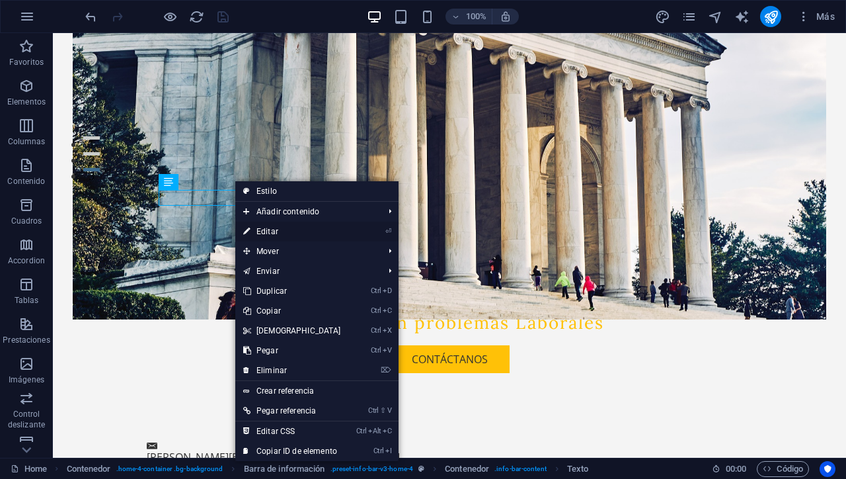
click at [278, 232] on link "⏎ Editar" at bounding box center [292, 231] width 114 height 20
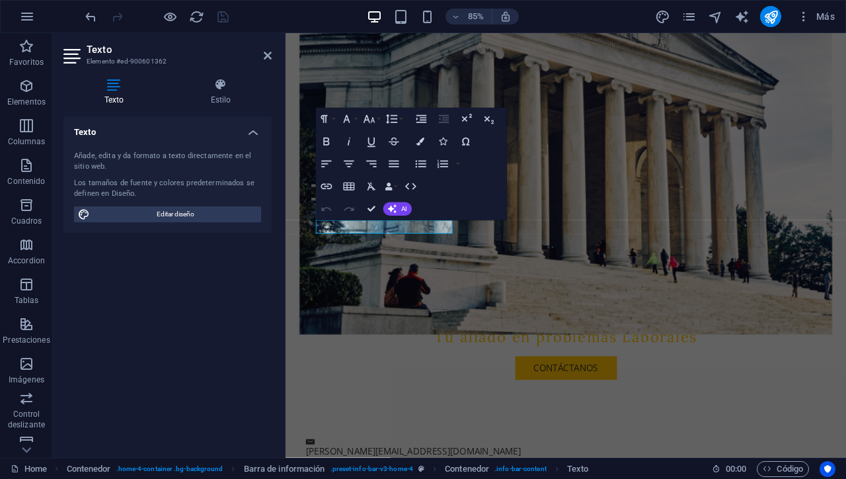
click at [255, 135] on h4 "Texto" at bounding box center [167, 128] width 208 height 24
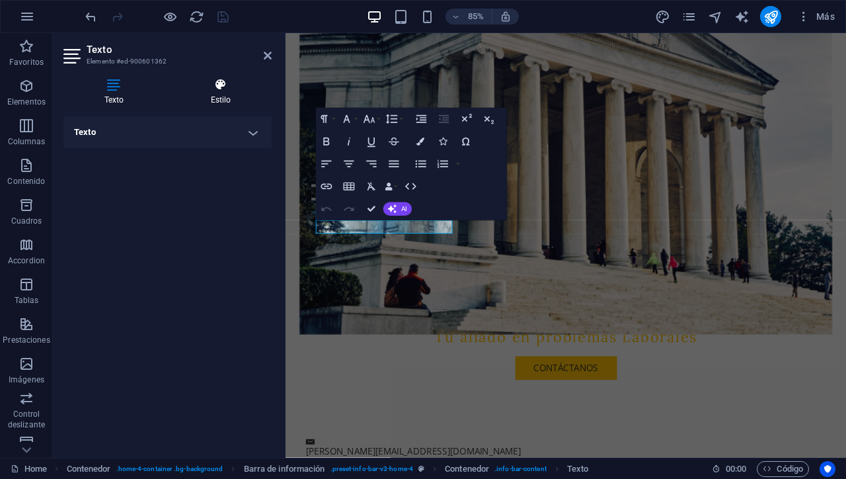
click at [217, 96] on h4 "Estilo" at bounding box center [221, 92] width 102 height 28
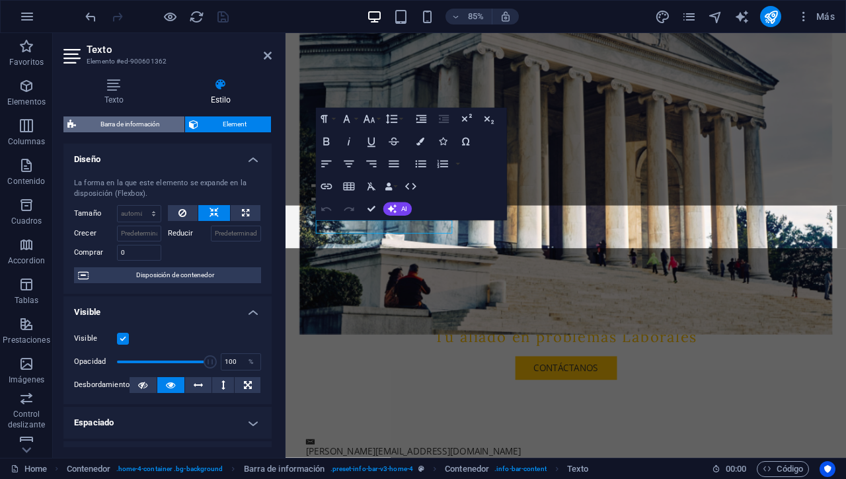
click at [151, 128] on span "Barra de información" at bounding box center [130, 124] width 100 height 16
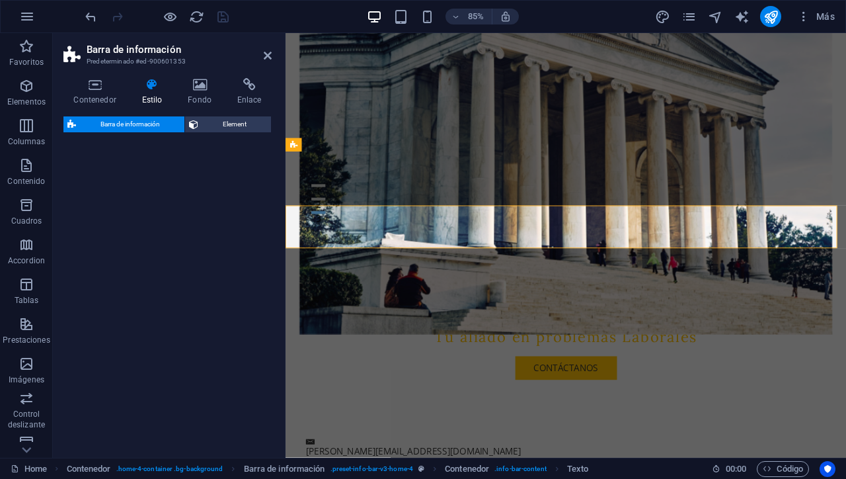
select select "vw"
select select "rem"
select select "vw"
select select "preset-info-bar-v3-home-4"
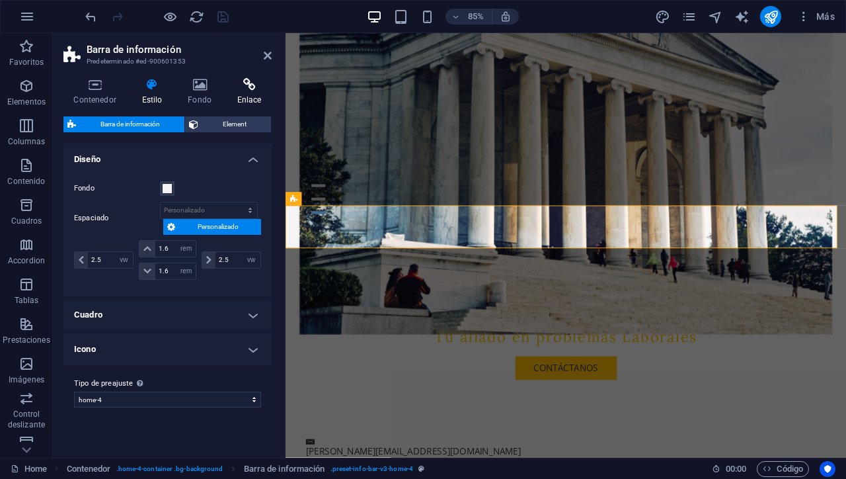
click at [252, 95] on h4 "Enlace" at bounding box center [249, 92] width 45 height 28
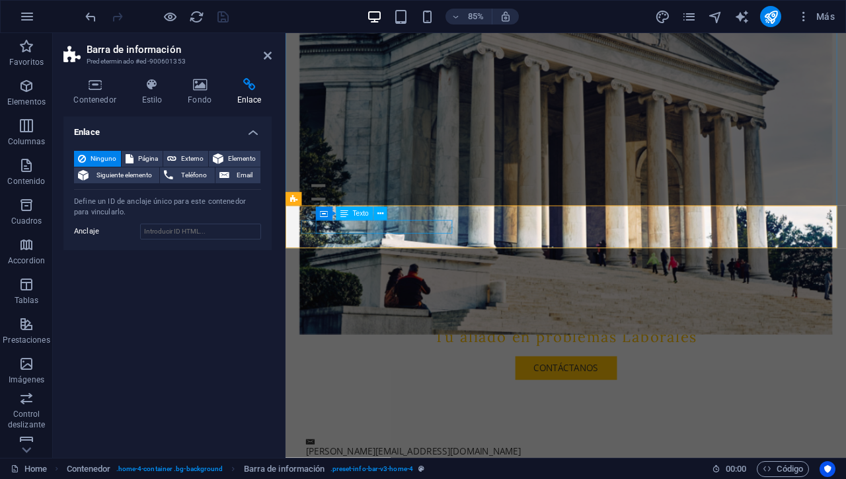
click at [251, 176] on span "Email" at bounding box center [244, 175] width 23 height 16
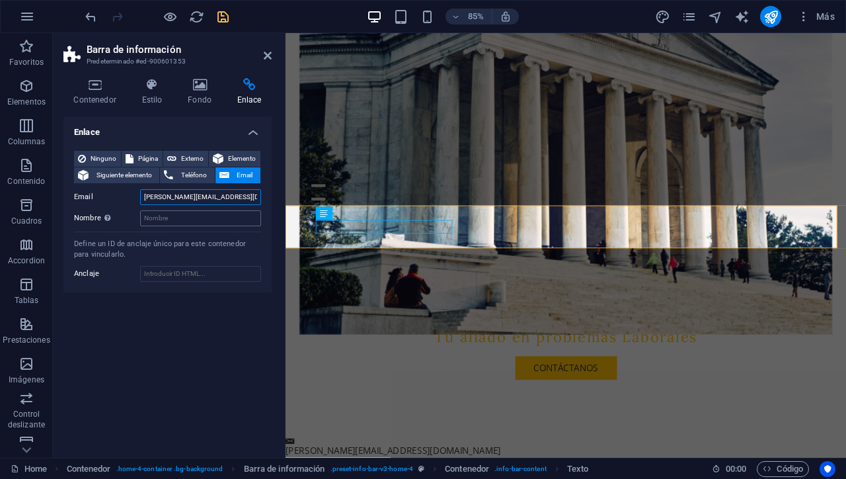
type input "marigelov@legal-mente.com.mx"
click at [204, 223] on input "Nombre Una descripción adicional del enlace no debería ser igual al texto del e…" at bounding box center [200, 218] width 121 height 16
type input "m"
type input "Lic Marigel"
click at [223, 19] on icon "save" at bounding box center [222, 16] width 15 height 15
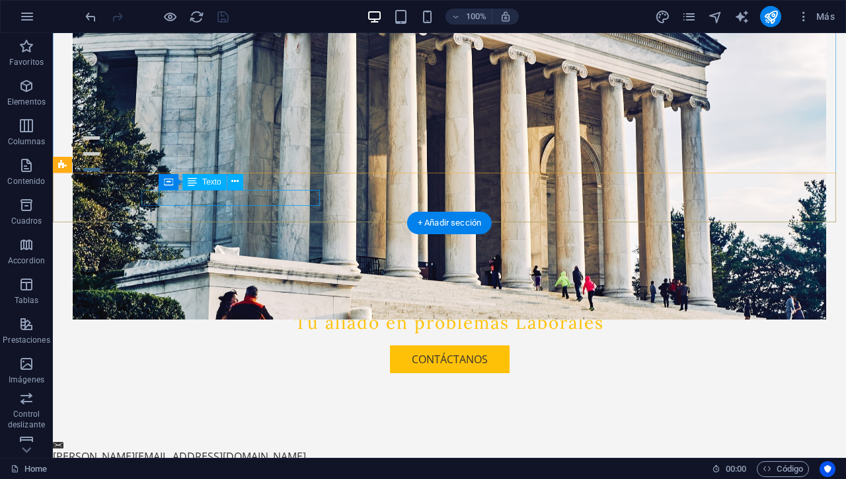
click at [270, 448] on div "marigelov@legal-mente.com.mx" at bounding box center [444, 456] width 783 height 16
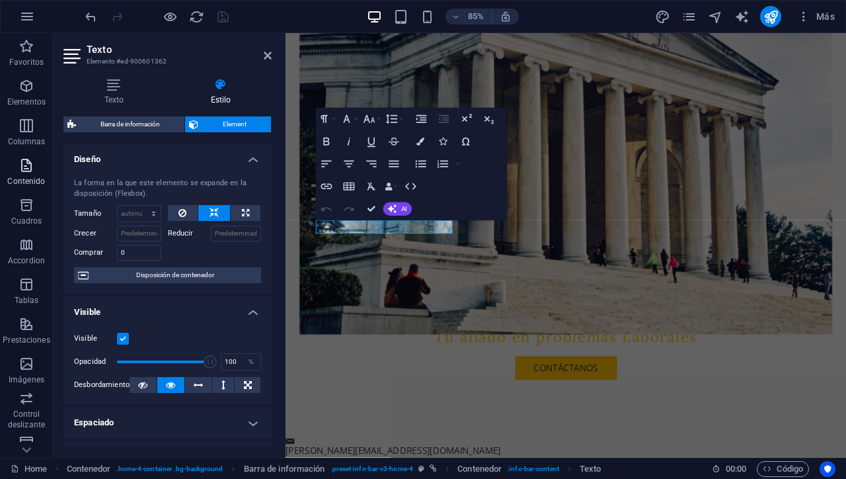
click at [33, 172] on icon "button" at bounding box center [27, 165] width 16 height 16
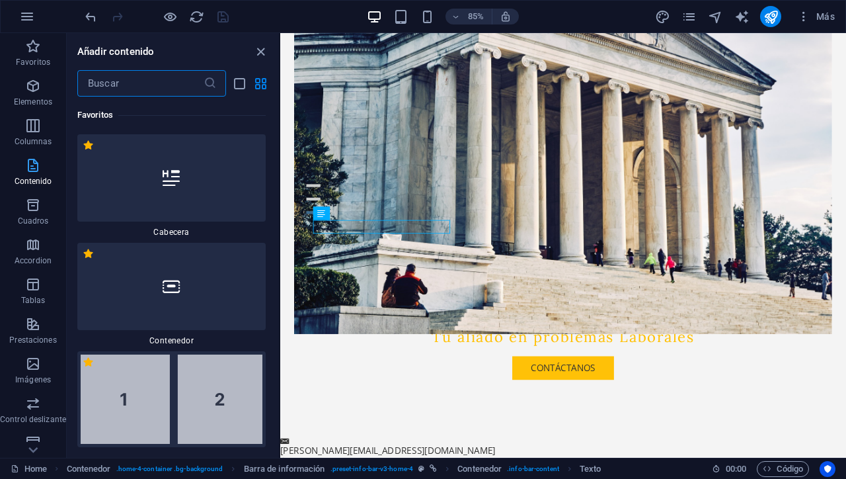
scroll to position [4172, 0]
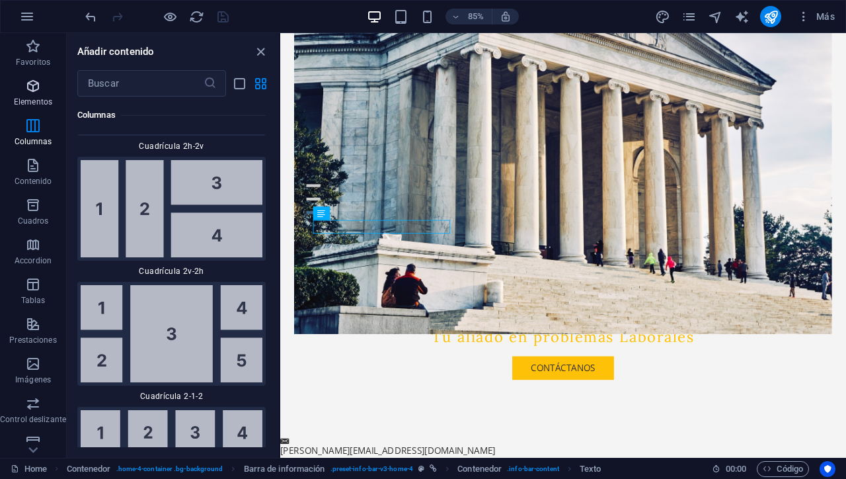
click at [38, 91] on icon "button" at bounding box center [33, 86] width 16 height 16
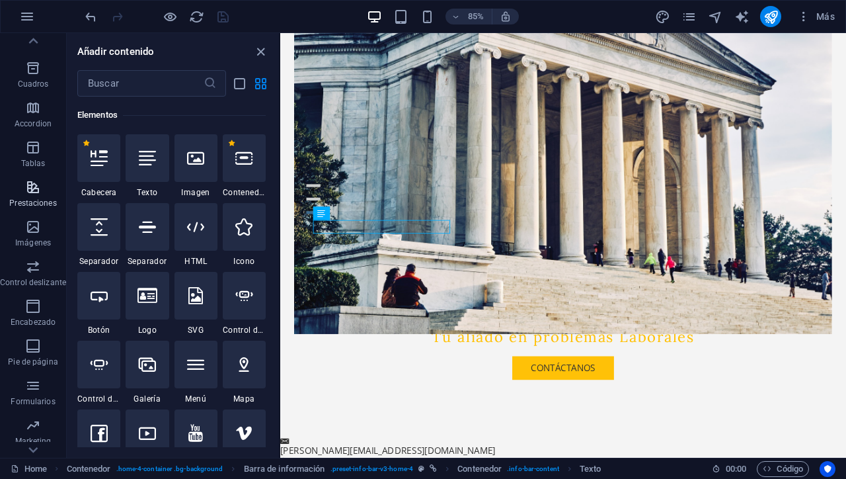
scroll to position [171, 0]
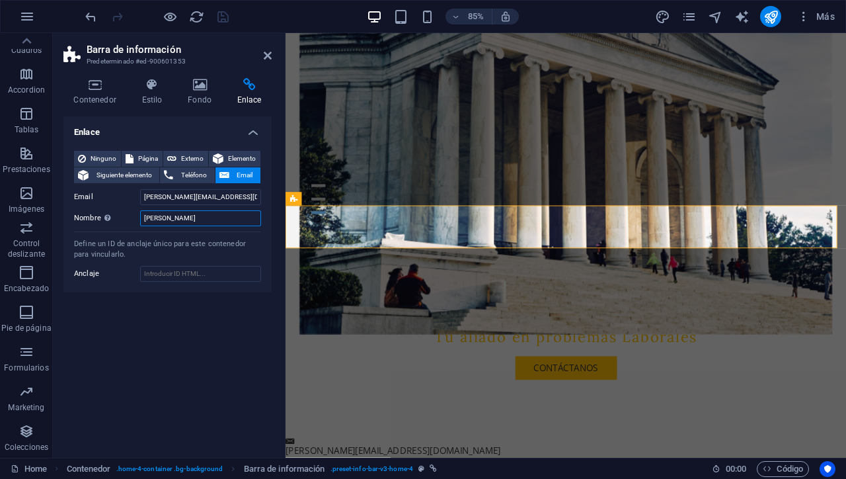
click at [186, 217] on input "Lic Marigel" at bounding box center [200, 218] width 121 height 16
type input "L"
click at [225, 15] on icon "save" at bounding box center [222, 16] width 15 height 15
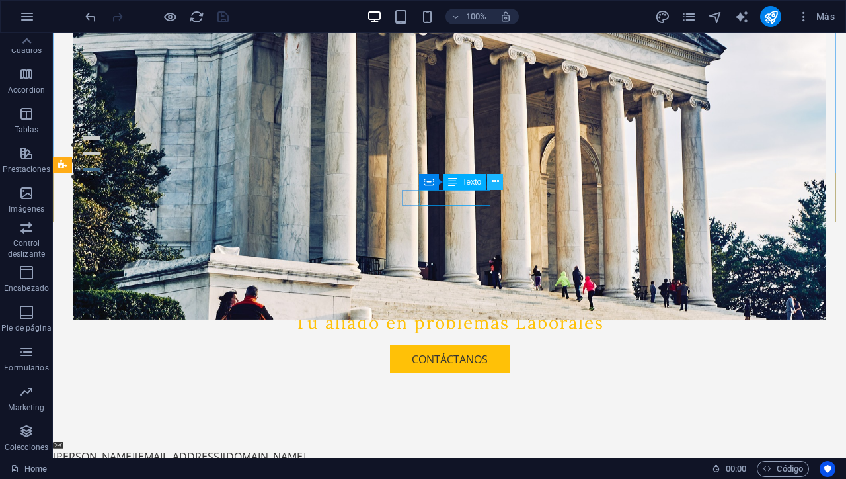
click at [497, 185] on icon at bounding box center [495, 181] width 7 height 14
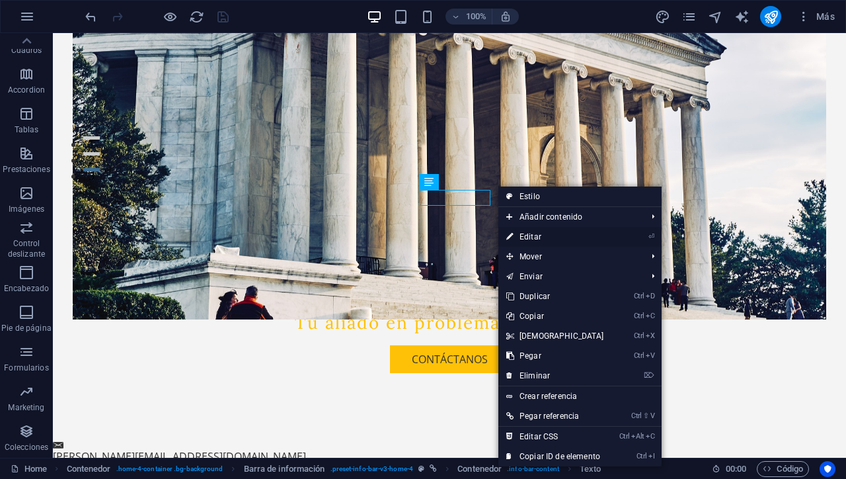
click at [529, 239] on link "⏎ Editar" at bounding box center [555, 237] width 114 height 20
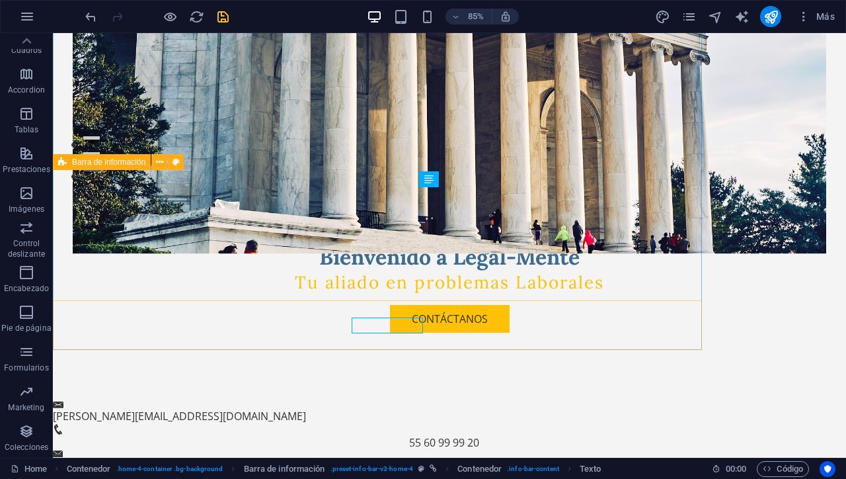
scroll to position [223, 0]
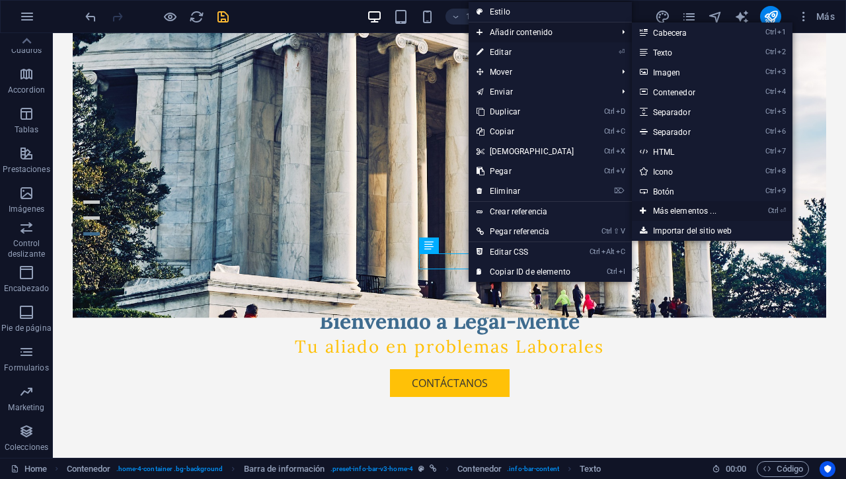
click at [679, 207] on link "Ctrl ⏎ Más elementos ..." at bounding box center [687, 211] width 111 height 20
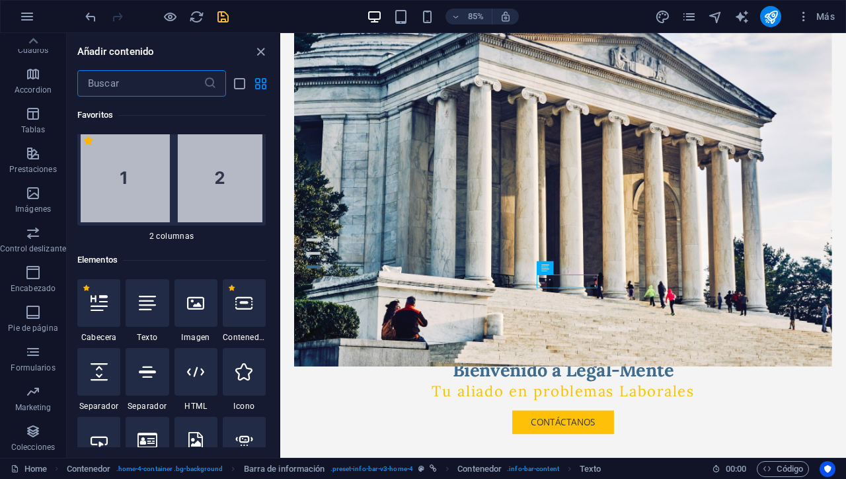
scroll to position [0, 0]
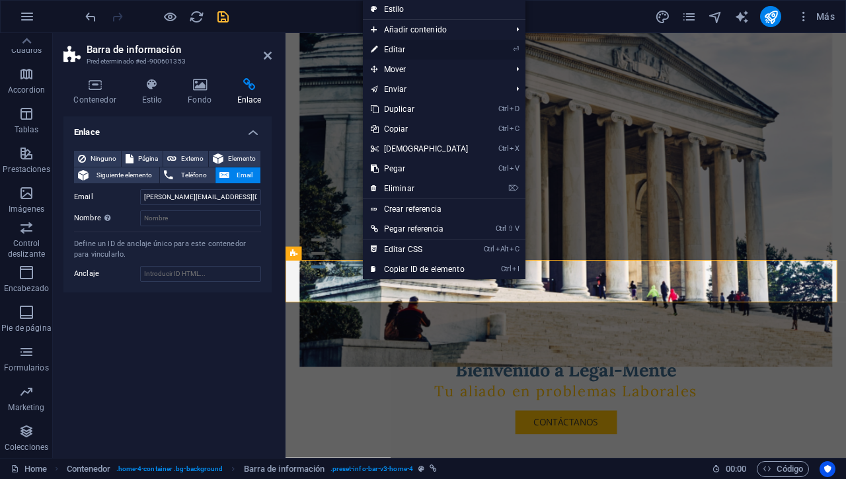
click at [406, 47] on link "⏎ Editar" at bounding box center [420, 50] width 114 height 20
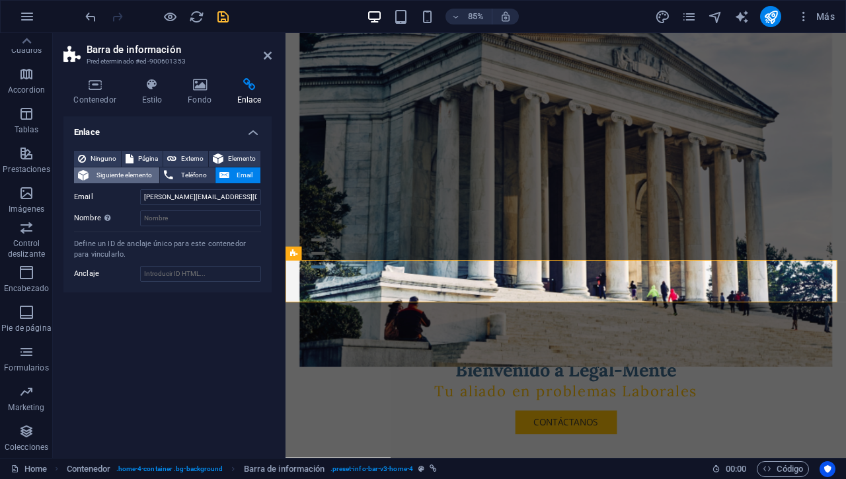
click at [146, 179] on span "Siguiente elemento" at bounding box center [124, 175] width 63 height 16
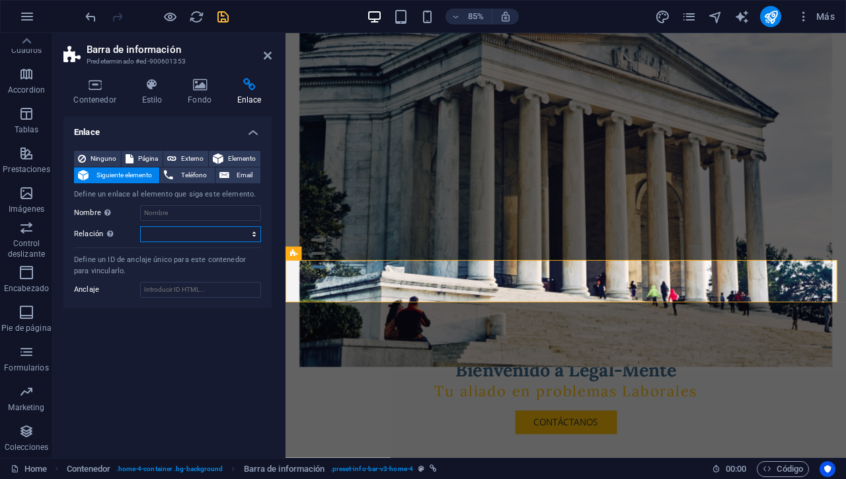
click at [254, 234] on select "alternativo autor marcador externo ayuda licencia siguiente nofollow noreferrer…" at bounding box center [200, 234] width 121 height 16
click at [241, 180] on span "Email" at bounding box center [244, 175] width 23 height 16
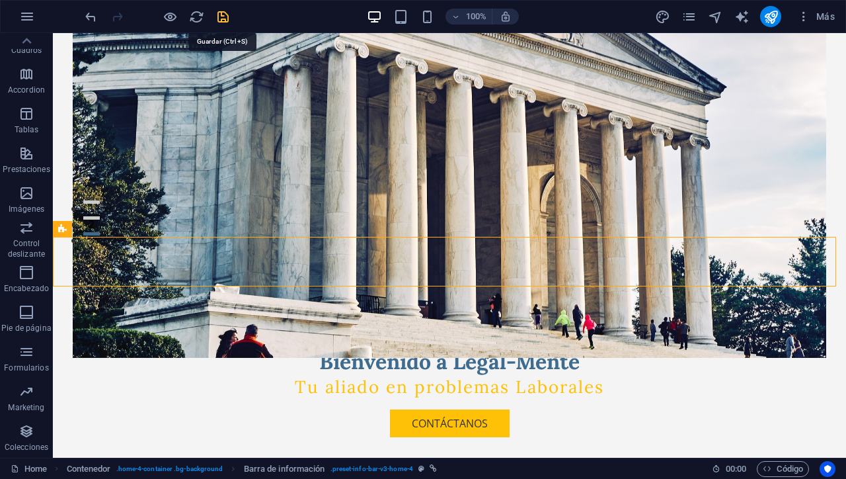
click at [222, 19] on icon "save" at bounding box center [222, 16] width 15 height 15
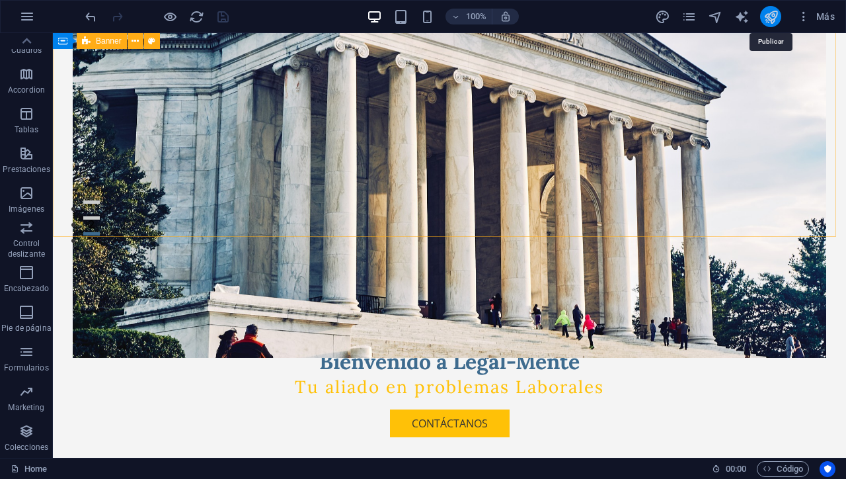
click at [765, 20] on icon "publish" at bounding box center [770, 16] width 15 height 15
